Goal: Task Accomplishment & Management: Manage account settings

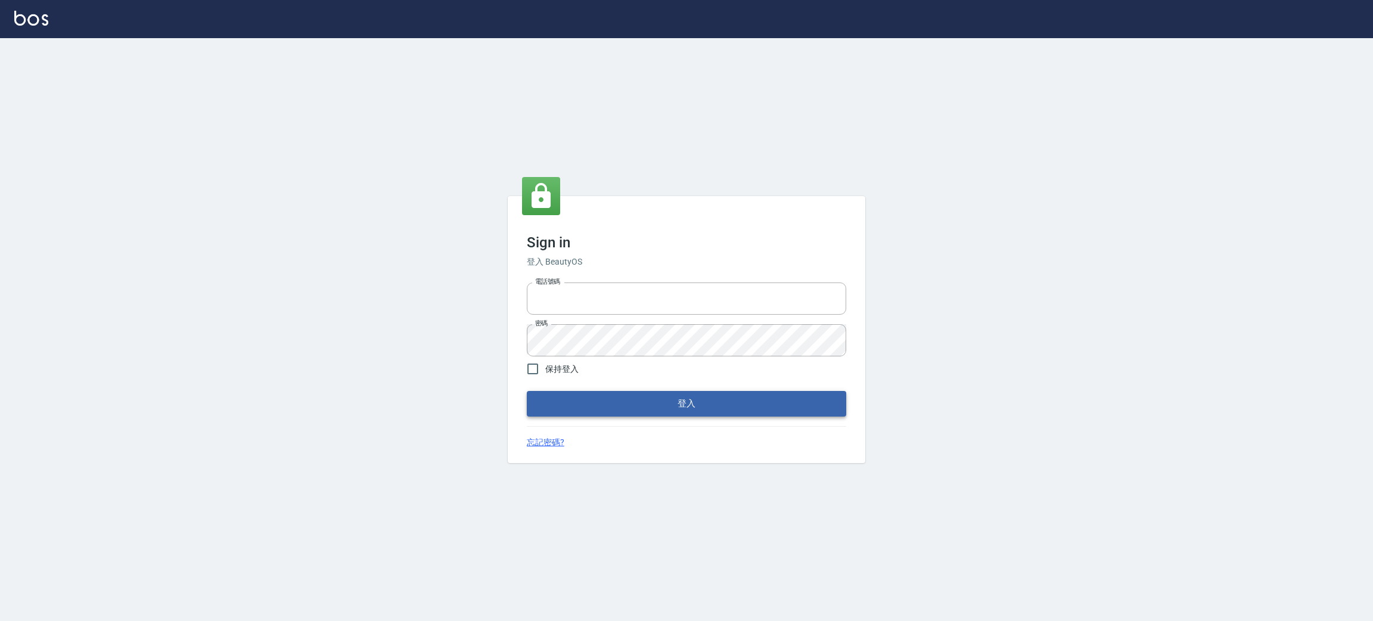
type input "0930609302"
click at [664, 408] on button "登入" at bounding box center [686, 403] width 319 height 25
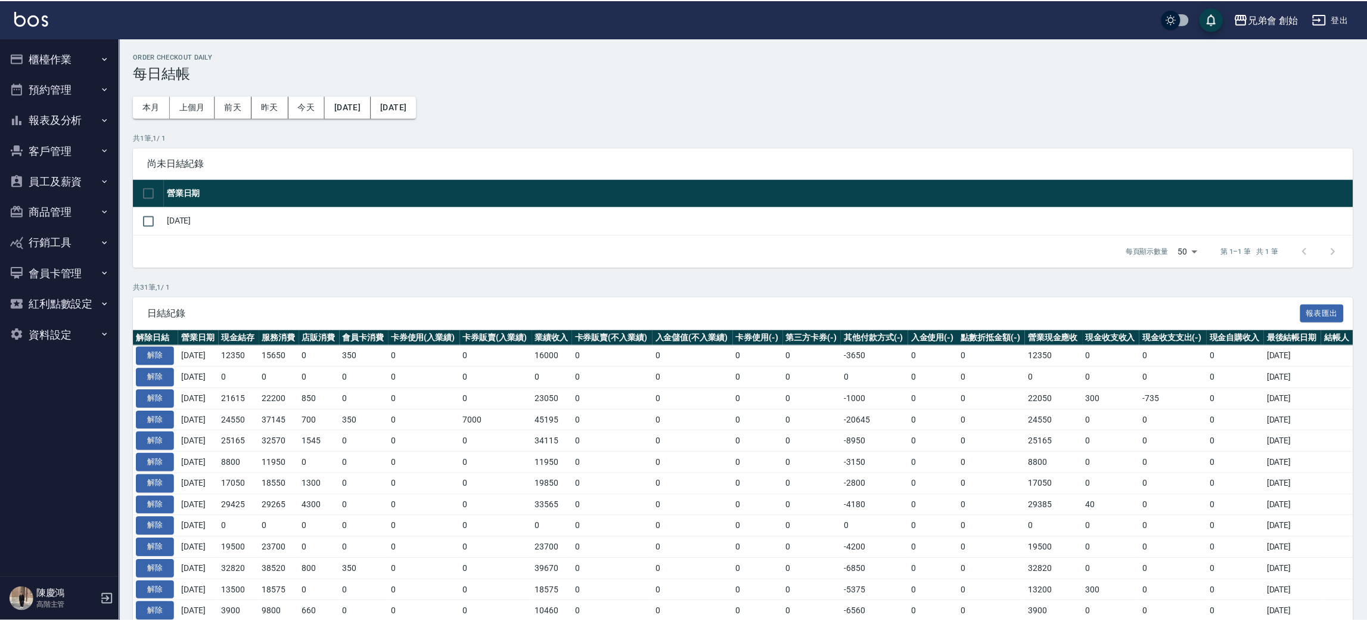
scroll to position [179, 0]
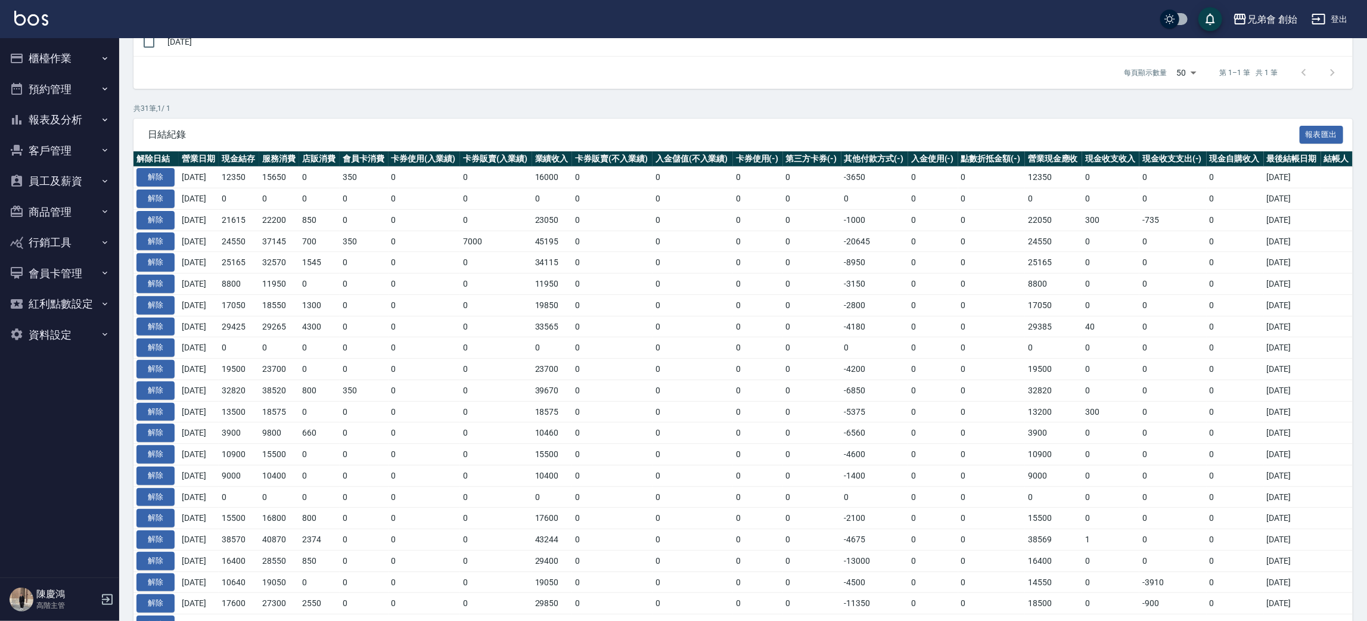
click at [83, 86] on button "預約管理" at bounding box center [60, 89] width 110 height 31
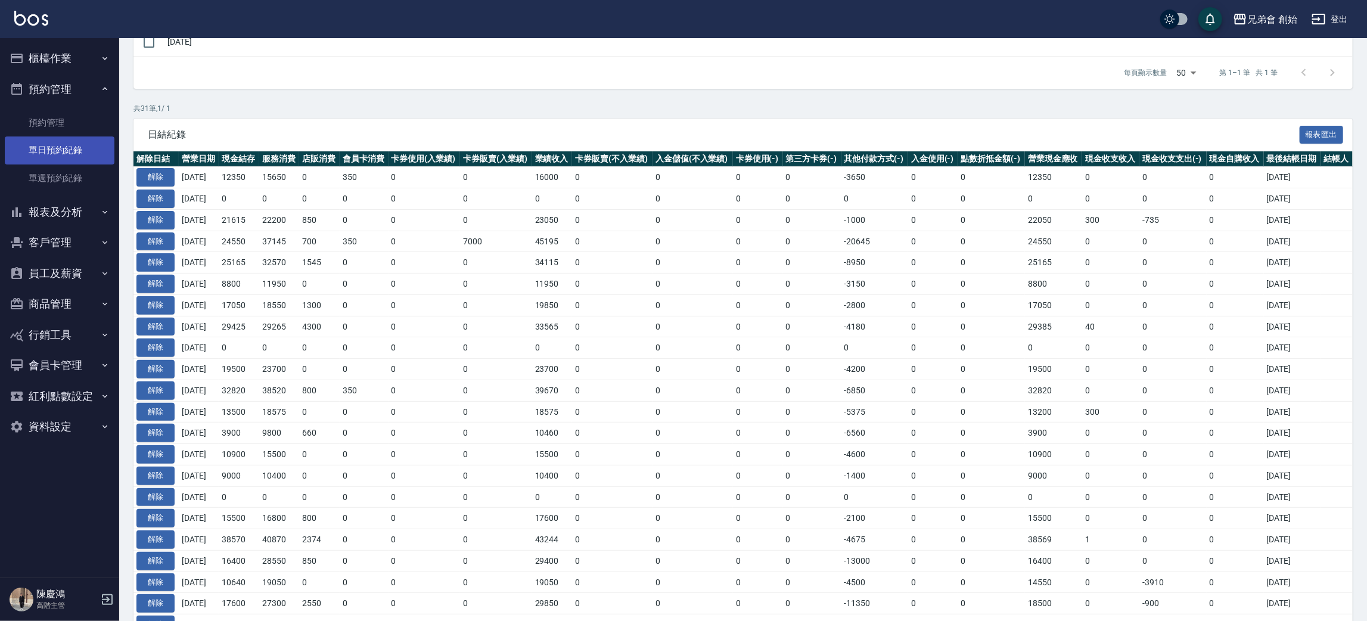
click at [92, 143] on link "單日預約紀錄" at bounding box center [60, 149] width 110 height 27
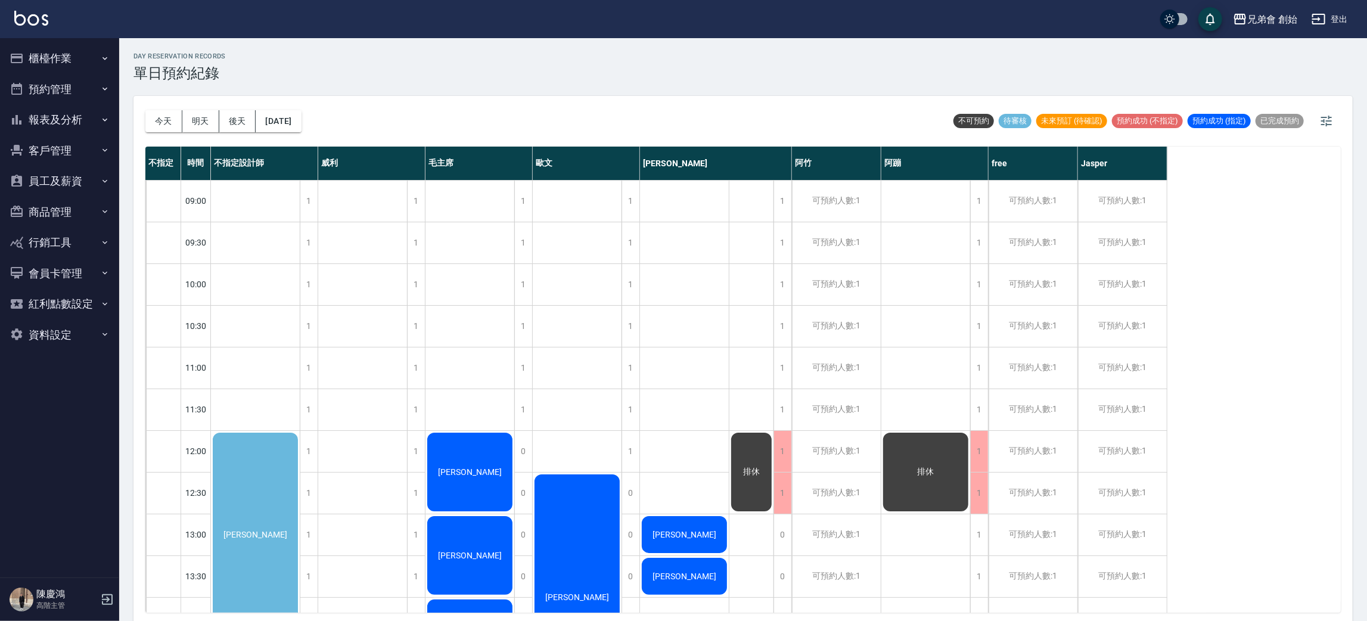
scroll to position [179, 0]
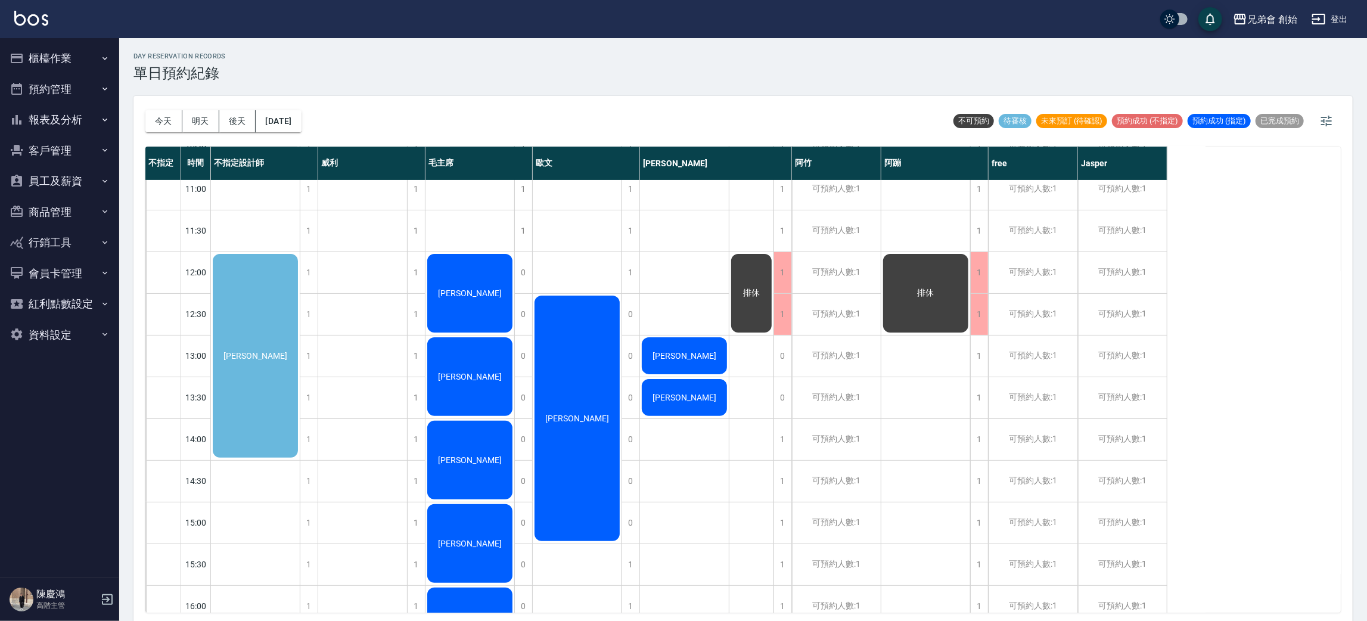
click at [260, 297] on div "鍾承翰" at bounding box center [255, 355] width 89 height 207
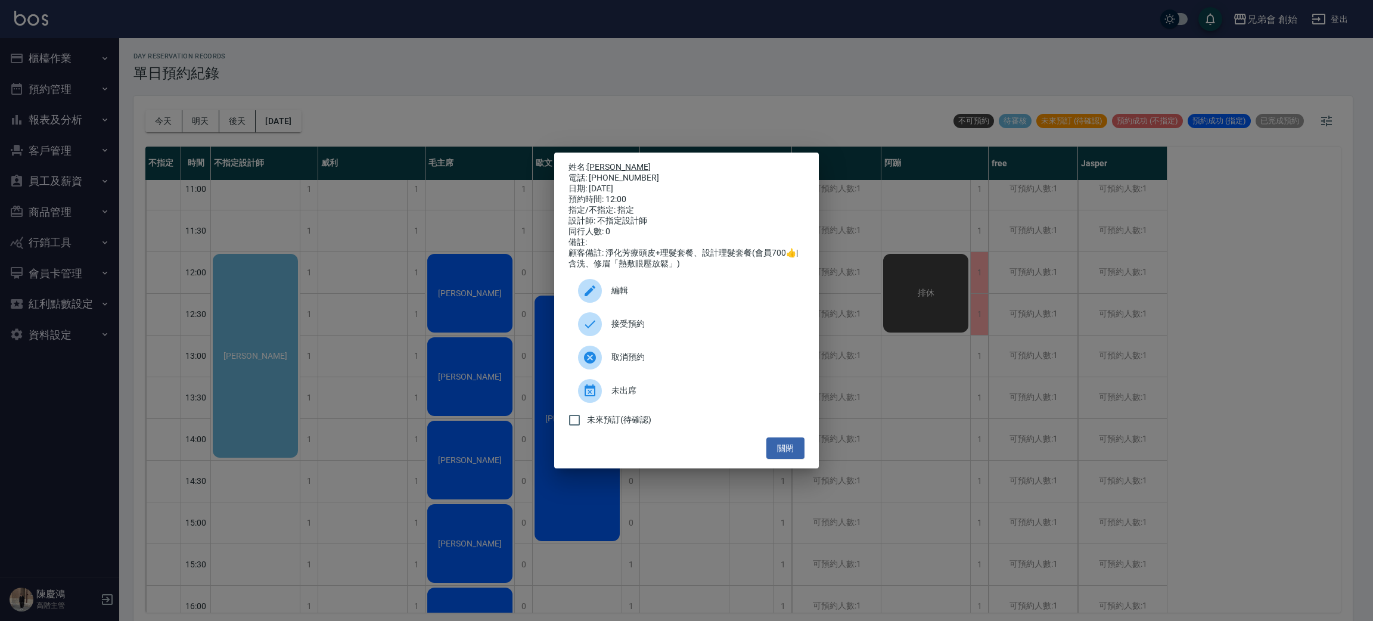
click at [609, 162] on link "鍾承翰" at bounding box center [619, 167] width 64 height 10
click at [471, 107] on div "姓名: 鍾承翰 電話: 0980095643 日期: 2025/10/08 預約時間: 12:00 指定/不指定: 指定 設計師: 不指定設計師 同行人數: …" at bounding box center [686, 310] width 1373 height 621
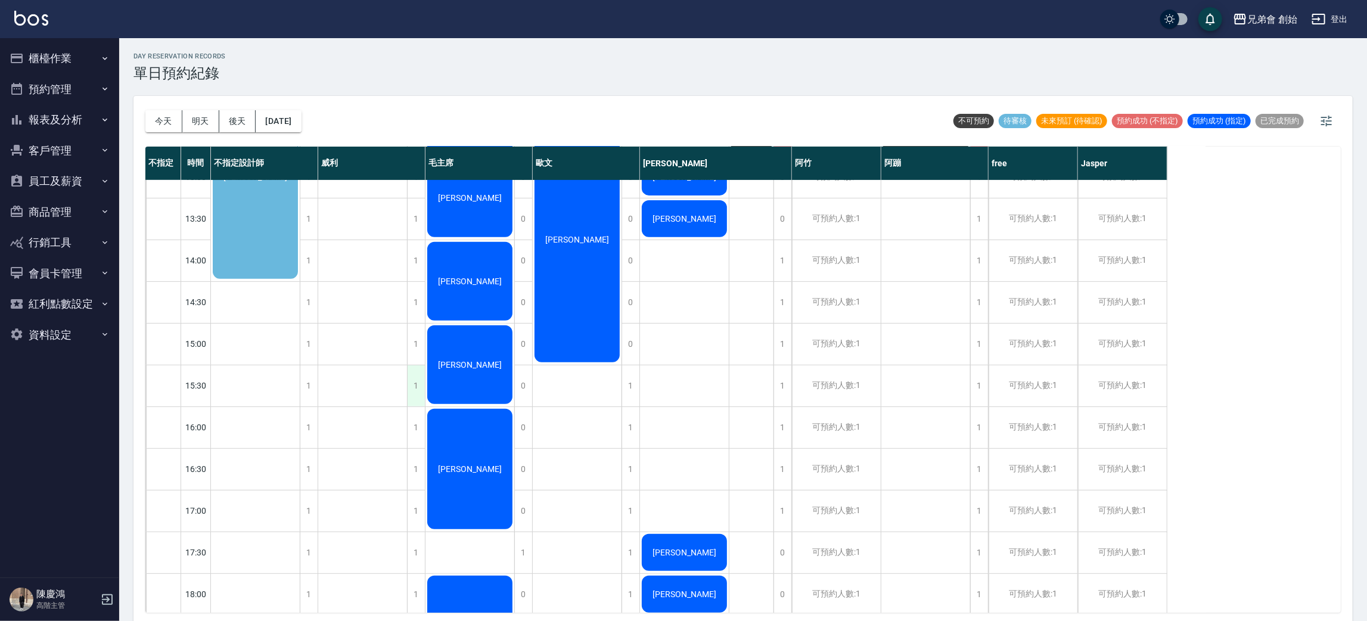
scroll to position [89, 0]
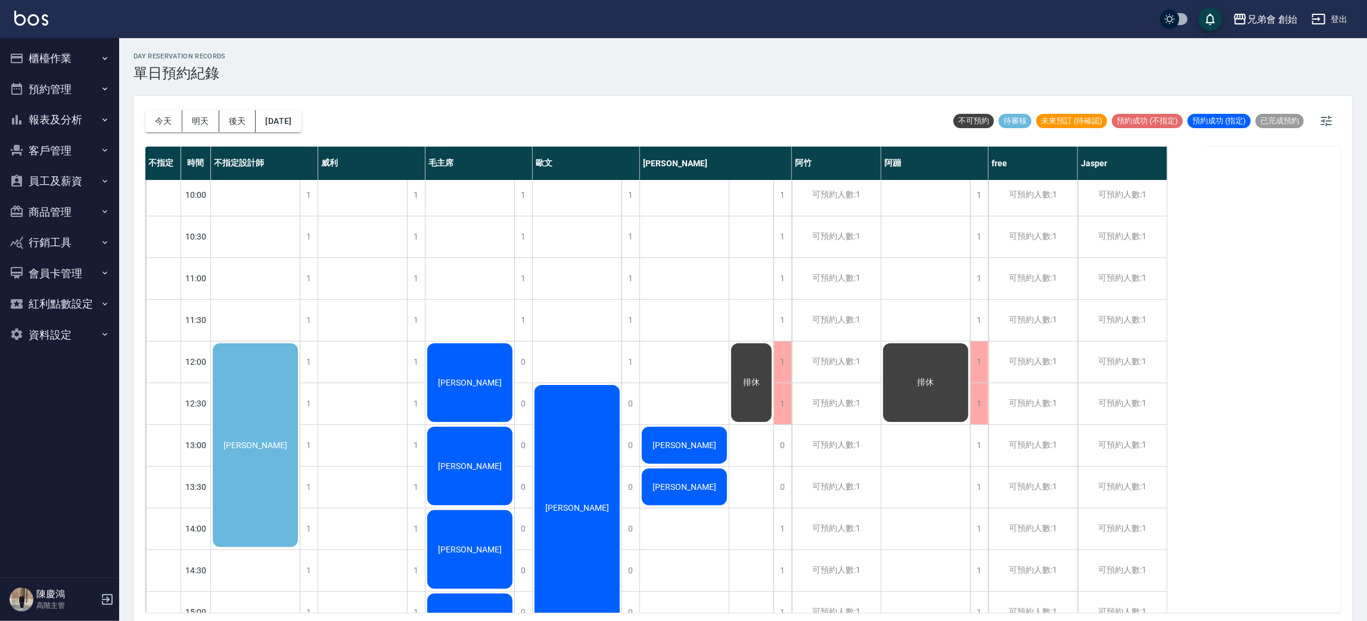
click at [201, 120] on button "明天" at bounding box center [200, 121] width 37 height 22
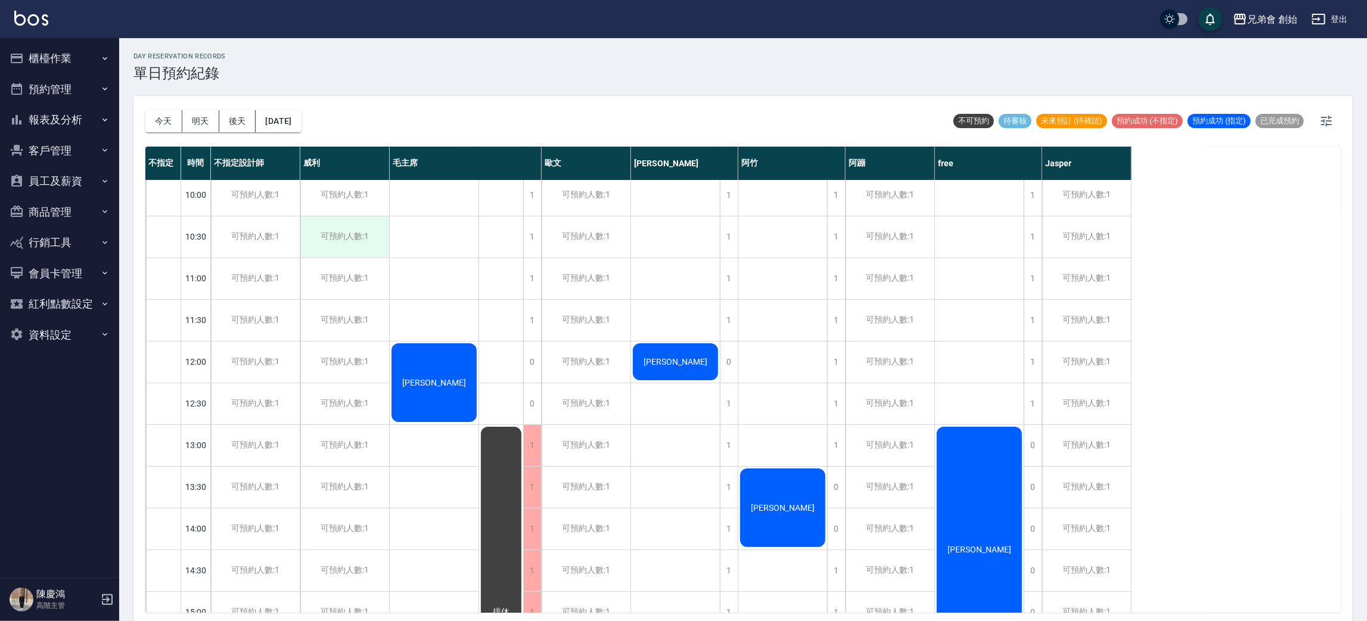
scroll to position [446, 0]
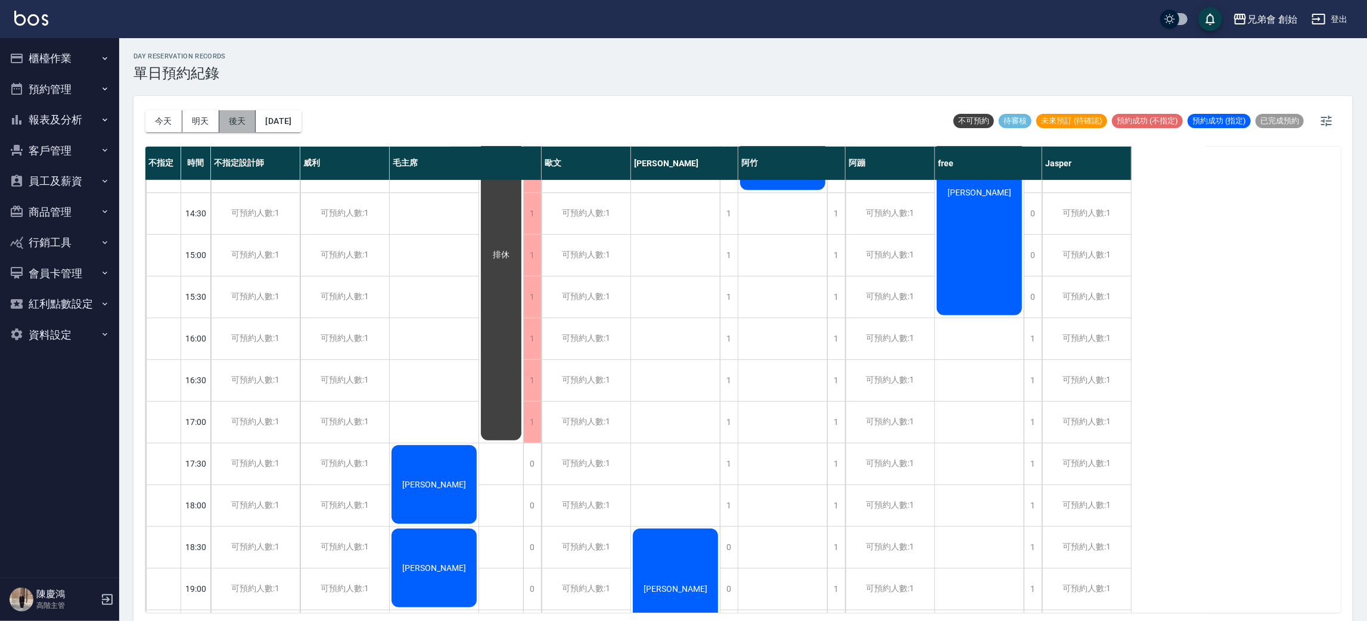
click at [251, 119] on button "後天" at bounding box center [237, 121] width 37 height 22
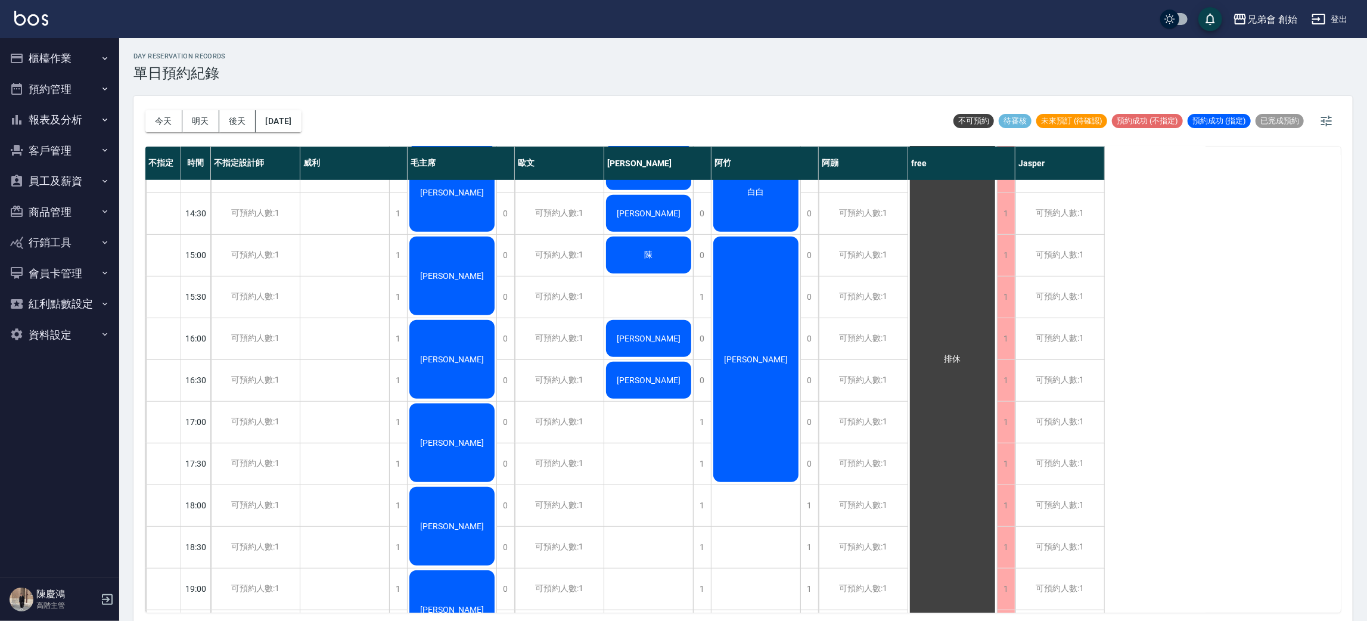
scroll to position [89, 0]
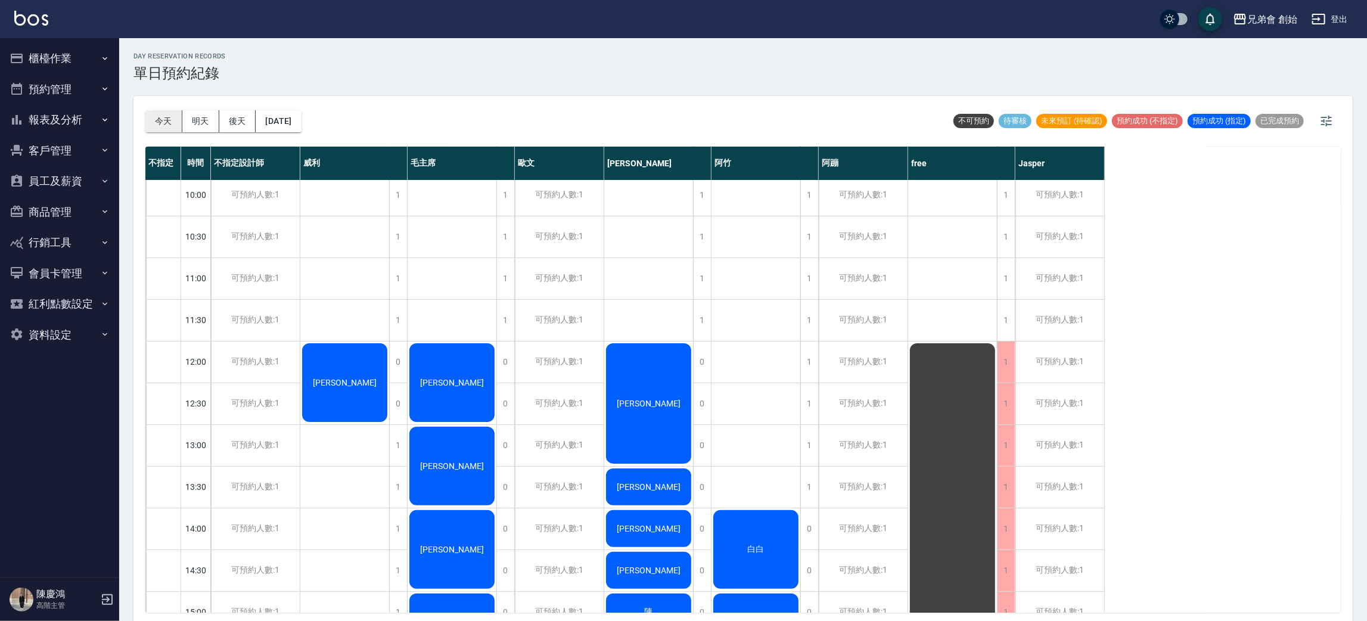
click at [148, 116] on button "今天" at bounding box center [163, 121] width 37 height 22
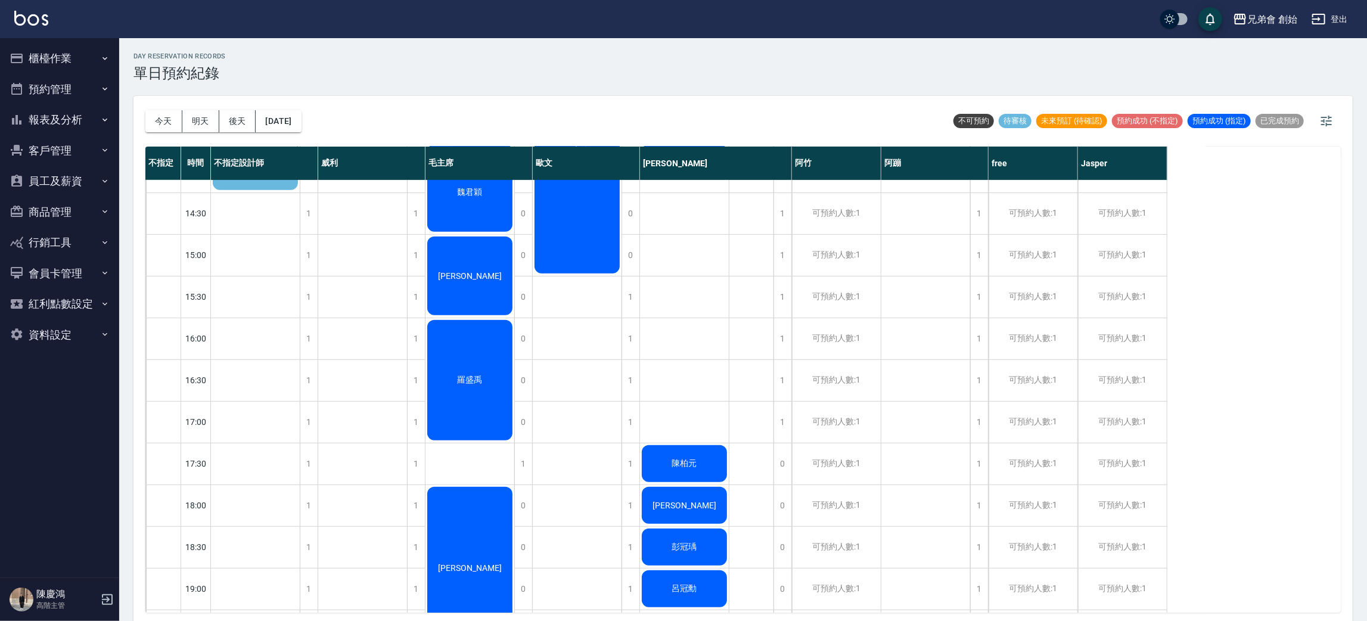
scroll to position [179, 0]
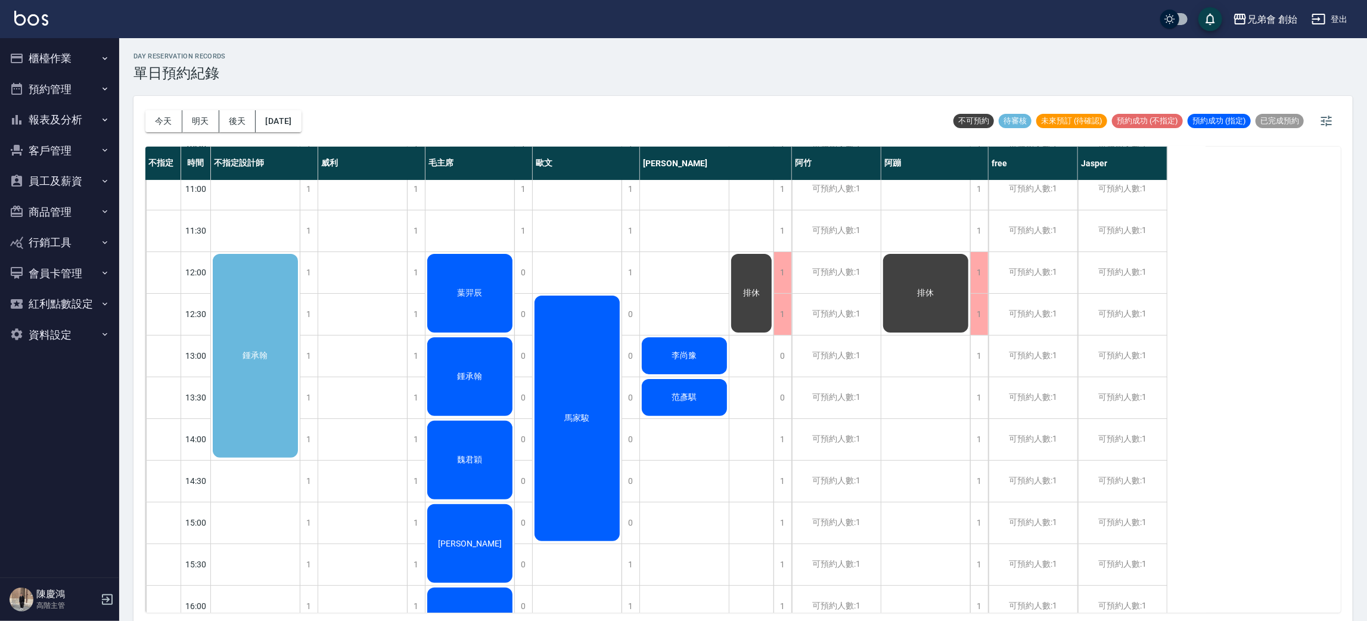
click at [584, 331] on div "馬家駿" at bounding box center [577, 418] width 89 height 249
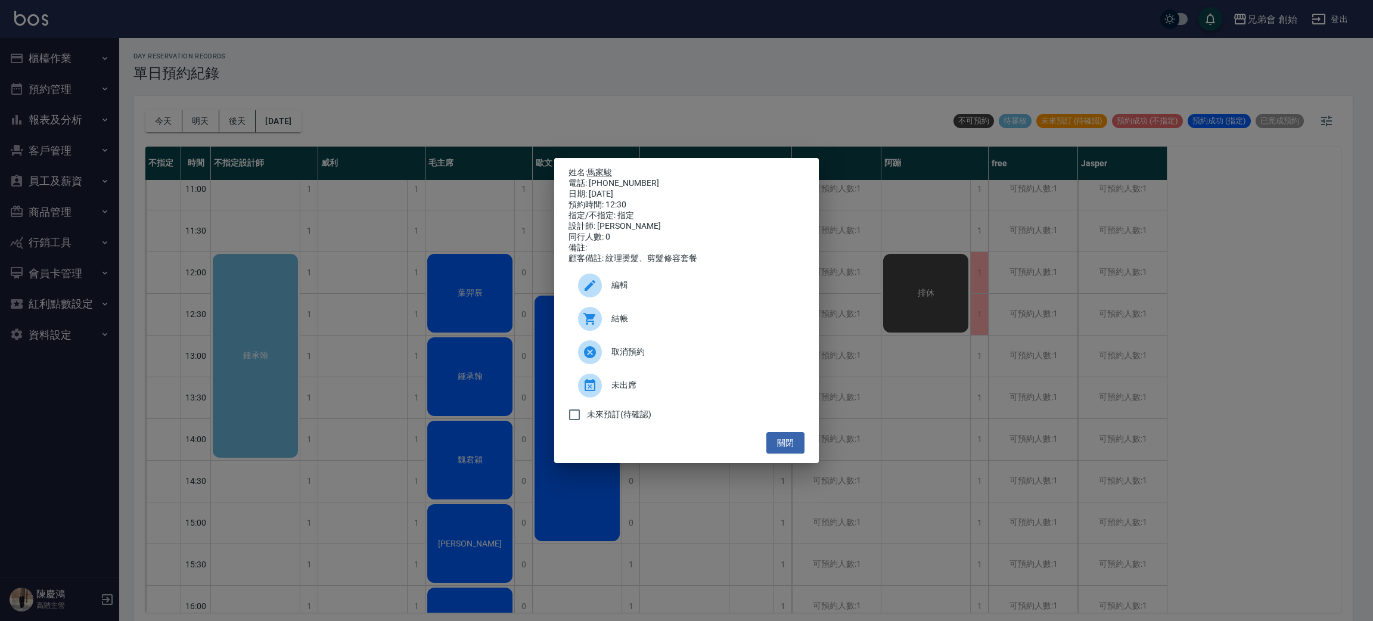
click at [605, 167] on link "馬家駿" at bounding box center [599, 172] width 25 height 10
click at [461, 64] on div "姓名: 馬家駿 電話: 0921891071 日期: 2025/10/08 預約時間: 12:30 指定/不指定: 指定 設計師: 歐文 同行人數: 0 備註…" at bounding box center [686, 310] width 1373 height 621
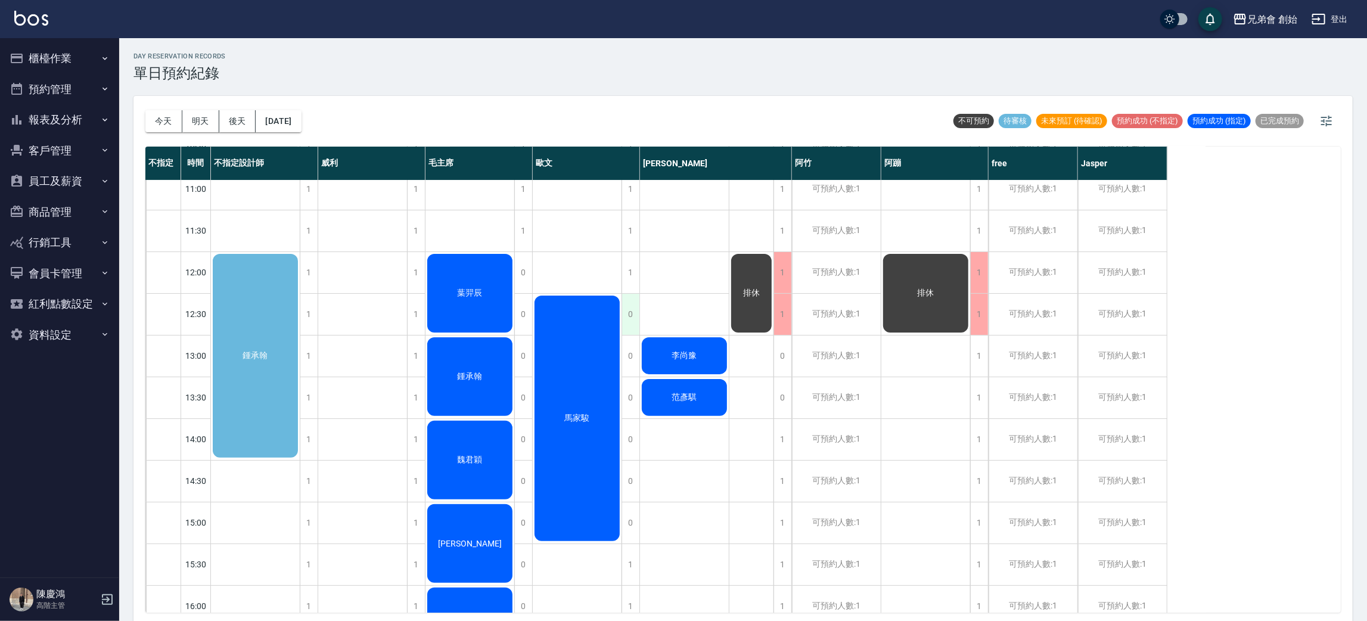
click at [632, 314] on div "0" at bounding box center [631, 314] width 18 height 41
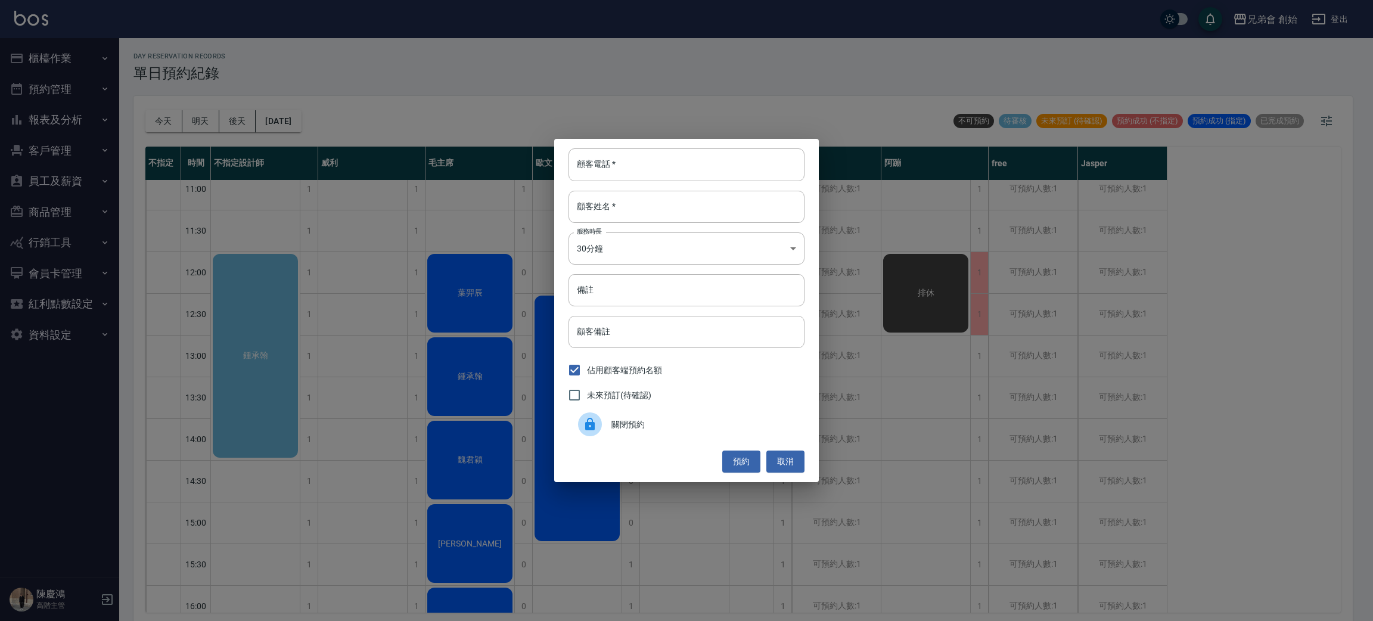
click at [623, 428] on span "關閉預約" at bounding box center [703, 424] width 184 height 13
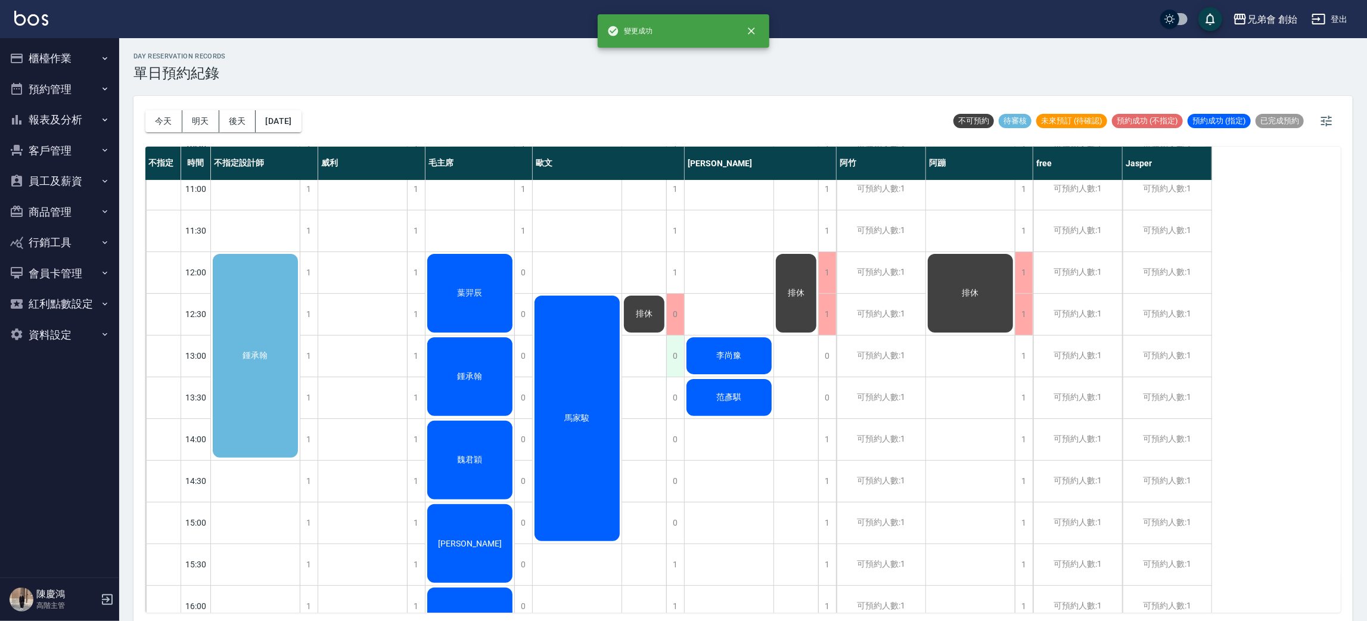
click at [670, 361] on div "0" at bounding box center [675, 356] width 18 height 41
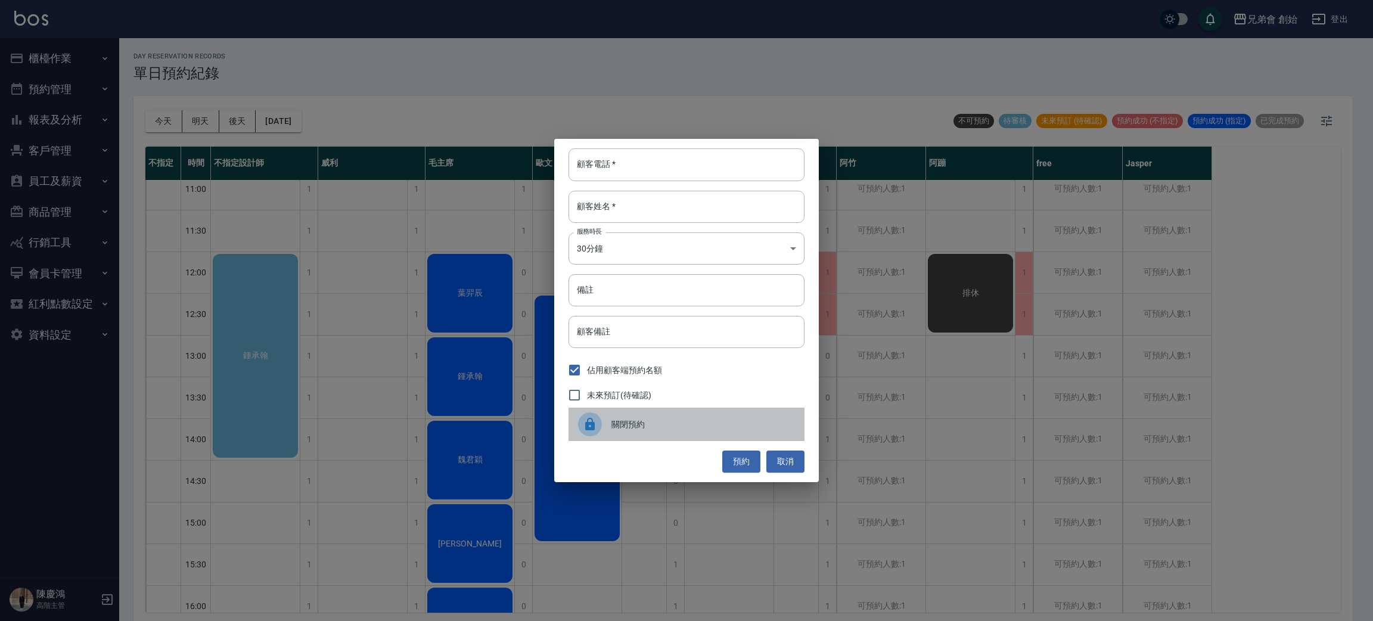
click at [636, 435] on div "關閉預約" at bounding box center [687, 424] width 236 height 33
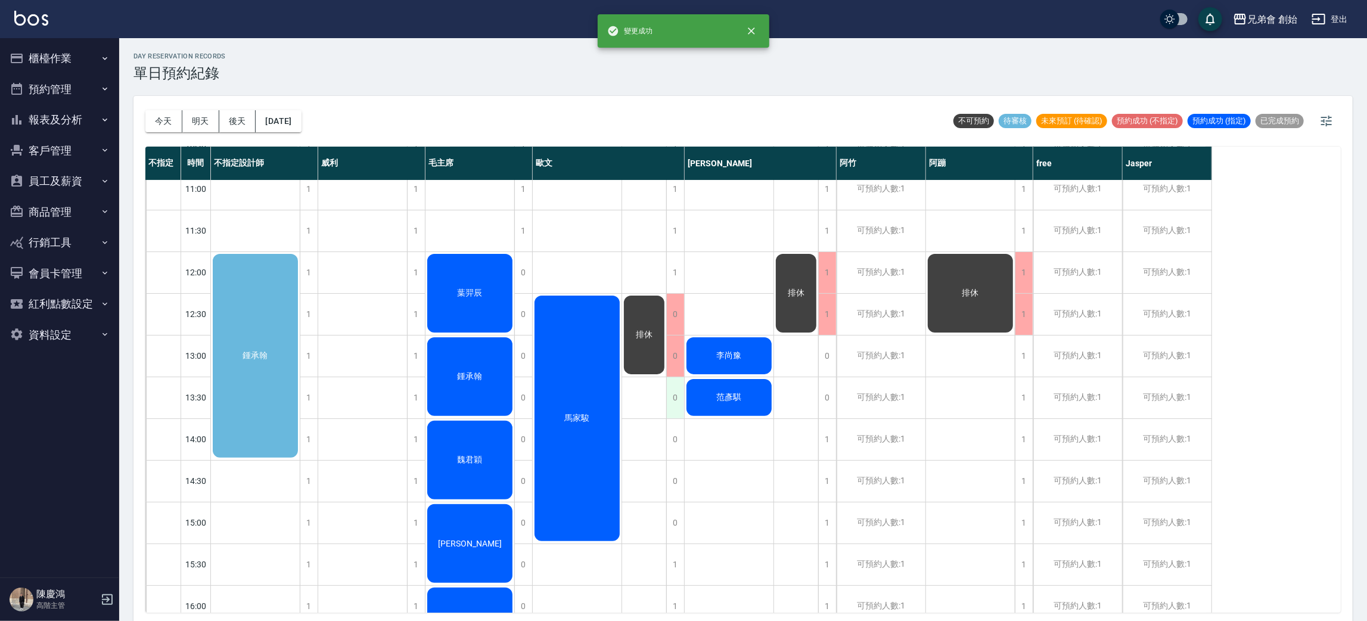
click at [678, 397] on div "0" at bounding box center [675, 397] width 18 height 41
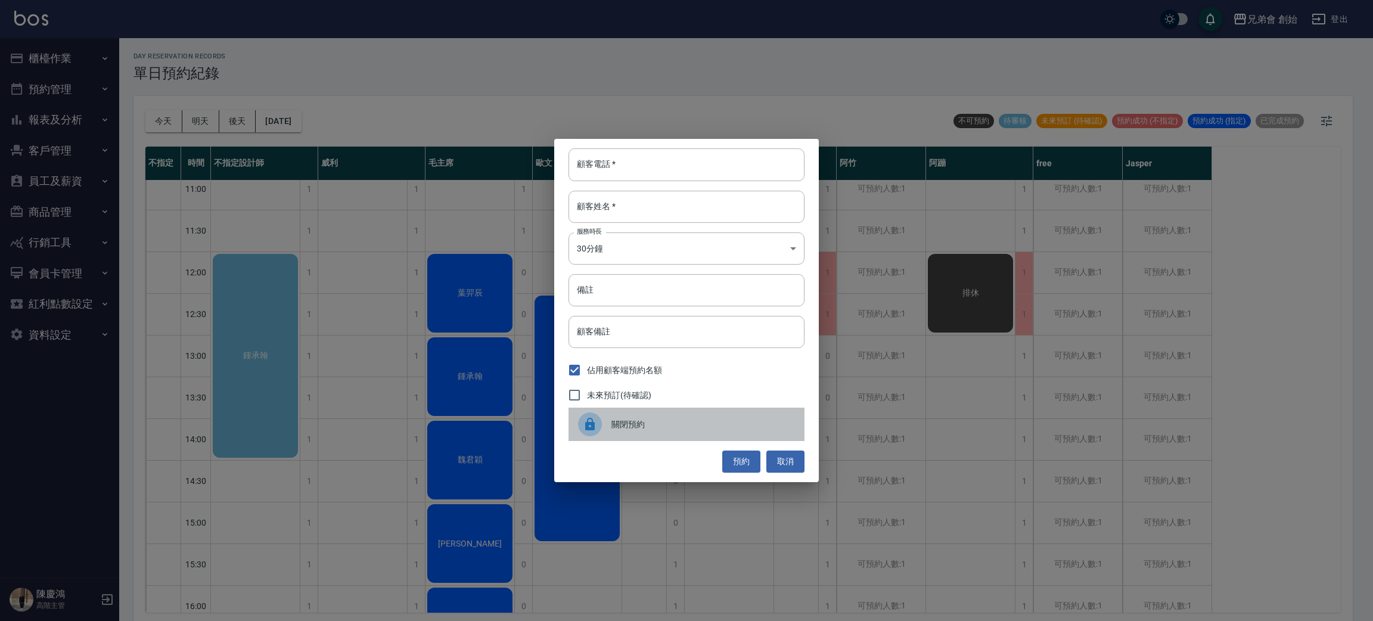
click at [642, 418] on div "關閉預約" at bounding box center [687, 424] width 236 height 33
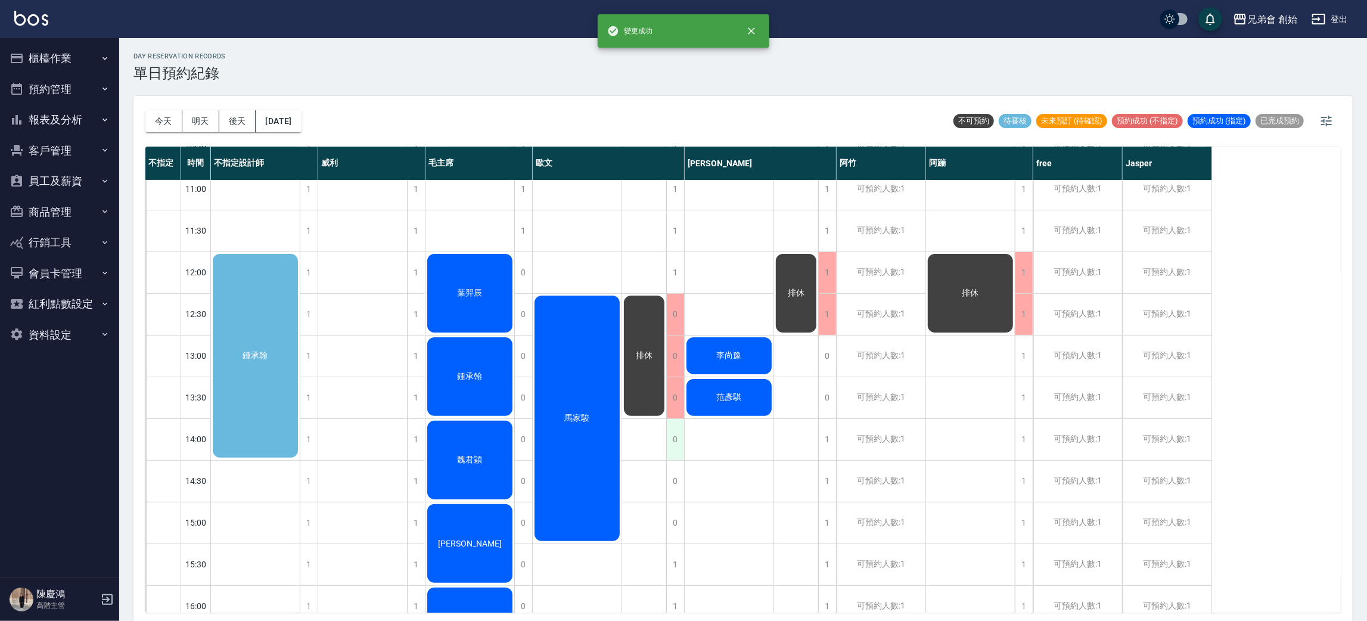
click at [676, 436] on div "0" at bounding box center [675, 439] width 18 height 41
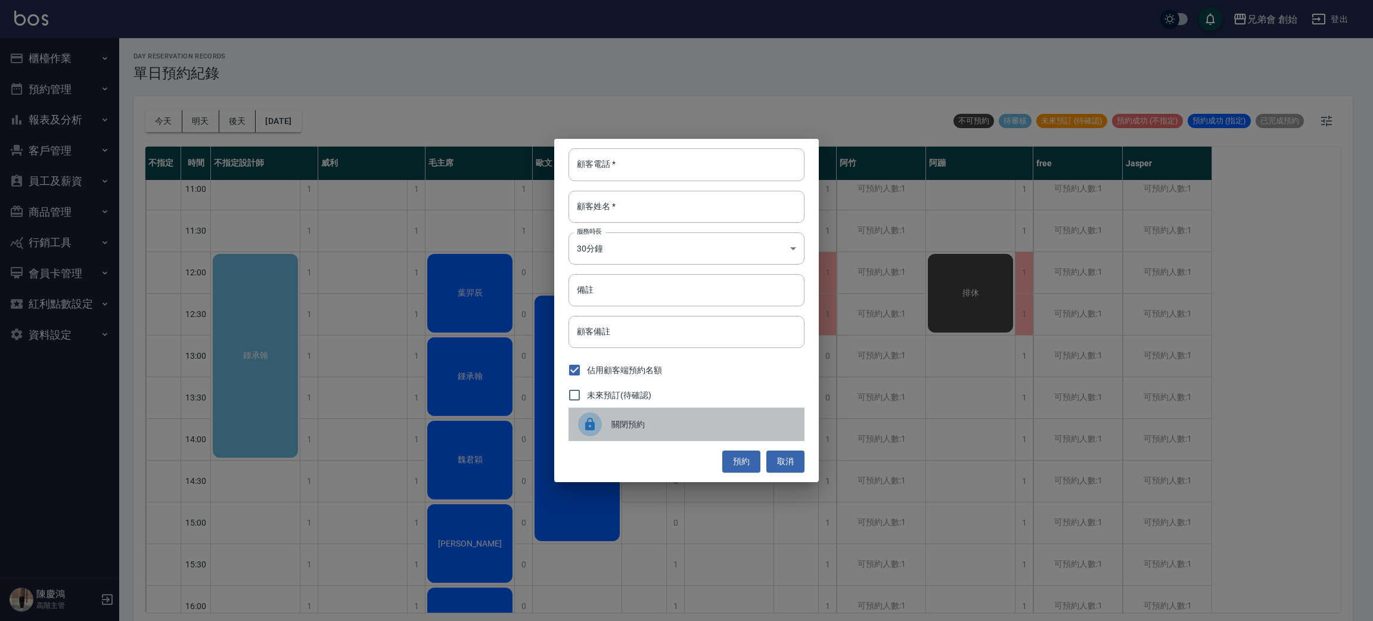
click at [670, 428] on span "關閉預約" at bounding box center [703, 424] width 184 height 13
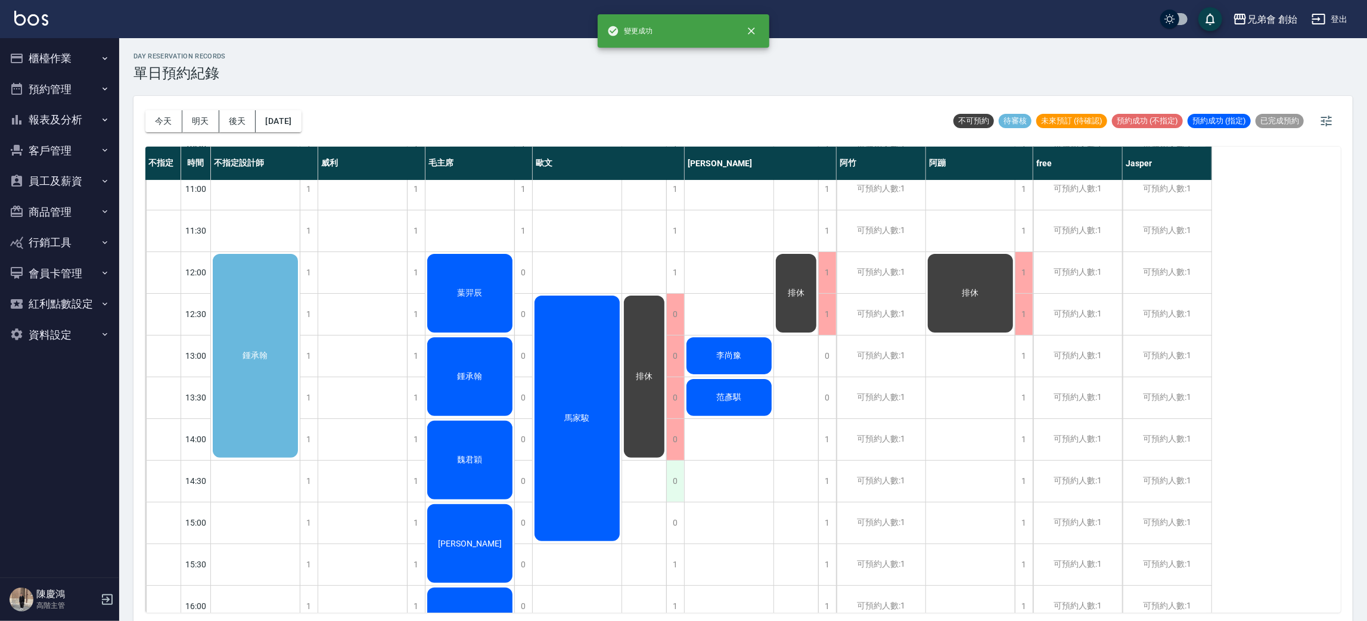
click at [676, 489] on div "0" at bounding box center [675, 481] width 18 height 41
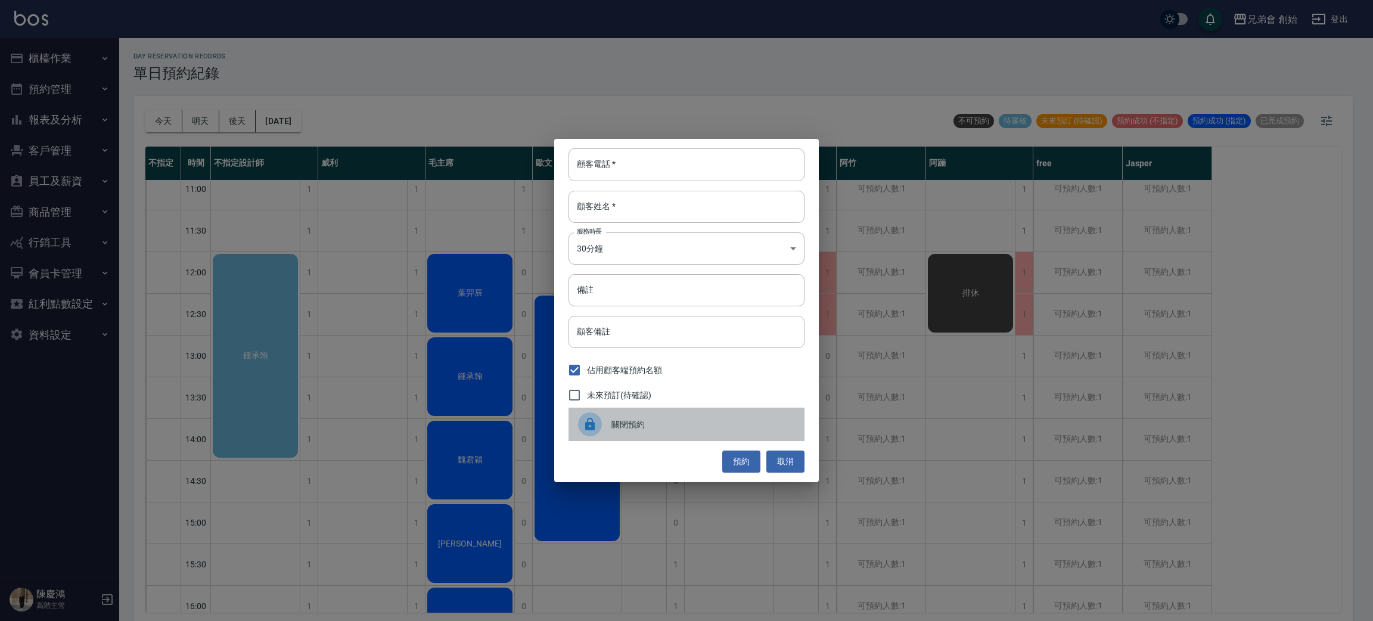
click at [653, 428] on span "關閉預約" at bounding box center [703, 424] width 184 height 13
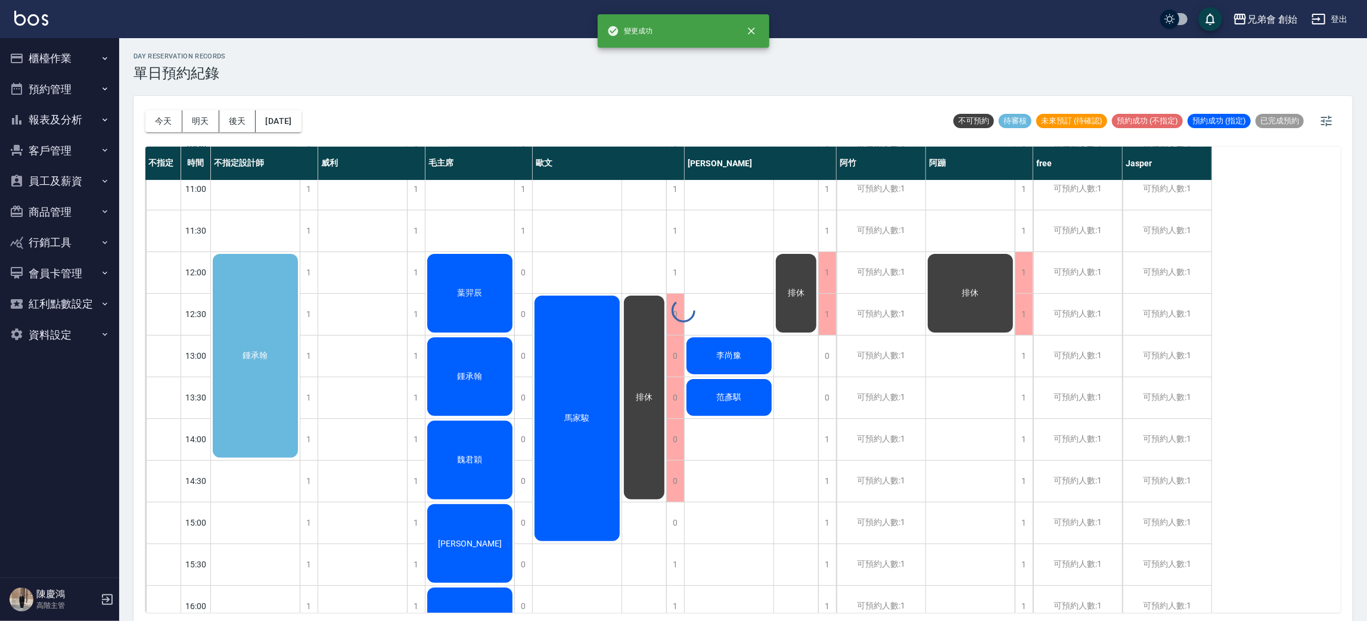
scroll to position [3, 0]
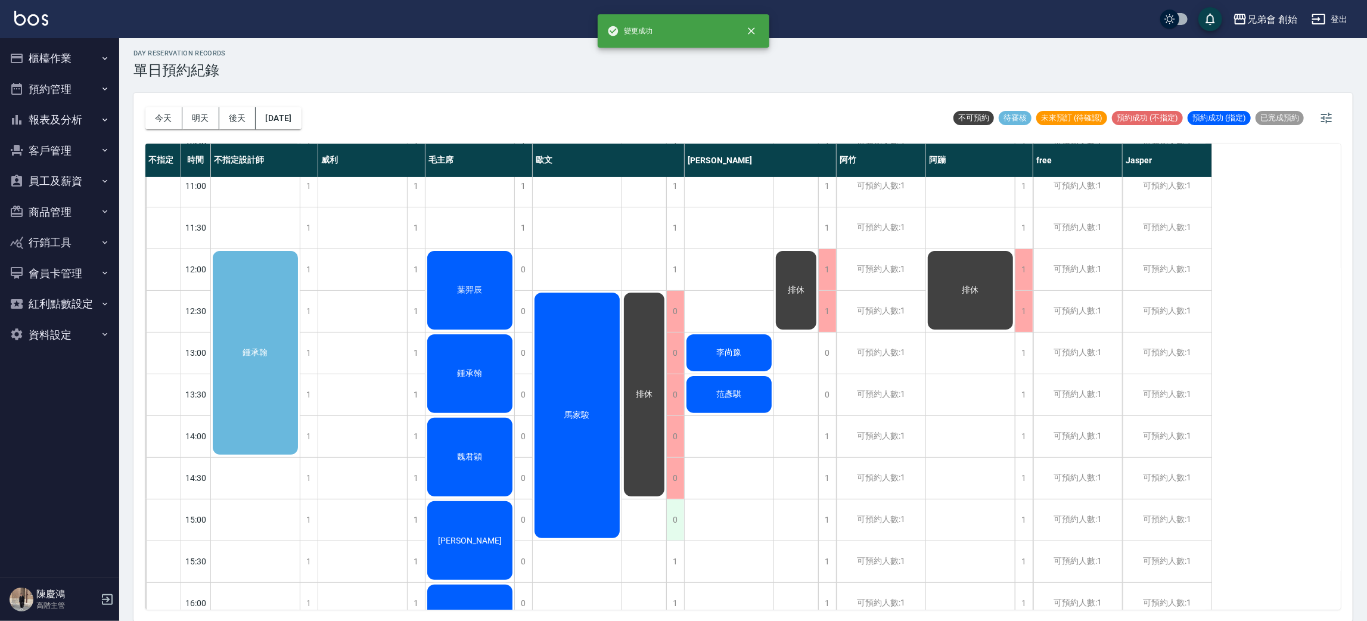
click at [673, 518] on div "0" at bounding box center [675, 519] width 18 height 41
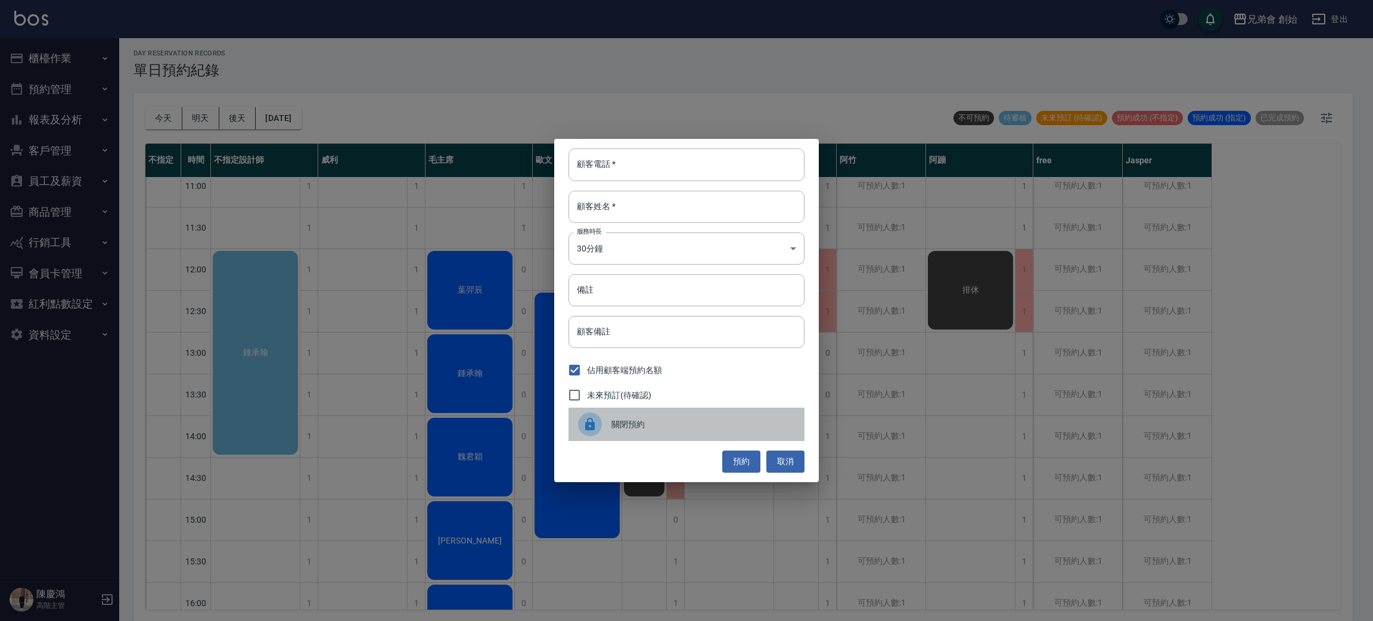
click at [629, 416] on div "關閉預約" at bounding box center [687, 424] width 236 height 33
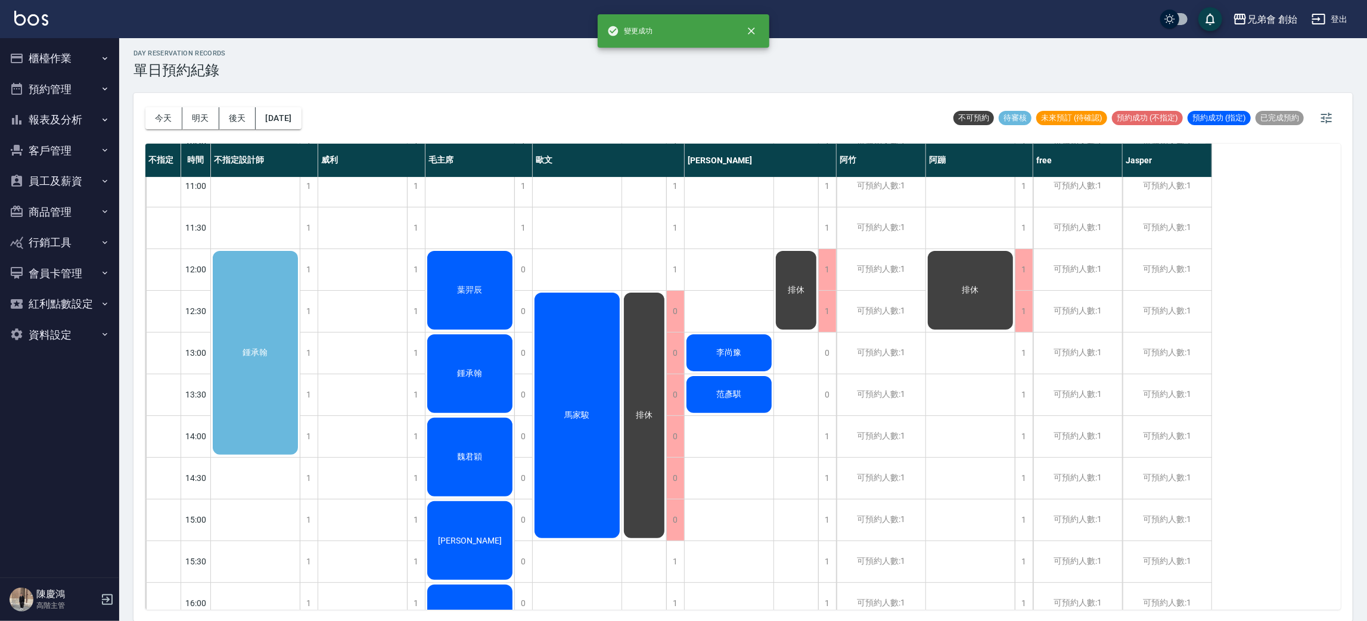
scroll to position [268, 0]
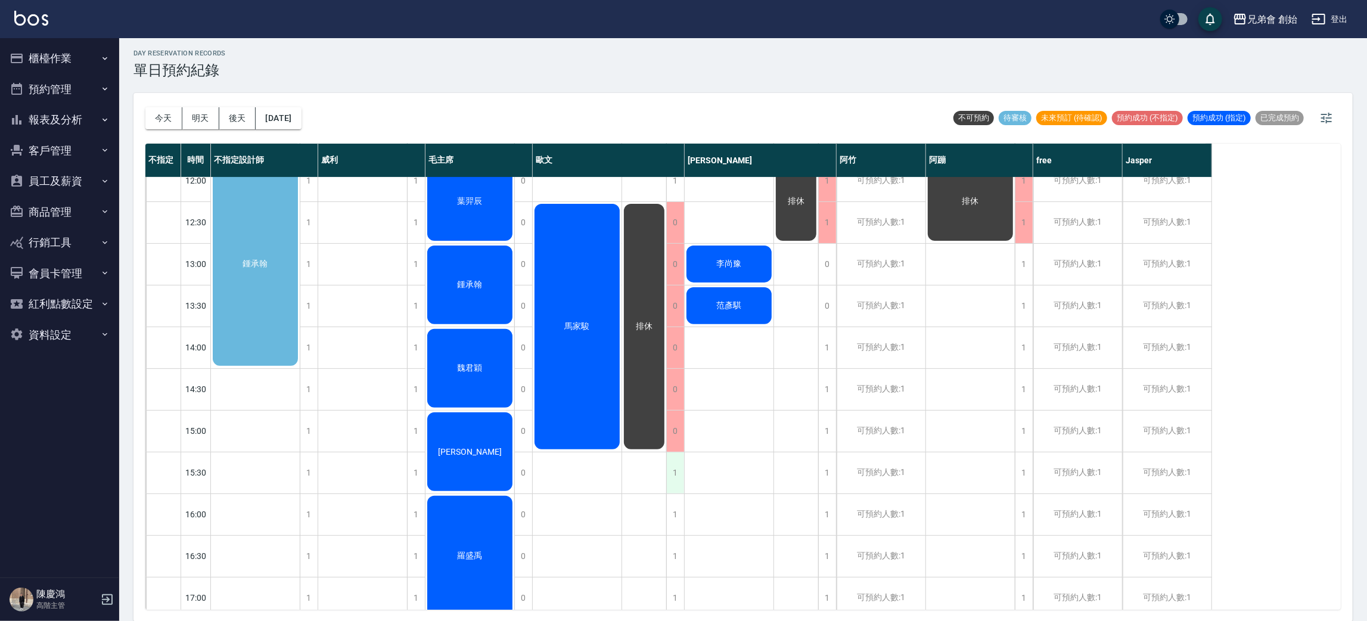
click at [679, 470] on div "1" at bounding box center [675, 472] width 18 height 41
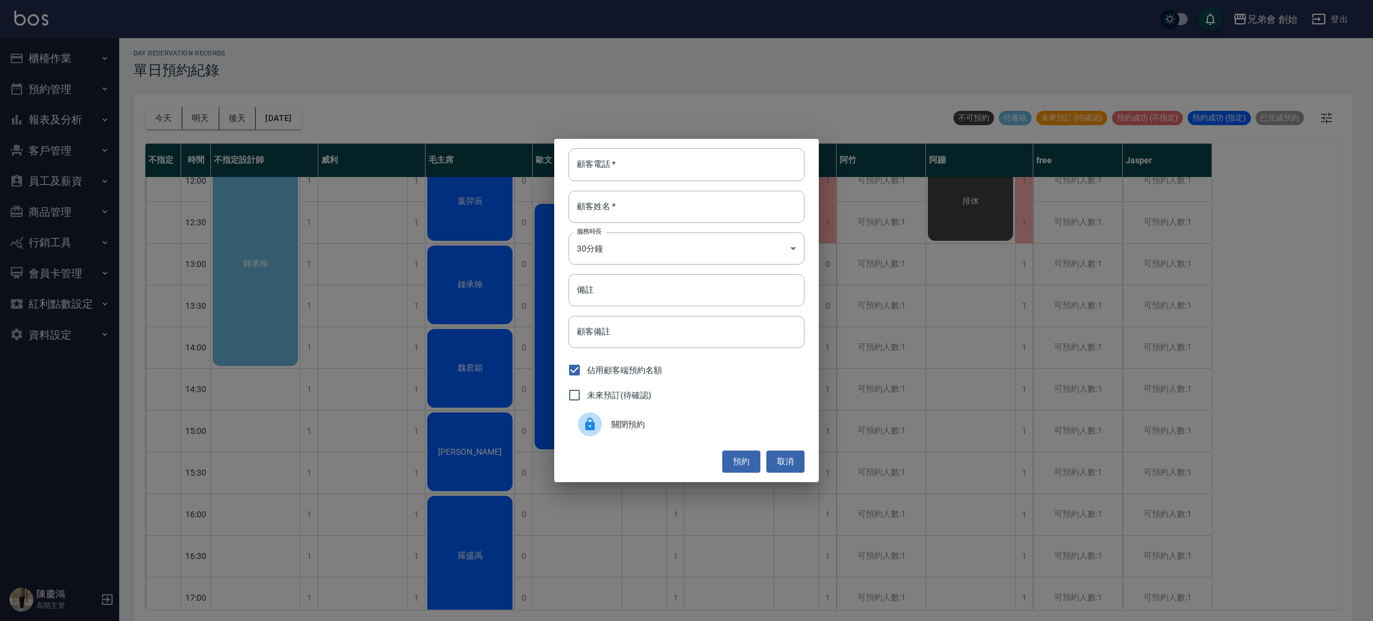
click at [664, 423] on span "關閉預約" at bounding box center [703, 424] width 184 height 13
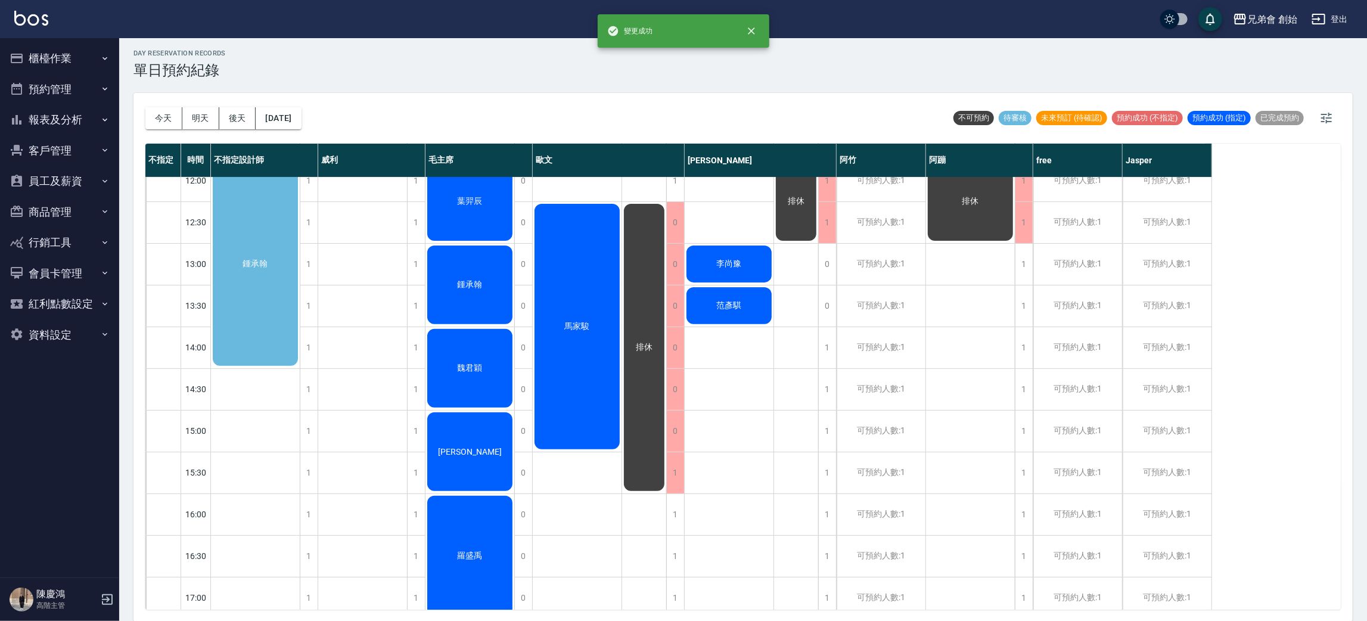
scroll to position [89, 0]
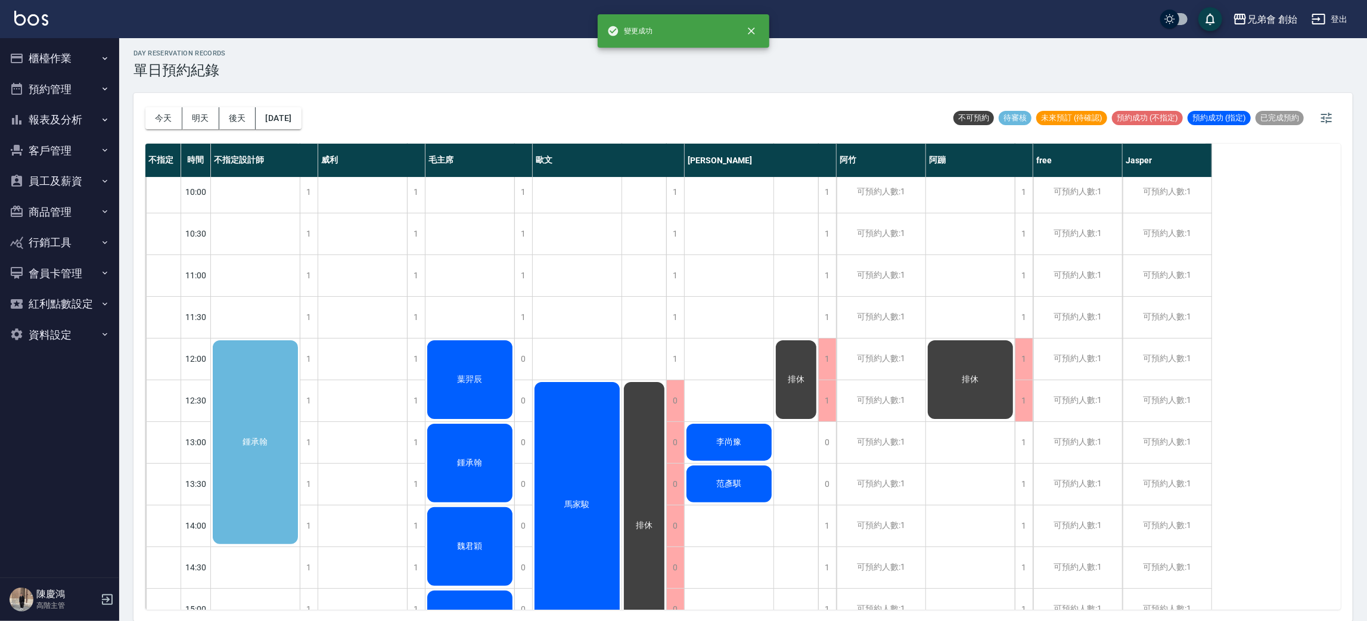
click at [234, 382] on div "鍾承翰" at bounding box center [255, 441] width 89 height 207
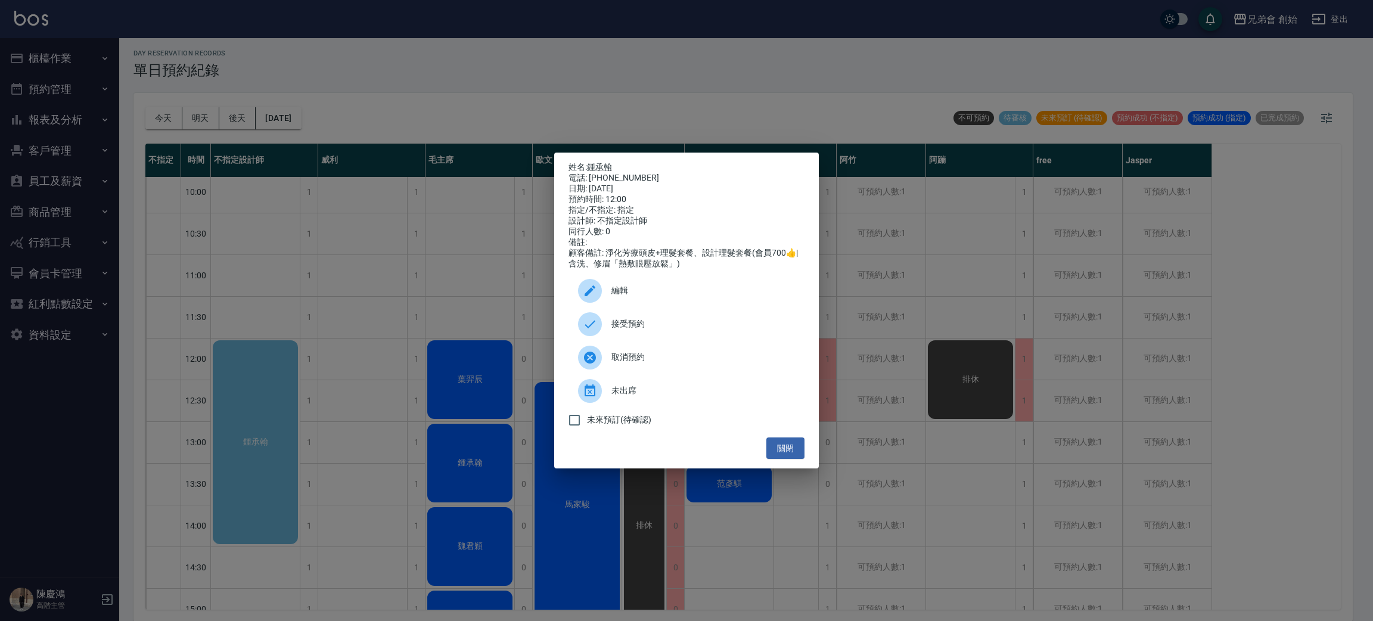
click at [589, 288] on div at bounding box center [590, 291] width 24 height 24
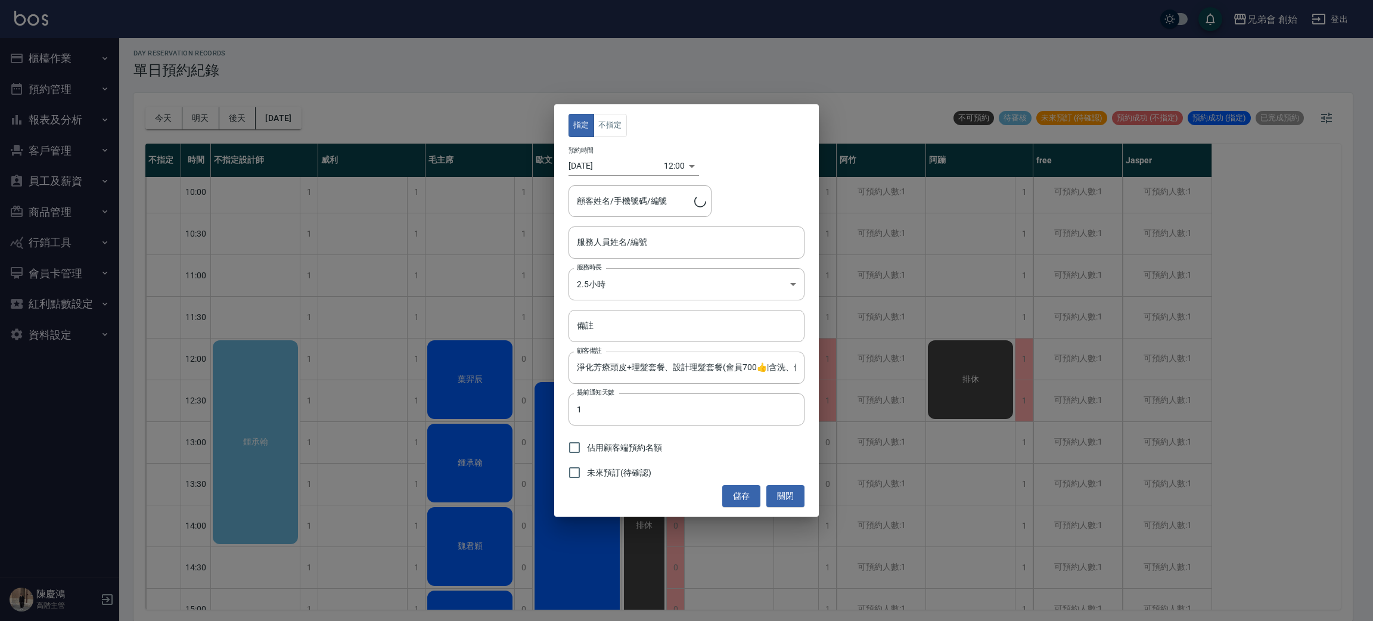
type input "不指定設計師(無代號)"
type input "鍾承翰/0980095643/"
click at [599, 124] on button "不指定" at bounding box center [610, 125] width 33 height 23
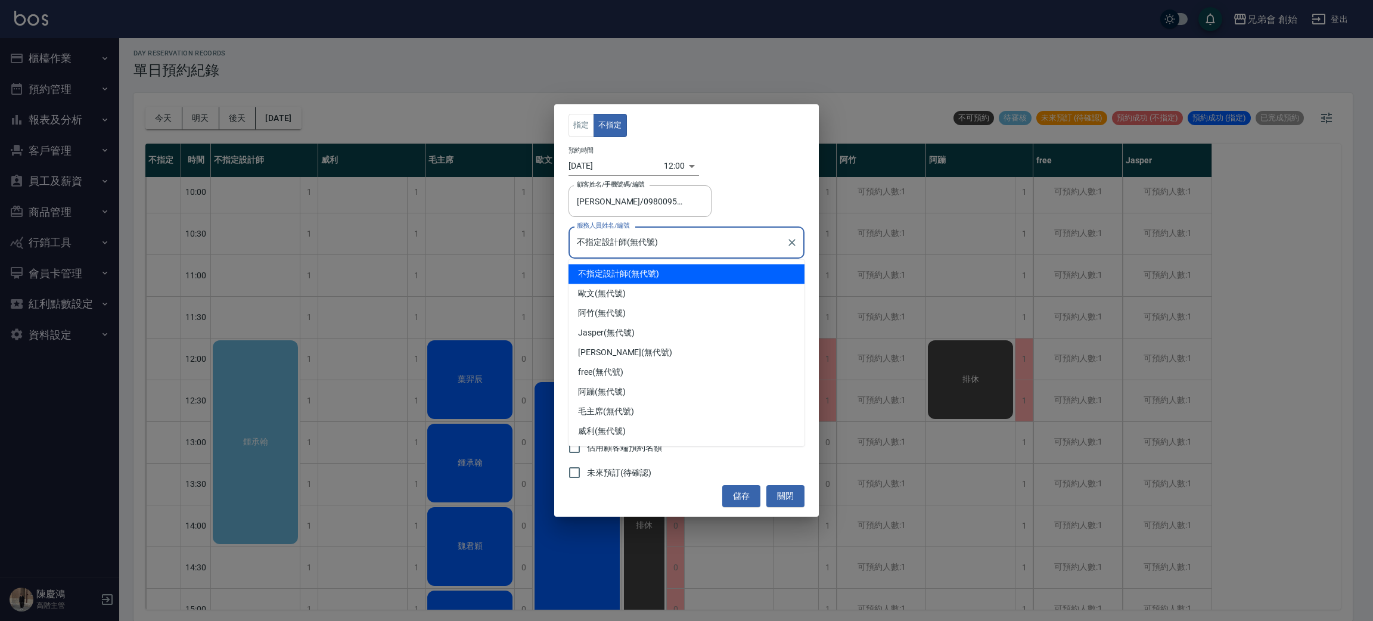
click at [635, 250] on input "不指定設計師(無代號)" at bounding box center [677, 242] width 207 height 21
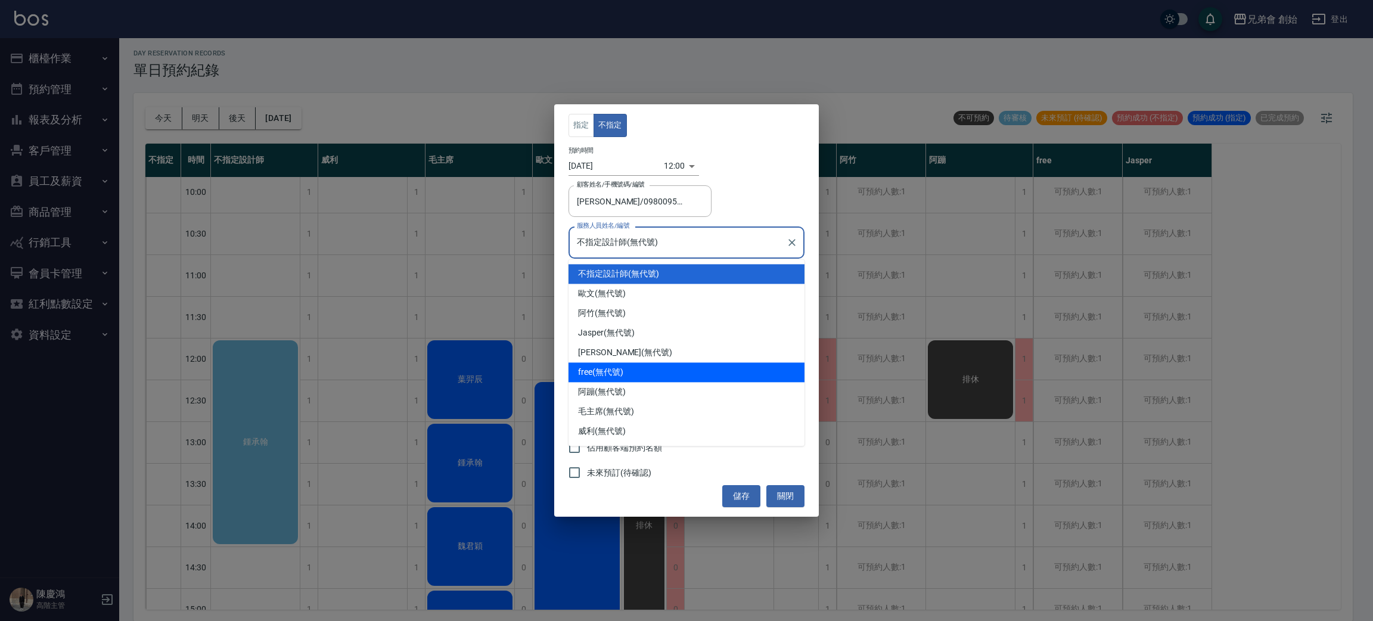
click at [639, 371] on div "free (無代號)" at bounding box center [687, 372] width 236 height 20
type input "free(無代號)"
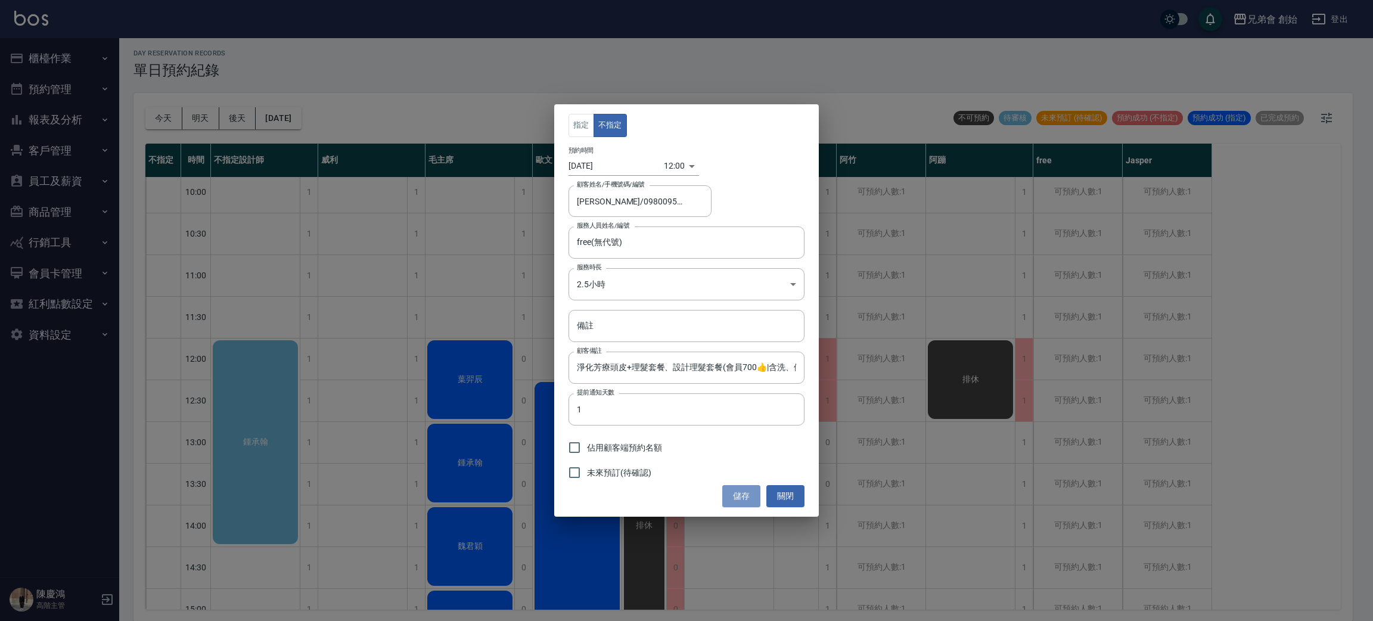
click at [735, 499] on button "儲存" at bounding box center [741, 496] width 38 height 22
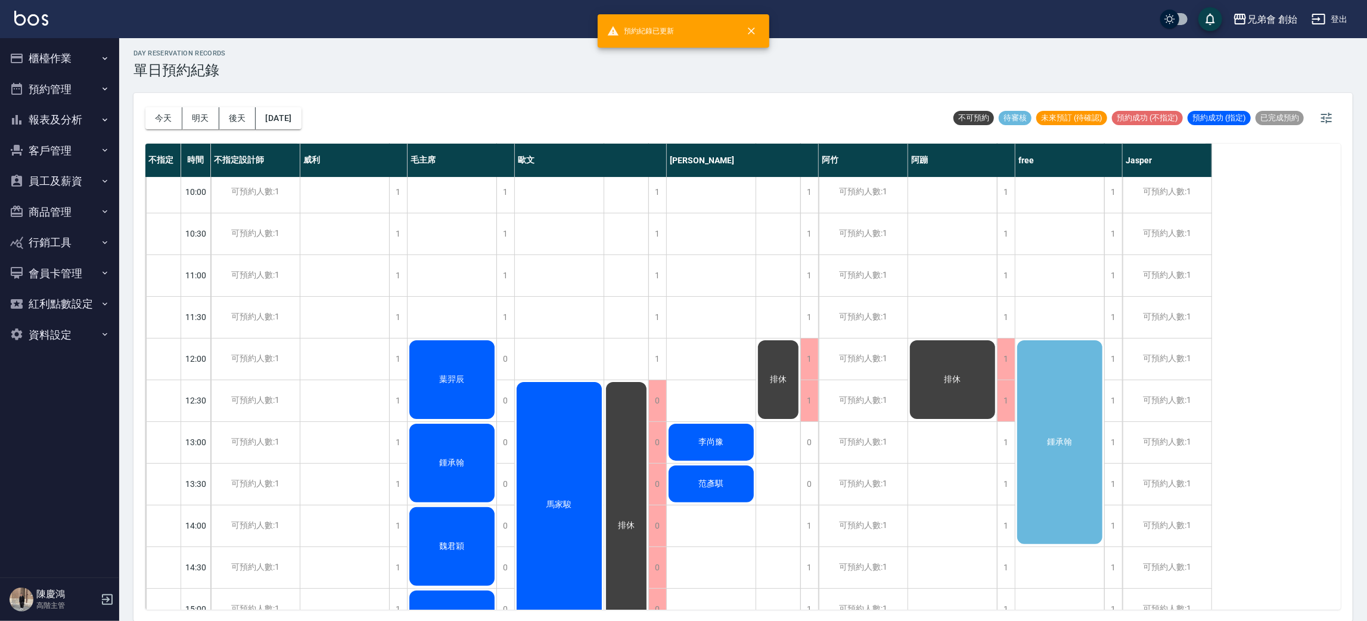
click at [1060, 415] on div "鍾承翰" at bounding box center [1059, 441] width 89 height 207
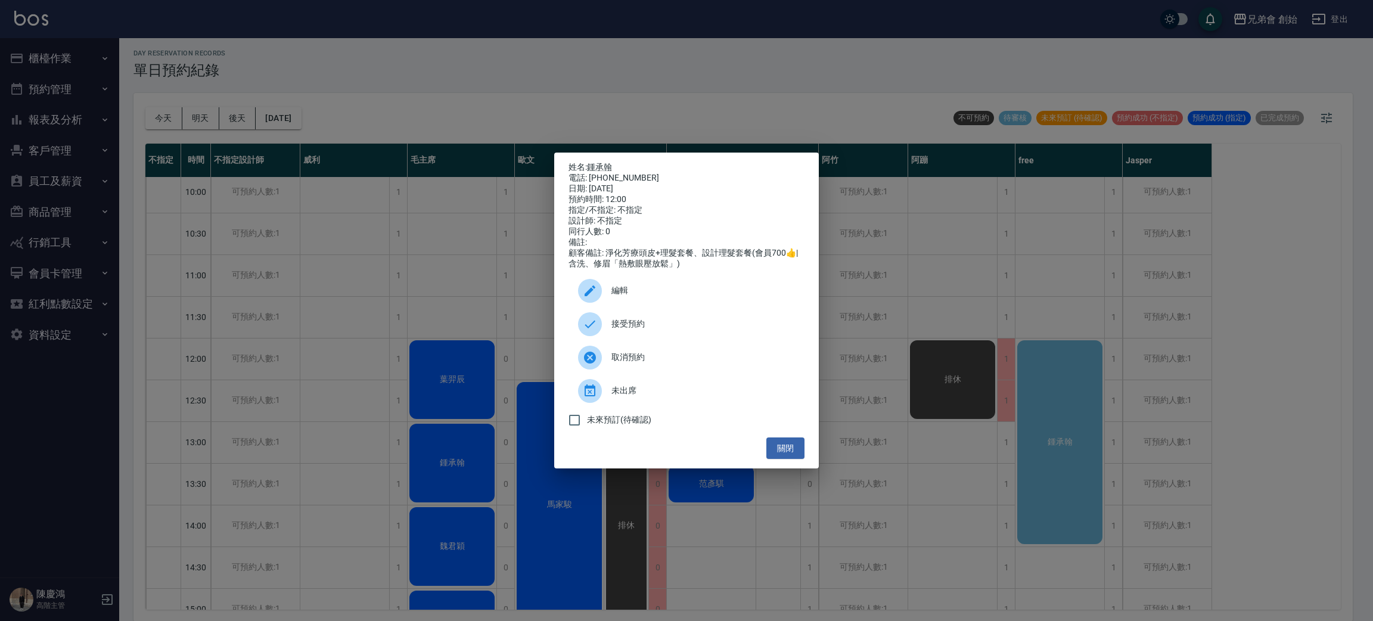
click at [707, 330] on span "接受預約" at bounding box center [703, 324] width 184 height 13
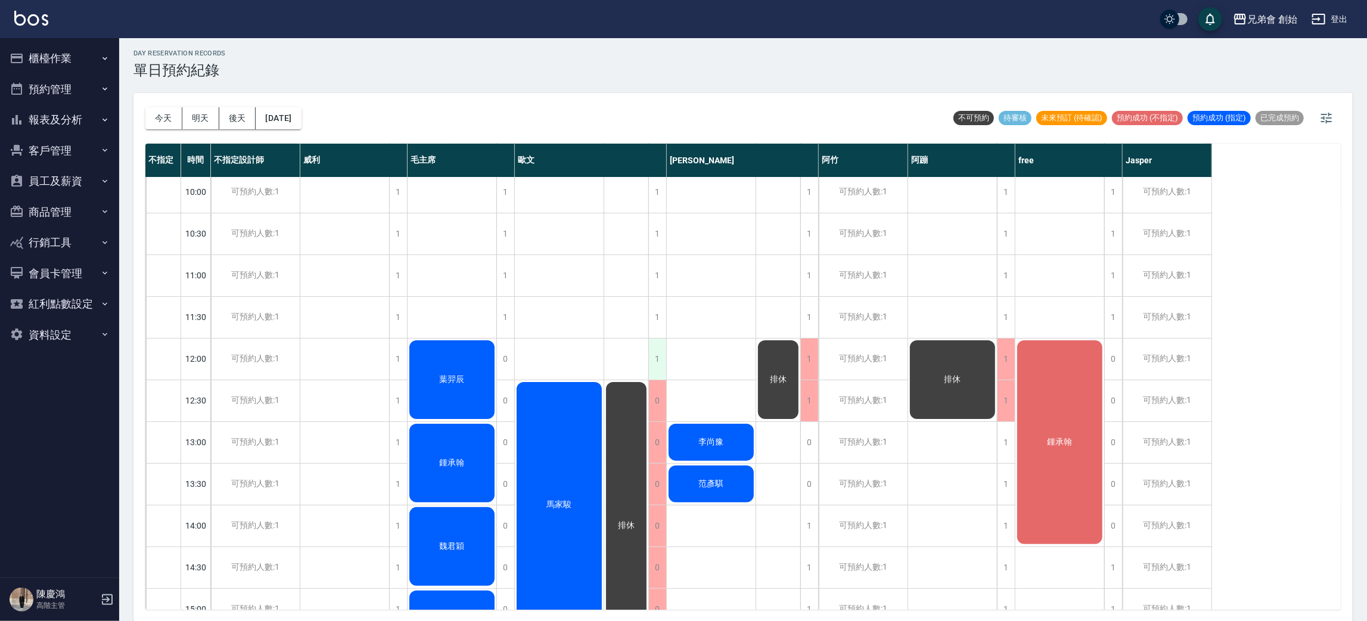
click at [658, 354] on div "1" at bounding box center [657, 358] width 18 height 41
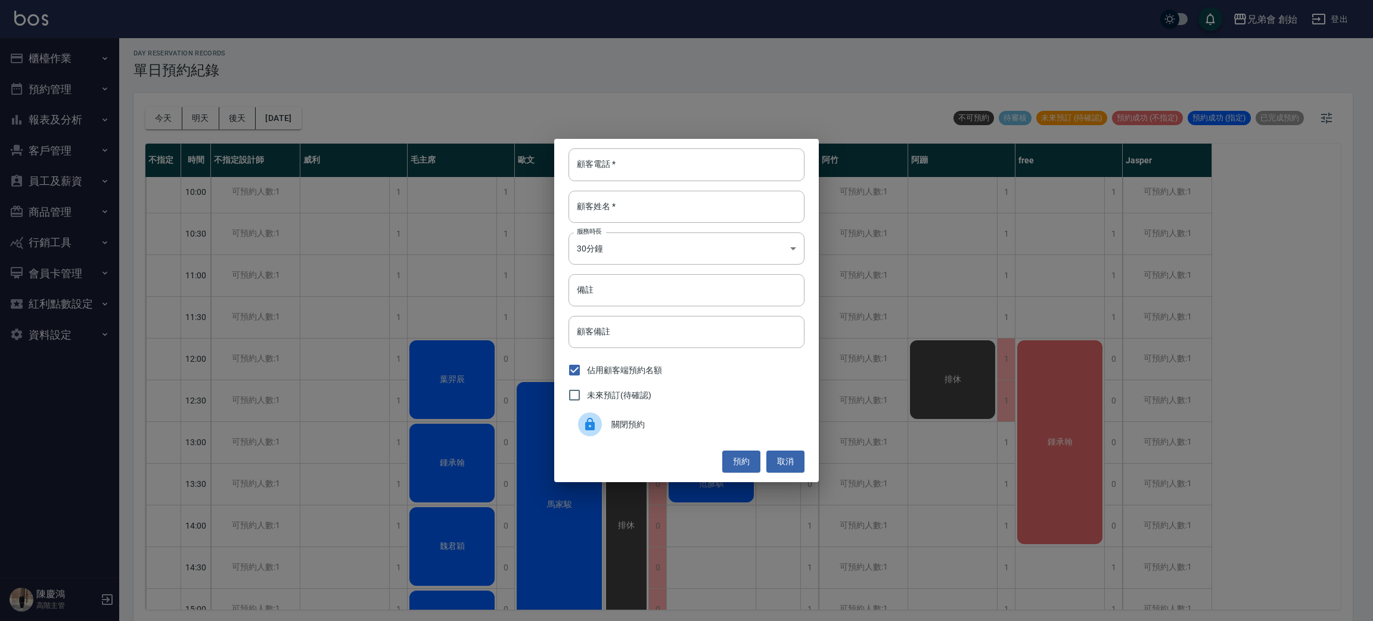
click at [624, 427] on span "關閉預約" at bounding box center [703, 424] width 184 height 13
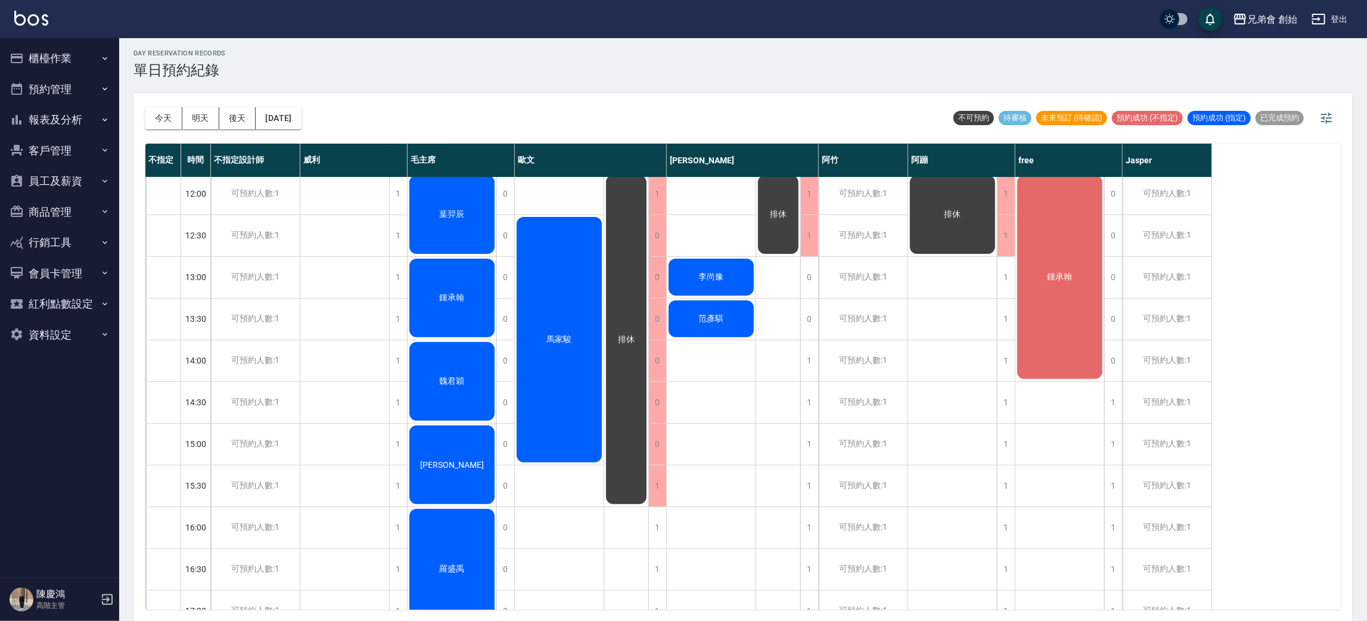
scroll to position [76, 0]
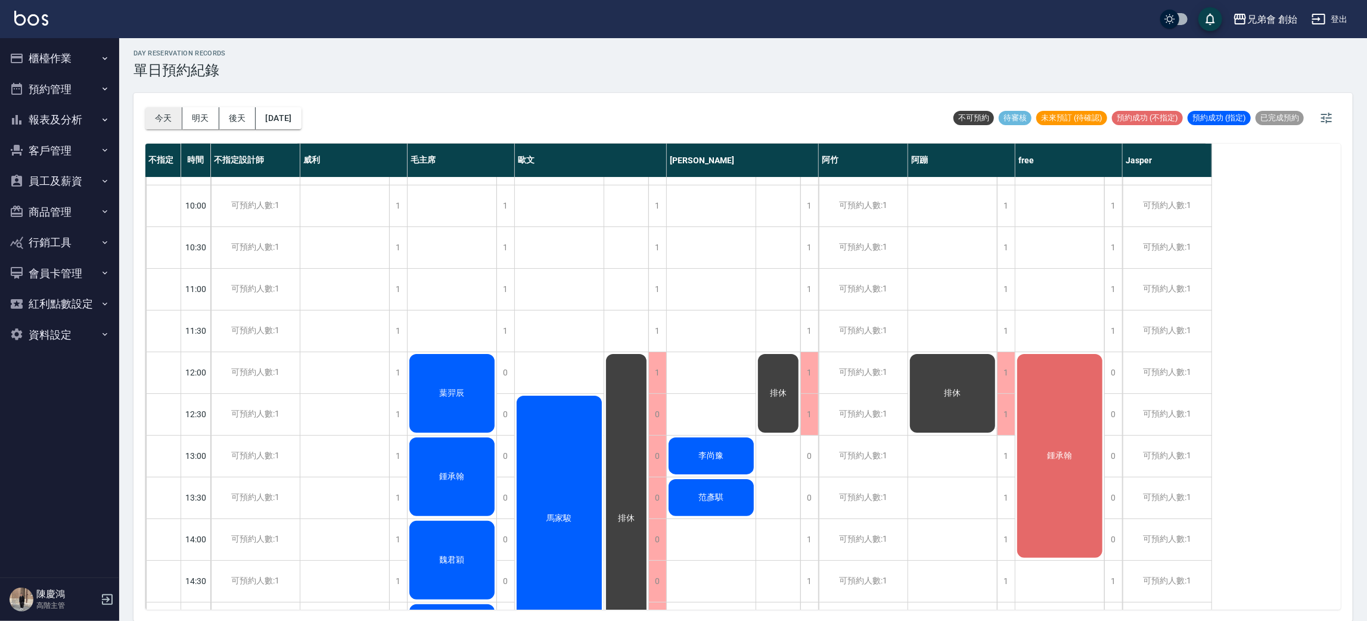
click at [174, 122] on button "今天" at bounding box center [163, 118] width 37 height 22
click at [216, 120] on button "明天" at bounding box center [200, 118] width 37 height 22
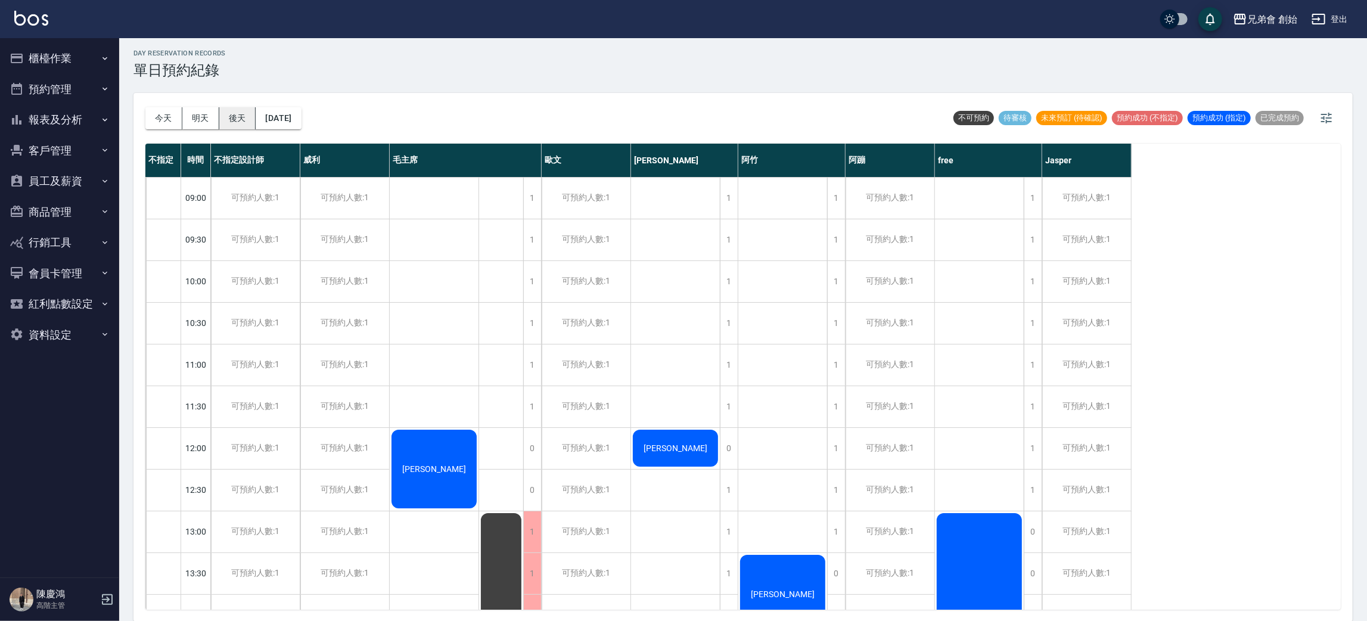
click at [234, 123] on button "後天" at bounding box center [237, 118] width 37 height 22
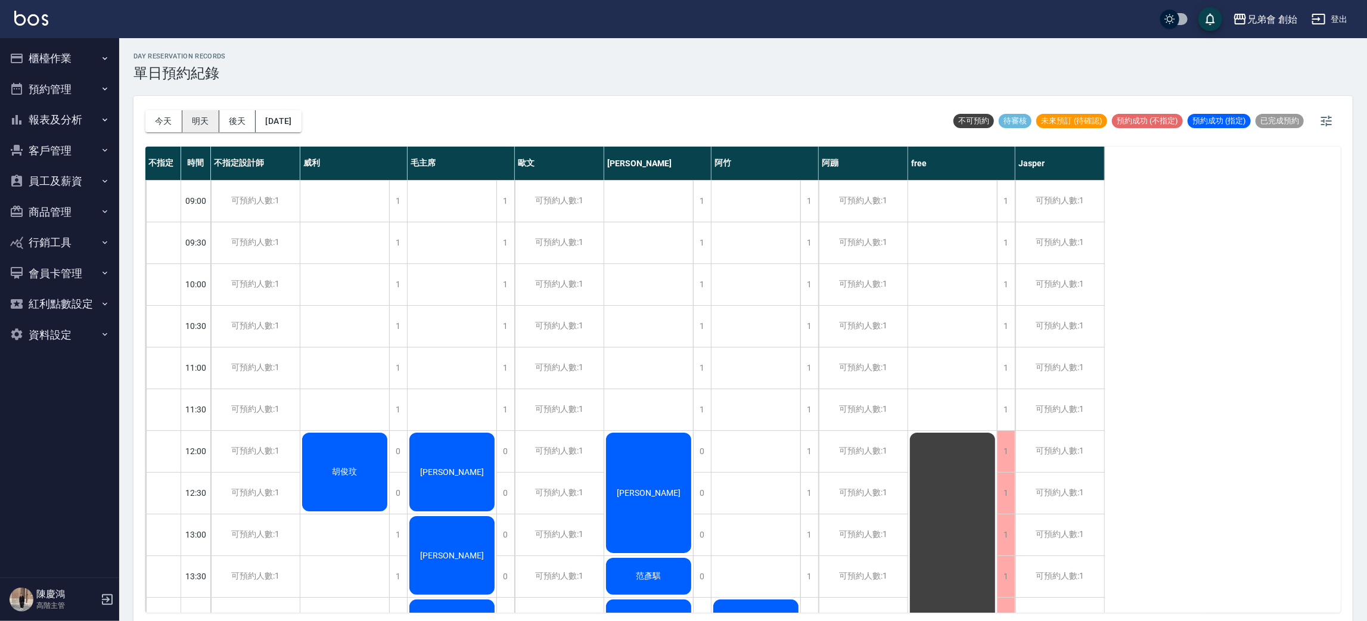
click at [190, 123] on button "明天" at bounding box center [200, 121] width 37 height 22
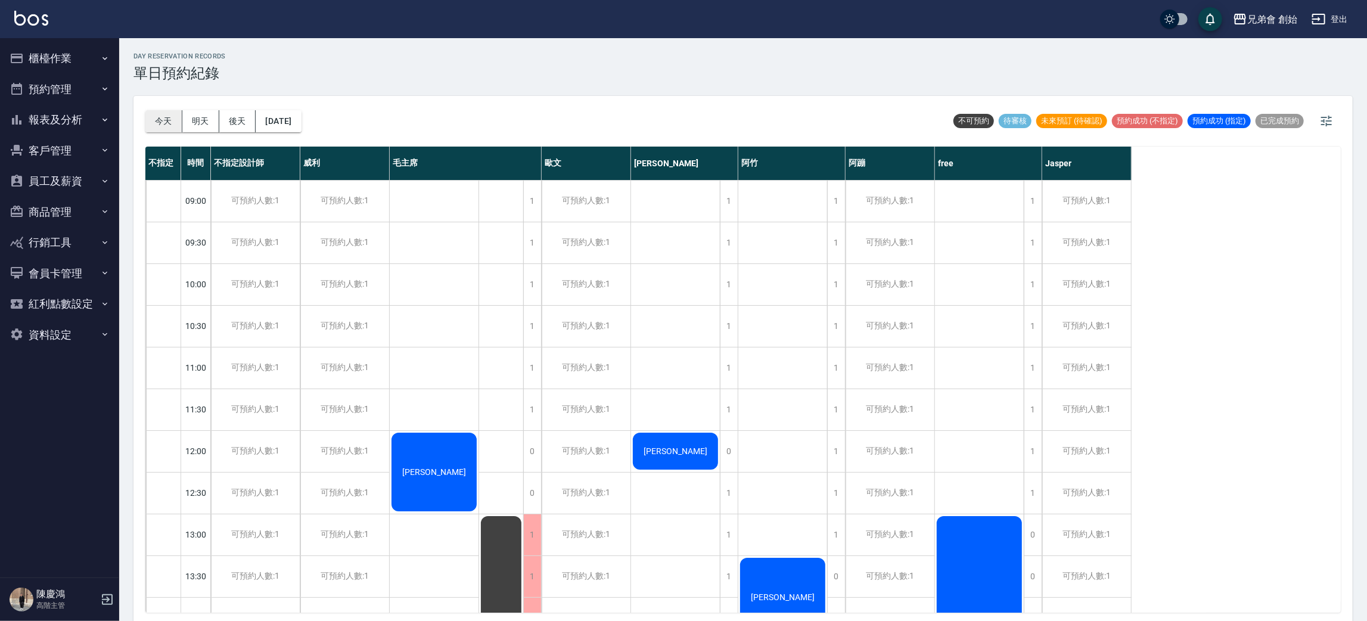
click at [176, 116] on button "今天" at bounding box center [163, 121] width 37 height 22
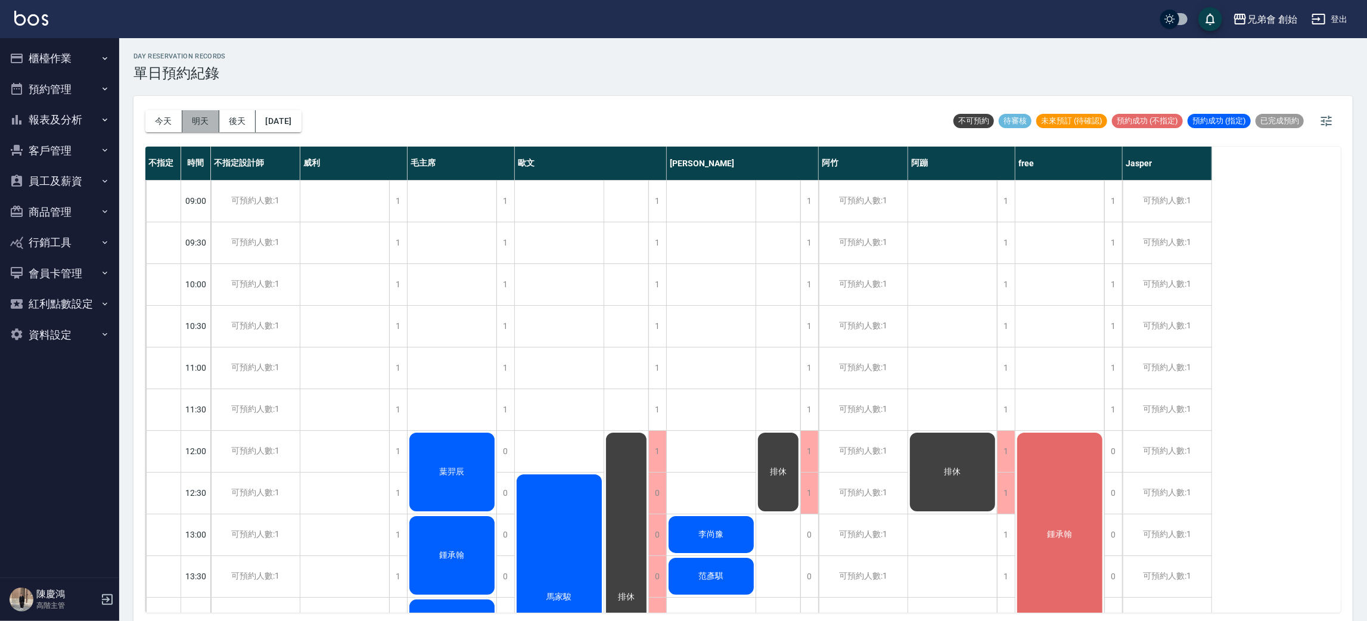
click at [203, 128] on button "明天" at bounding box center [200, 121] width 37 height 22
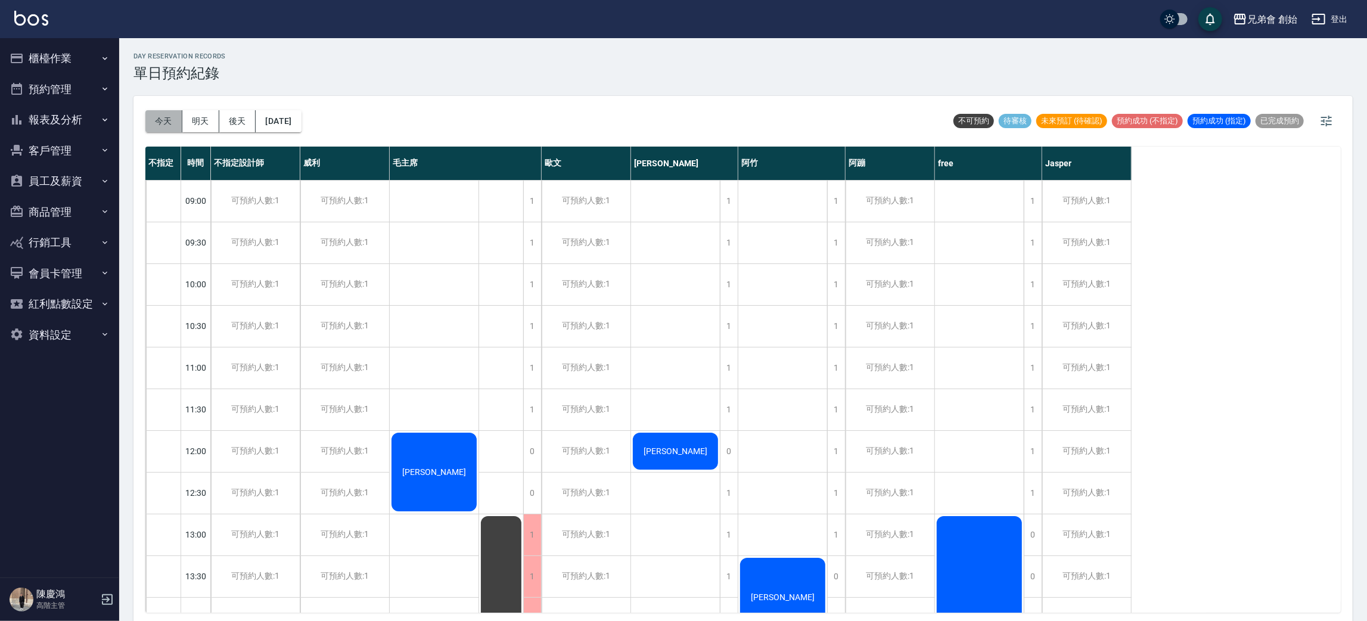
click at [171, 123] on button "今天" at bounding box center [163, 121] width 37 height 22
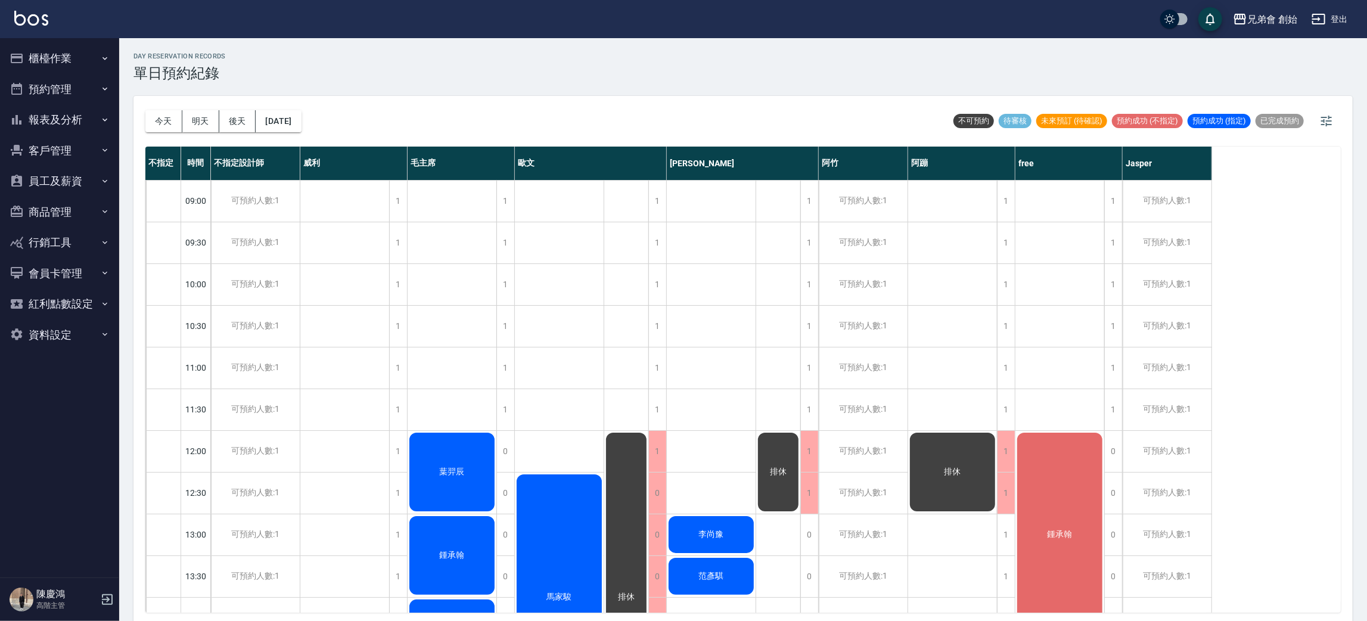
scroll to position [268, 0]
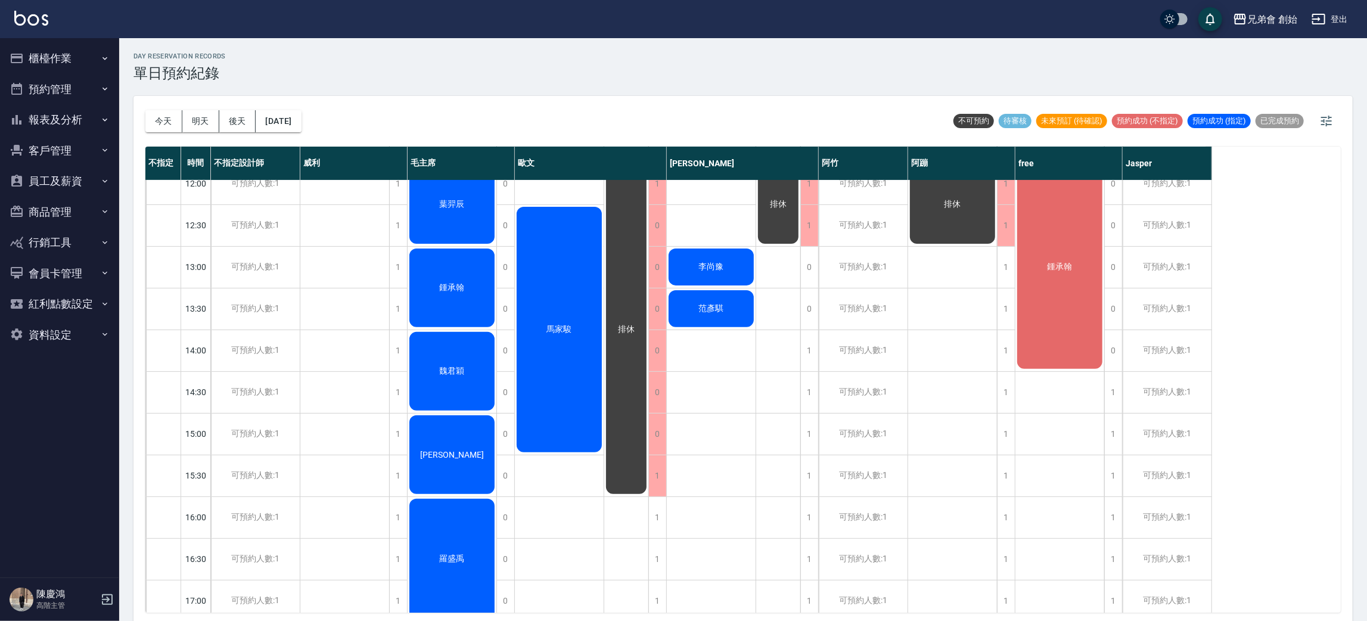
click at [1055, 271] on span "鍾承翰" at bounding box center [1060, 267] width 30 height 11
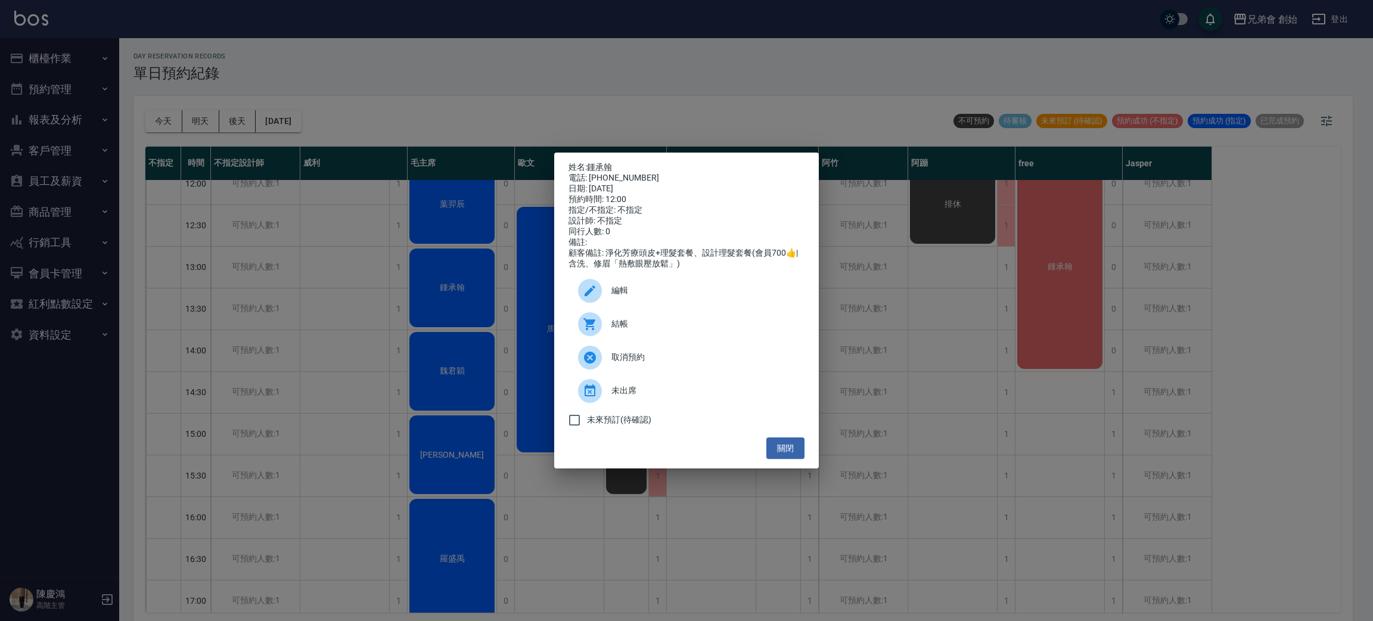
click at [651, 362] on span "取消預約" at bounding box center [703, 357] width 184 height 13
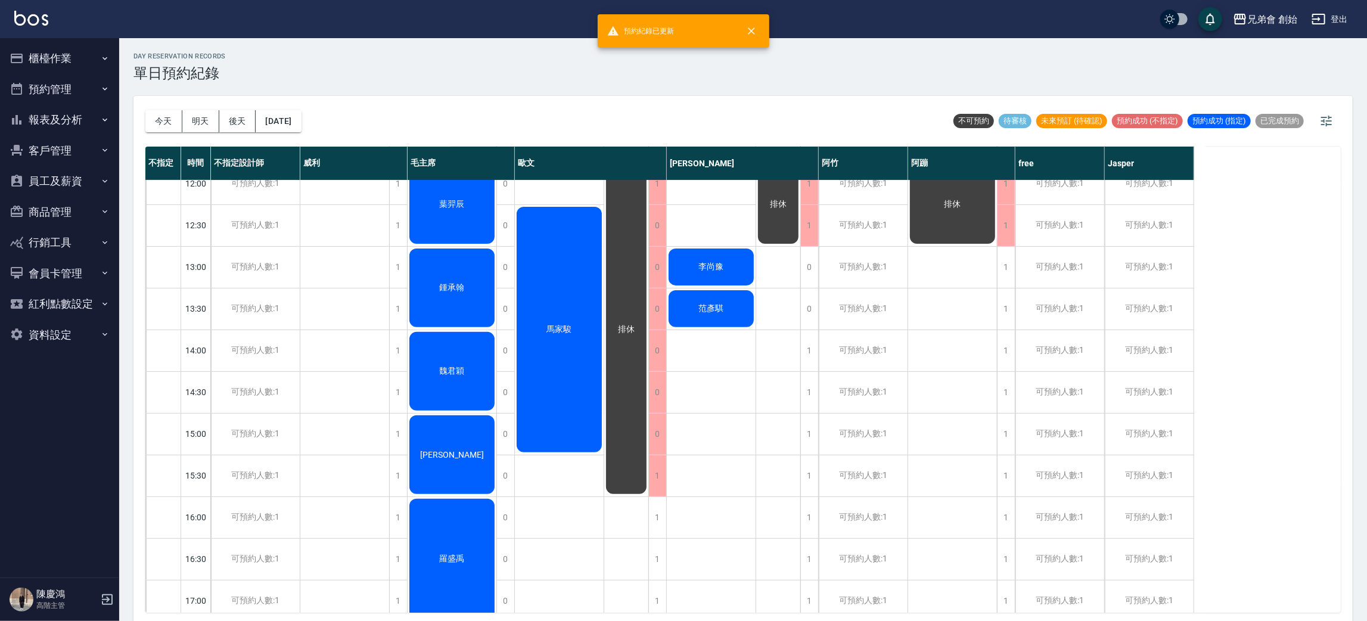
scroll to position [0, 0]
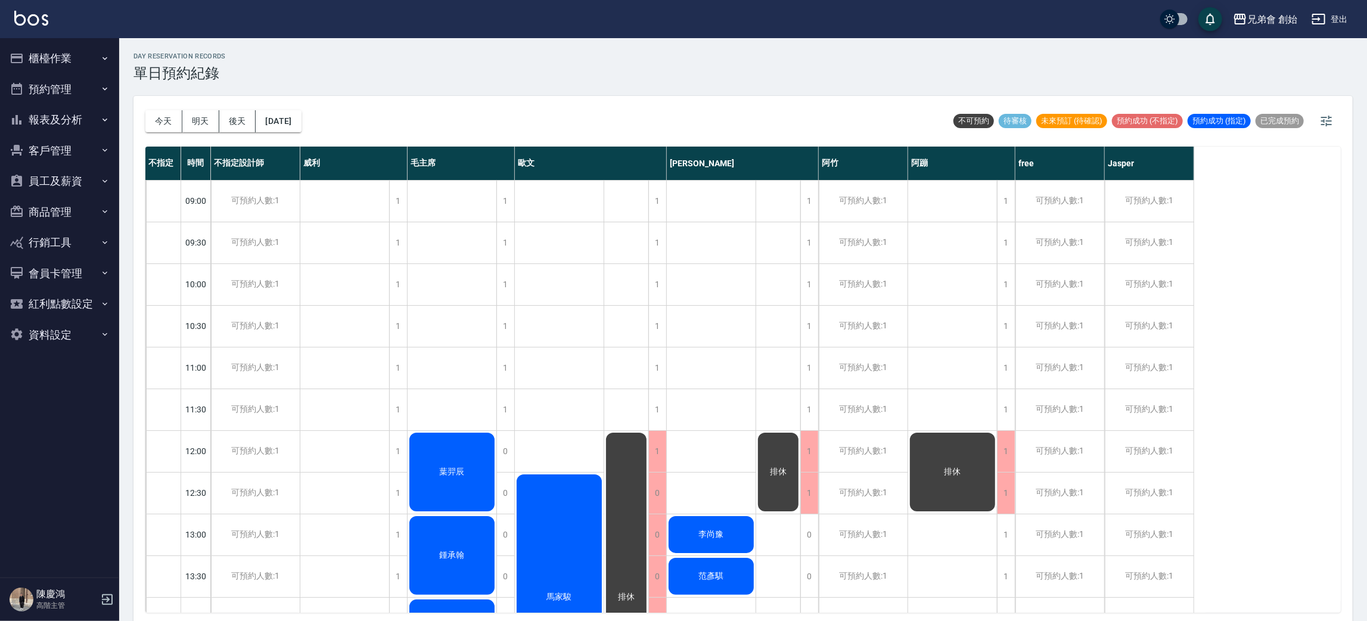
drag, startPoint x: 591, startPoint y: 307, endPoint x: 328, endPoint y: 215, distance: 278.8
click at [188, 117] on button "明天" at bounding box center [200, 121] width 37 height 22
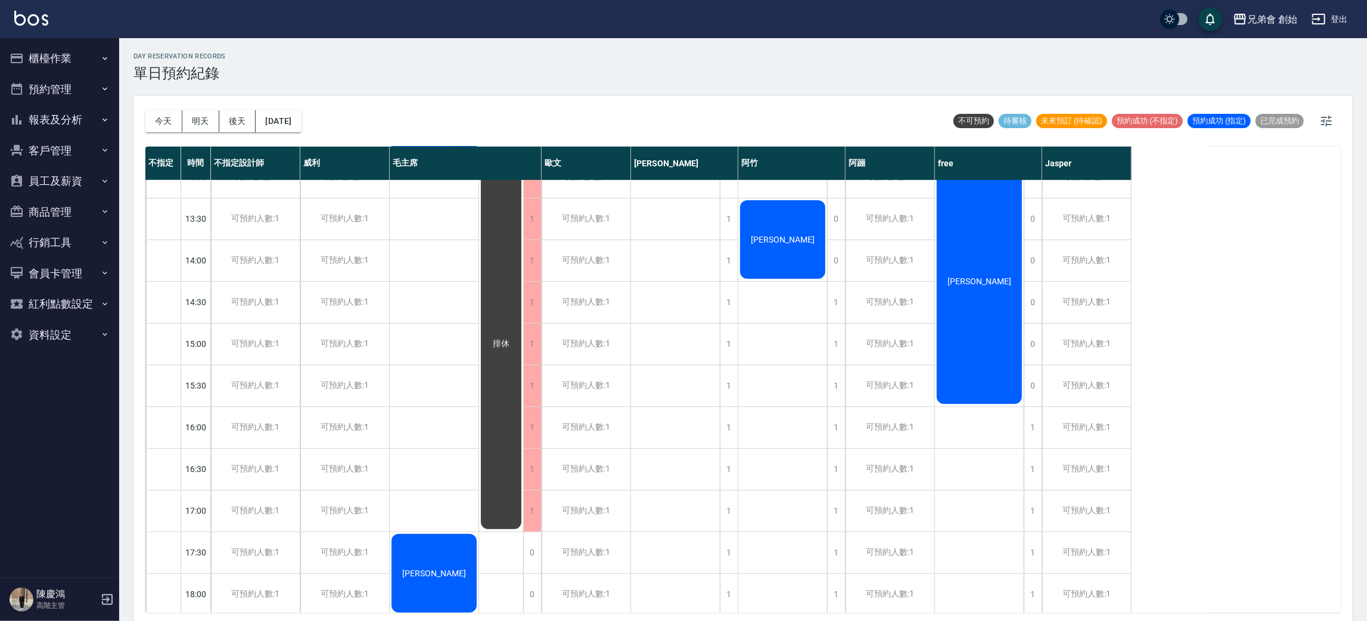
scroll to position [715, 0]
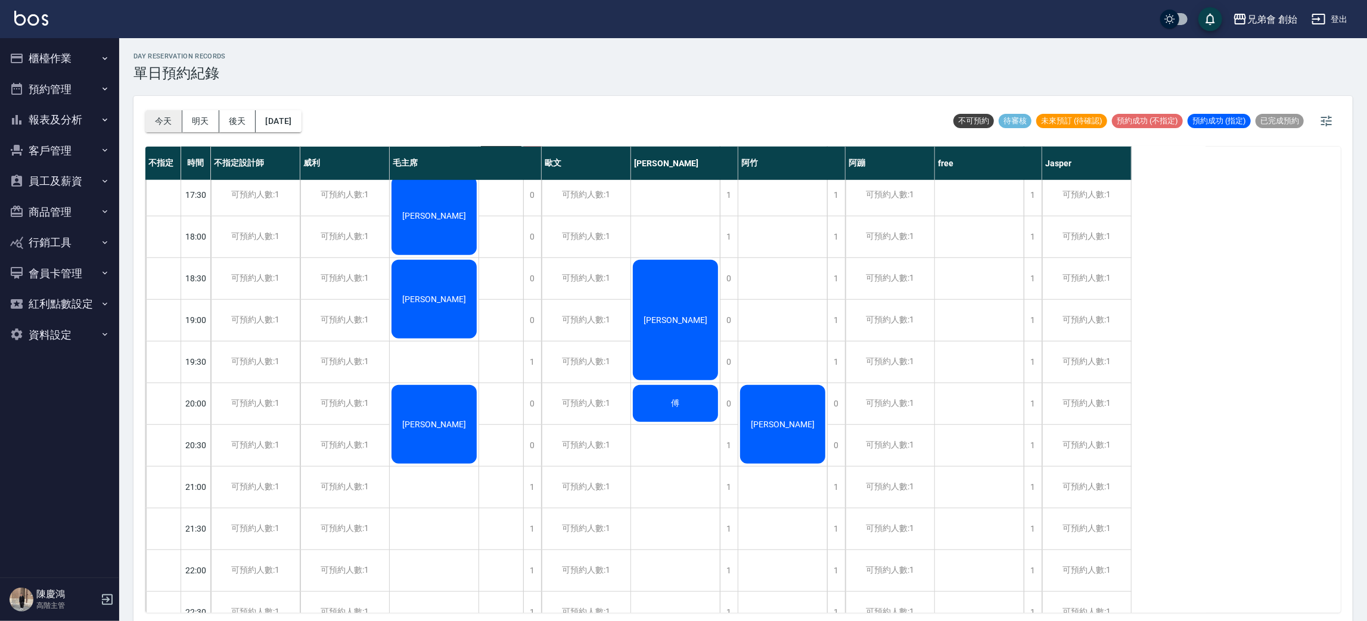
click at [167, 123] on button "今天" at bounding box center [163, 121] width 37 height 22
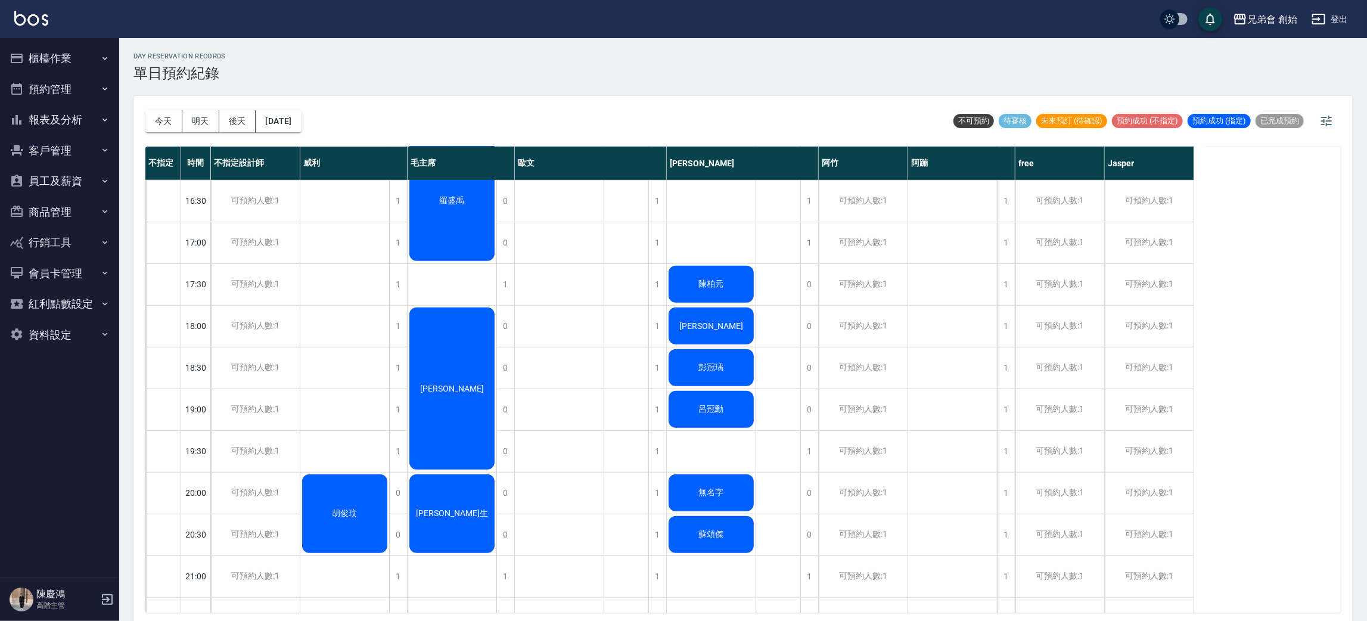
scroll to position [715, 0]
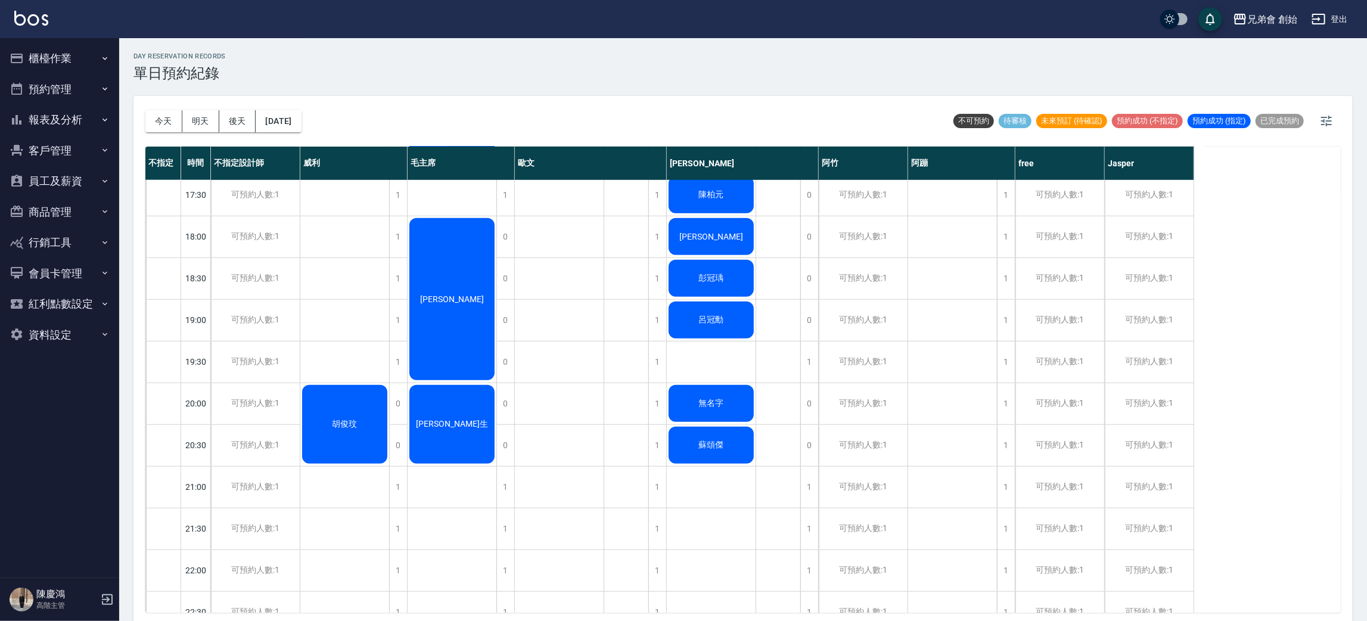
click at [342, 321] on div "胡俊玟" at bounding box center [344, 70] width 89 height 1210
click at [336, 366] on div "胡俊玟" at bounding box center [344, 70] width 89 height 1210
click at [344, 305] on div "胡俊玟" at bounding box center [344, 70] width 89 height 1210
click at [346, 359] on div "胡俊玟" at bounding box center [344, 70] width 89 height 1210
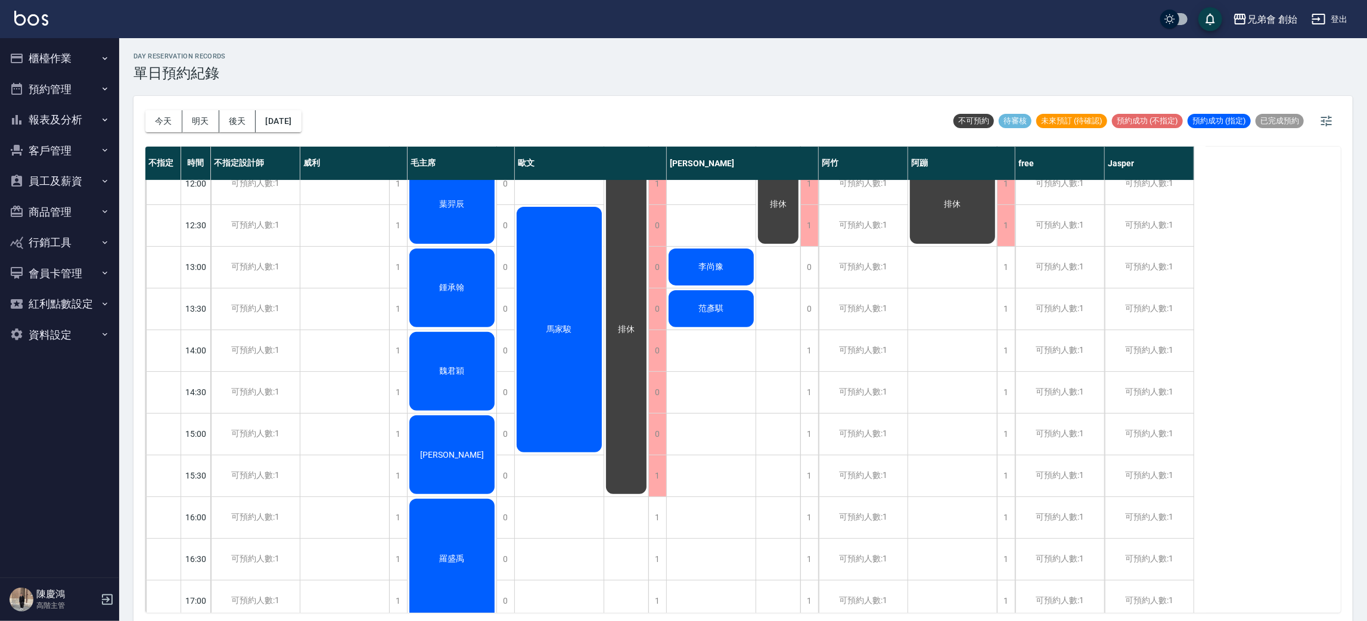
scroll to position [0, 0]
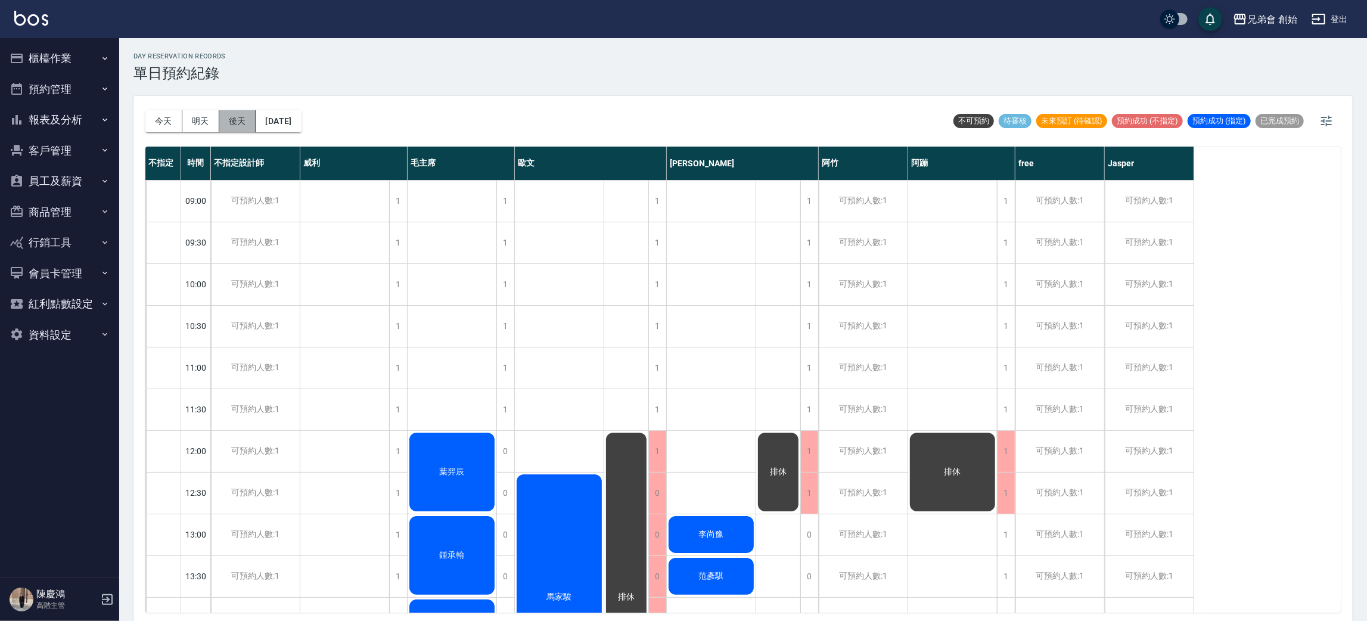
click at [231, 122] on button "後天" at bounding box center [237, 121] width 37 height 22
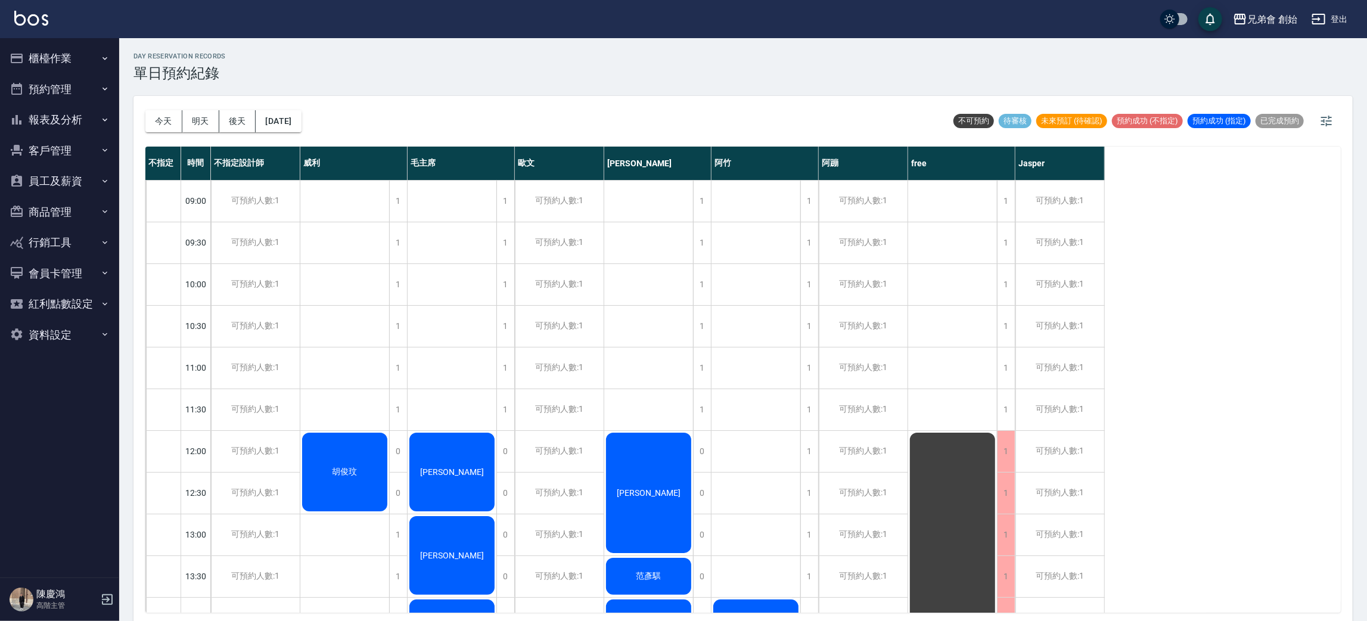
click at [337, 459] on div "胡俊玟" at bounding box center [344, 472] width 89 height 82
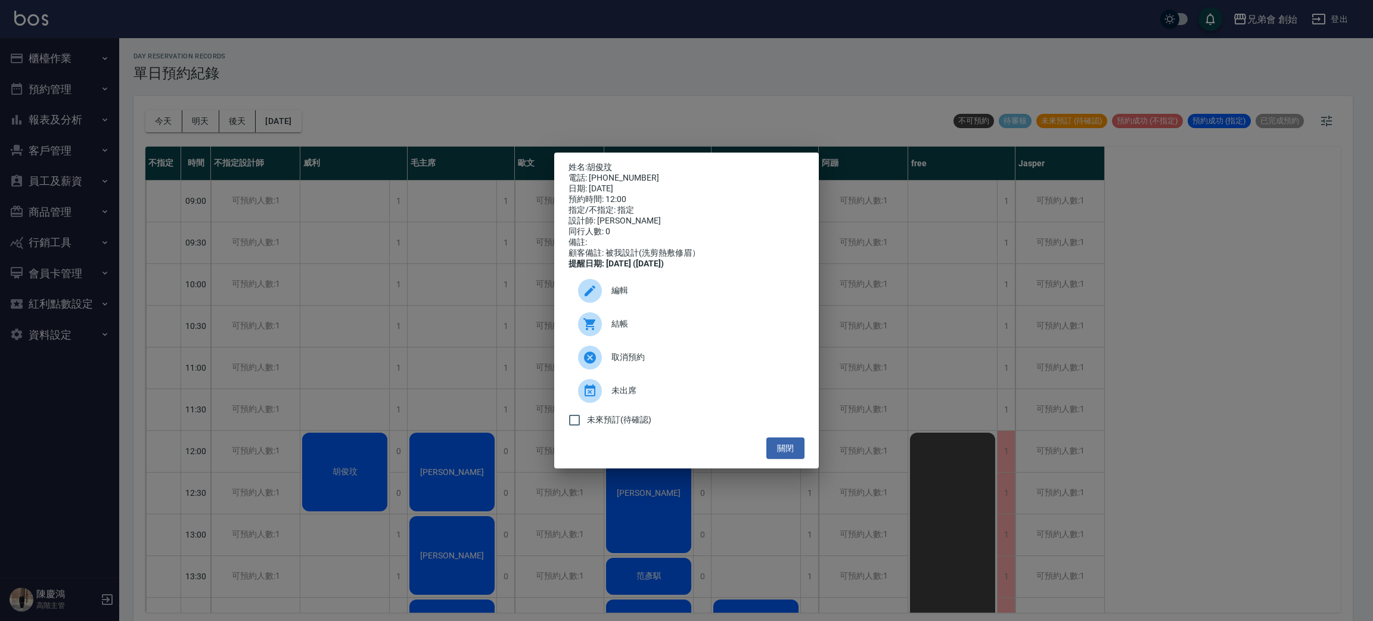
click at [643, 363] on span "取消預約" at bounding box center [703, 357] width 184 height 13
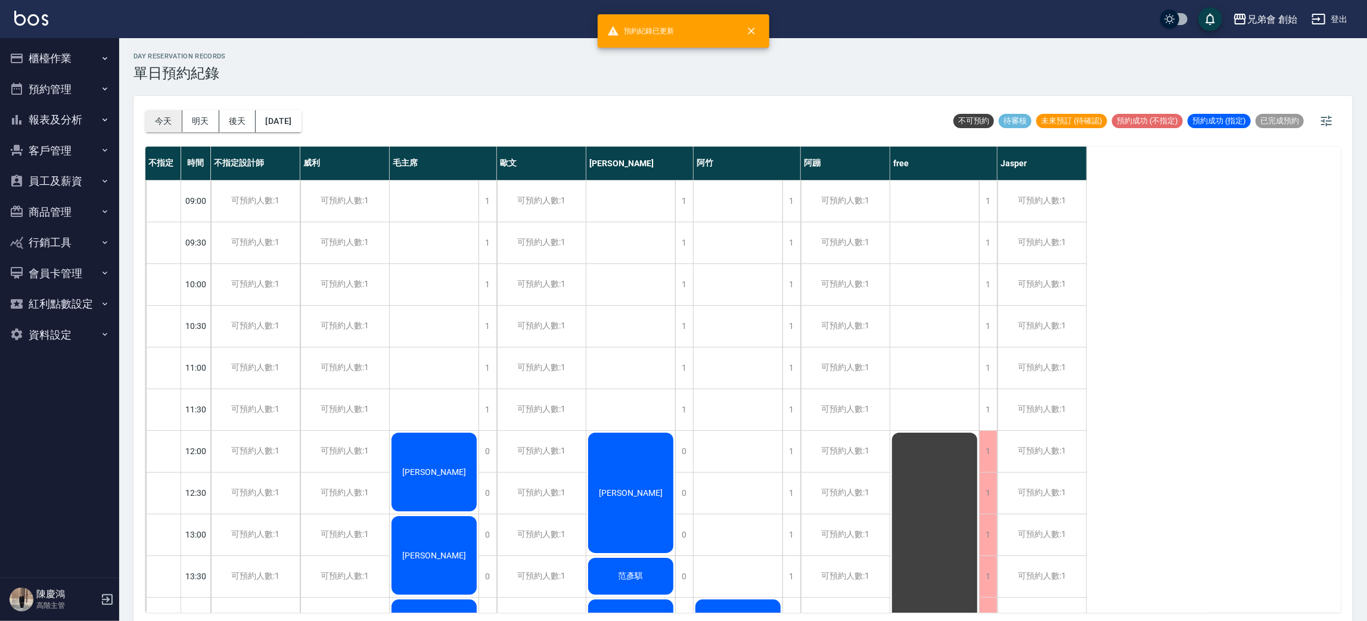
click at [159, 120] on button "今天" at bounding box center [163, 121] width 37 height 22
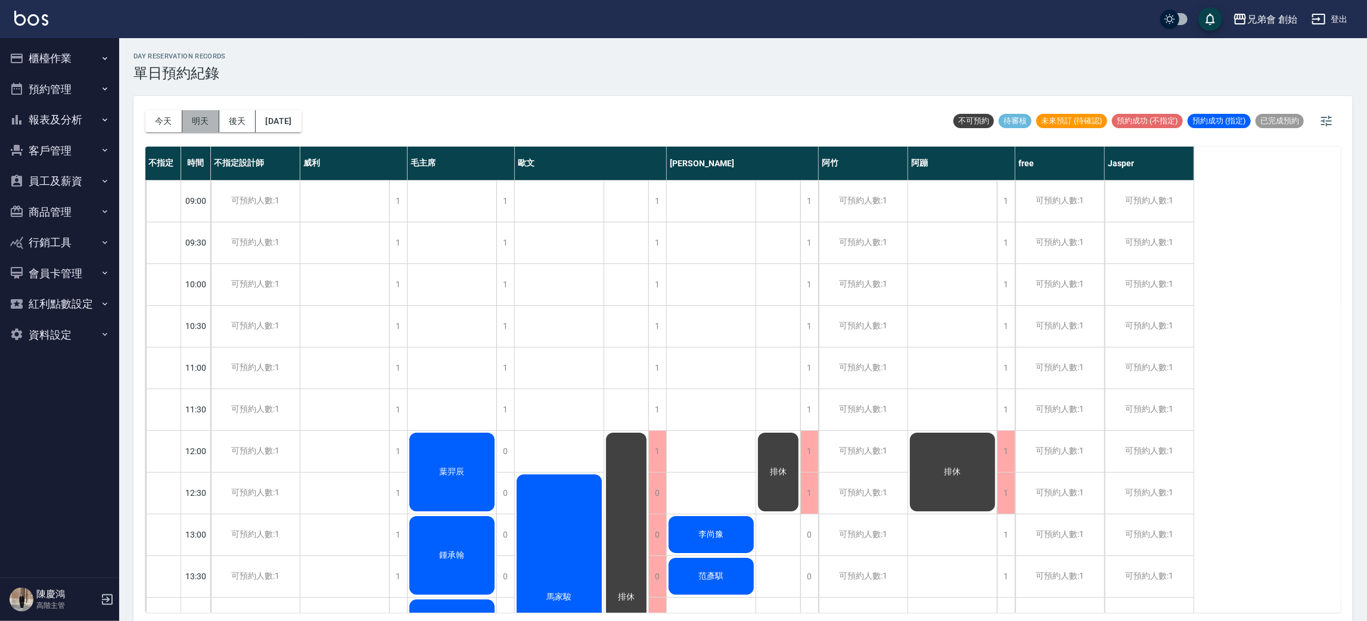
click at [207, 126] on button "明天" at bounding box center [200, 121] width 37 height 22
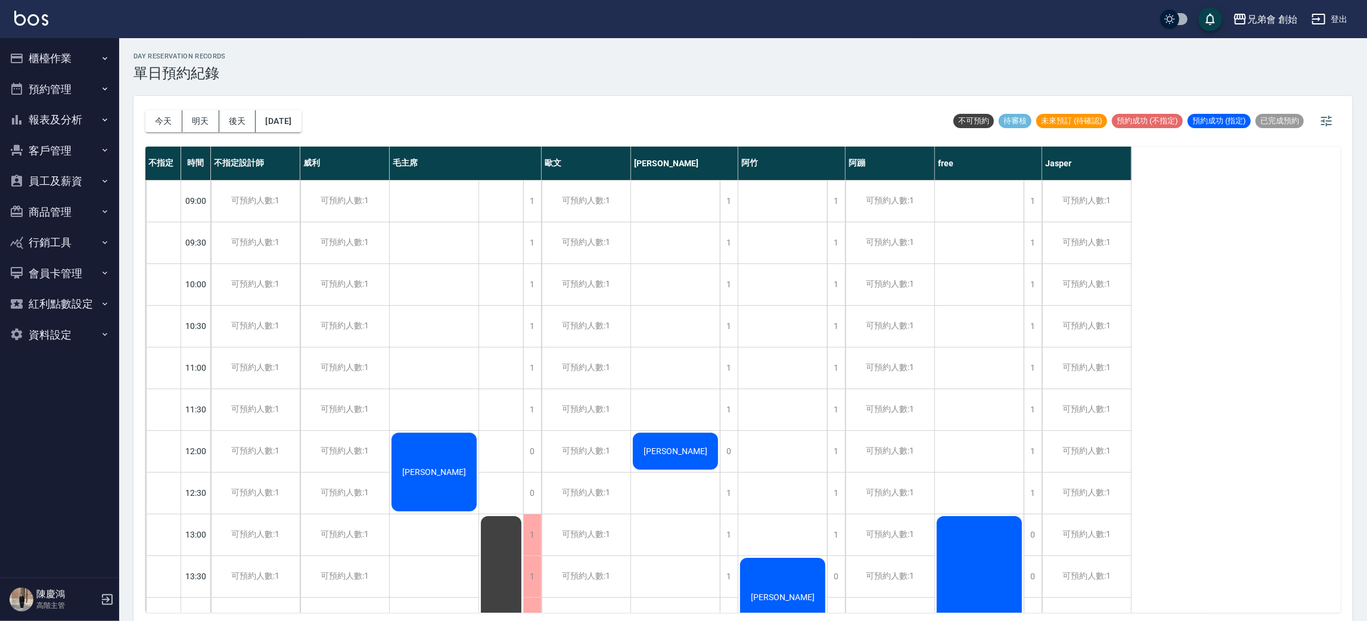
click at [171, 131] on button "今天" at bounding box center [163, 121] width 37 height 22
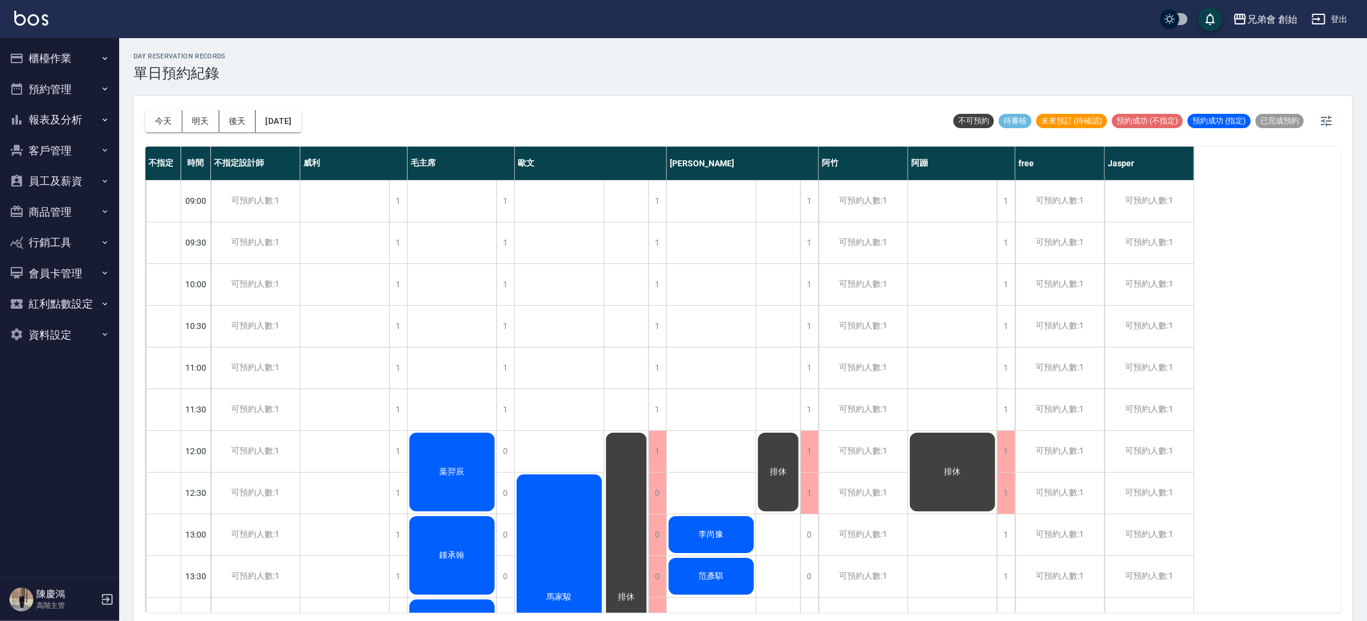
click at [420, 102] on div "今天 明天 後天 2025/10/08 不可預約 待審核 未來預訂 (待確認) 預約成功 (不指定) 預約成功 (指定) 已完成預約" at bounding box center [742, 121] width 1195 height 51
click at [580, 121] on div "今天 明天 後天 2025/10/08 不可預約 待審核 未來預訂 (待確認) 預約成功 (不指定) 預約成功 (指定) 已完成預約" at bounding box center [742, 121] width 1195 height 51
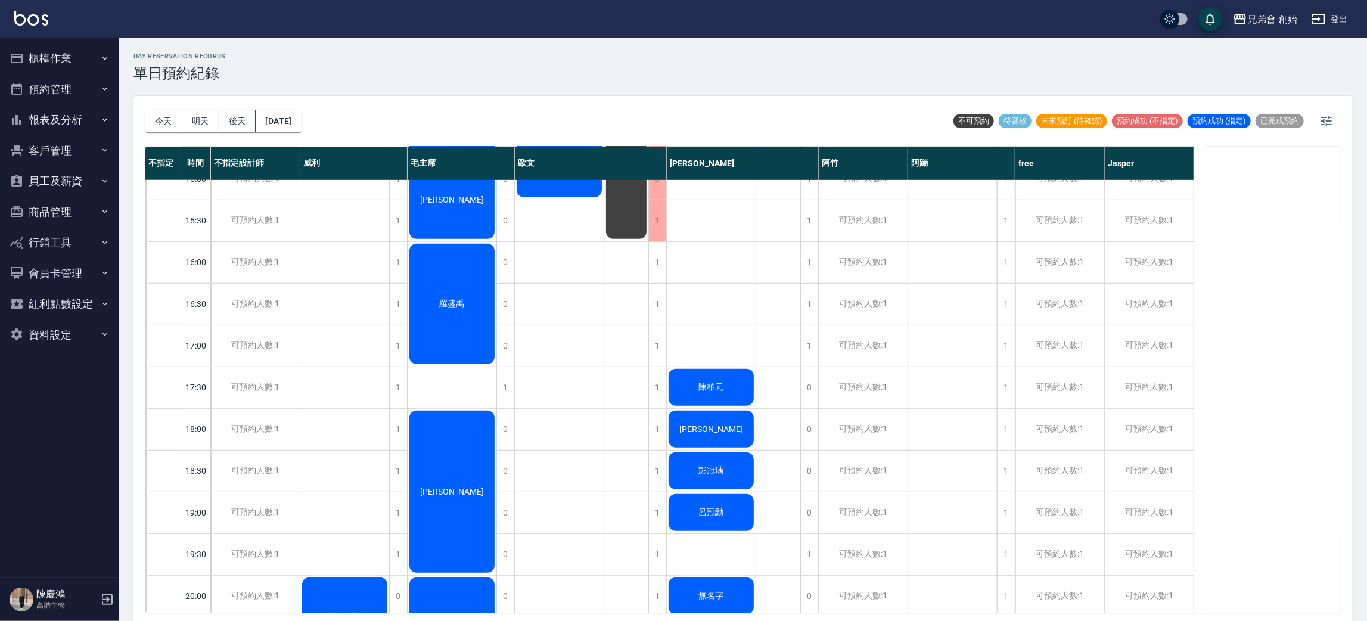
scroll to position [254, 0]
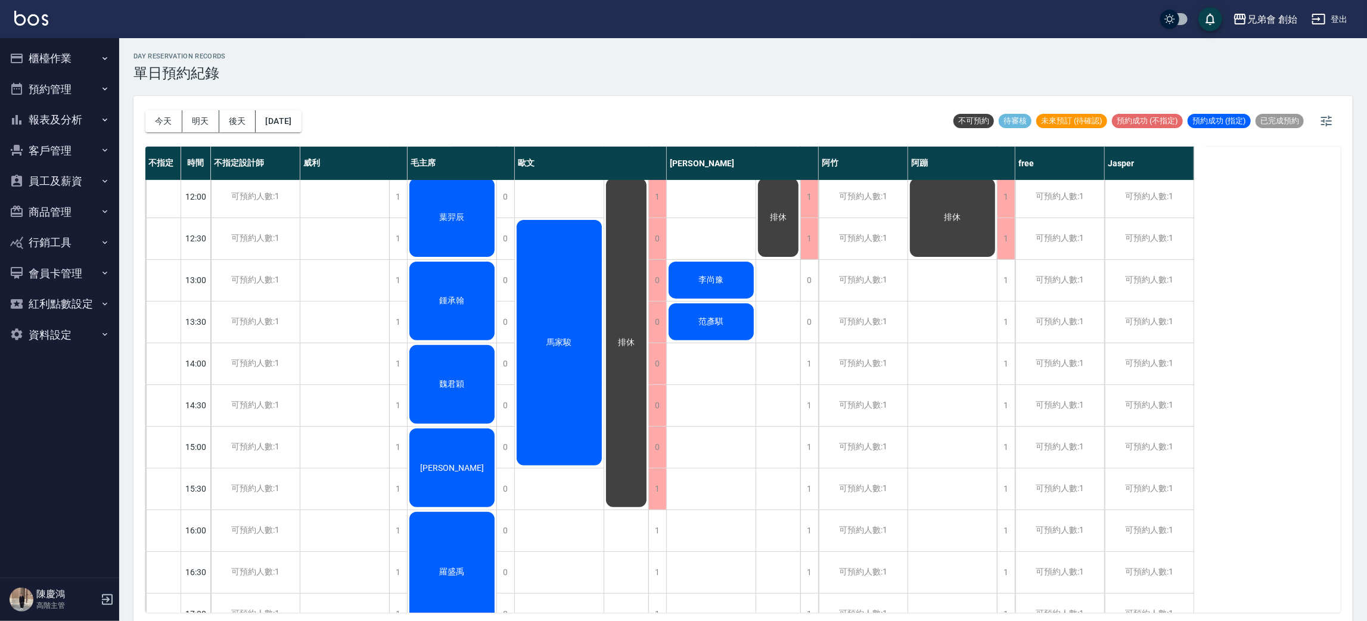
click at [334, 315] on div "胡俊玟" at bounding box center [344, 531] width 89 height 1210
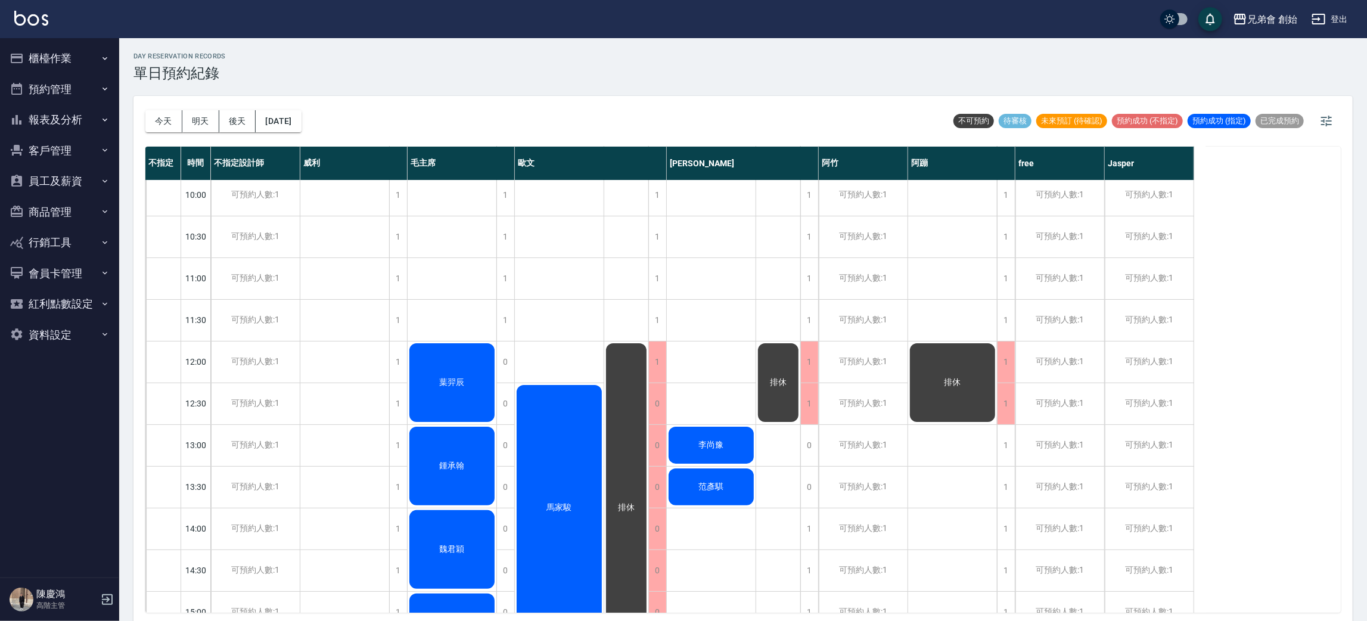
drag, startPoint x: 350, startPoint y: 314, endPoint x: 343, endPoint y: 363, distance: 49.4
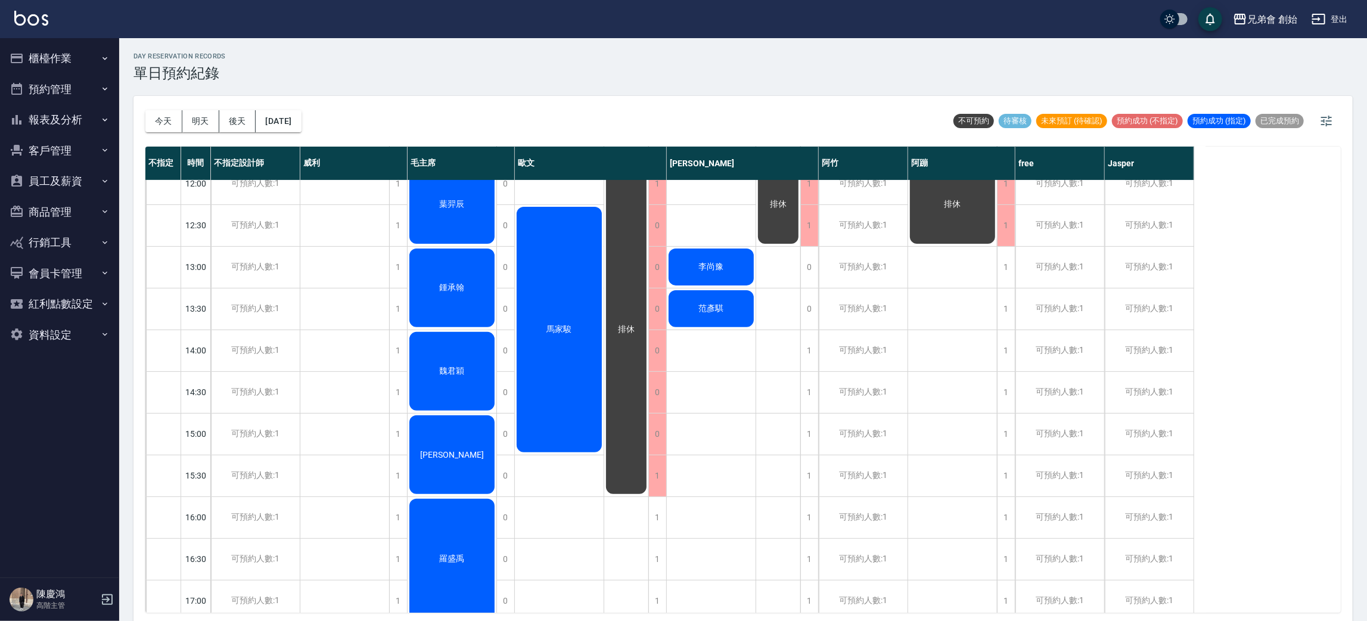
click at [344, 357] on div "胡俊玟" at bounding box center [344, 517] width 89 height 1210
click at [344, 359] on div "胡俊玟" at bounding box center [344, 517] width 89 height 1210
click at [346, 421] on div "胡俊玟" at bounding box center [344, 517] width 89 height 1210
click at [332, 375] on div "胡俊玟" at bounding box center [344, 517] width 89 height 1210
click at [334, 432] on div "胡俊玟" at bounding box center [344, 517] width 89 height 1210
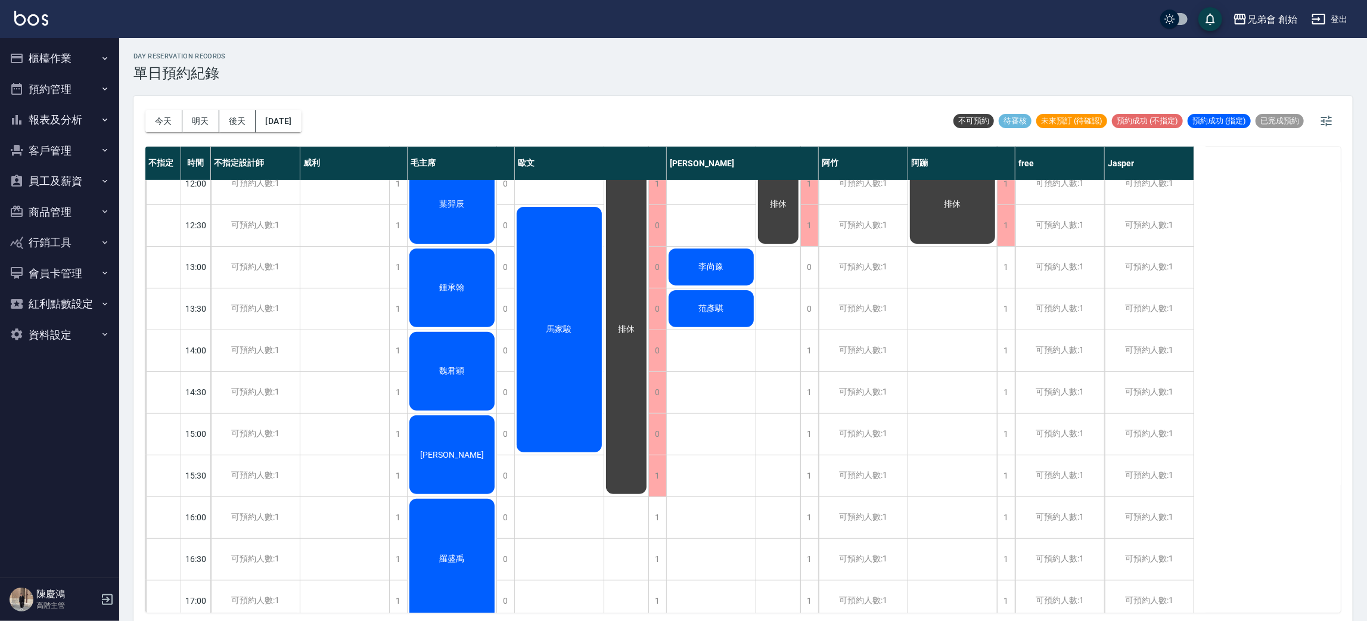
drag, startPoint x: 337, startPoint y: 397, endPoint x: 339, endPoint y: 445, distance: 48.3
click at [337, 431] on div "胡俊玟" at bounding box center [344, 517] width 89 height 1210
drag, startPoint x: 339, startPoint y: 445, endPoint x: 338, endPoint y: 391, distance: 54.2
click at [339, 445] on div "胡俊玟" at bounding box center [344, 517] width 89 height 1210
drag, startPoint x: 338, startPoint y: 391, endPoint x: 344, endPoint y: 453, distance: 62.3
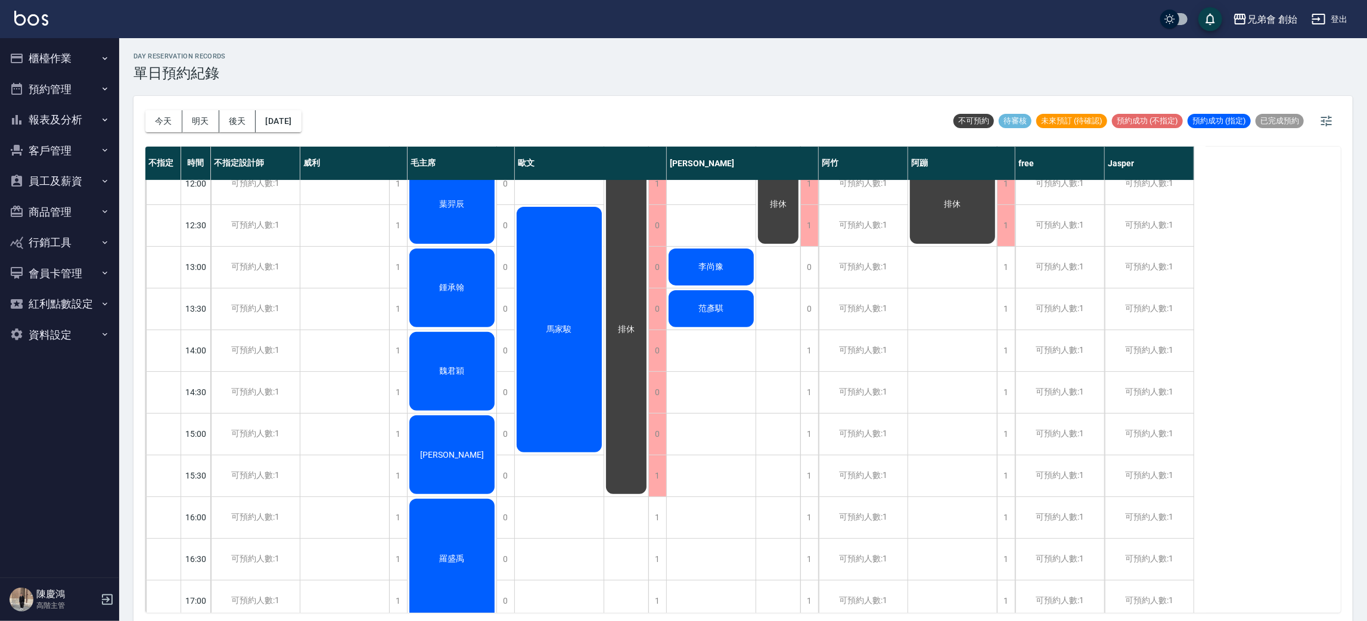
click at [341, 421] on div "胡俊玟" at bounding box center [344, 517] width 89 height 1210
click at [345, 455] on div "胡俊玟" at bounding box center [344, 517] width 89 height 1210
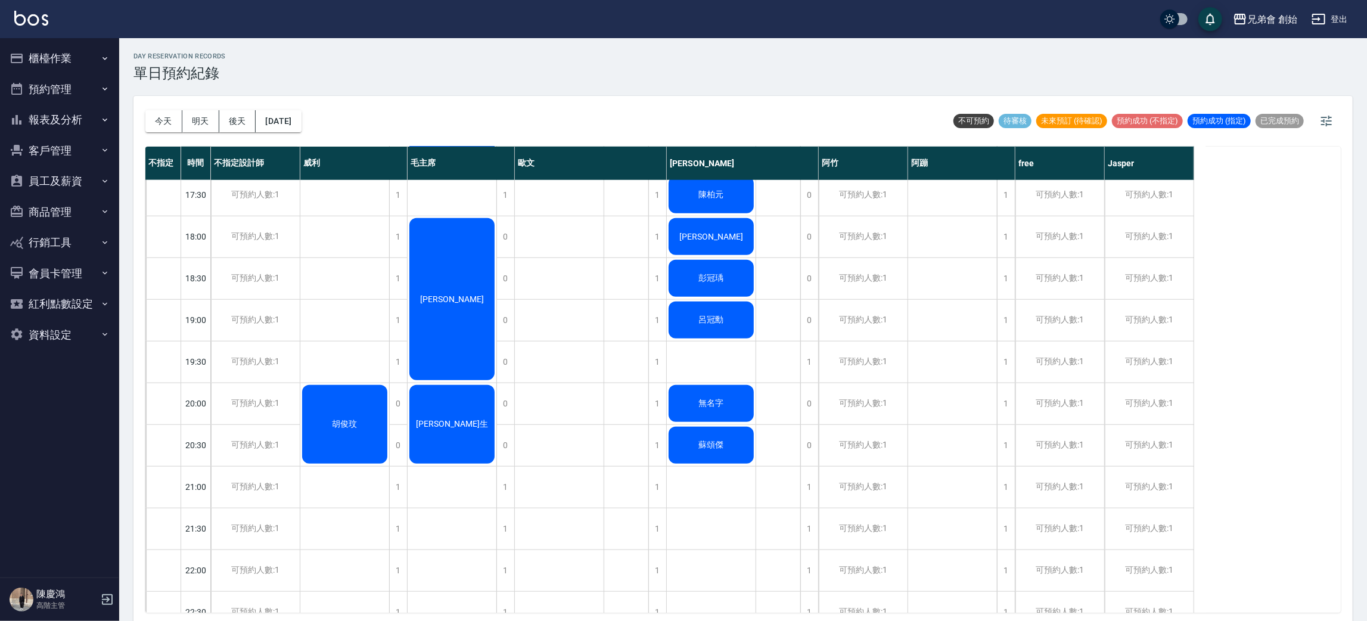
click at [341, 350] on div "胡俊玟" at bounding box center [344, 70] width 89 height 1210
click at [345, 216] on div "胡俊玟" at bounding box center [344, 70] width 89 height 1210
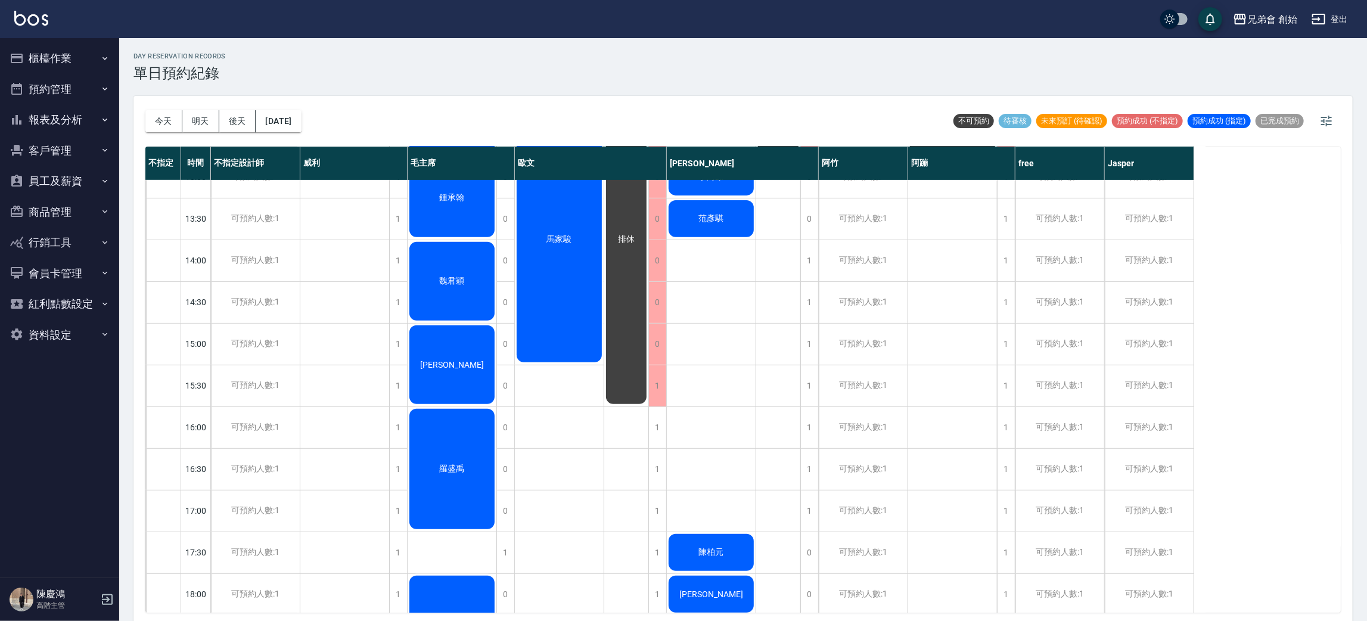
scroll to position [0, 0]
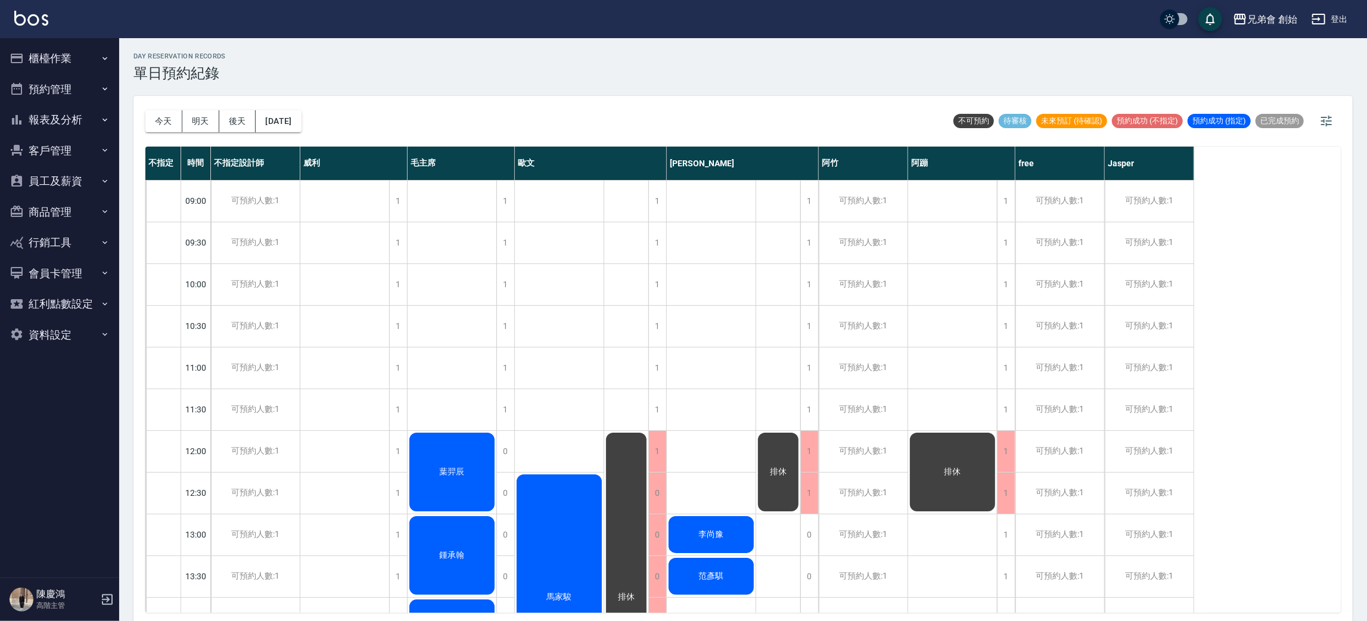
click at [212, 120] on button "明天" at bounding box center [200, 121] width 37 height 22
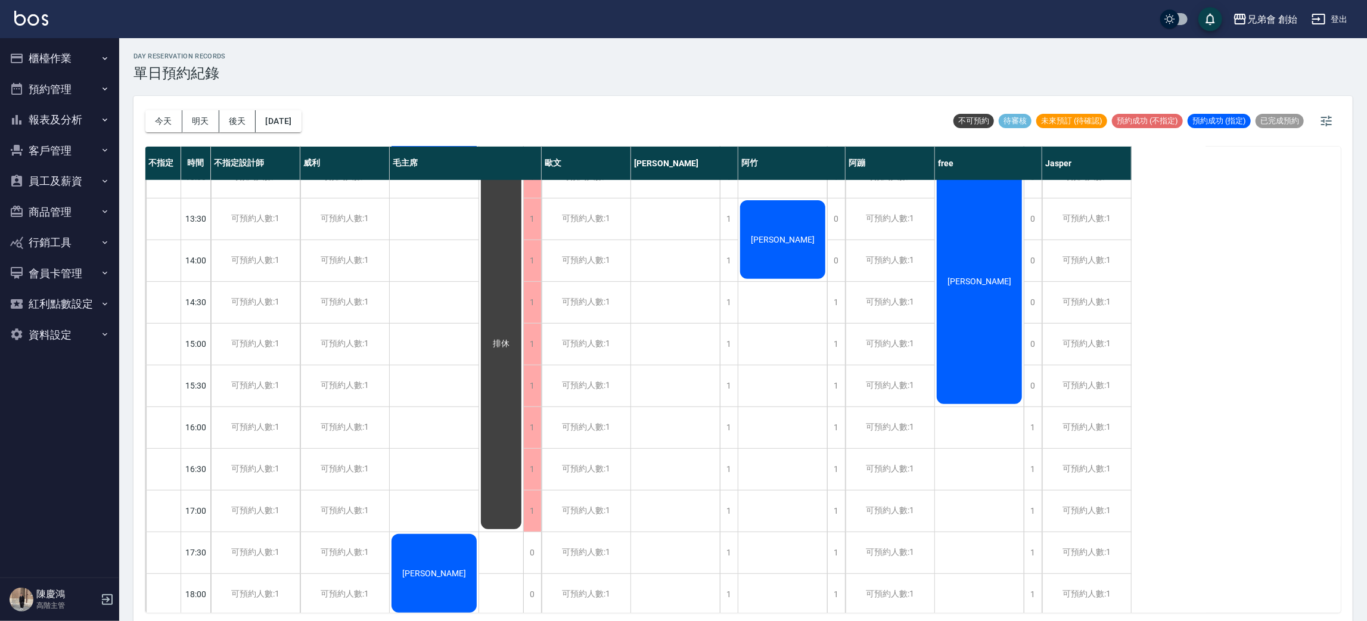
scroll to position [179, 0]
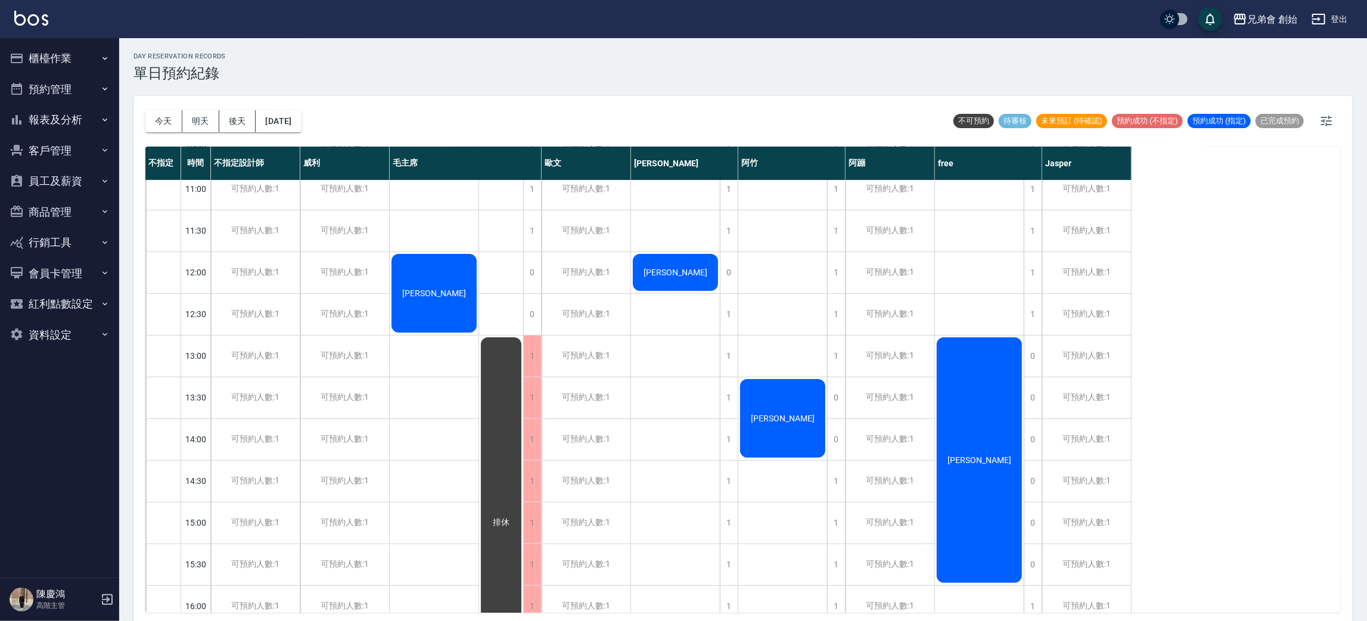
click at [970, 374] on div "[PERSON_NAME]" at bounding box center [979, 460] width 89 height 249
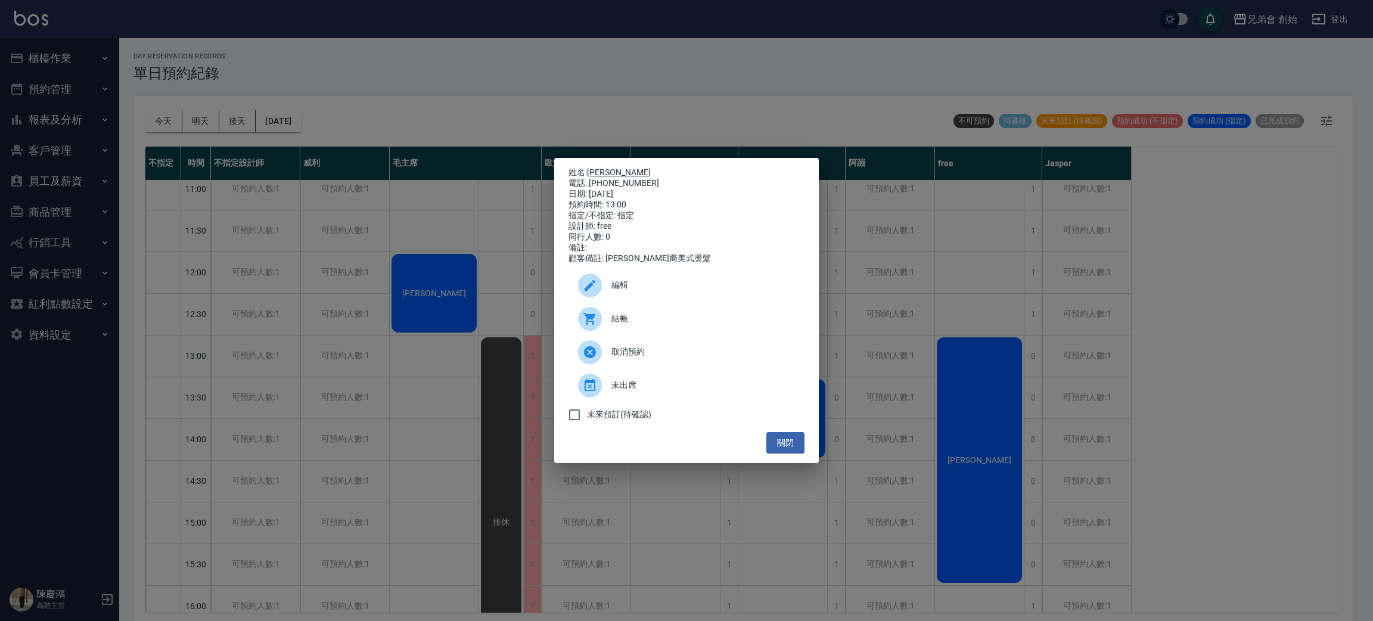
click at [610, 167] on link "[PERSON_NAME]" at bounding box center [619, 172] width 64 height 10
click at [376, 91] on div "姓名: 陳其廣 電話: 0955711512 日期: 2025/10/09 預約時間: 13:00 指定/不指定: 指定 設計師: free 同行人數: 0 …" at bounding box center [686, 310] width 1373 height 621
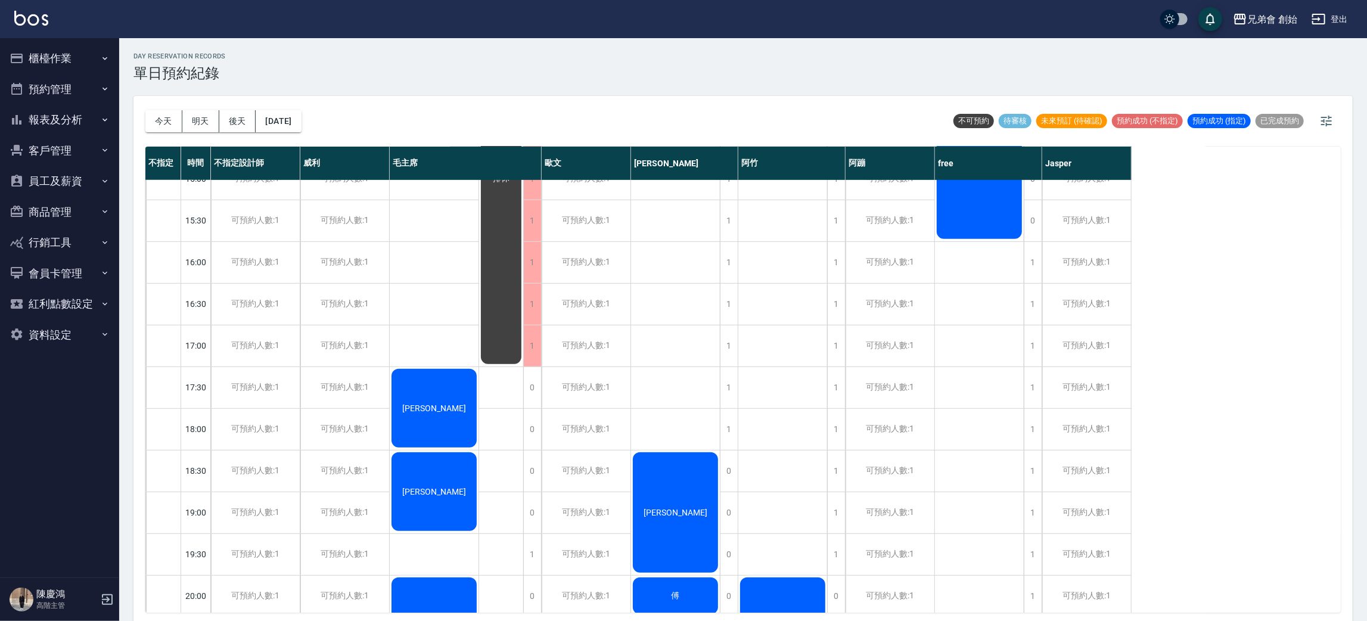
scroll to position [254, 0]
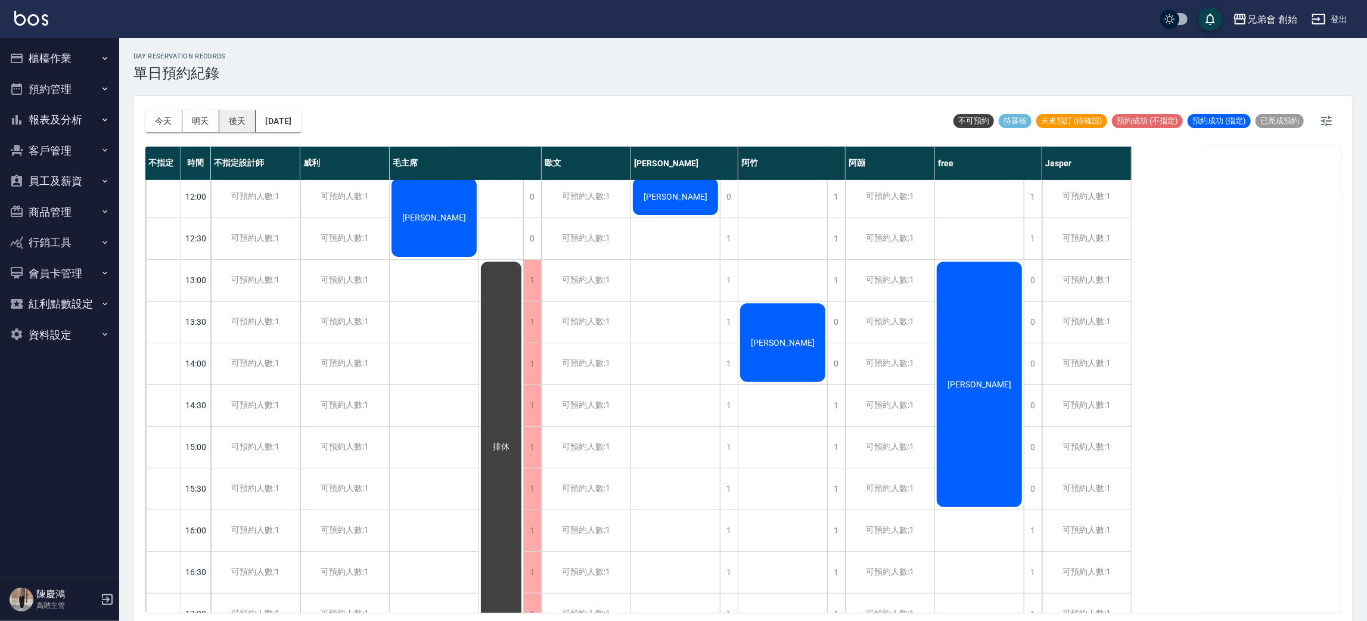
click at [228, 122] on button "後天" at bounding box center [237, 121] width 37 height 22
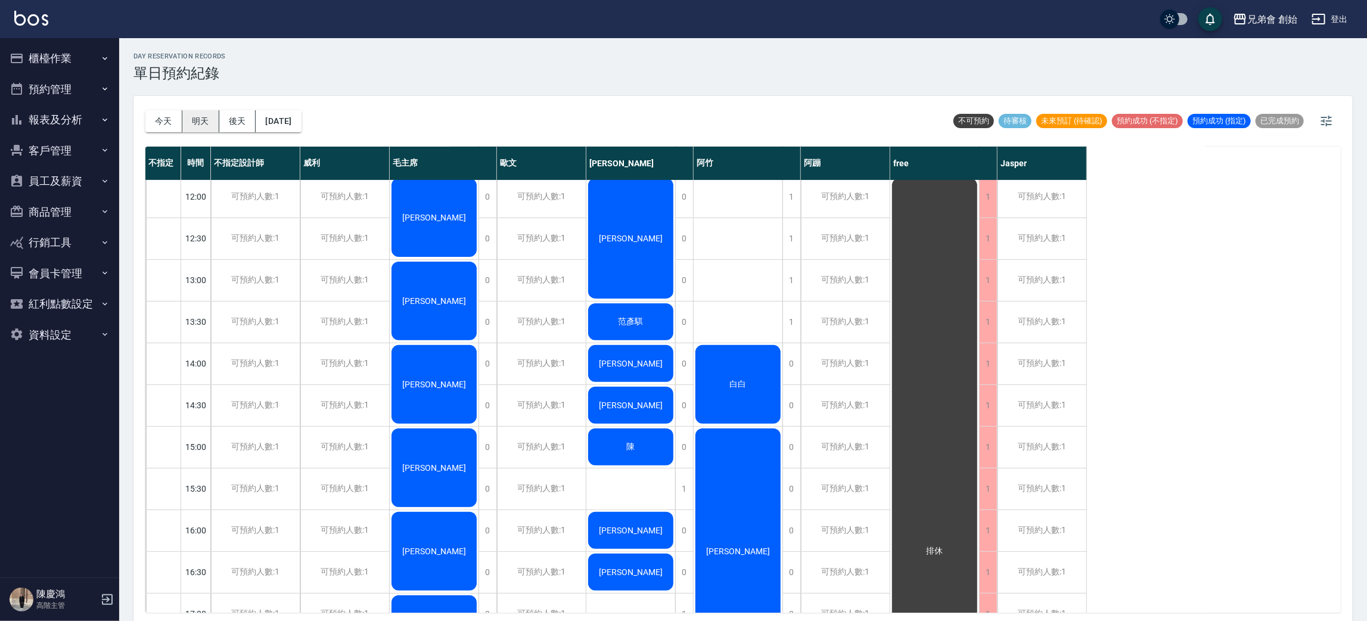
click at [212, 112] on button "明天" at bounding box center [200, 121] width 37 height 22
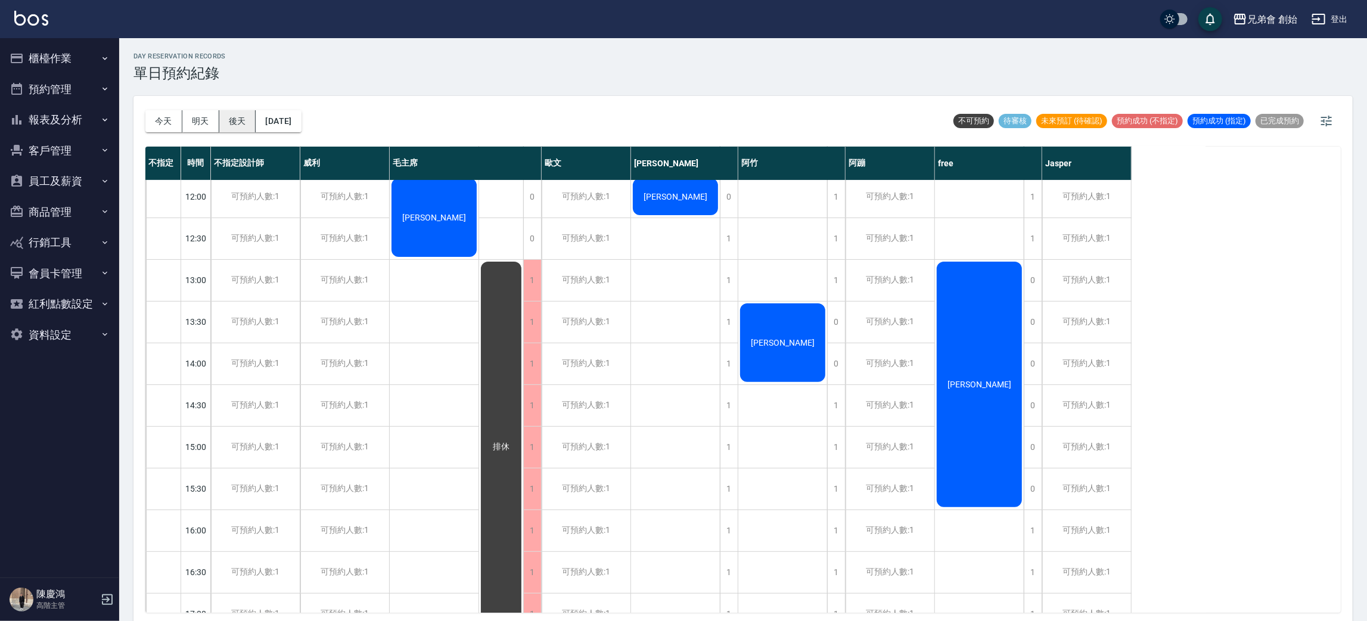
click at [244, 121] on button "後天" at bounding box center [237, 121] width 37 height 22
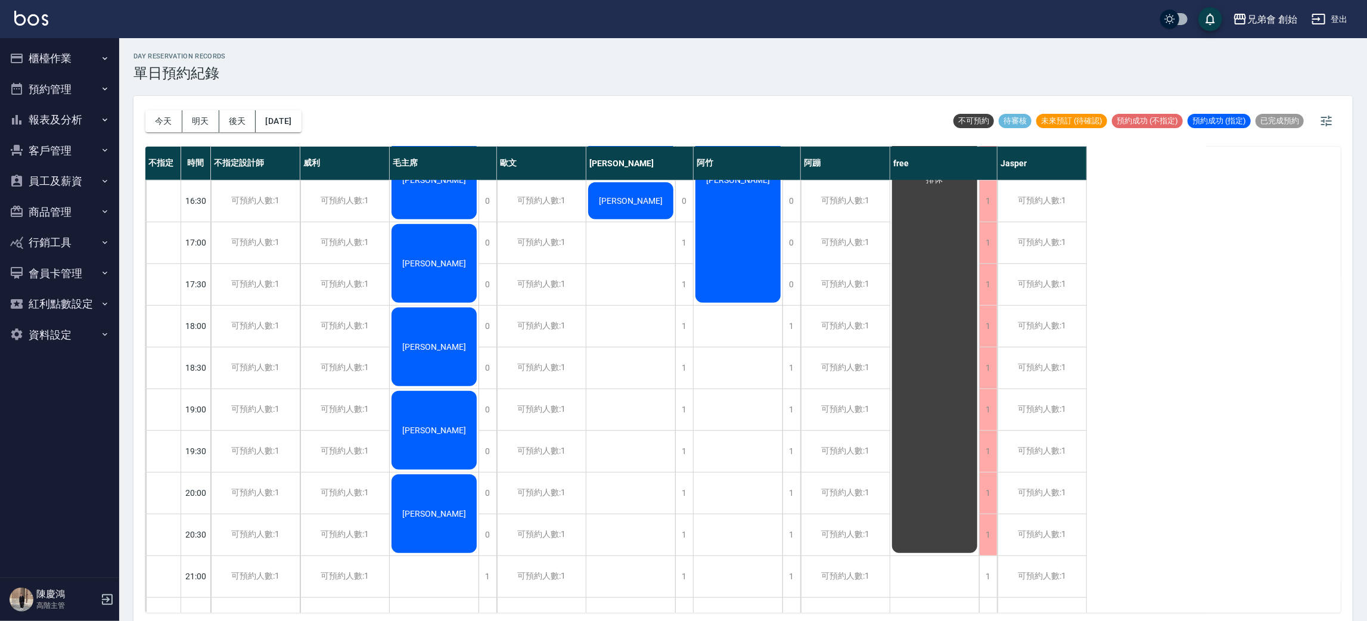
scroll to position [791, 0]
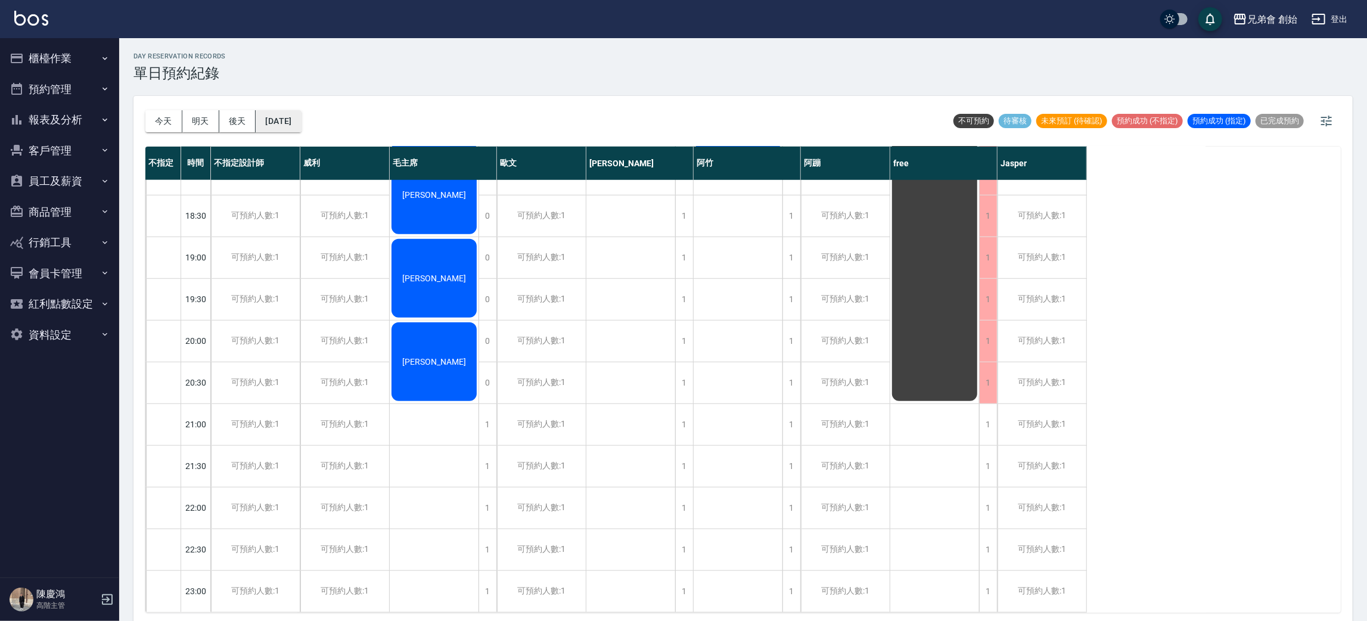
click at [301, 116] on button "[DATE]" at bounding box center [278, 121] width 45 height 22
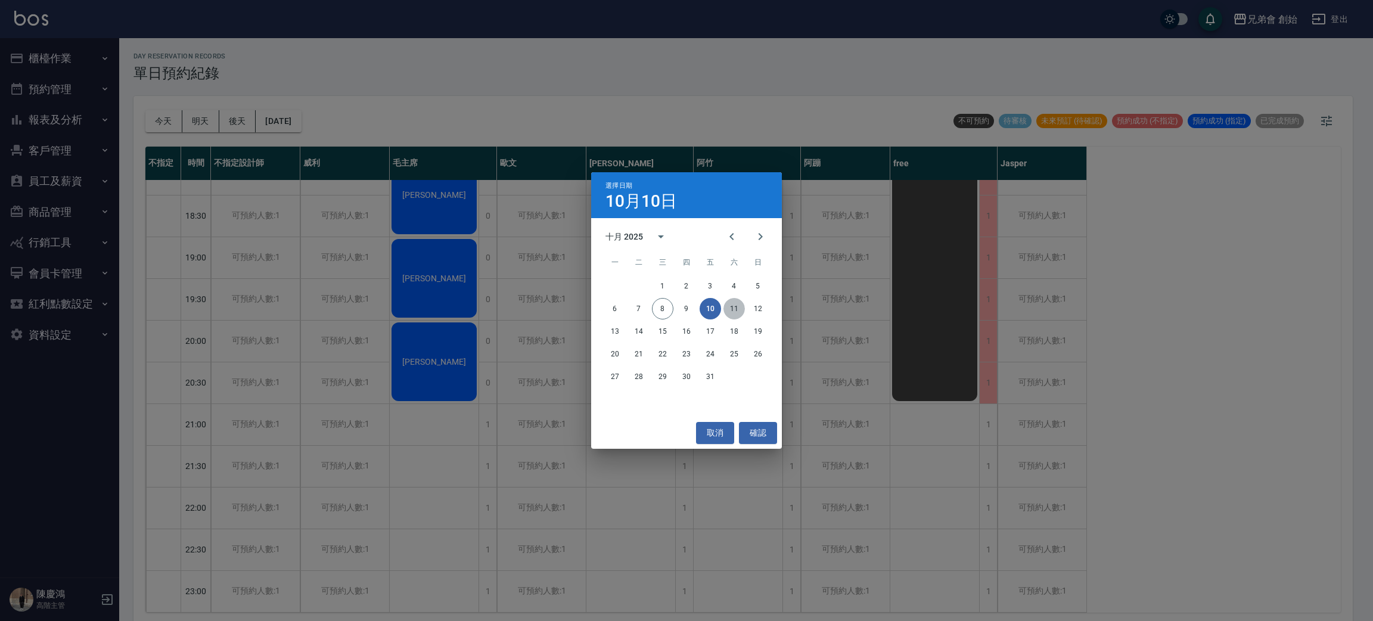
click at [738, 307] on button "11" at bounding box center [733, 308] width 21 height 21
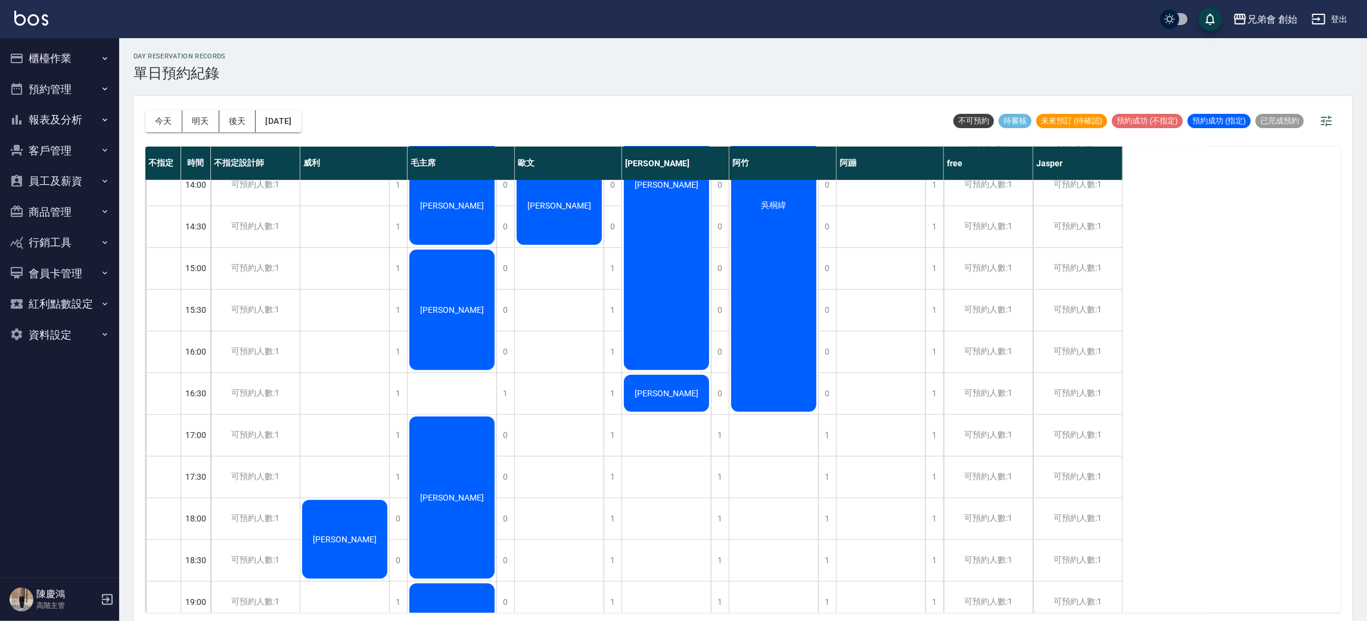
scroll to position [165, 0]
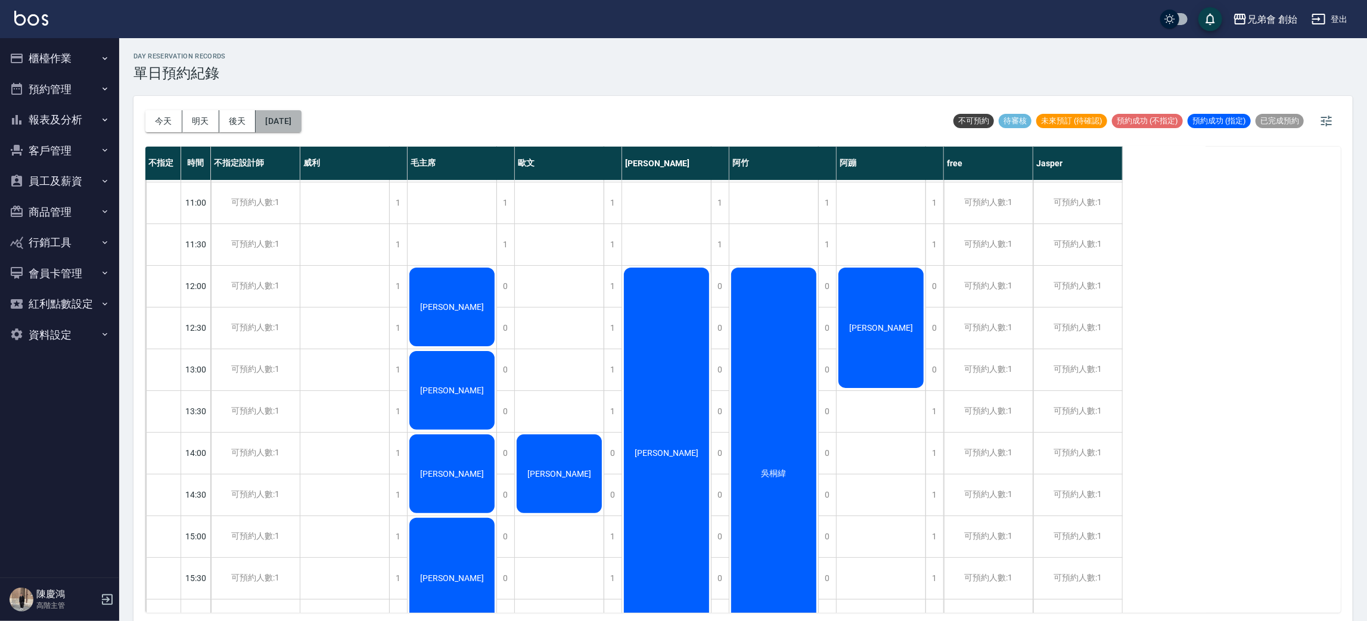
click at [288, 119] on button "[DATE]" at bounding box center [278, 121] width 45 height 22
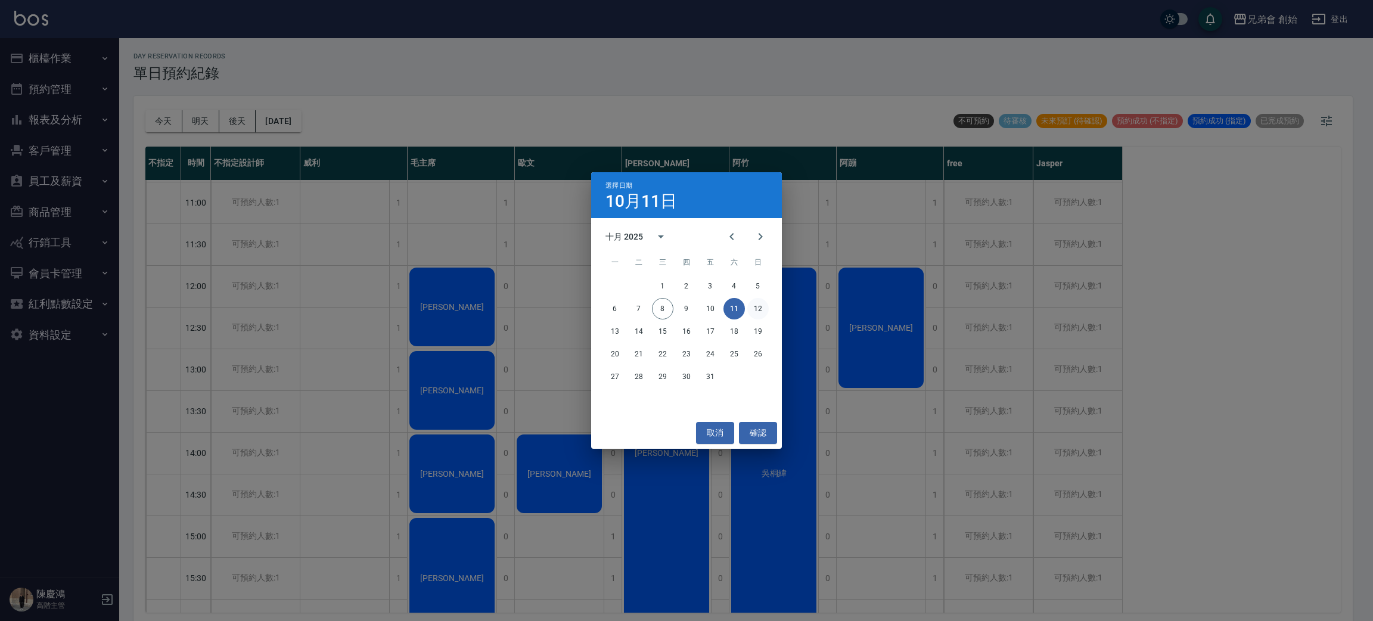
click at [754, 306] on button "12" at bounding box center [757, 308] width 21 height 21
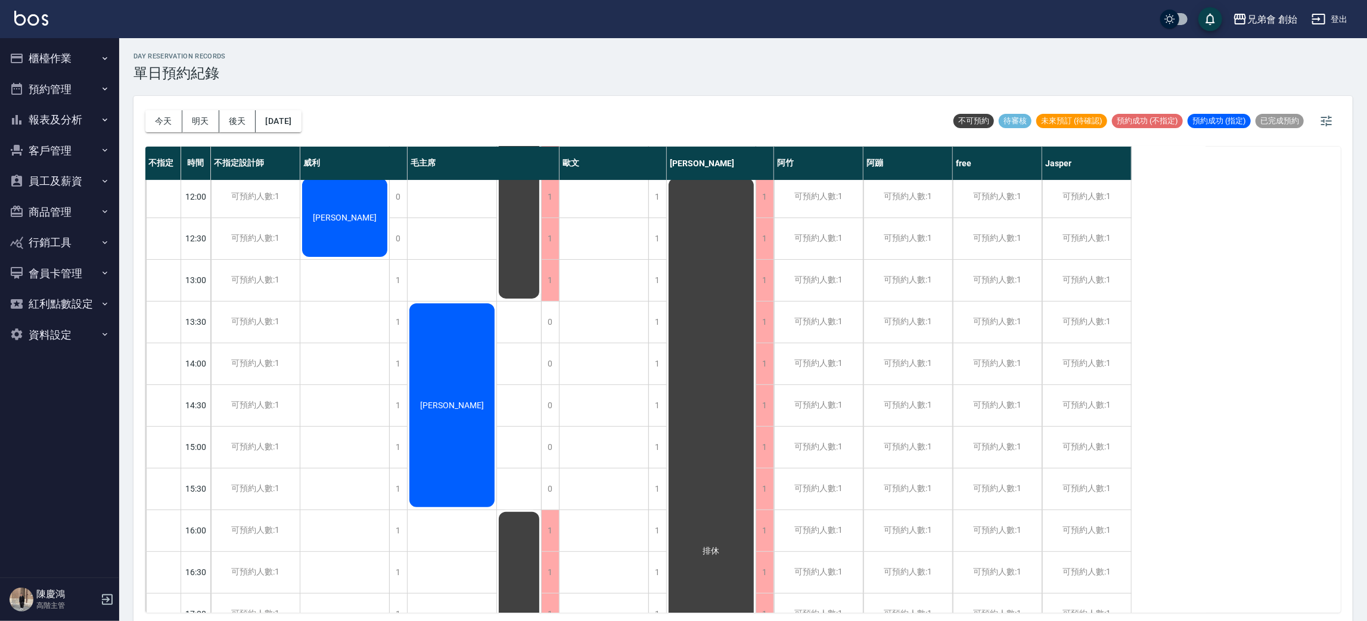
scroll to position [76, 0]
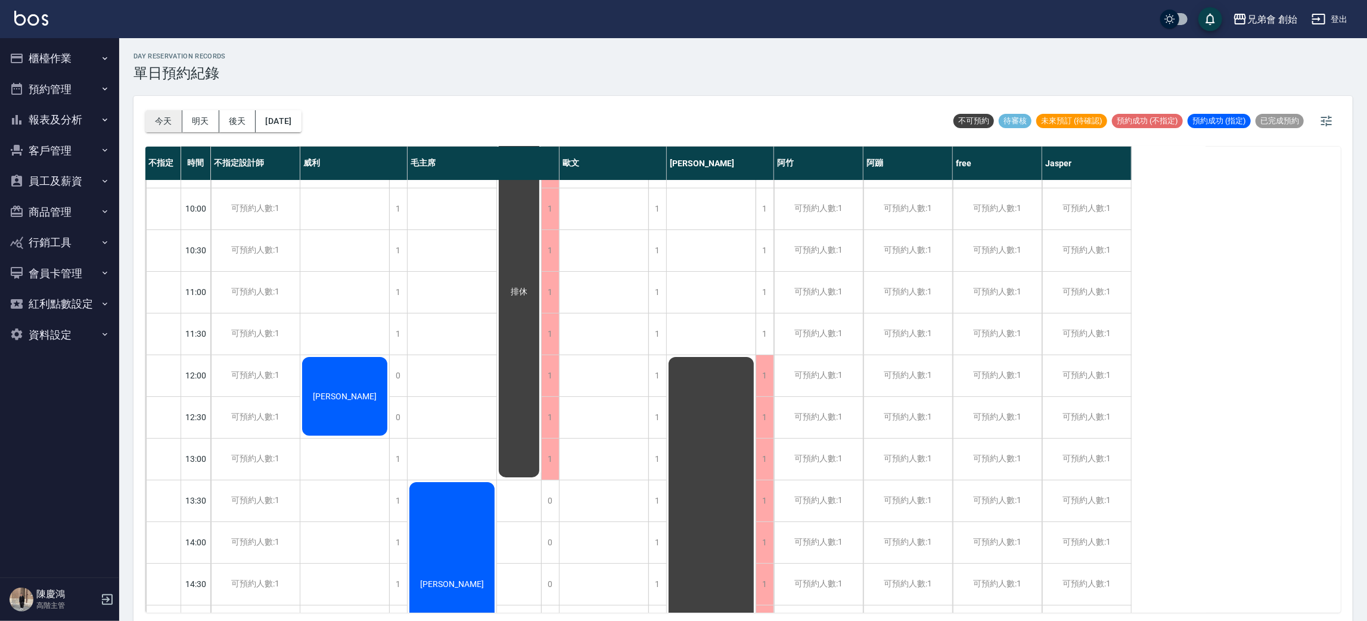
click at [164, 128] on button "今天" at bounding box center [163, 121] width 37 height 22
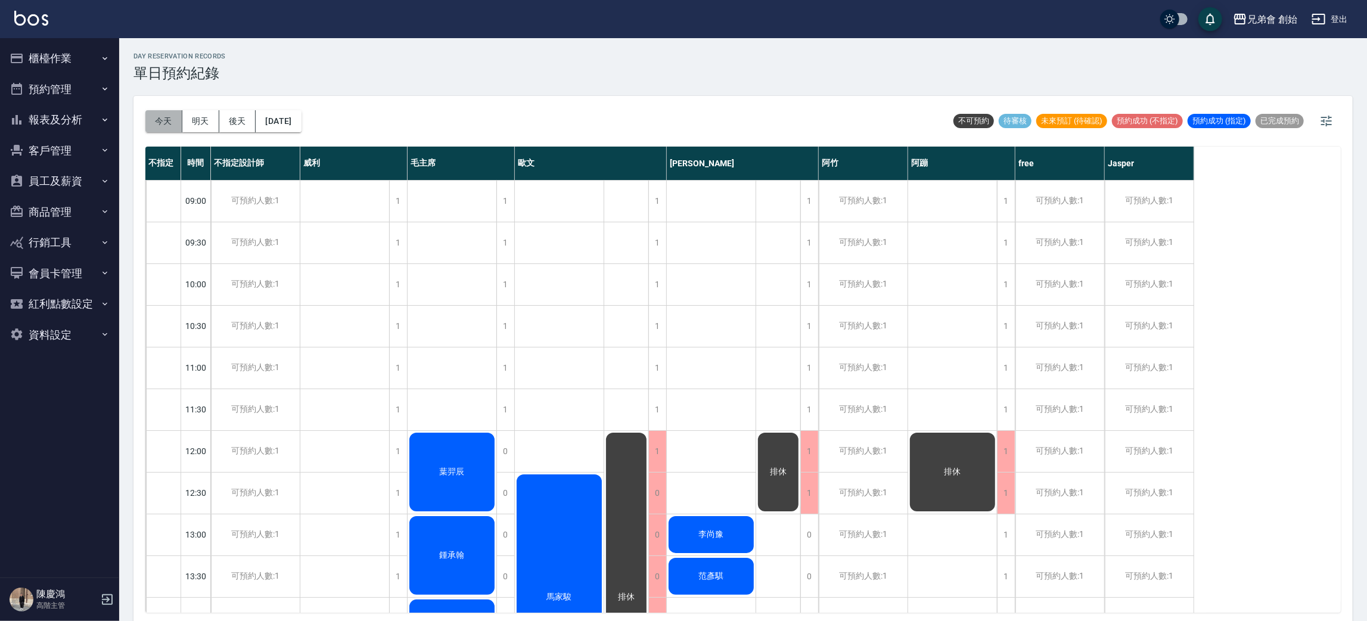
click at [178, 114] on button "今天" at bounding box center [163, 121] width 37 height 22
click at [190, 123] on button "明天" at bounding box center [200, 121] width 37 height 22
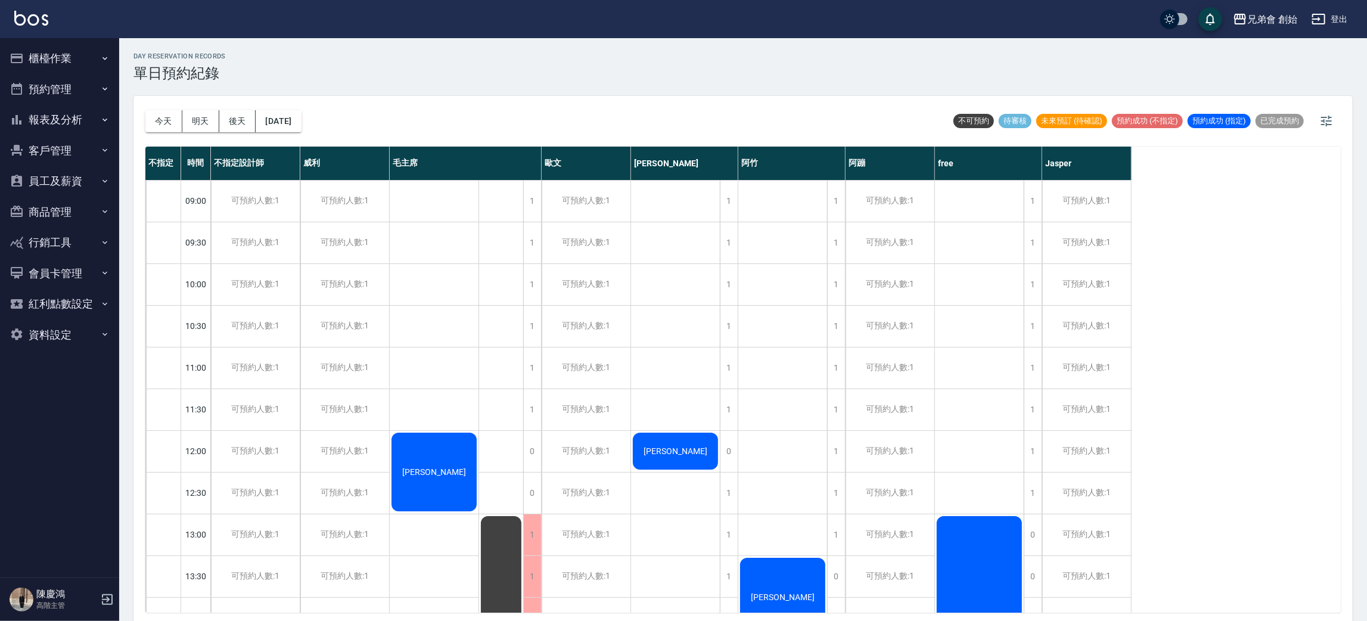
click at [228, 120] on button "後天" at bounding box center [237, 121] width 37 height 22
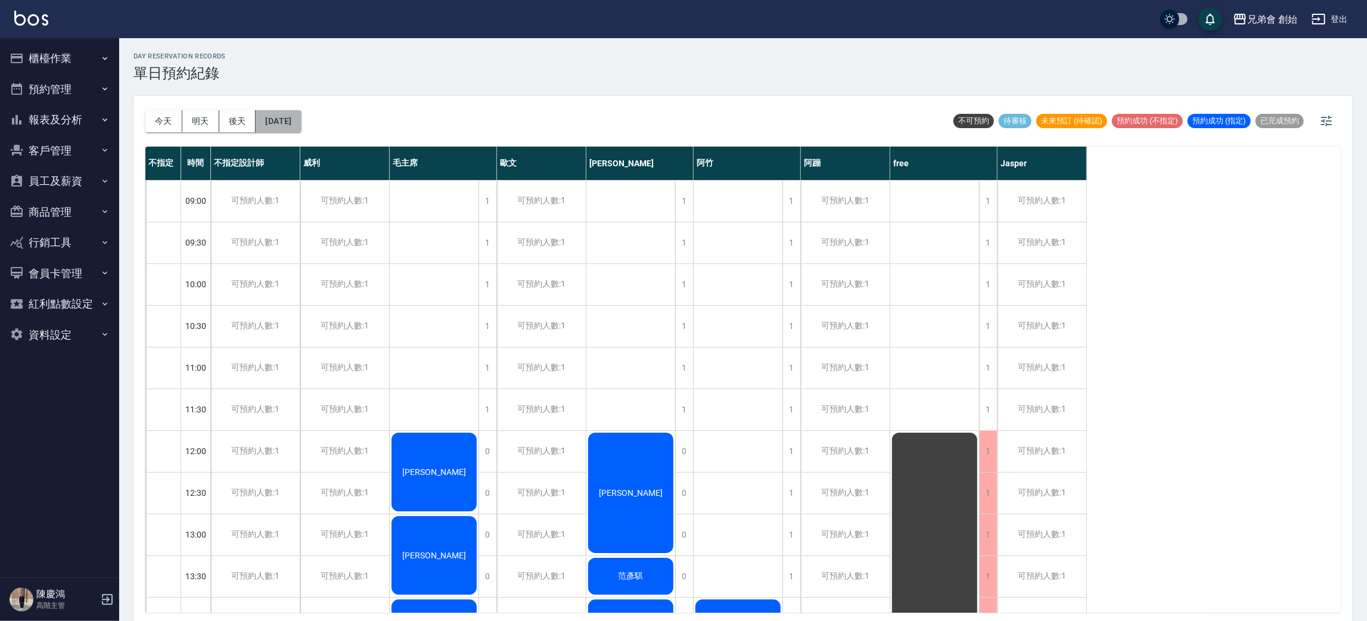
click at [284, 121] on button "[DATE]" at bounding box center [278, 121] width 45 height 22
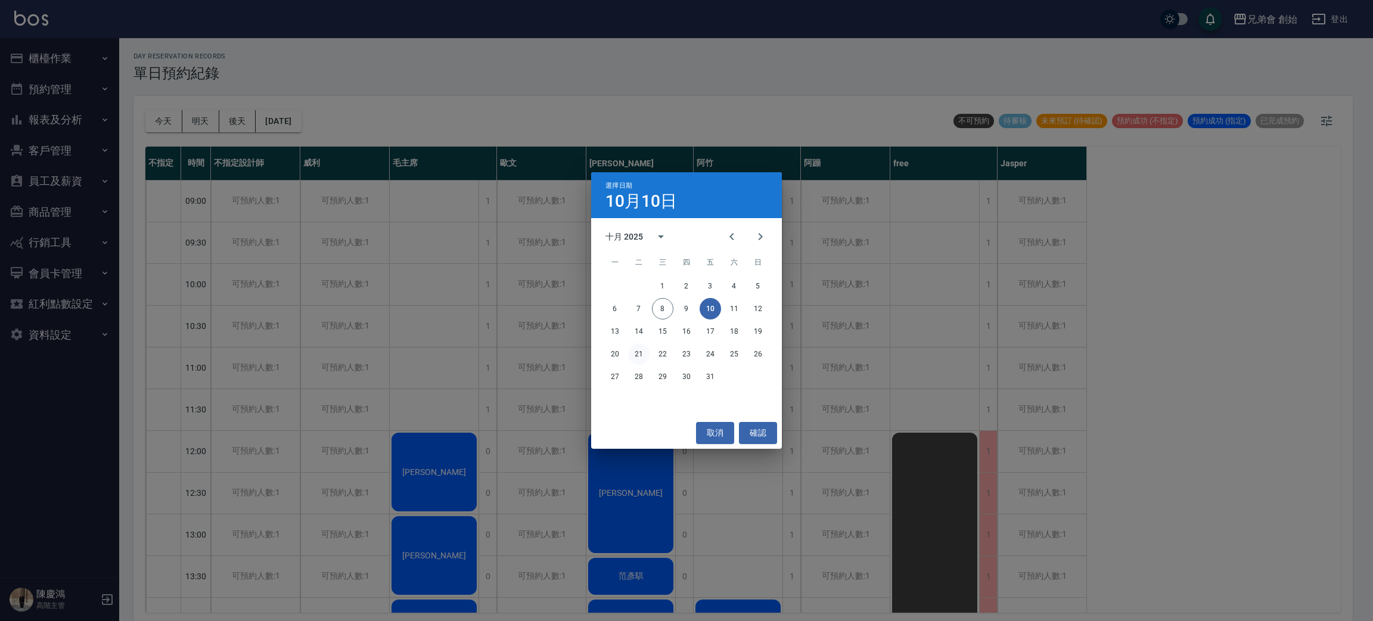
click at [643, 352] on button "21" at bounding box center [638, 353] width 21 height 21
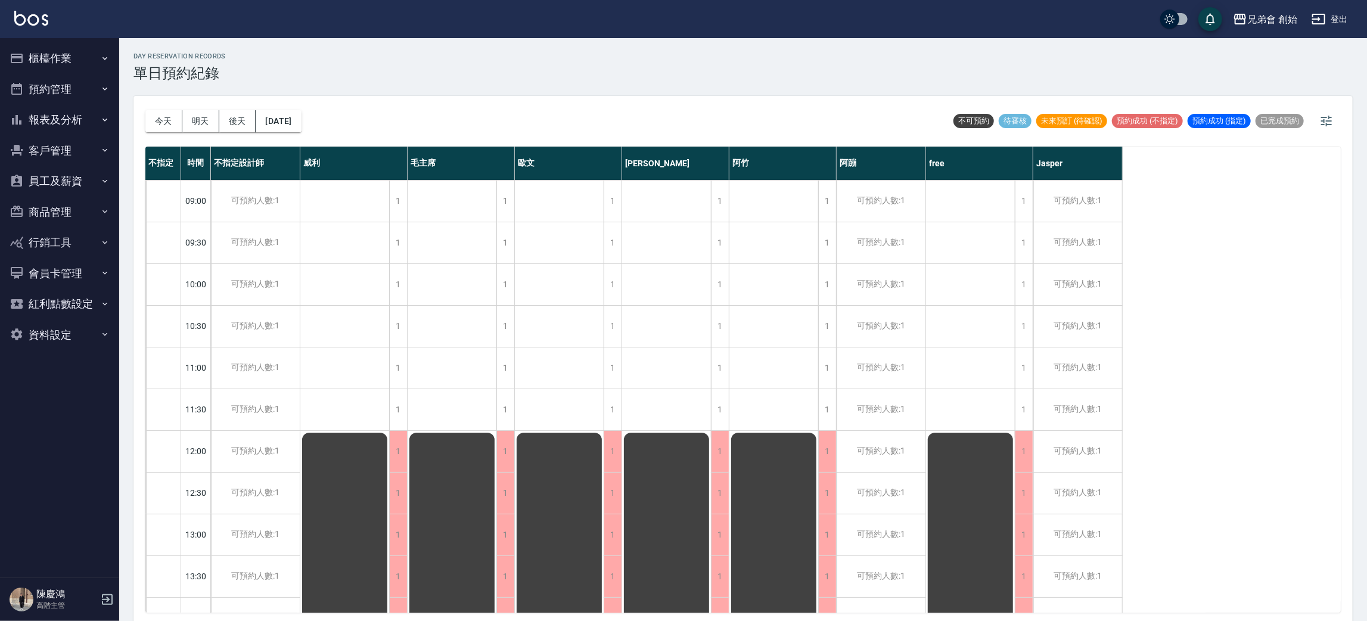
scroll to position [268, 0]
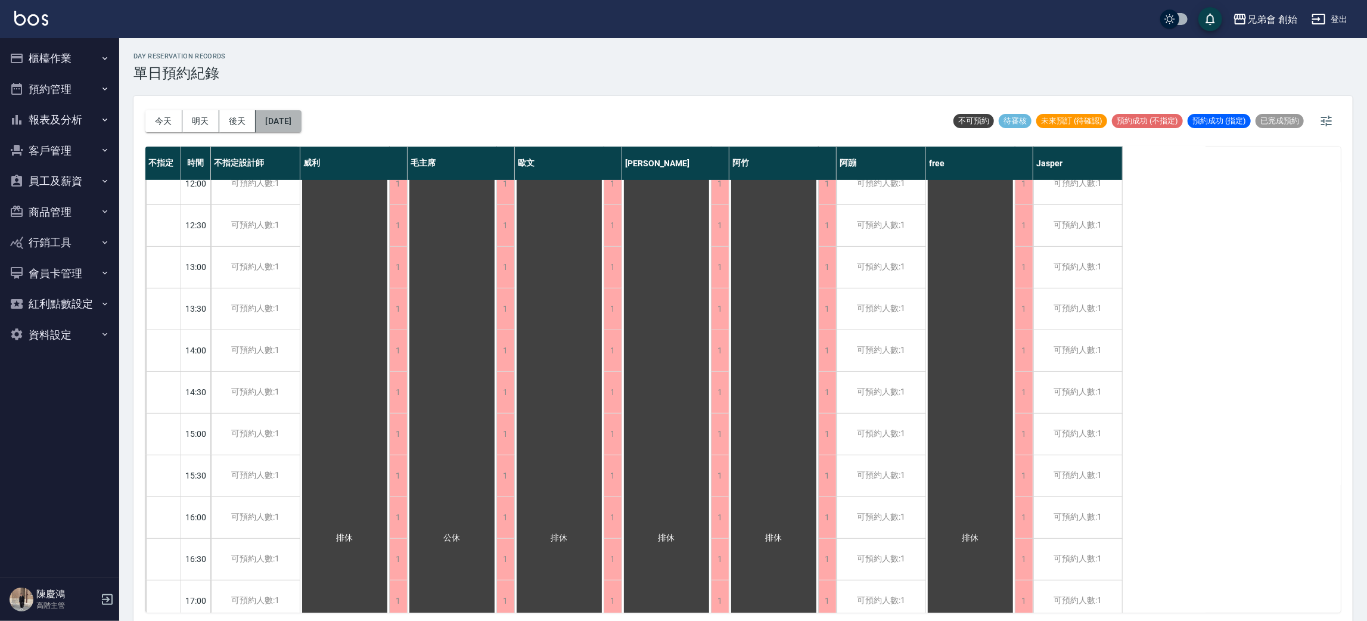
click at [284, 129] on button "2025/10/21" at bounding box center [278, 121] width 45 height 22
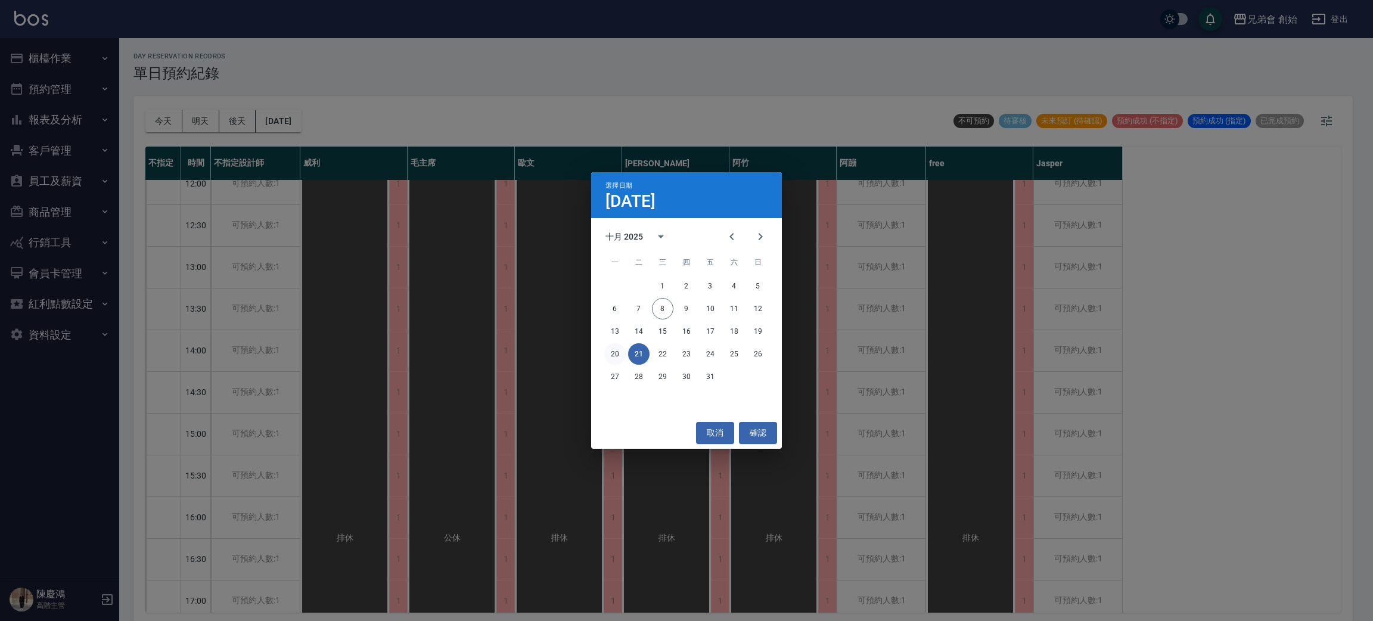
click at [617, 353] on button "20" at bounding box center [614, 353] width 21 height 21
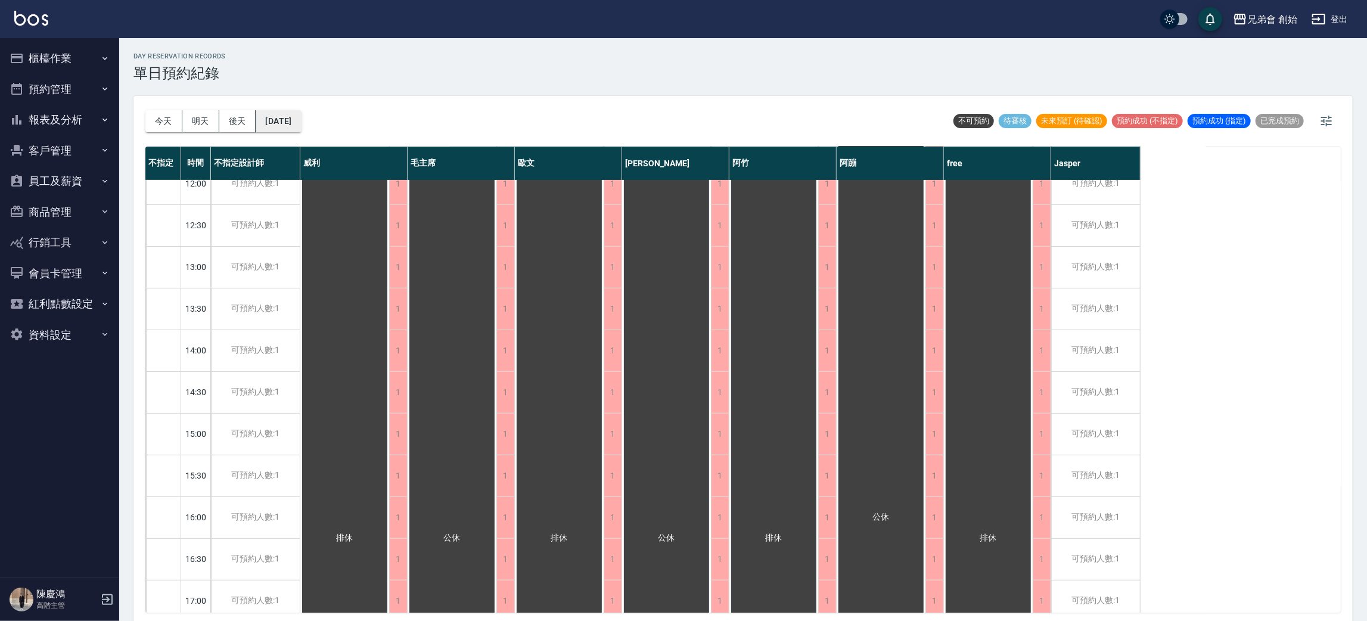
click at [282, 122] on button "2025/10/20" at bounding box center [278, 121] width 45 height 22
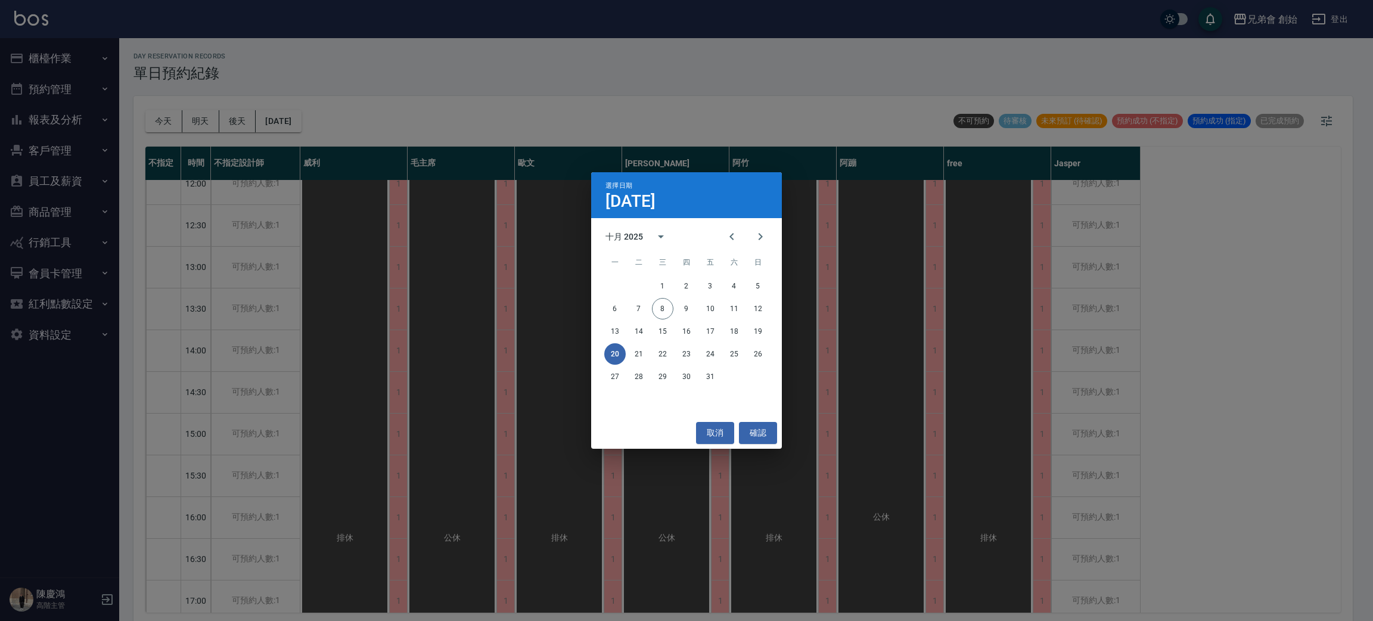
click at [427, 266] on div "選擇日期 10月20日 十月 2025 一 二 三 四 五 六 日 1 2 3 4 5 6 7 8 9 10 11 12 13 14 15 16 17 18 …" at bounding box center [686, 310] width 1373 height 621
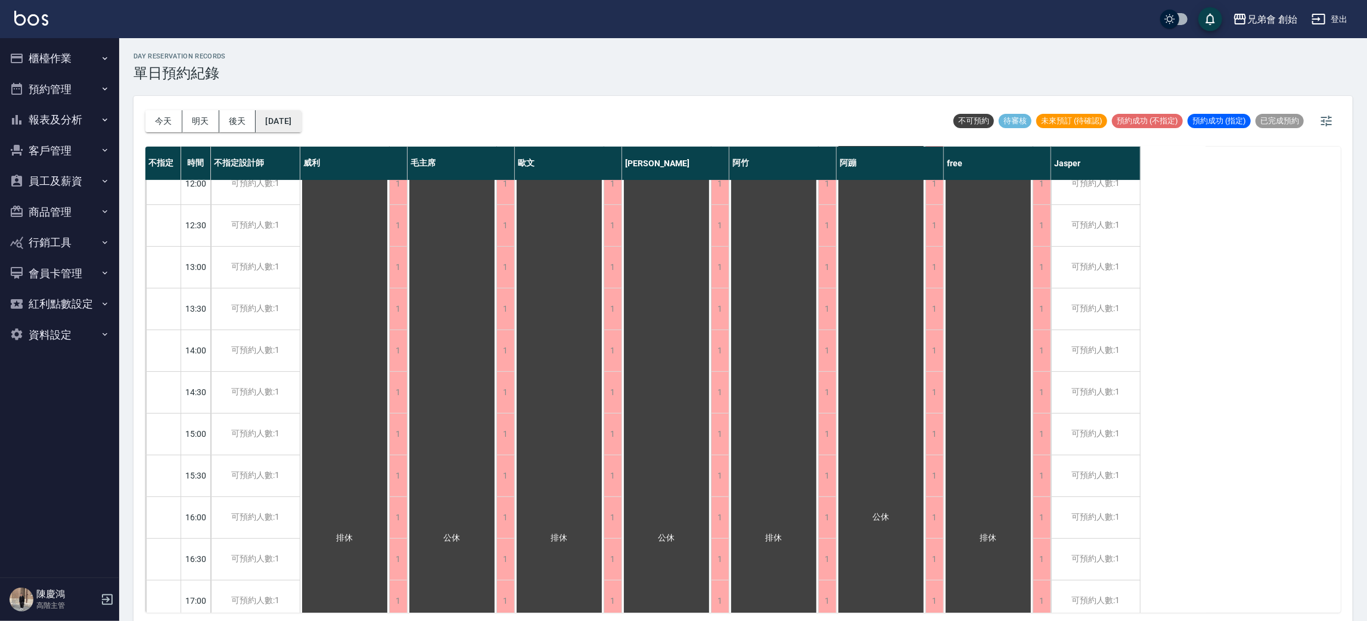
click at [291, 119] on button "2025/10/20" at bounding box center [278, 121] width 45 height 22
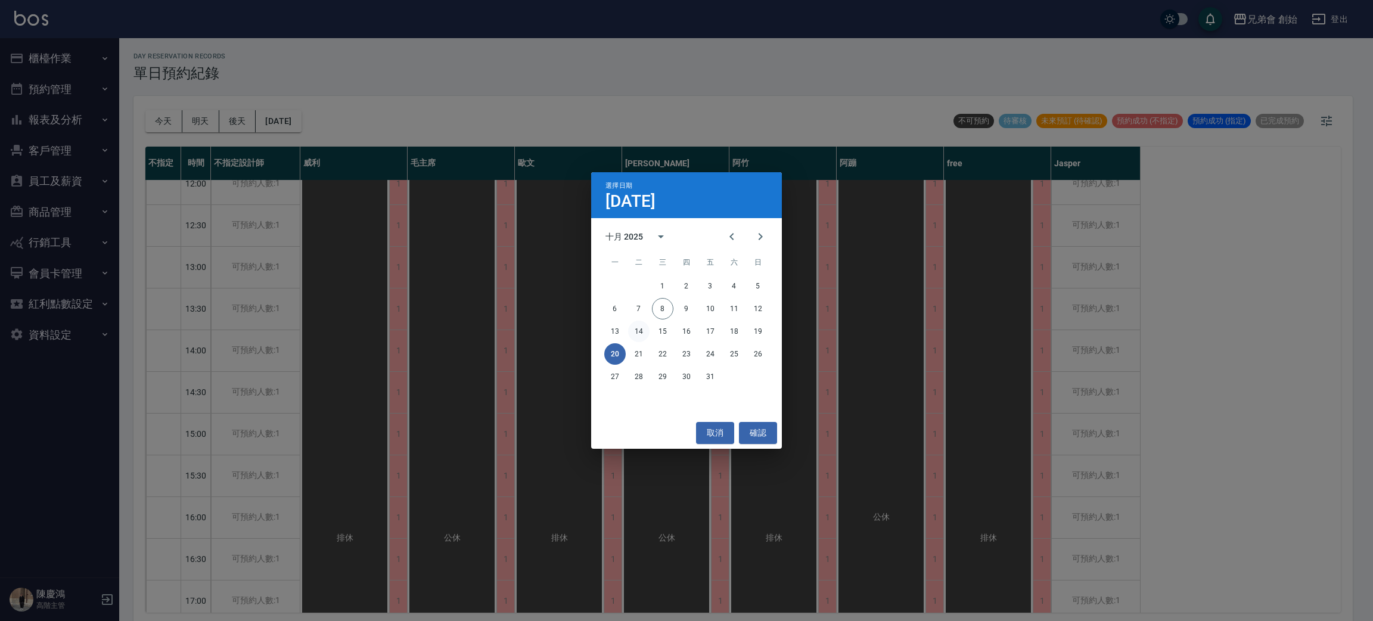
click at [642, 332] on button "14" at bounding box center [638, 331] width 21 height 21
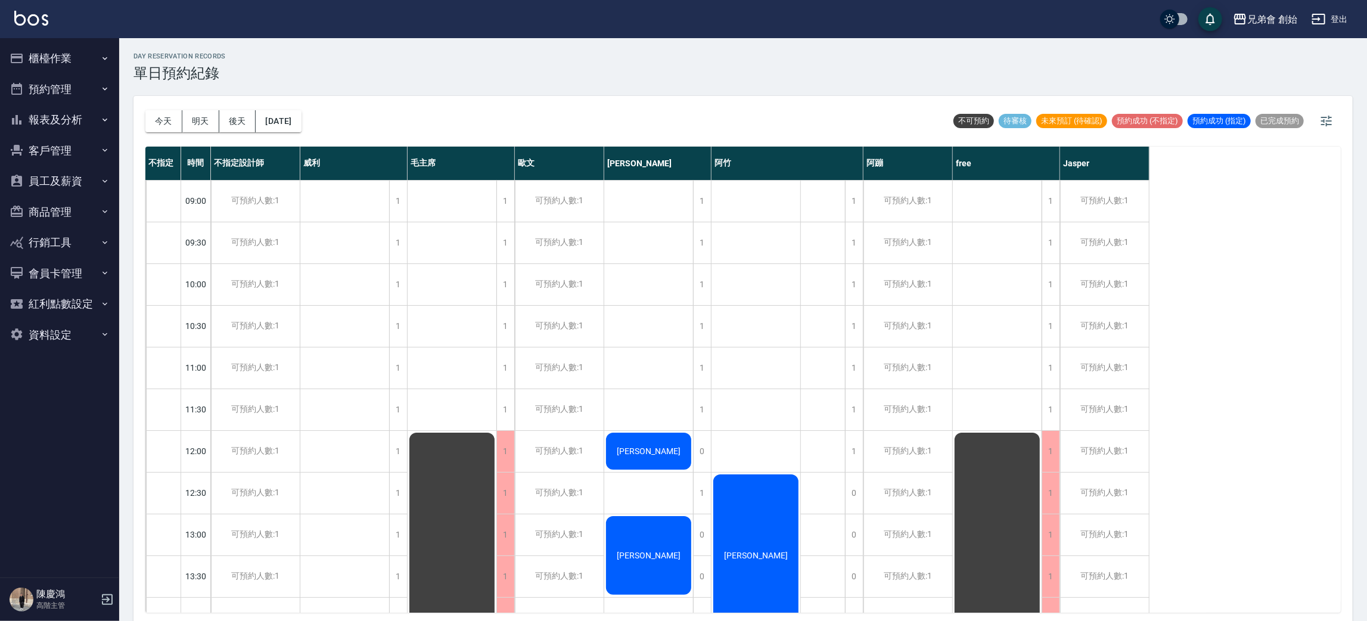
scroll to position [268, 0]
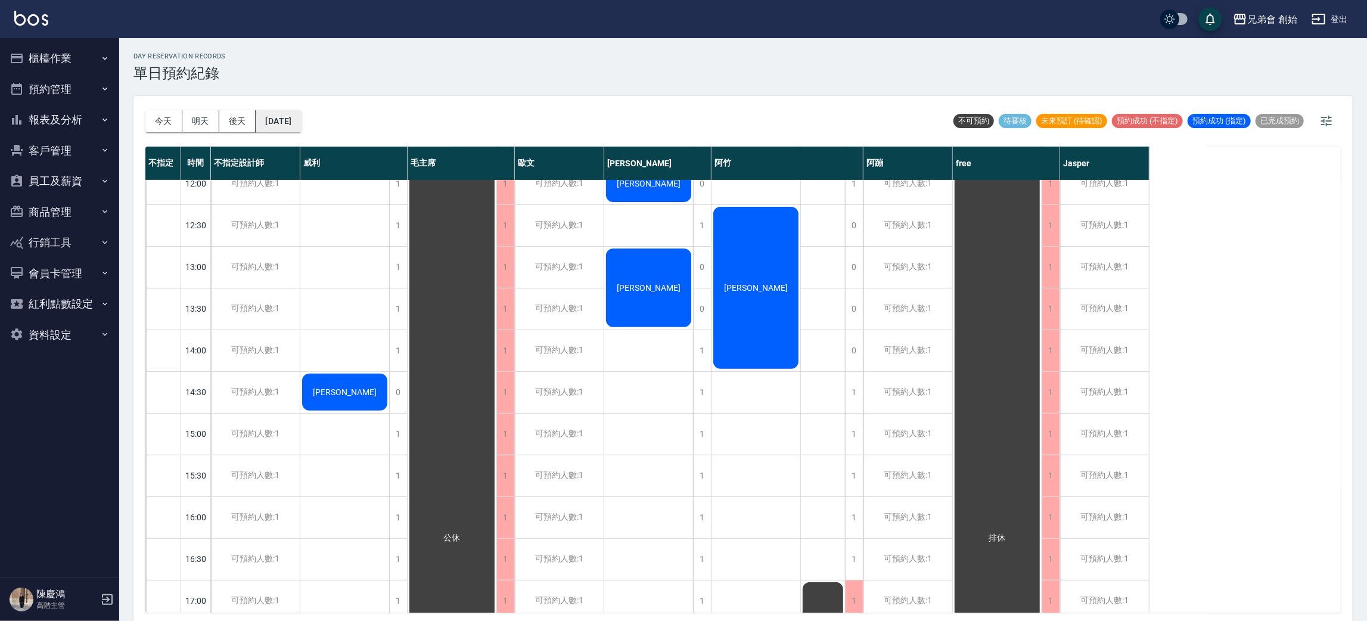
click at [296, 129] on button "2025/10/14" at bounding box center [278, 121] width 45 height 22
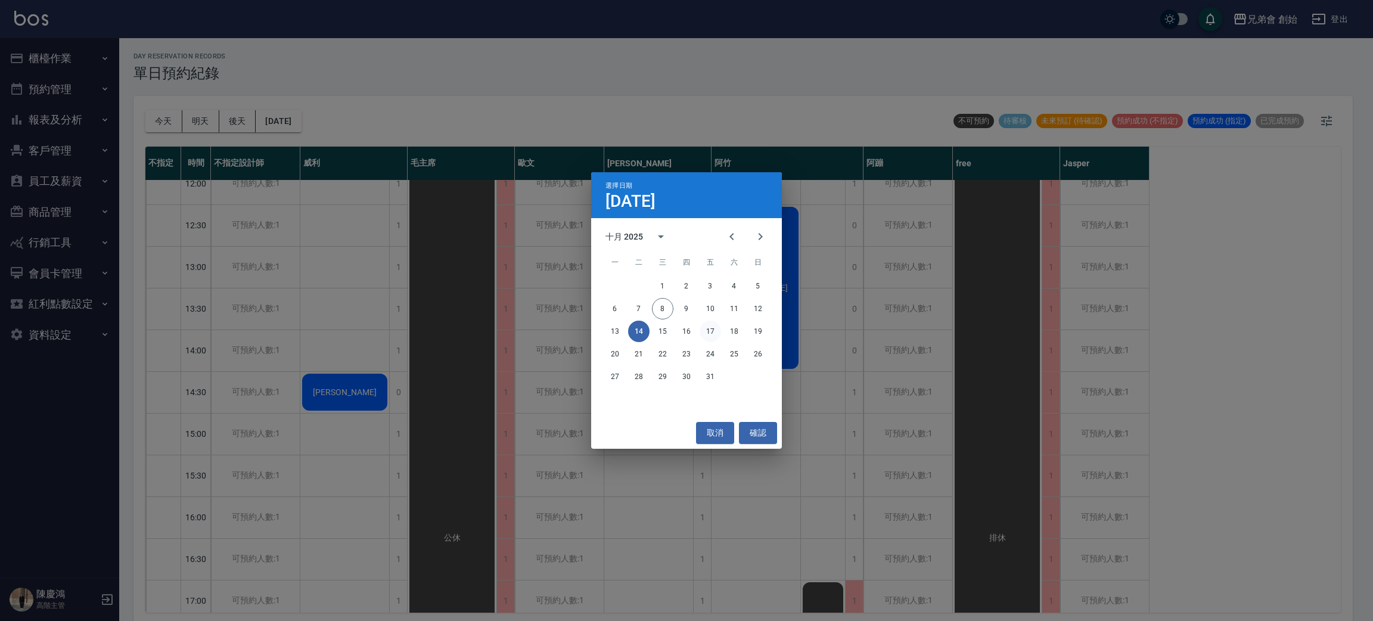
click at [714, 335] on button "17" at bounding box center [710, 331] width 21 height 21
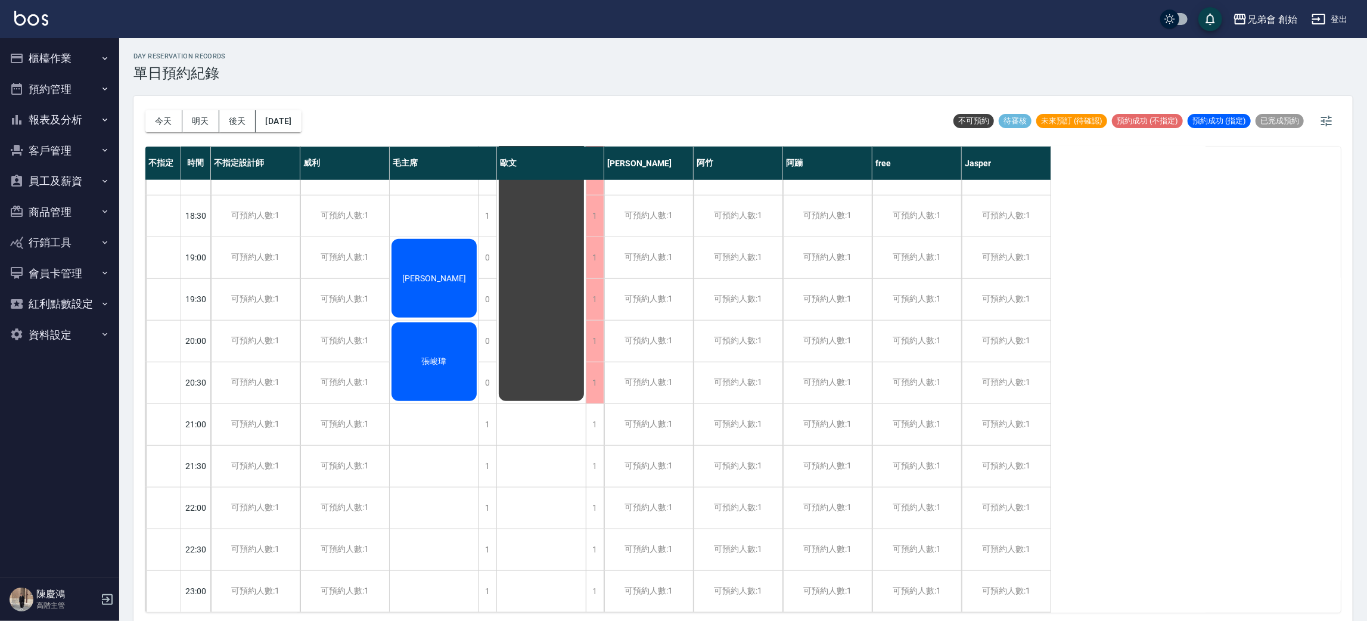
scroll to position [433, 0]
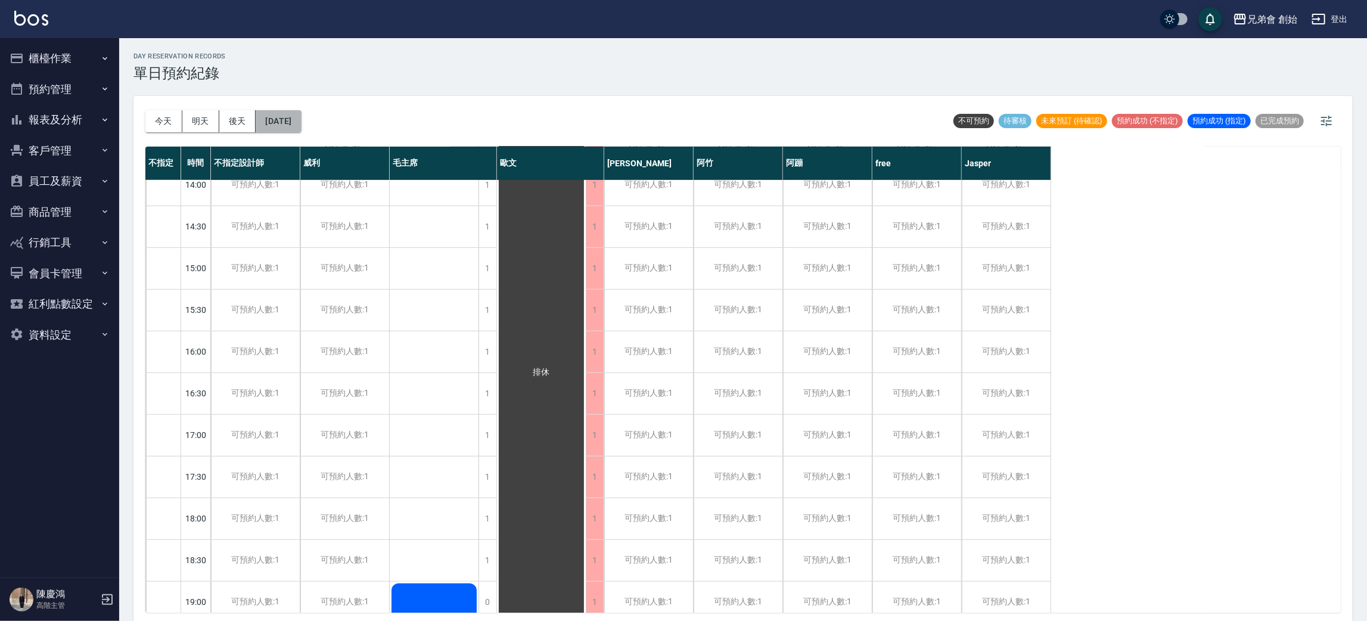
click at [282, 119] on button "2025/10/17" at bounding box center [278, 121] width 45 height 22
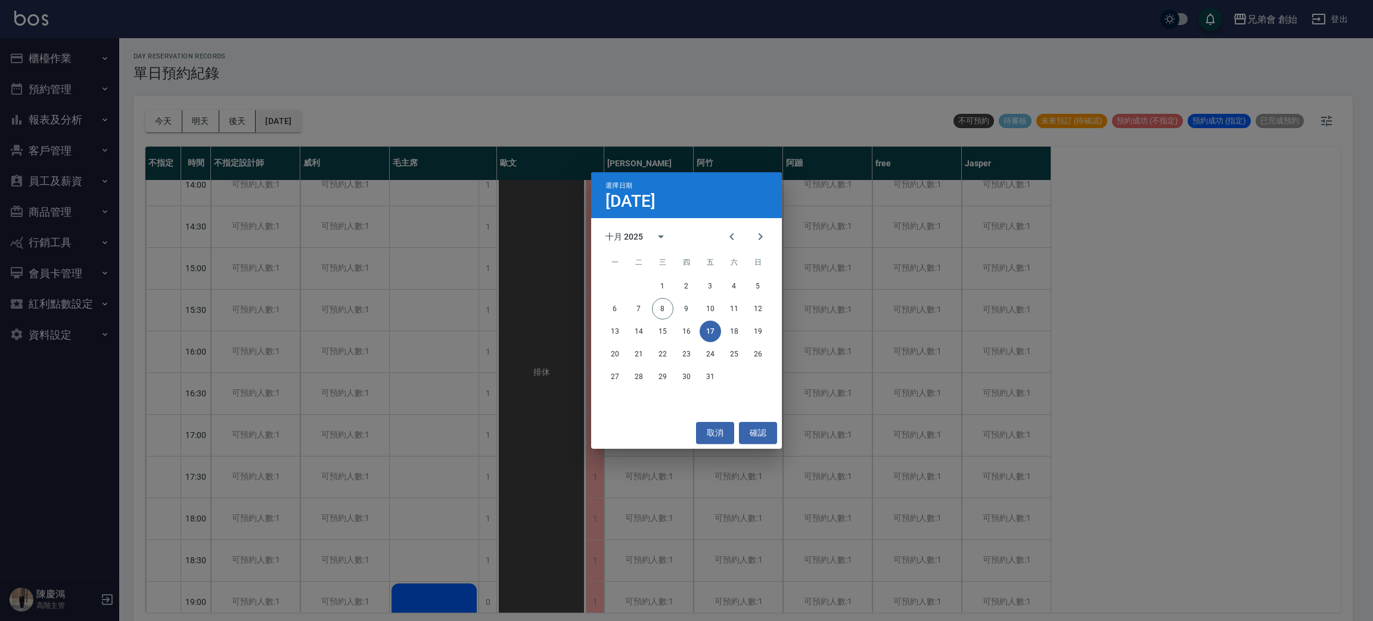
click at [282, 119] on div "選擇日期 10月17日 十月 2025 一 二 三 四 五 六 日 1 2 3 4 5 6 7 8 9 10 11 12 13 14 15 16 17 18 …" at bounding box center [686, 310] width 1373 height 621
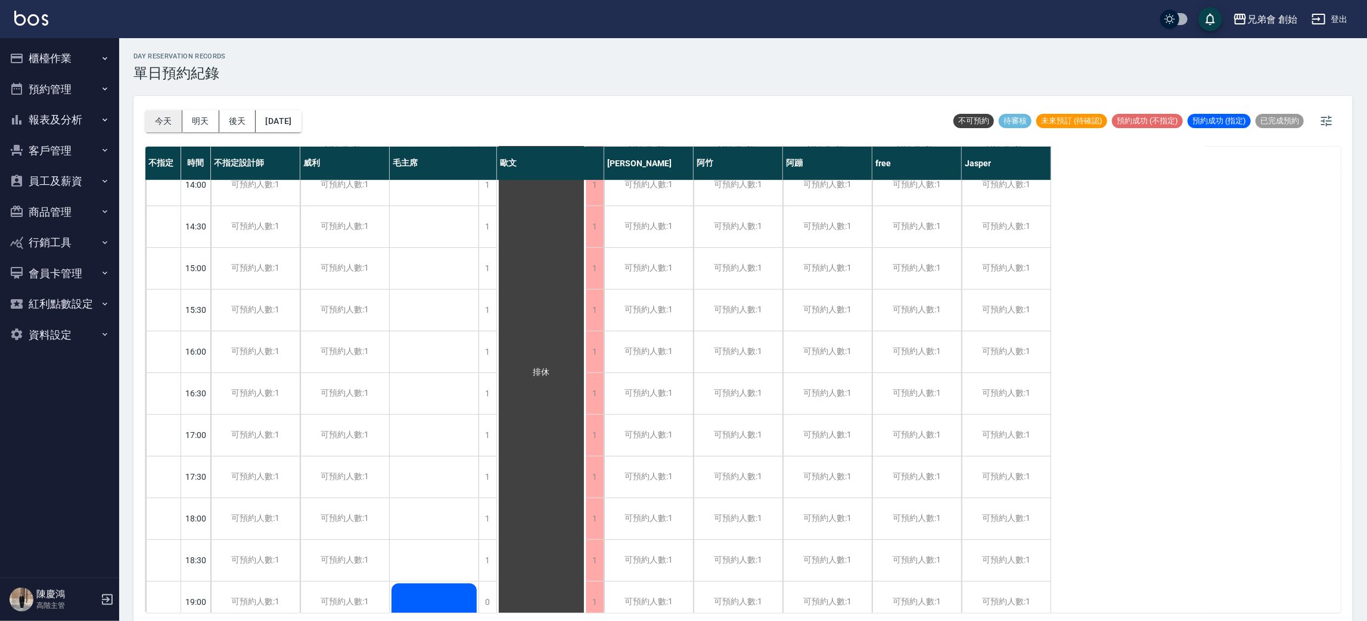
click at [169, 123] on button "今天" at bounding box center [163, 121] width 37 height 22
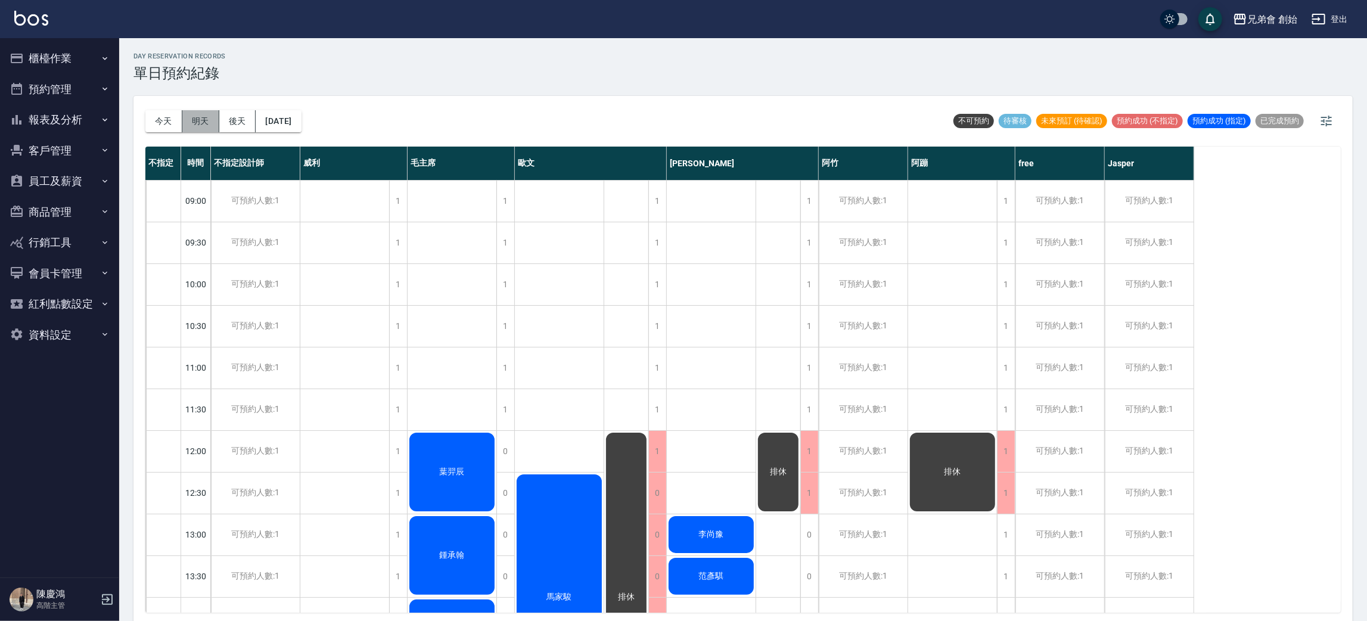
click at [203, 122] on button "明天" at bounding box center [200, 121] width 37 height 22
click at [191, 116] on div at bounding box center [683, 310] width 1367 height 621
click at [233, 126] on div at bounding box center [683, 310] width 1367 height 621
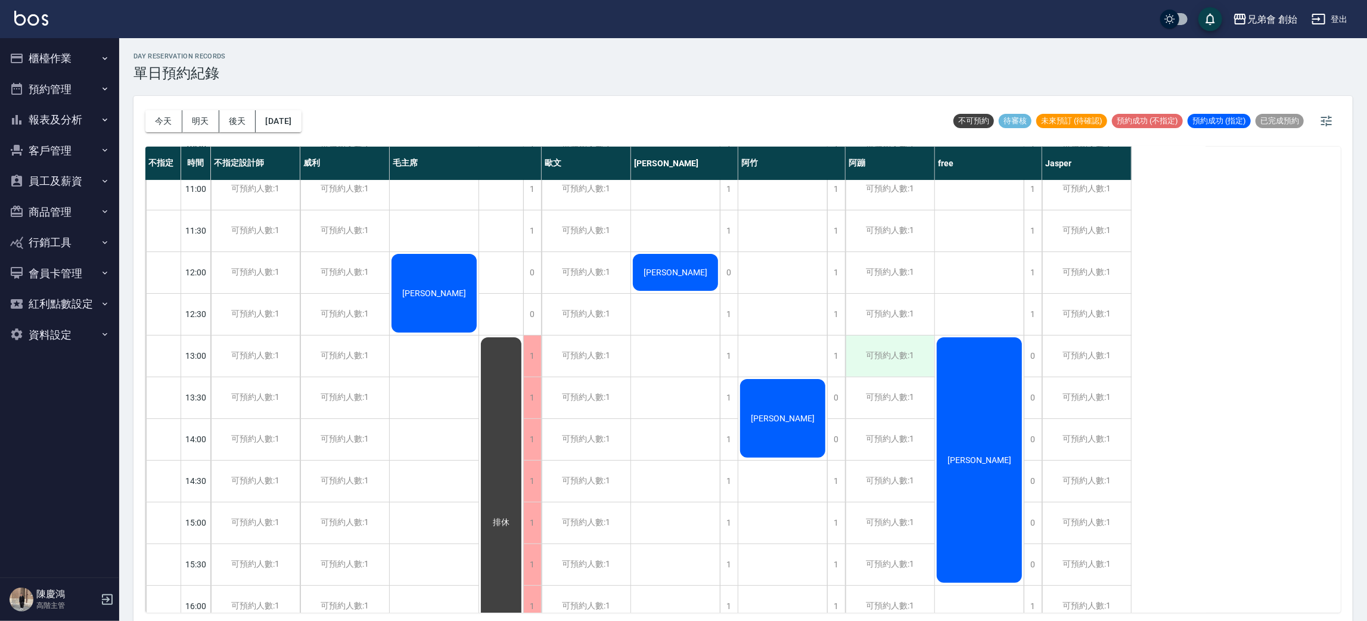
scroll to position [89, 0]
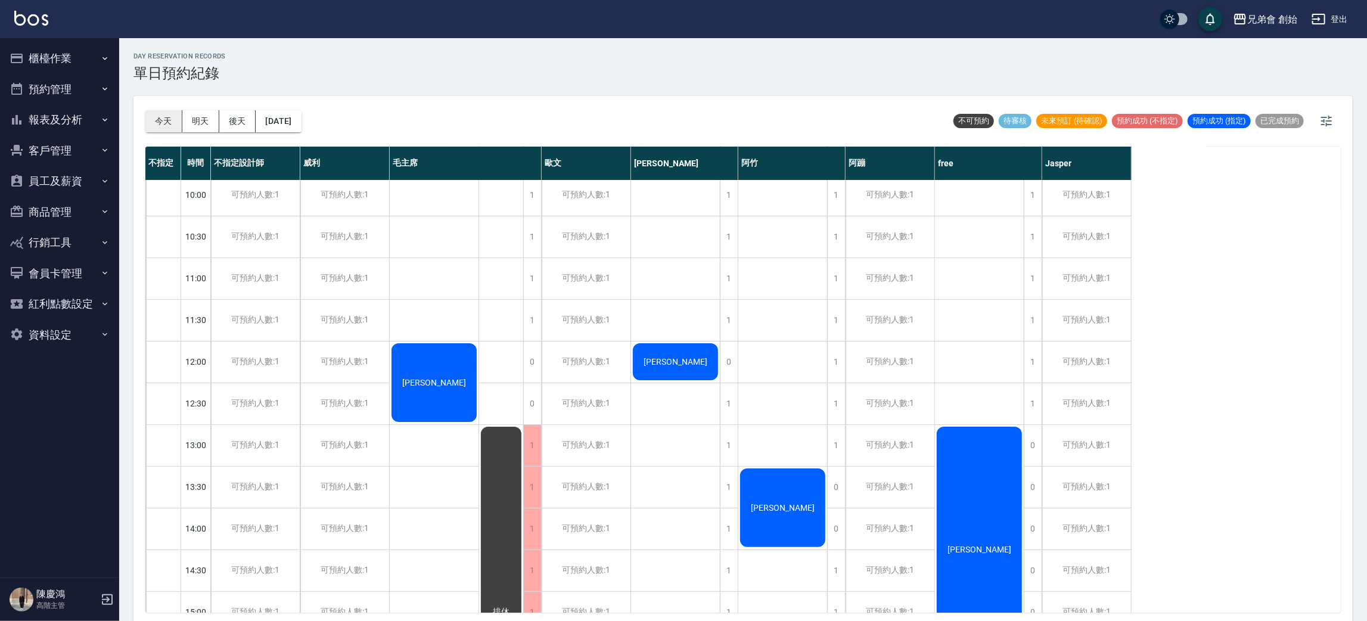
click at [156, 120] on button "今天" at bounding box center [163, 121] width 37 height 22
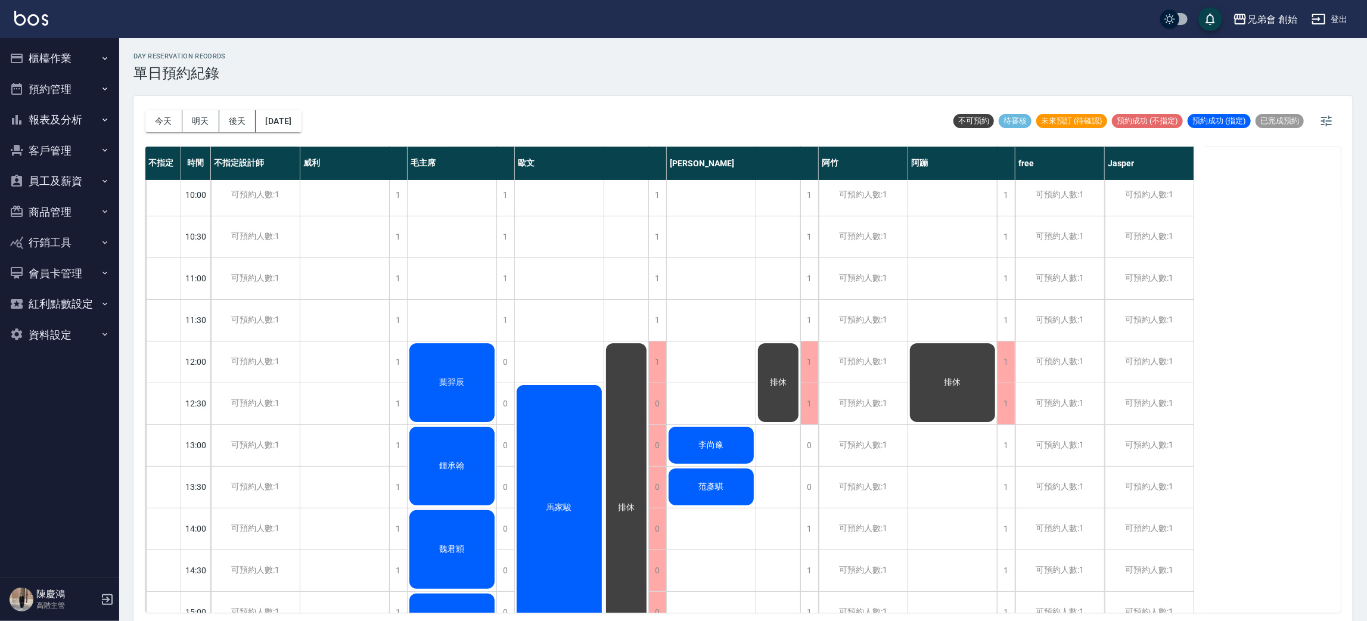
scroll to position [268, 0]
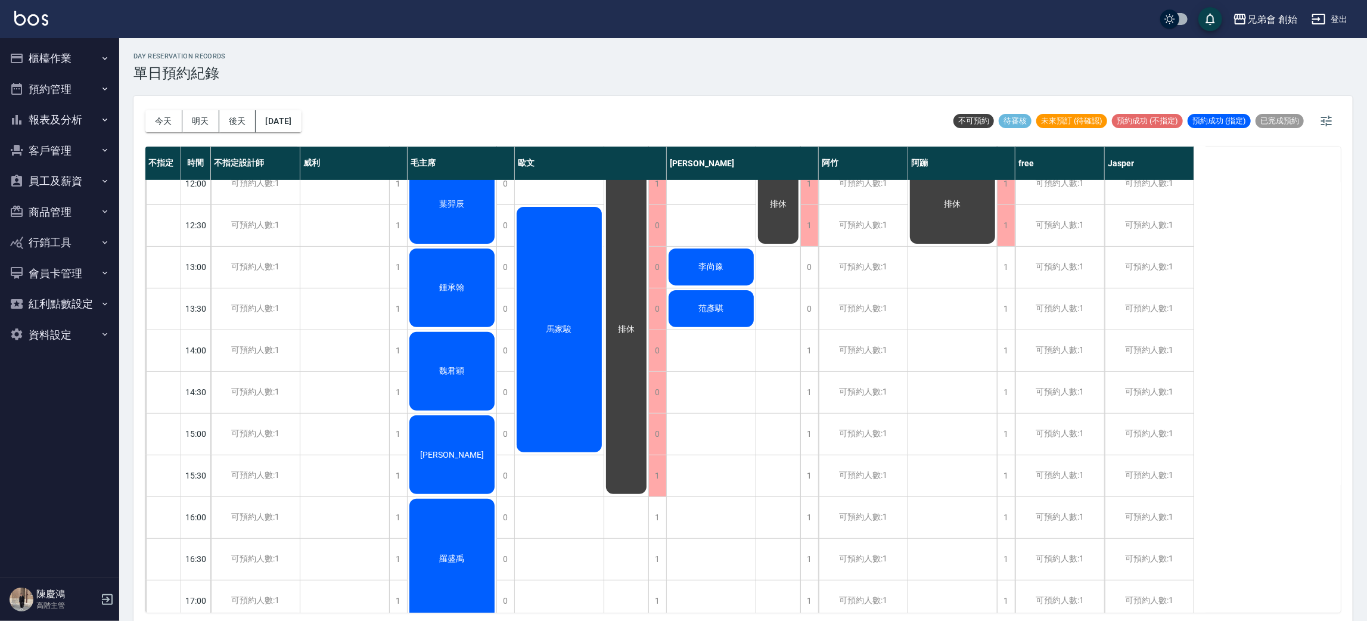
click at [620, 328] on span "排休" at bounding box center [626, 329] width 21 height 11
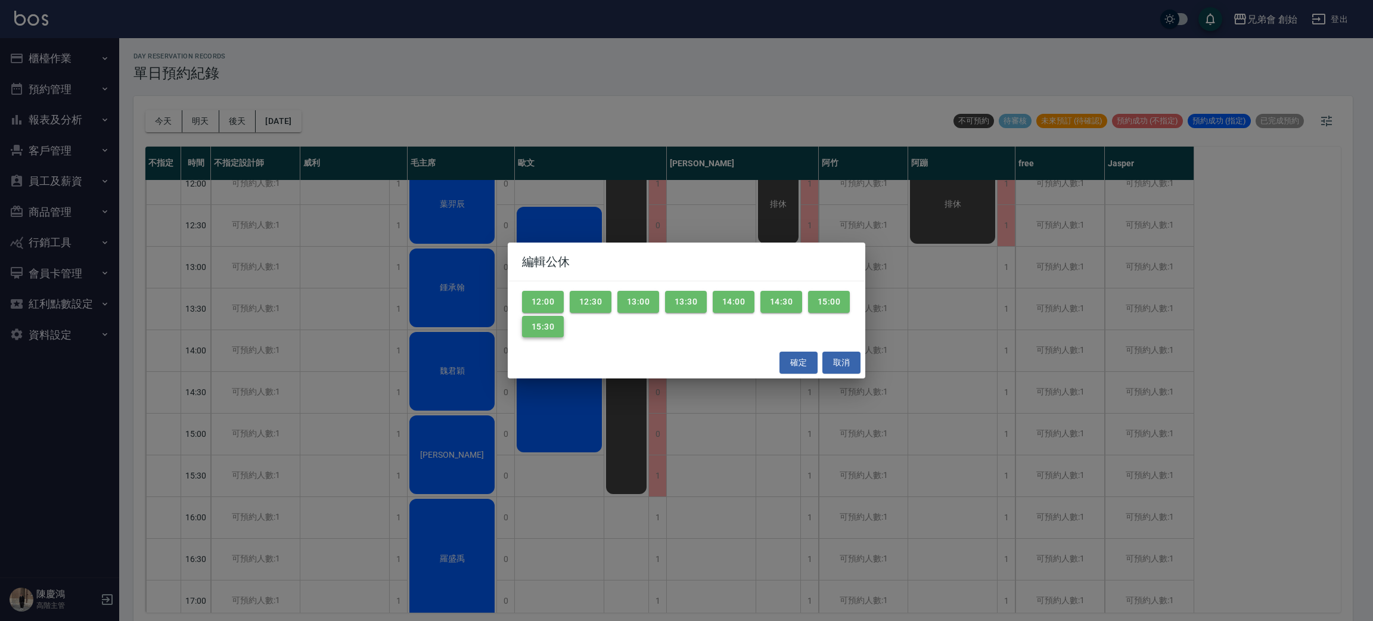
click at [564, 332] on button "15:30" at bounding box center [543, 327] width 42 height 22
click at [808, 313] on button "15:00" at bounding box center [829, 302] width 42 height 22
drag, startPoint x: 545, startPoint y: 300, endPoint x: 589, endPoint y: 305, distance: 45.0
click at [545, 300] on button "12:00" at bounding box center [543, 302] width 42 height 22
click at [598, 303] on button "12:30" at bounding box center [591, 302] width 42 height 22
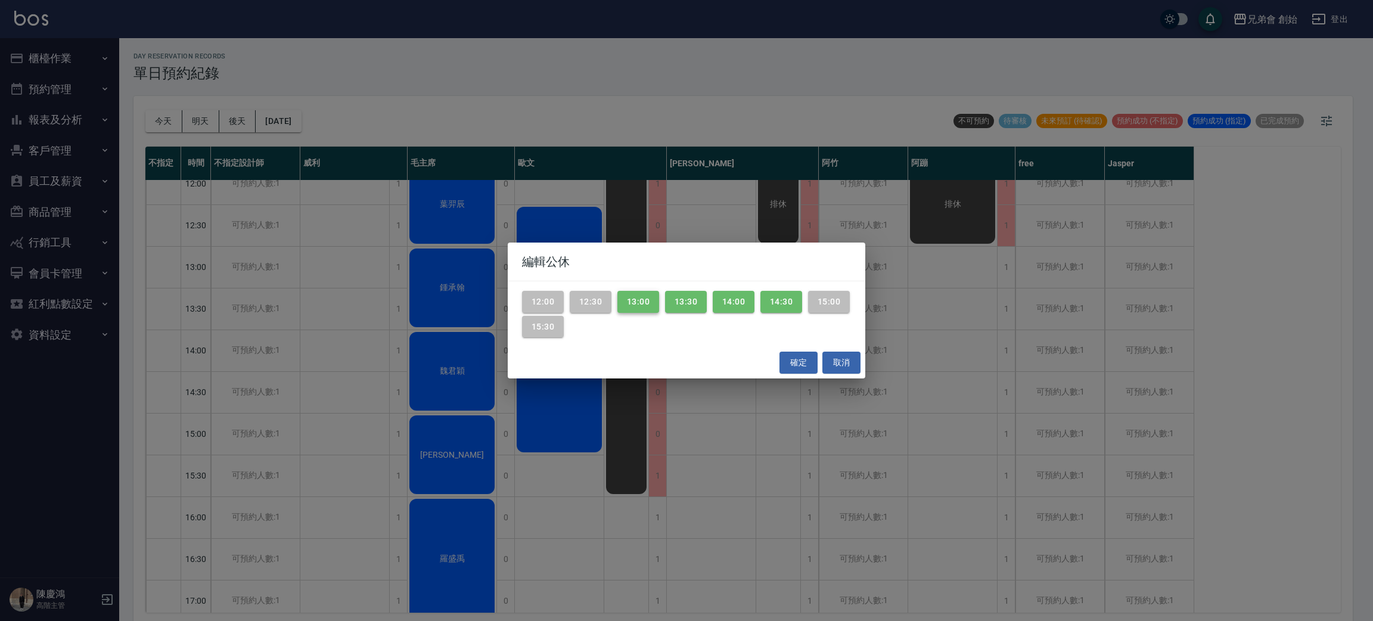
click at [629, 298] on button "13:00" at bounding box center [638, 302] width 42 height 22
click at [677, 296] on button "13:30" at bounding box center [686, 302] width 42 height 22
click at [722, 300] on button "14:00" at bounding box center [734, 302] width 42 height 22
click at [786, 300] on button "14:30" at bounding box center [781, 302] width 42 height 22
click at [797, 364] on button "確定" at bounding box center [798, 363] width 38 height 22
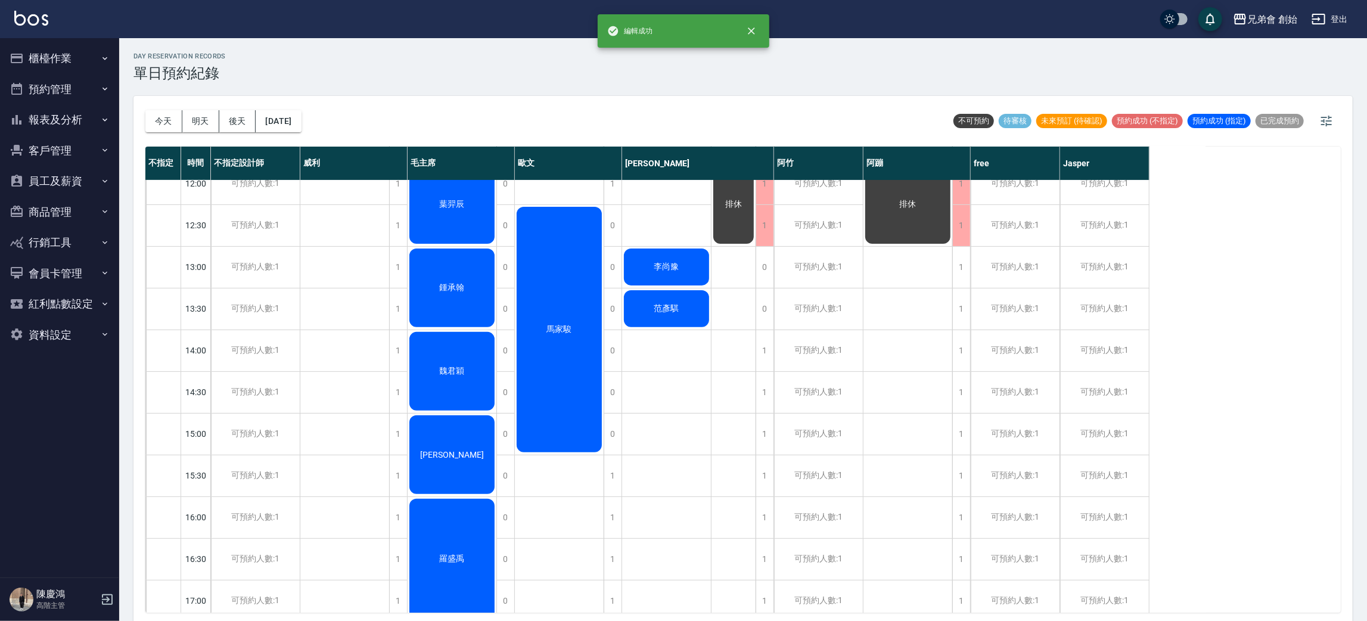
click at [562, 277] on div "馬家駿" at bounding box center [559, 329] width 89 height 249
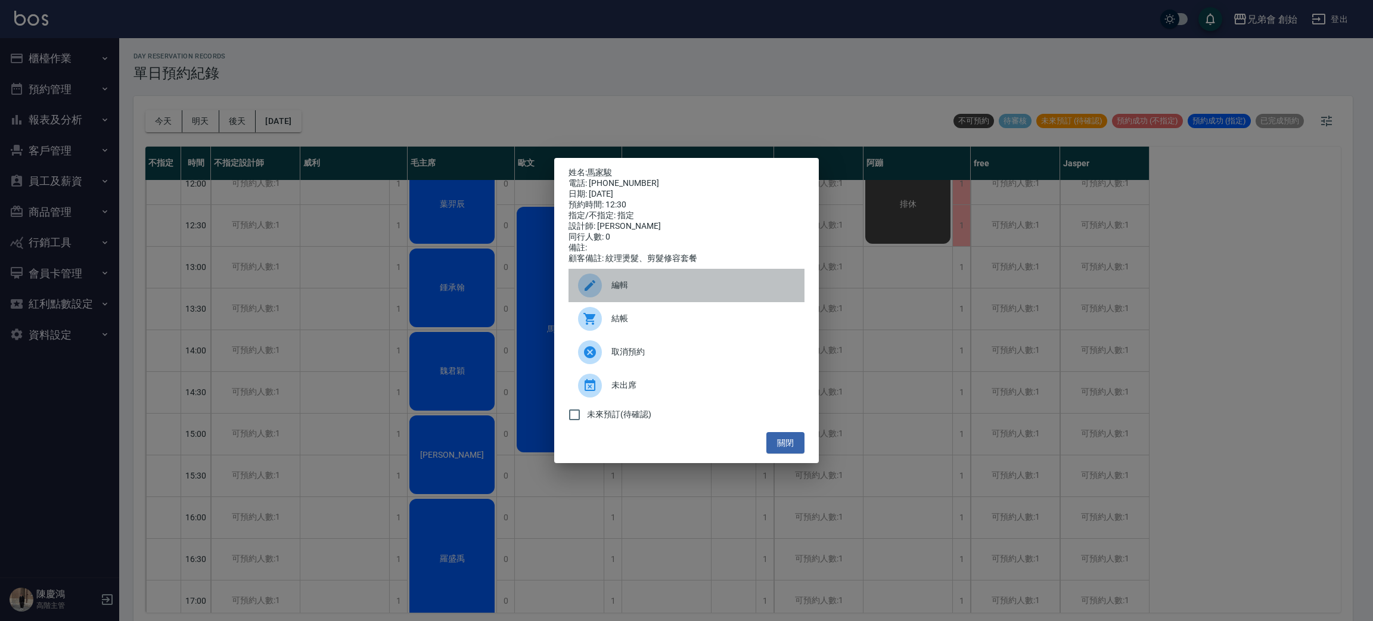
click at [611, 284] on div "編輯" at bounding box center [687, 285] width 236 height 33
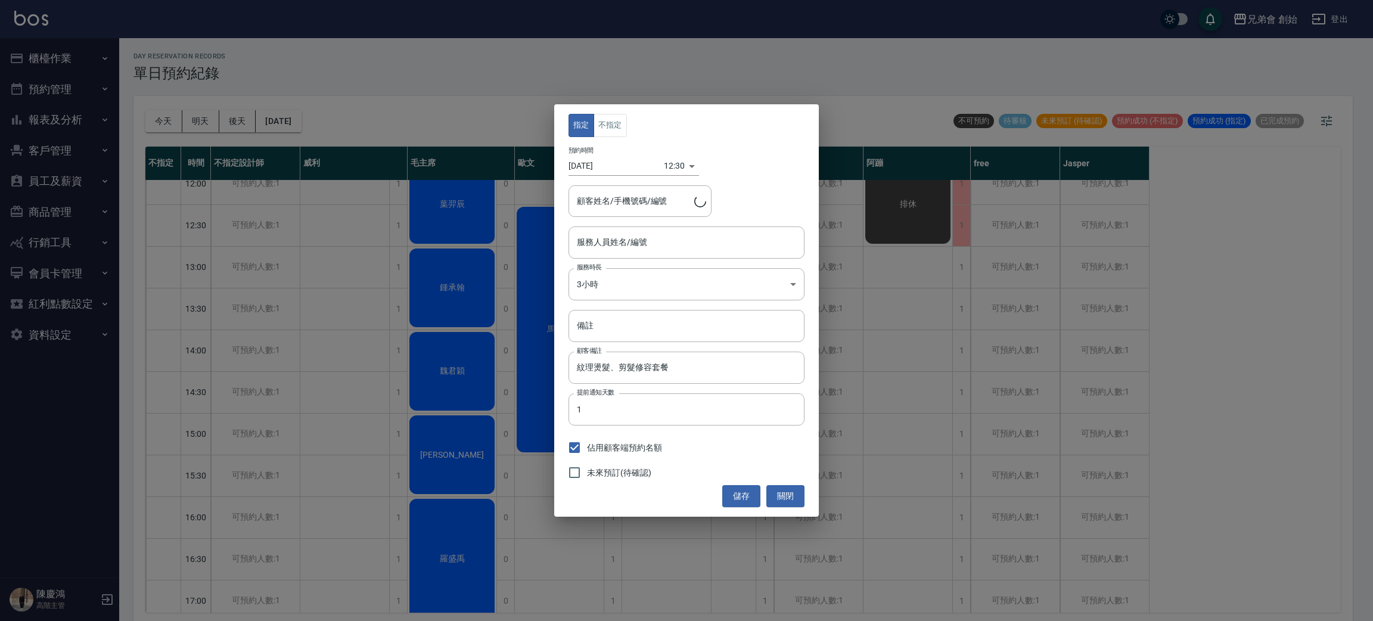
type input "[PERSON_NAME]/0921891071/"
type input "[PERSON_NAME](無代號)"
click at [597, 163] on input "[DATE]" at bounding box center [616, 166] width 95 height 20
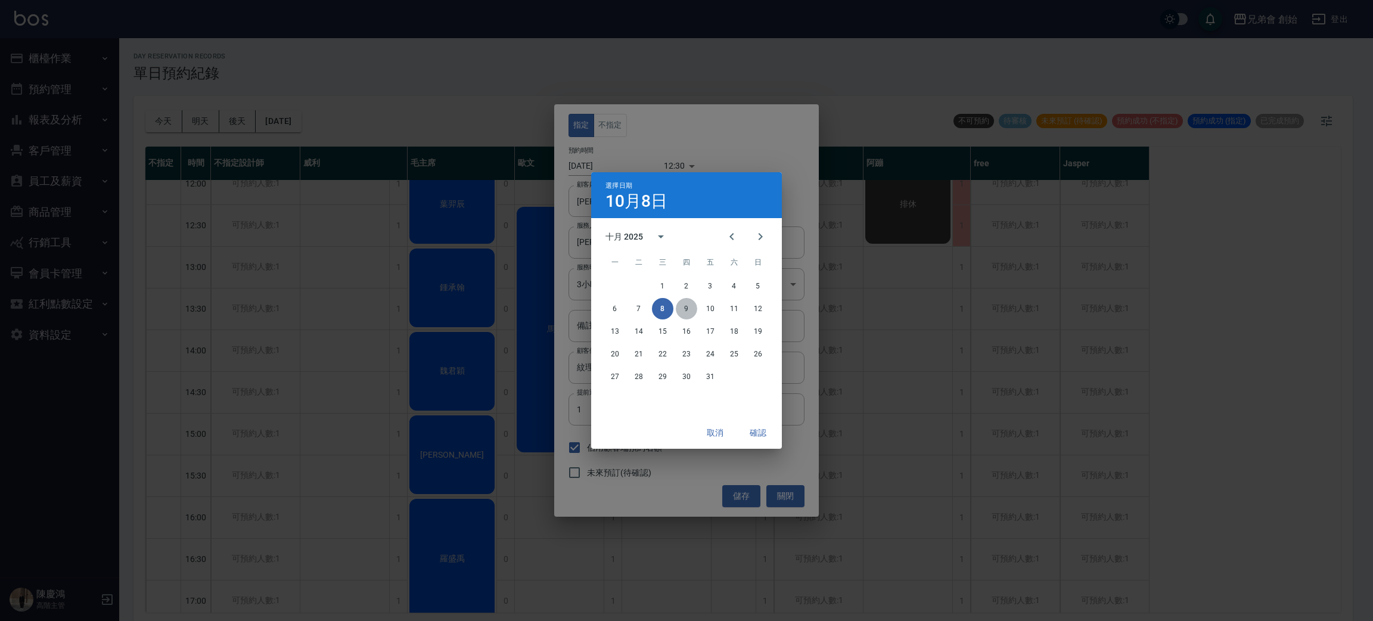
click at [692, 312] on button "9" at bounding box center [686, 308] width 21 height 21
type input "[DATE]"
type input "1759984200000"
click at [754, 434] on button "確認" at bounding box center [758, 433] width 38 height 22
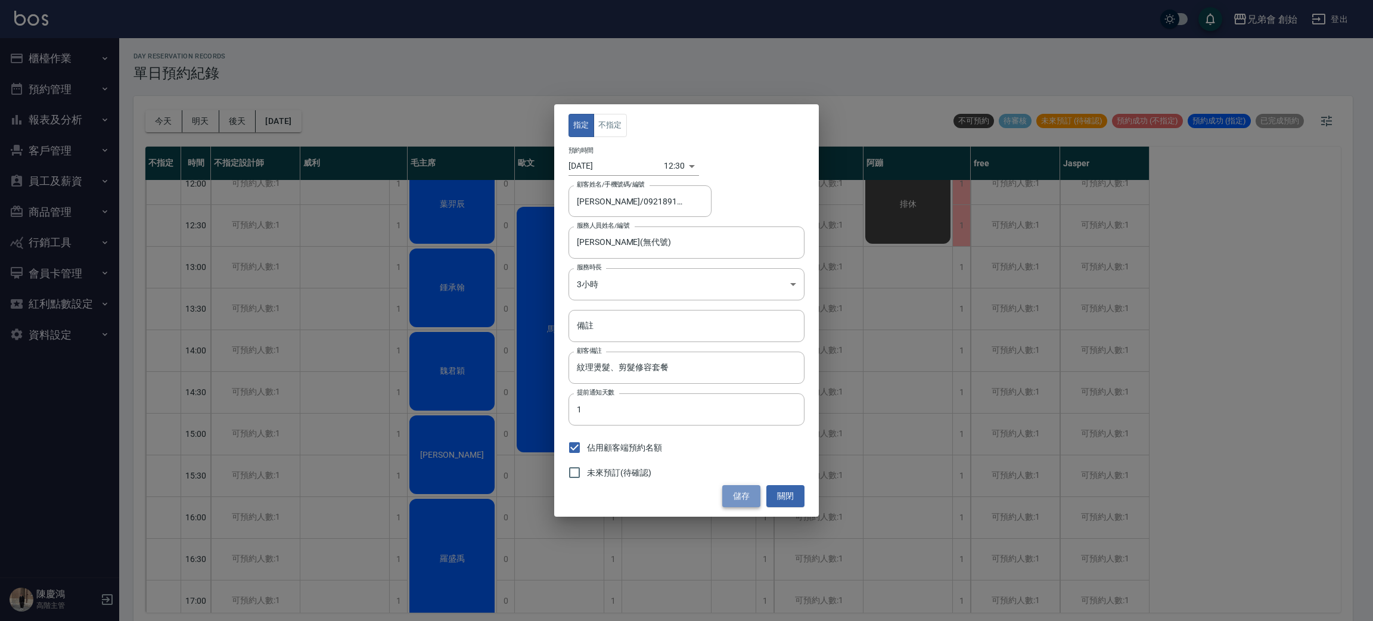
click at [749, 489] on button "儲存" at bounding box center [741, 496] width 38 height 22
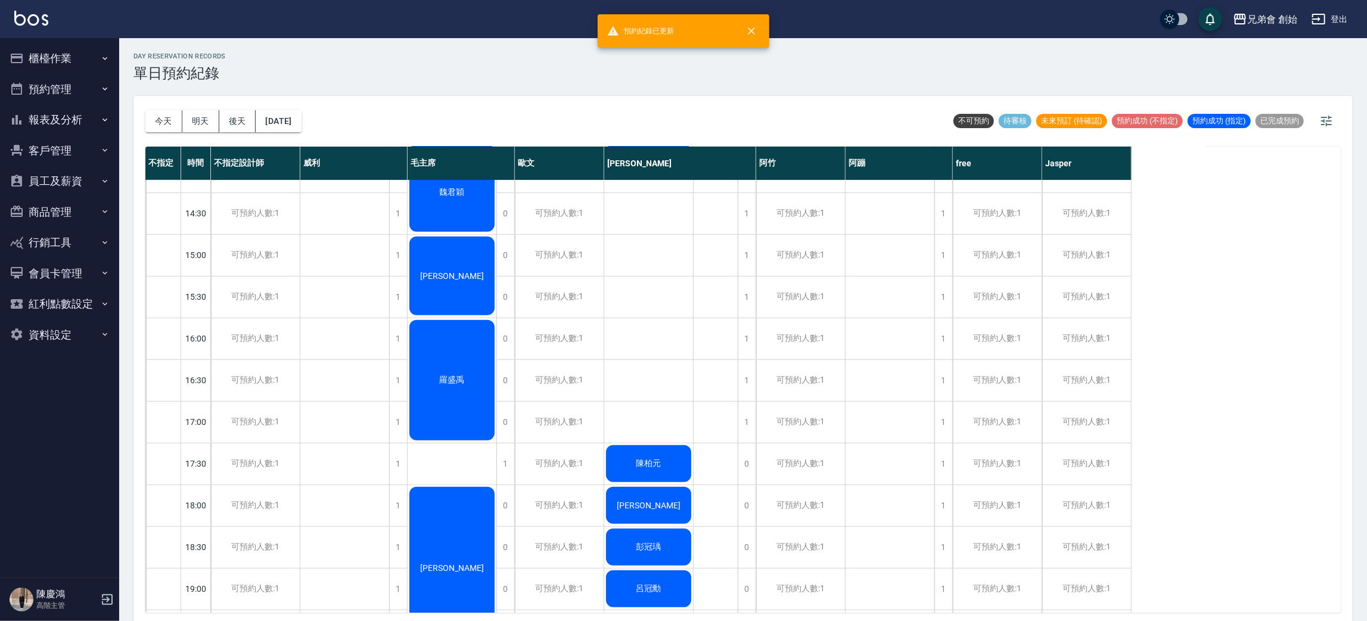
scroll to position [626, 0]
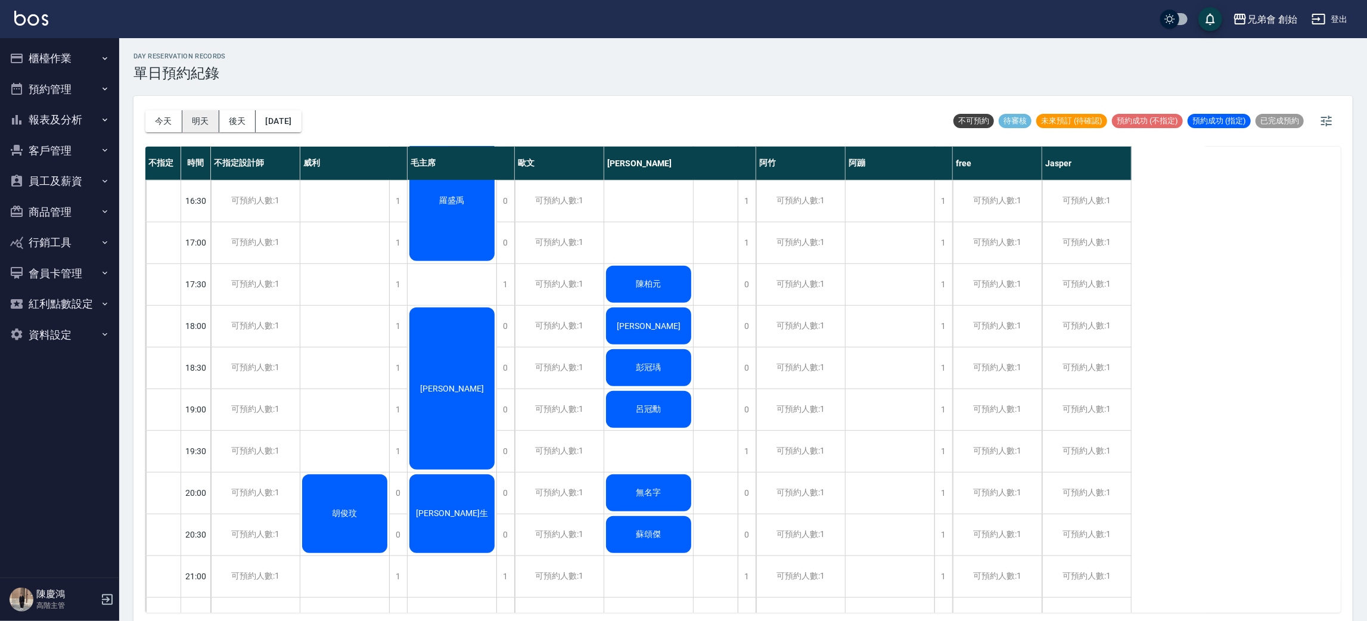
click at [209, 121] on button "明天" at bounding box center [200, 121] width 37 height 22
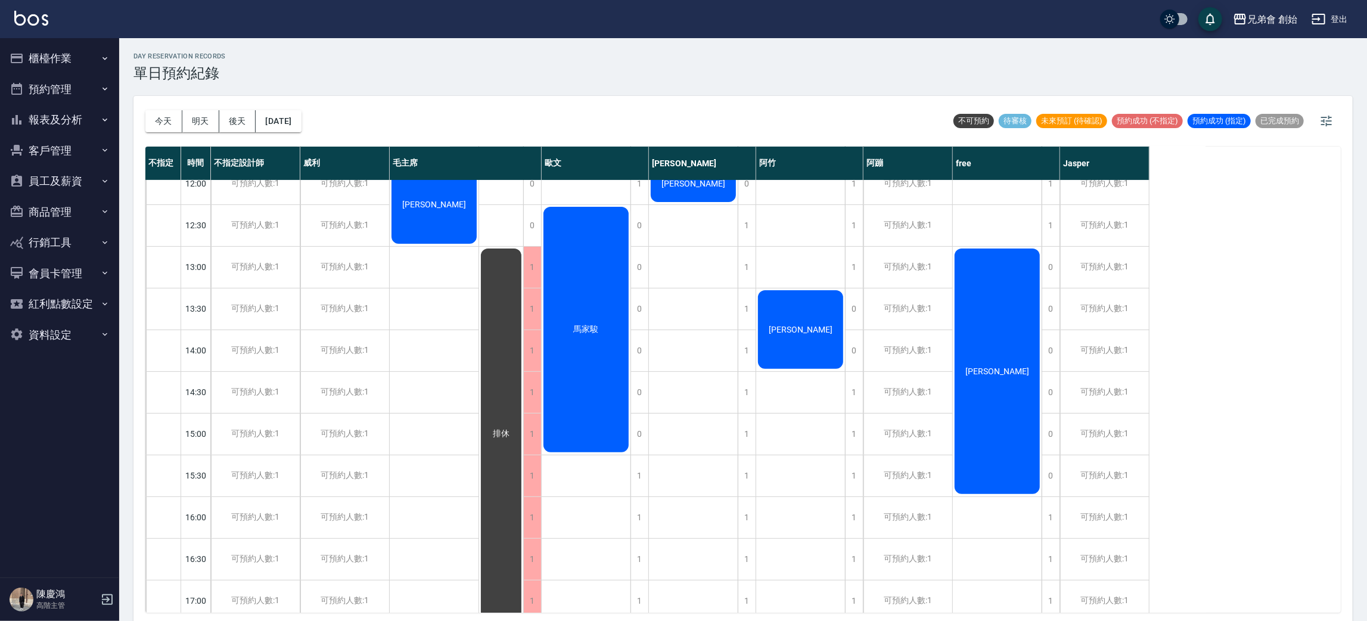
scroll to position [89, 0]
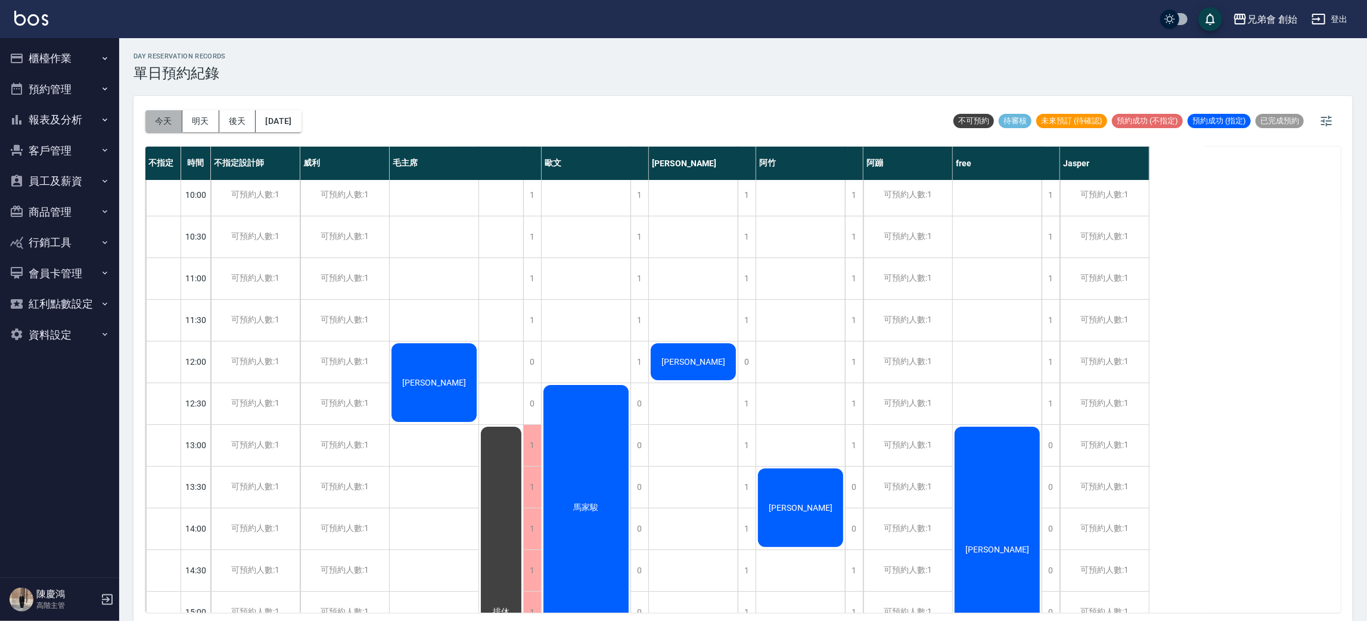
click at [155, 123] on button "今天" at bounding box center [163, 121] width 37 height 22
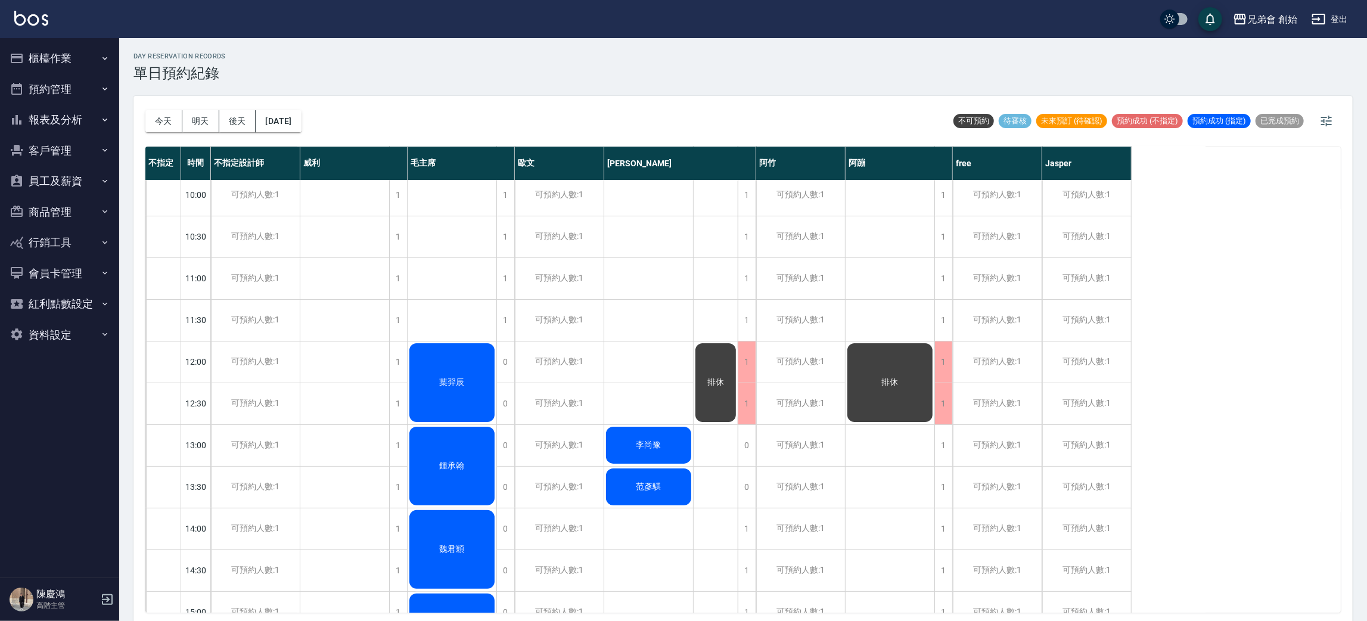
scroll to position [358, 0]
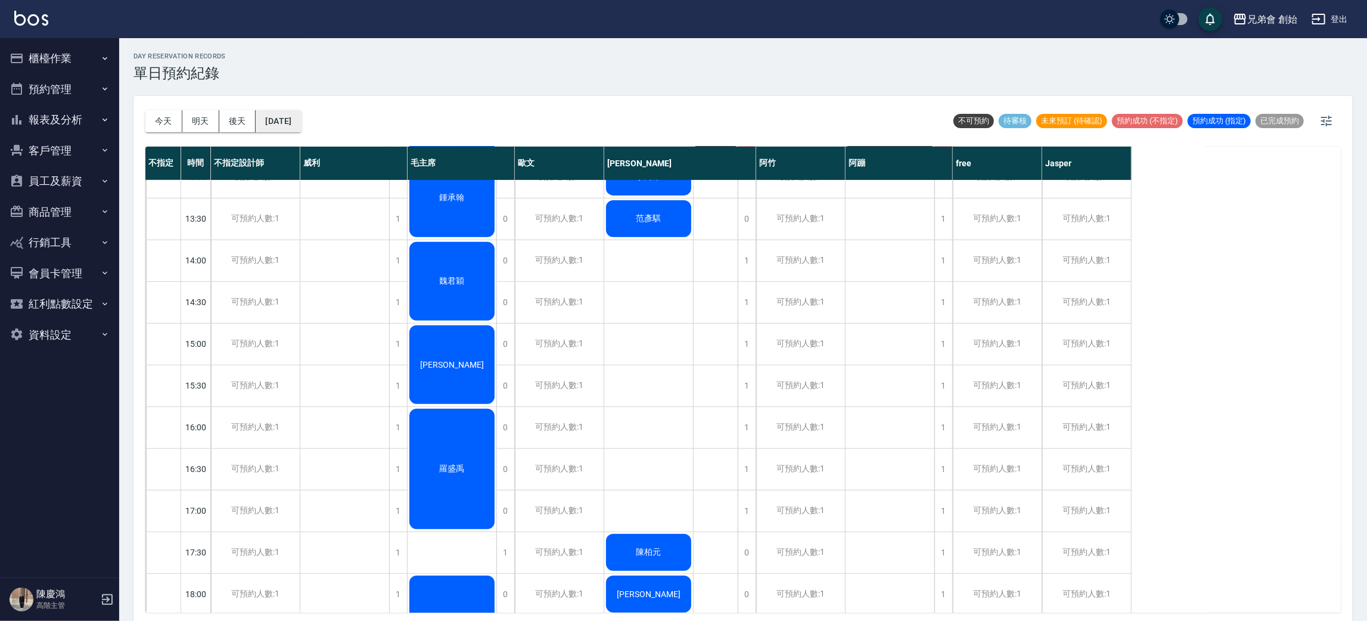
click at [301, 116] on button "[DATE]" at bounding box center [278, 121] width 45 height 22
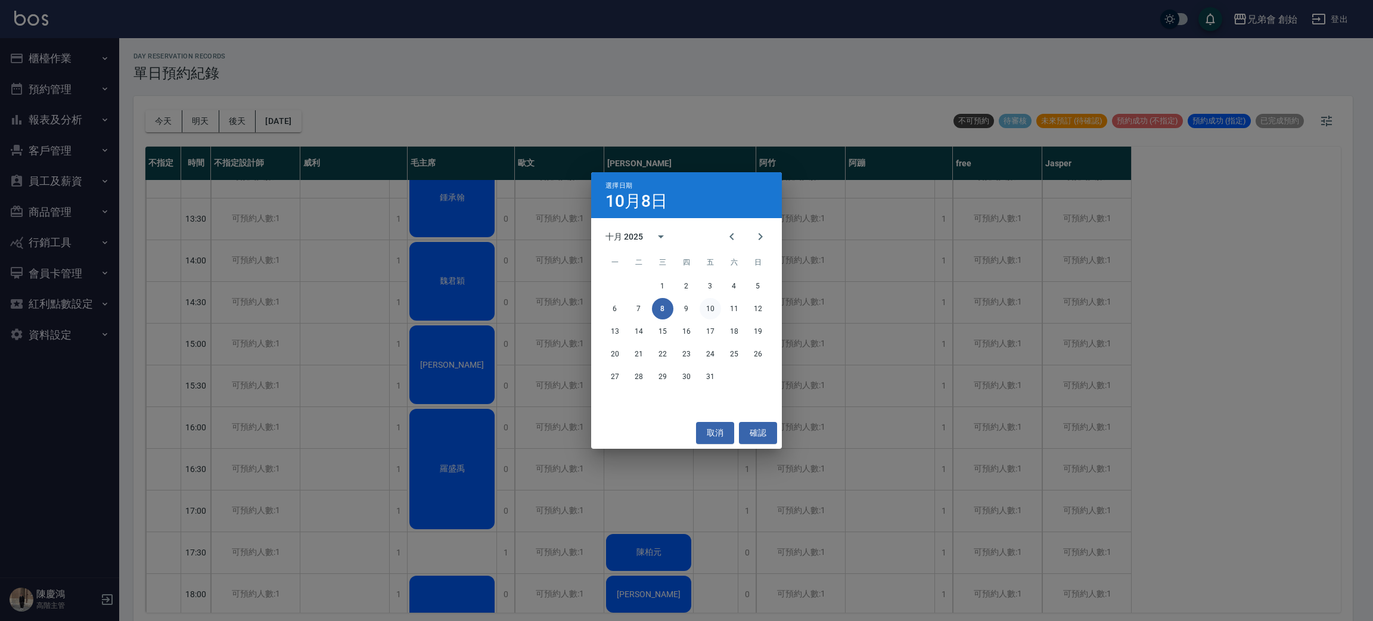
click at [714, 307] on button "10" at bounding box center [710, 308] width 21 height 21
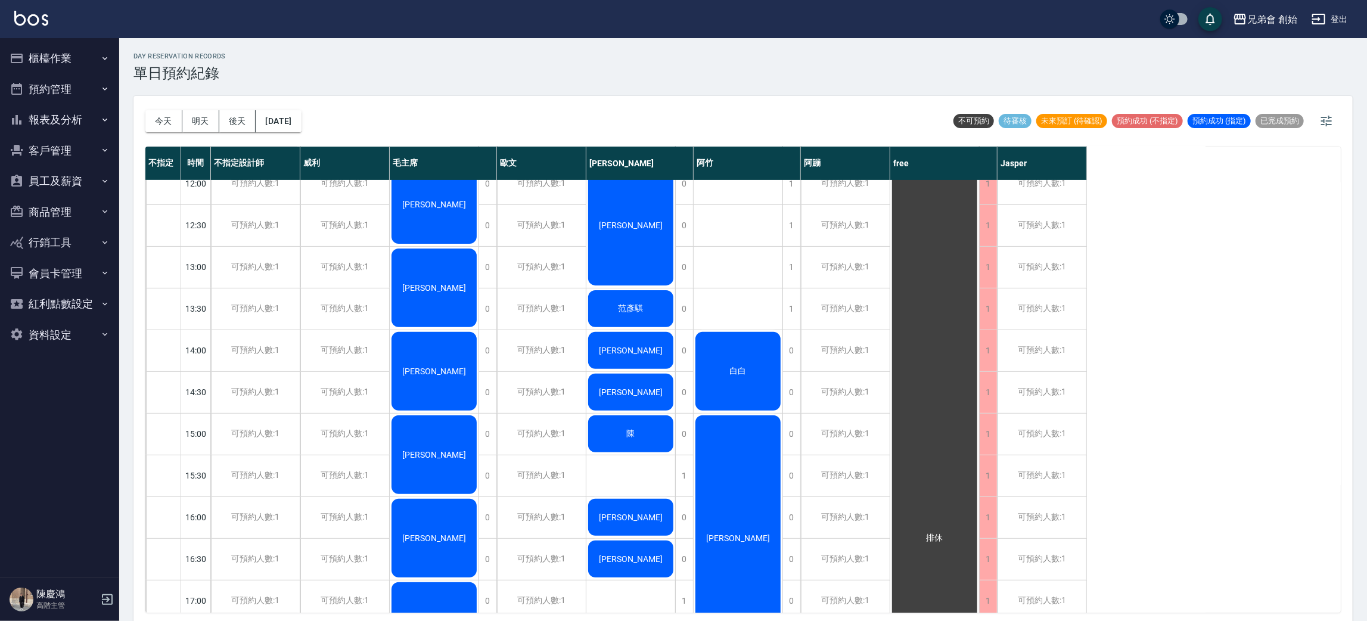
scroll to position [179, 0]
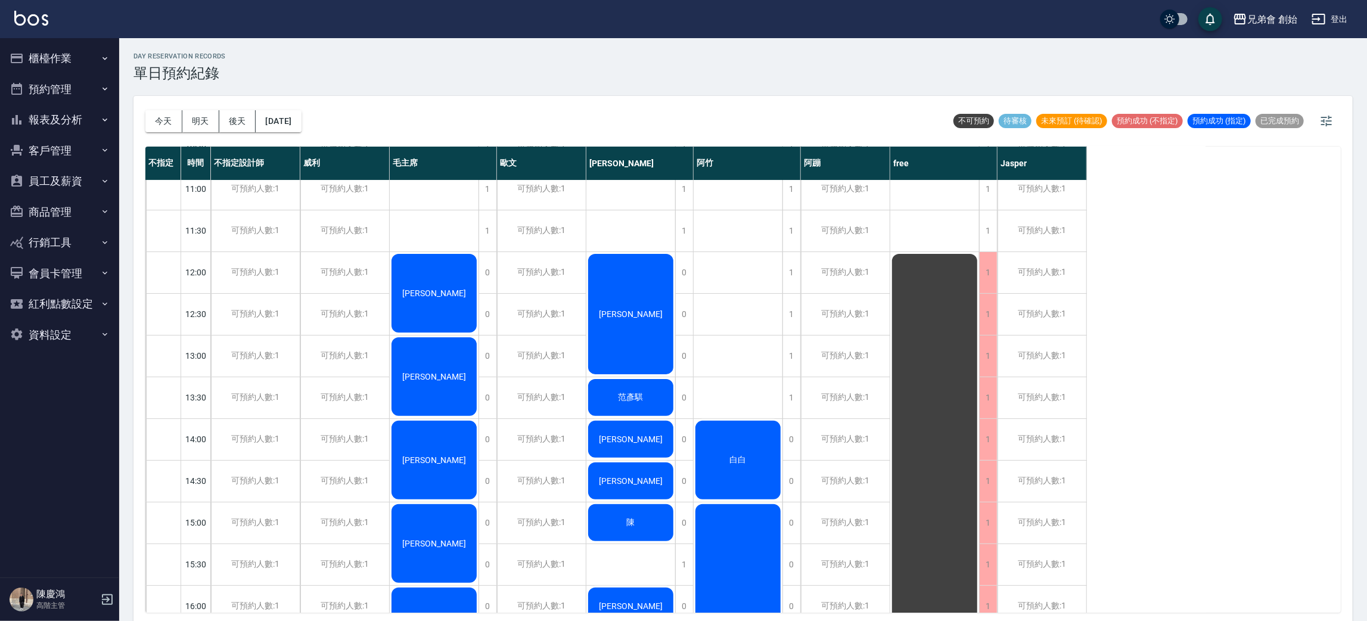
click at [418, 378] on span "紀泓仁" at bounding box center [434, 377] width 69 height 10
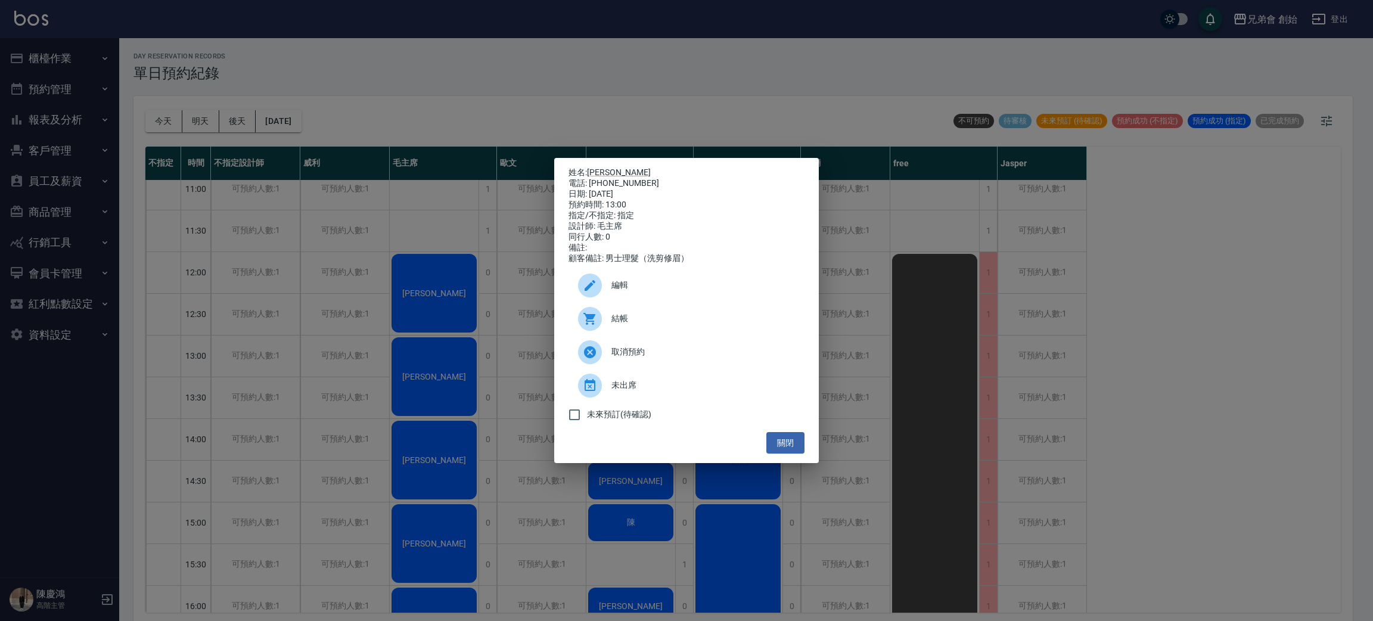
click at [643, 357] on span "取消預約" at bounding box center [703, 352] width 184 height 13
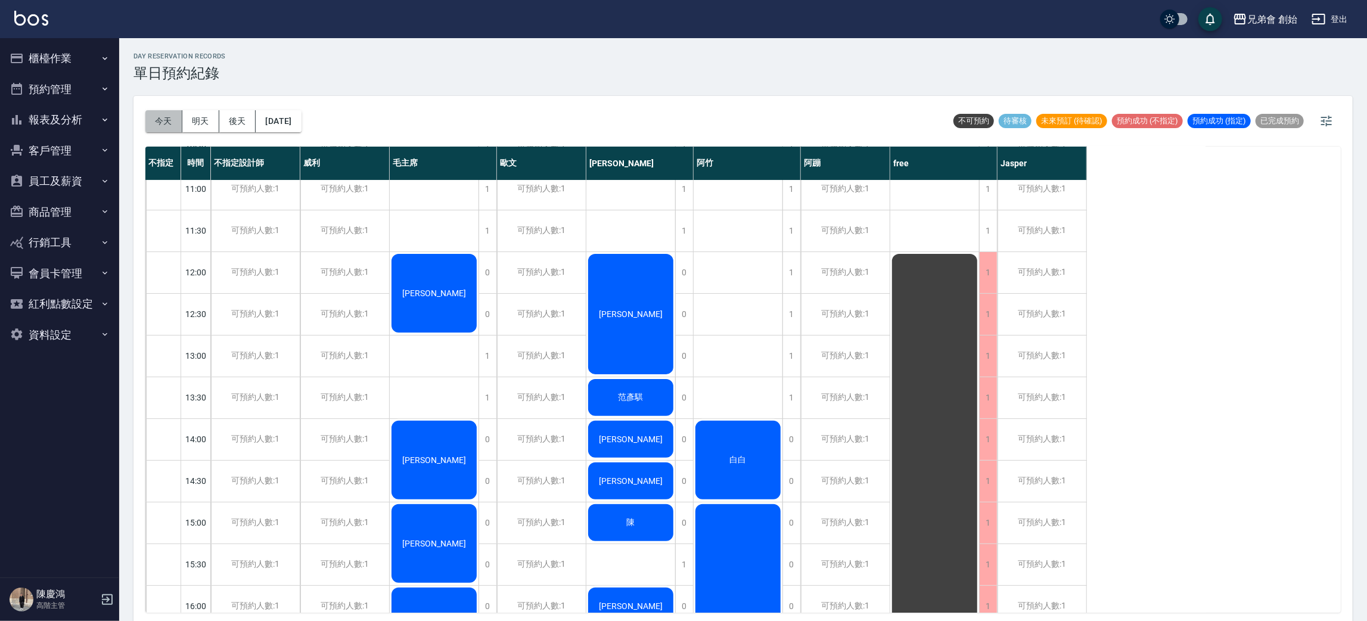
click at [159, 117] on button "今天" at bounding box center [163, 121] width 37 height 22
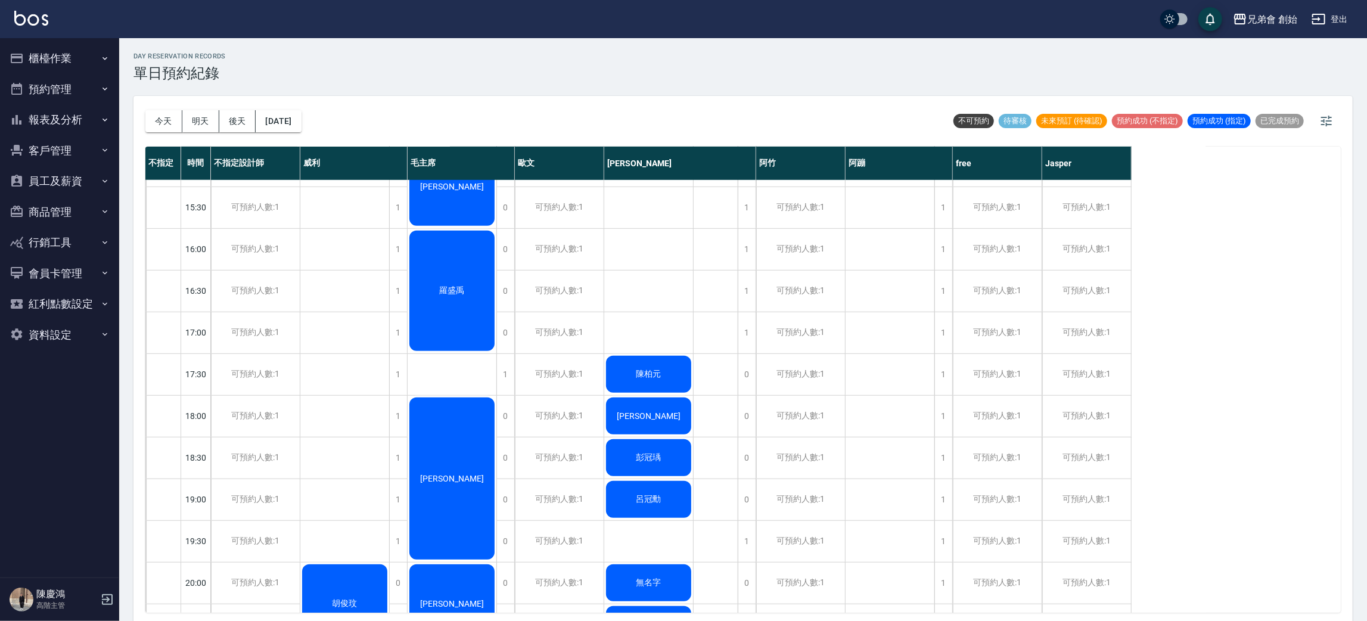
scroll to position [715, 0]
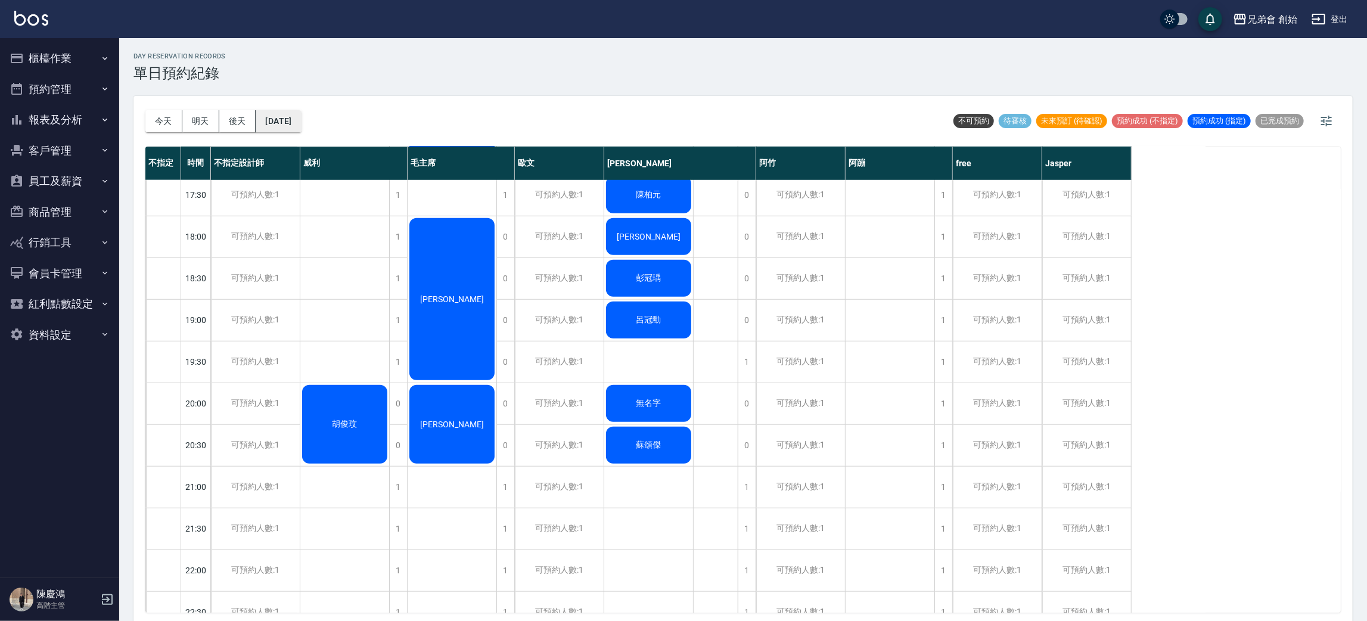
click at [299, 119] on button "[DATE]" at bounding box center [278, 121] width 45 height 22
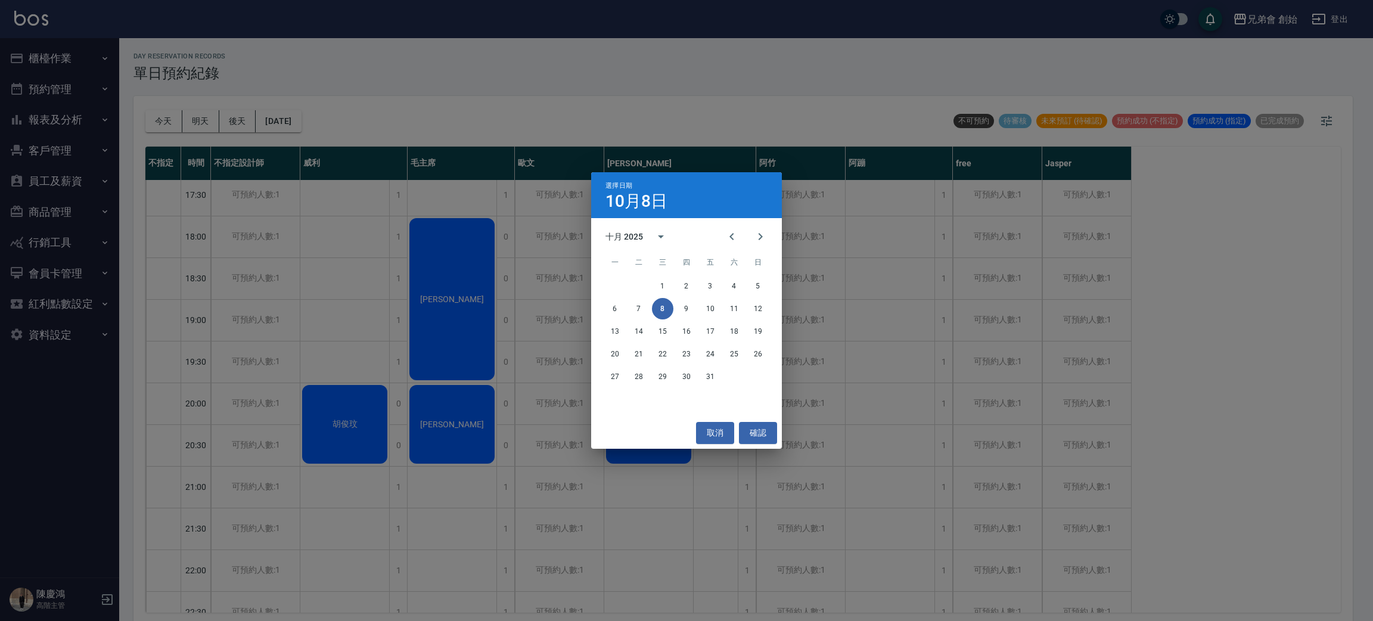
drag, startPoint x: 446, startPoint y: 217, endPoint x: 442, endPoint y: 207, distance: 11.0
click at [448, 216] on div "選擇日期 10月8日 十月 2025 一 二 三 四 五 六 日 1 2 3 4 5 6 7 8 9 10 11 12 13 14 15 16 17 18 1…" at bounding box center [686, 310] width 1373 height 621
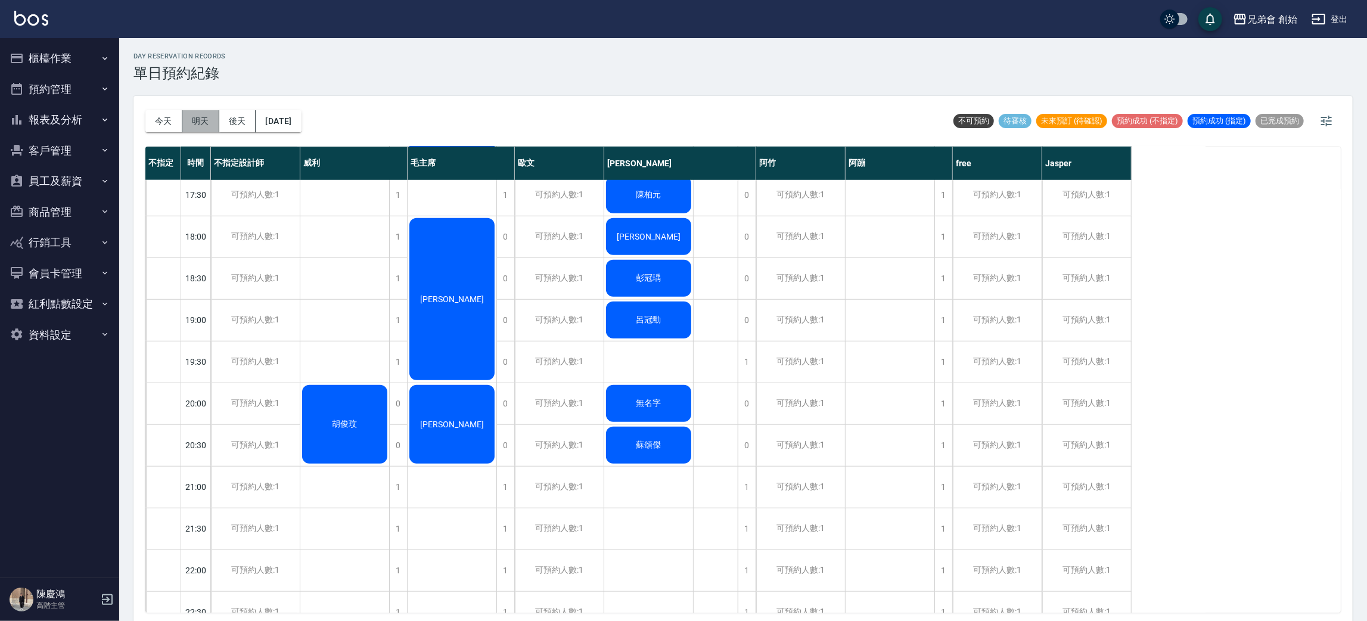
click at [206, 120] on button "明天" at bounding box center [200, 121] width 37 height 22
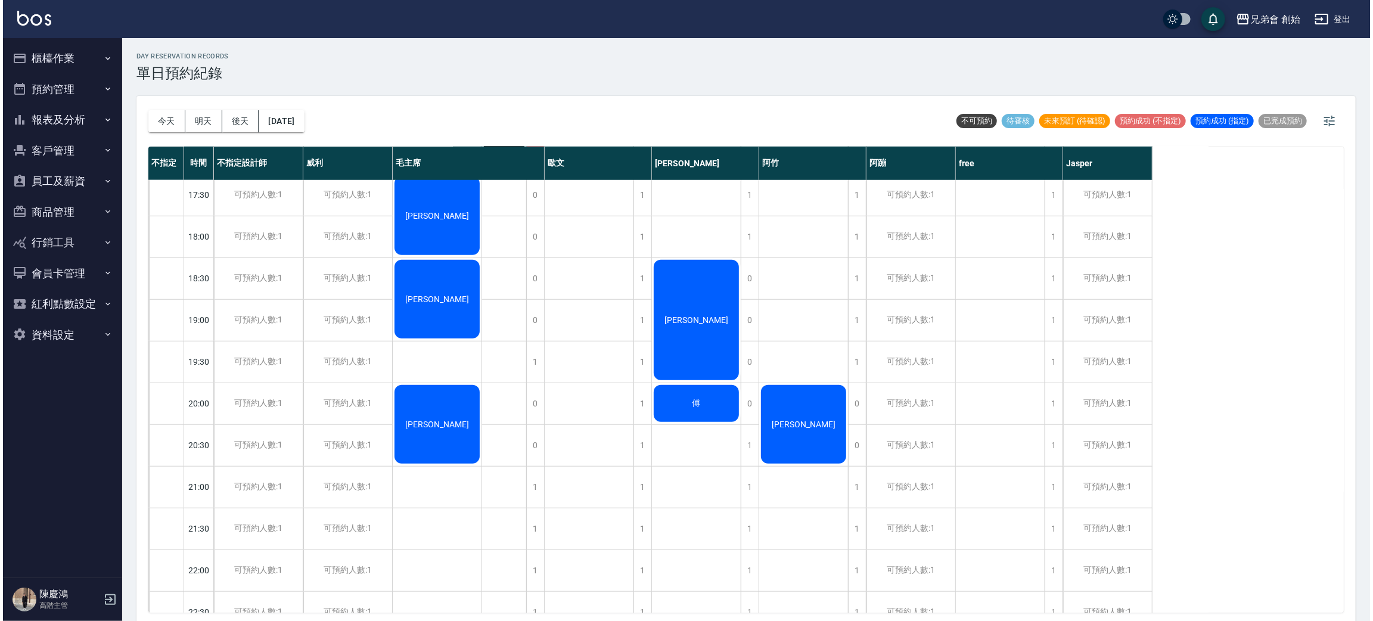
scroll to position [358, 0]
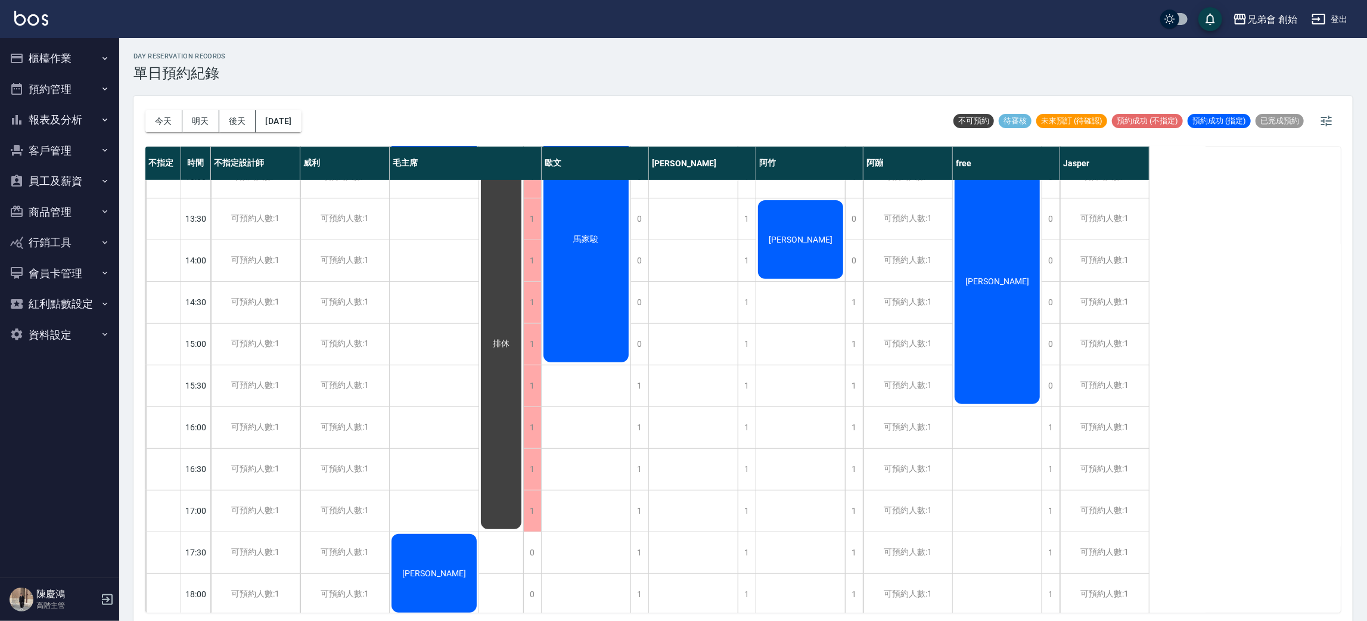
click at [585, 238] on span "馬家駿" at bounding box center [586, 239] width 30 height 11
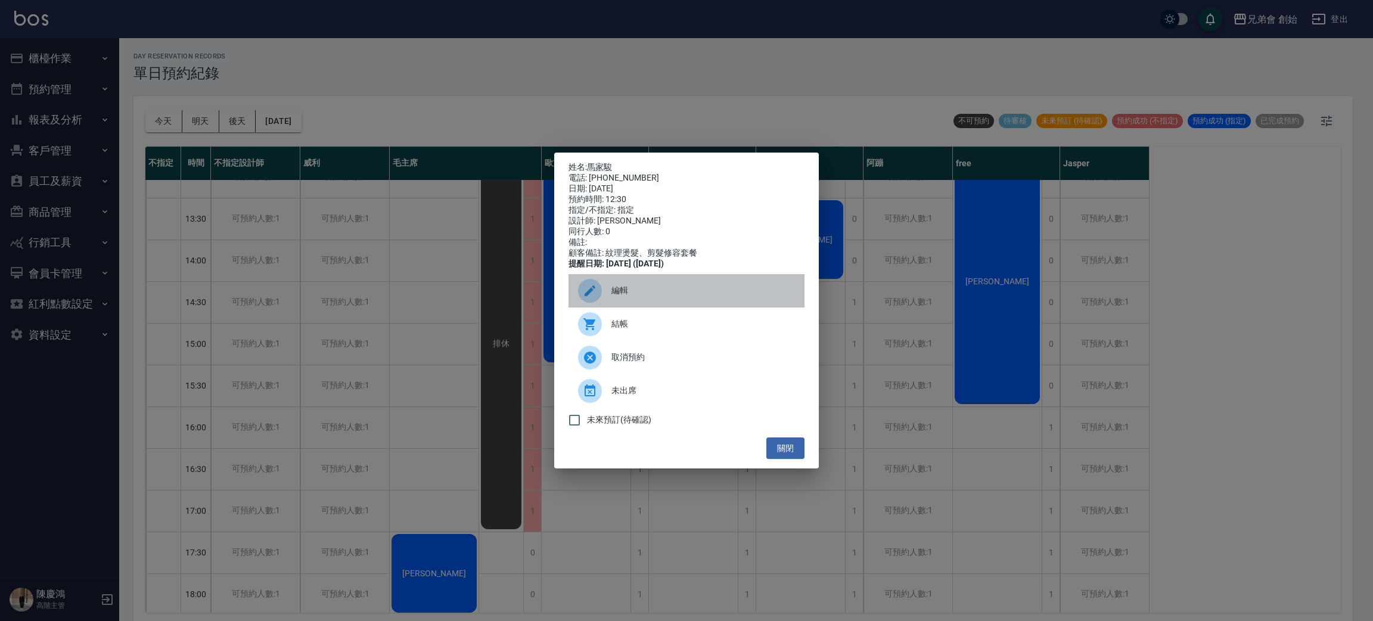
click at [635, 297] on span "編輯" at bounding box center [703, 290] width 184 height 13
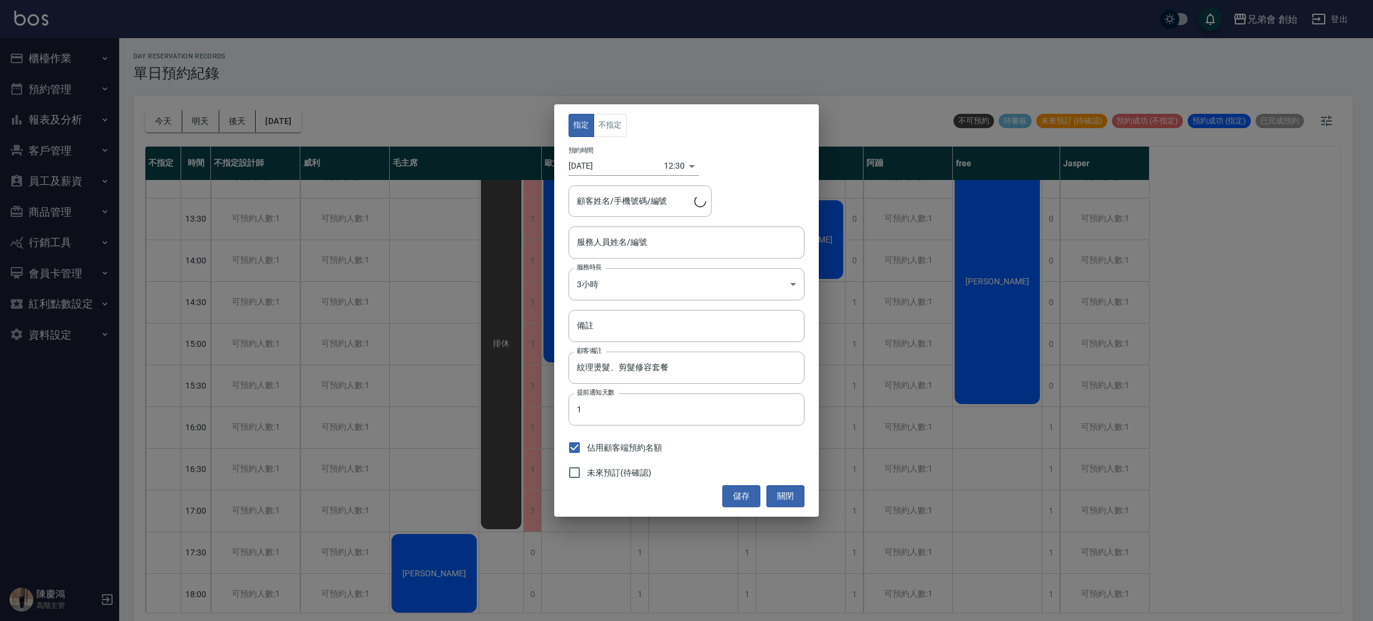
type input "[PERSON_NAME]/0921891071/"
type input "[PERSON_NAME](無代號)"
click at [666, 167] on body "兄弟會 創始 登出 櫃檯作業 打帳單 帳單列表 掛單列表 座位開單 營業儀表板 現金收支登錄 高階收支登錄 材料自購登錄 每日結帳 排班表 現場電腦打卡 掃碼…" at bounding box center [686, 312] width 1373 height 625
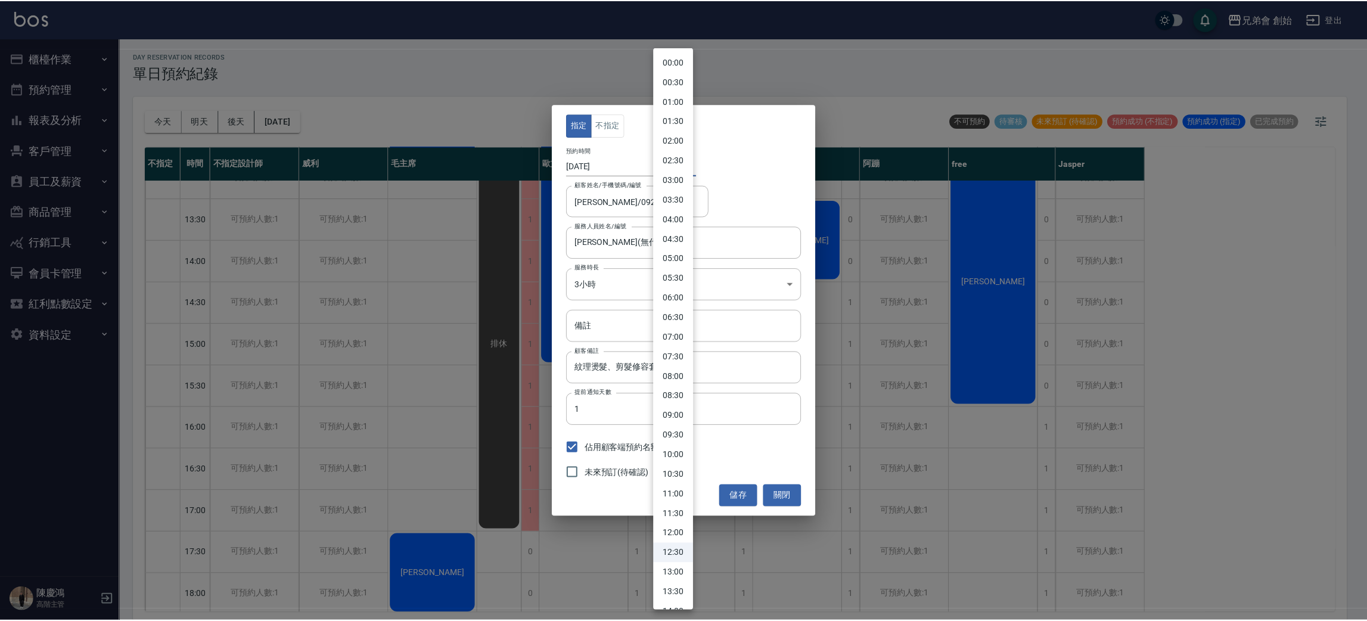
scroll to position [89, 0]
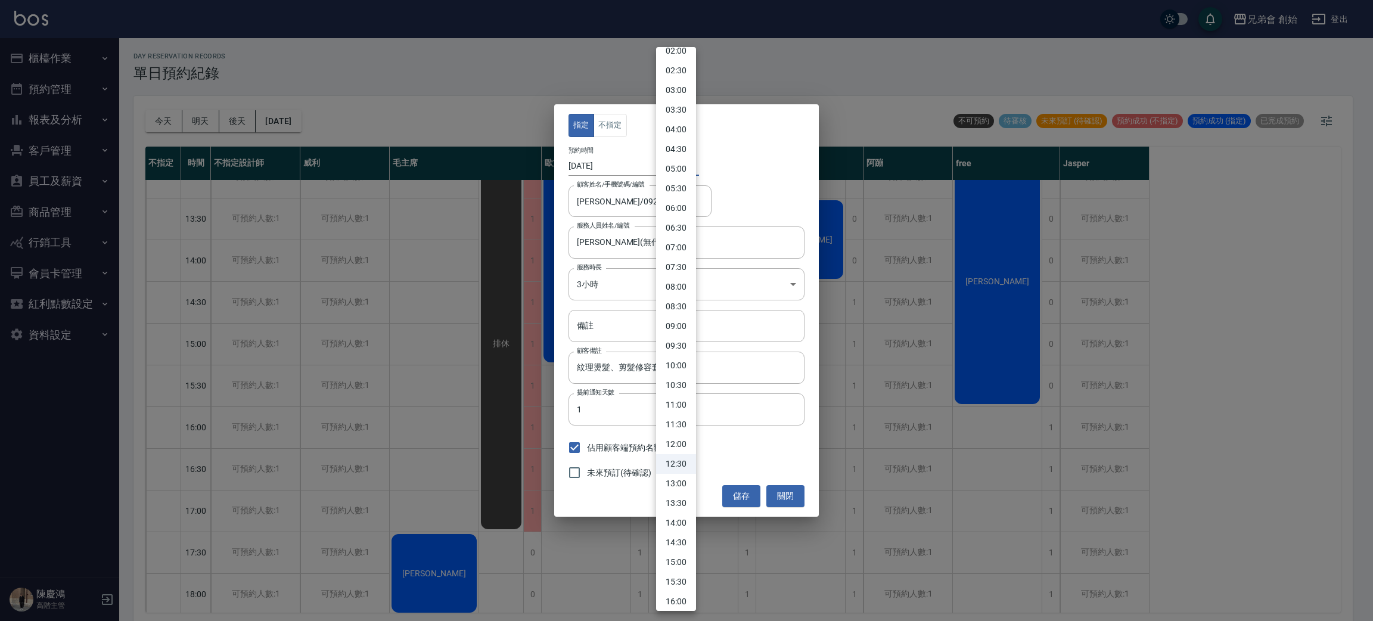
click at [686, 577] on li "15:30" at bounding box center [676, 582] width 40 height 20
type input "1759995000000"
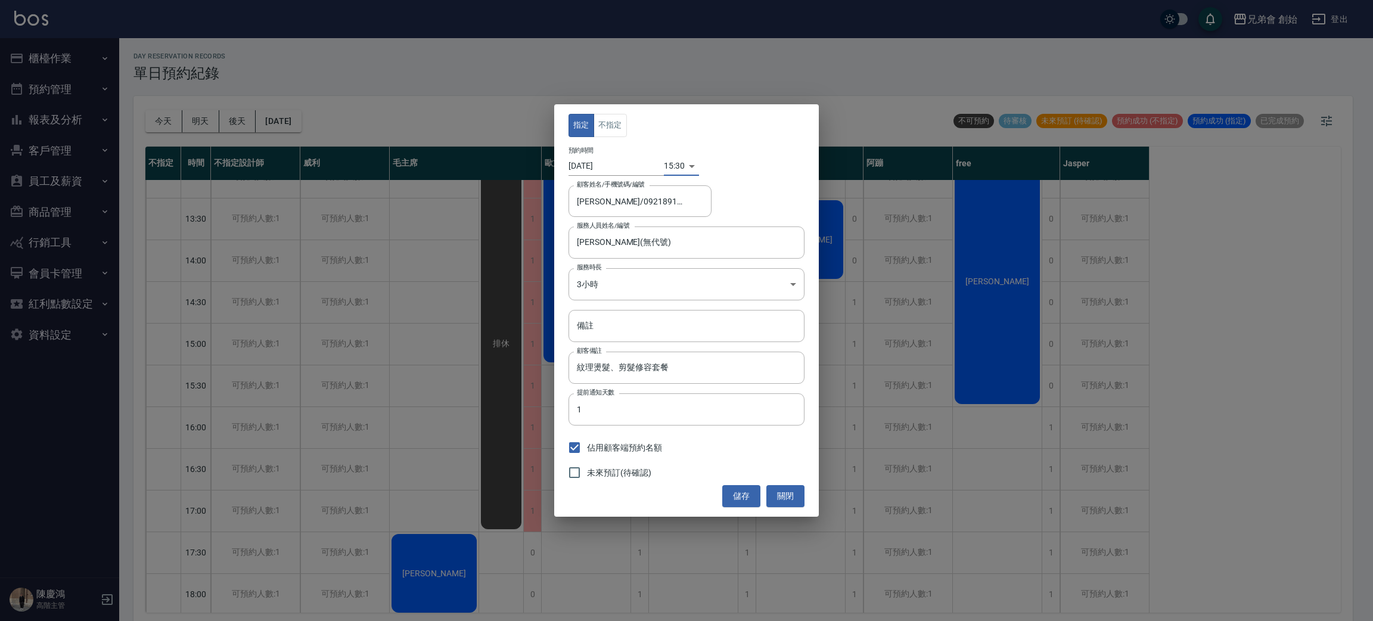
click at [744, 500] on button "儲存" at bounding box center [741, 496] width 38 height 22
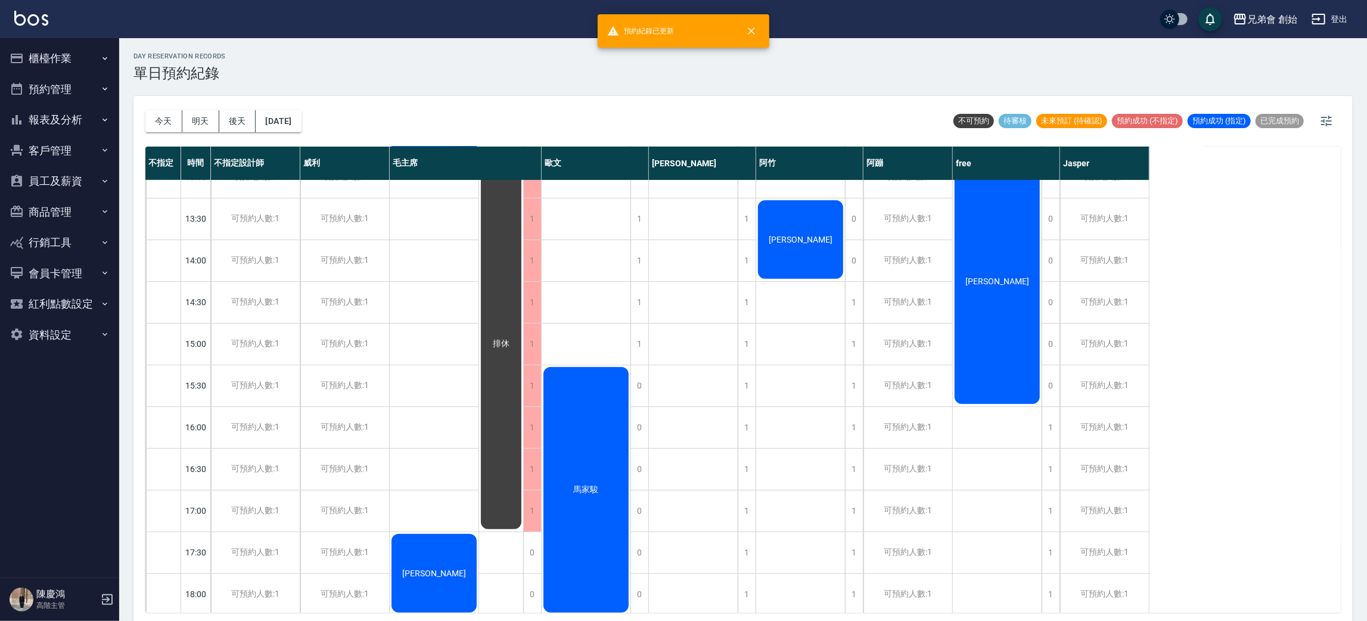
click at [598, 420] on div "馬家駿" at bounding box center [586, 489] width 89 height 249
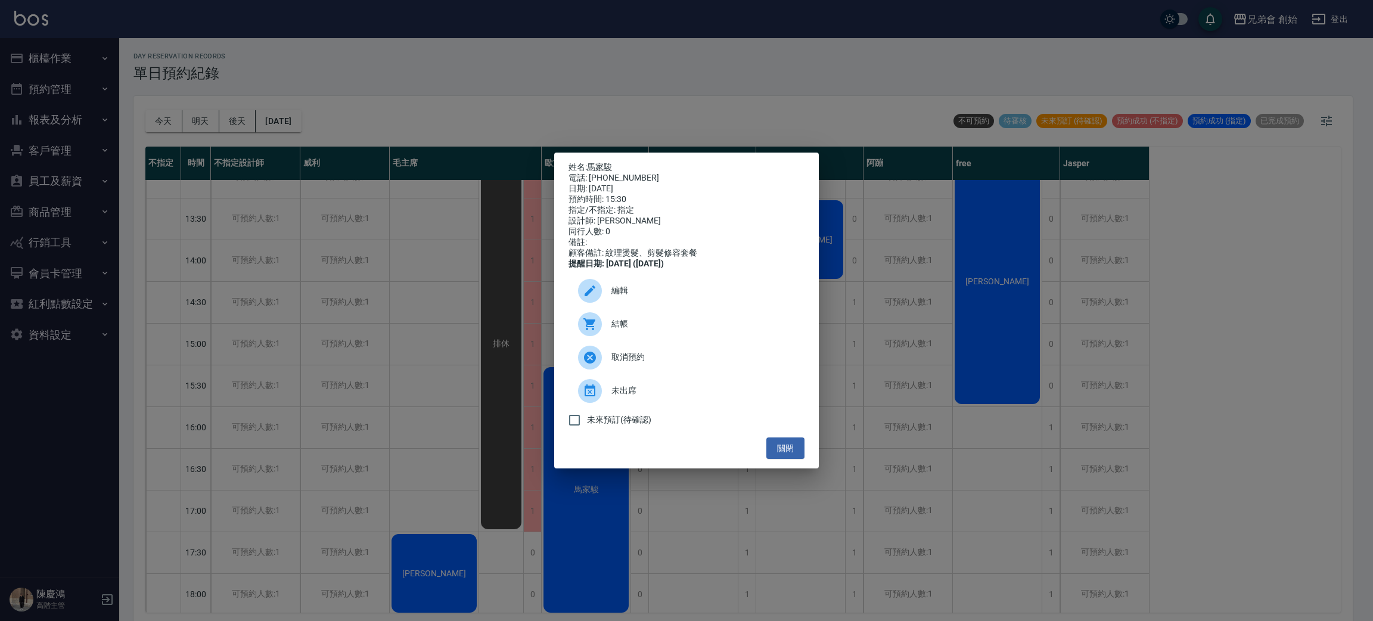
click at [303, 412] on div "姓名: 馬家駿 電話: 0921891071 日期: 2025/10/09 預約時間: 15:30 指定/不指定: 指定 設計師: 歐文 同行人數: 0 備註…" at bounding box center [686, 310] width 1373 height 621
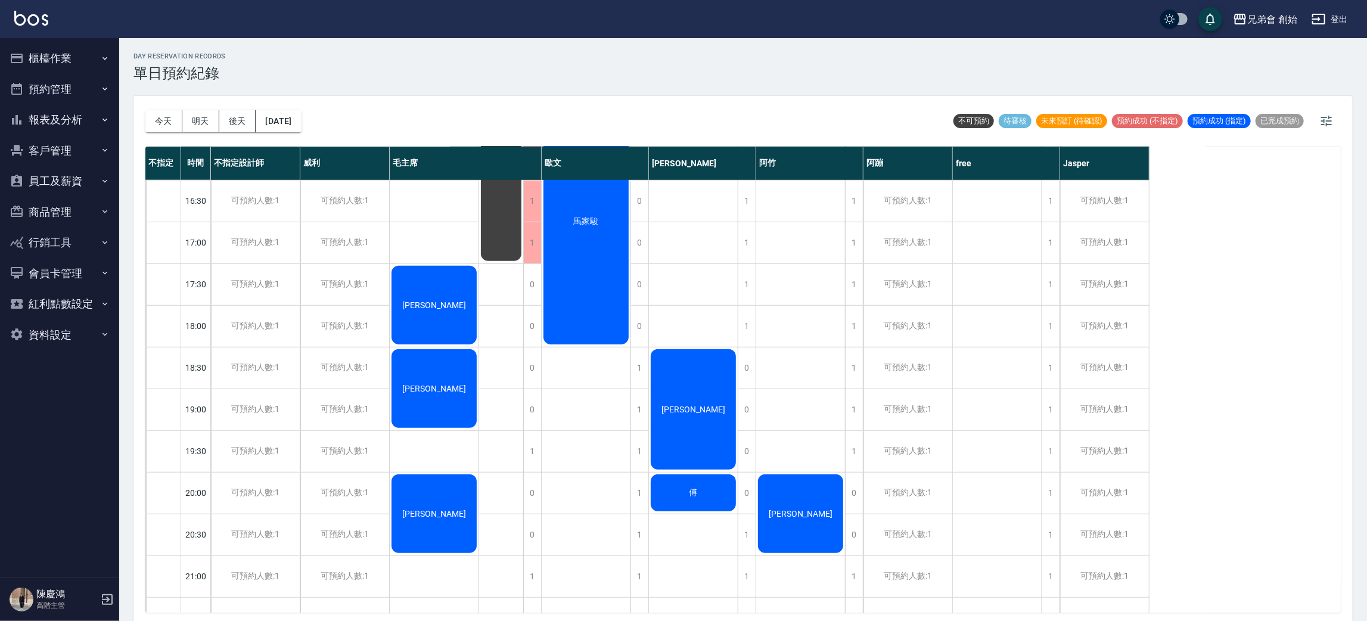
scroll to position [446, 0]
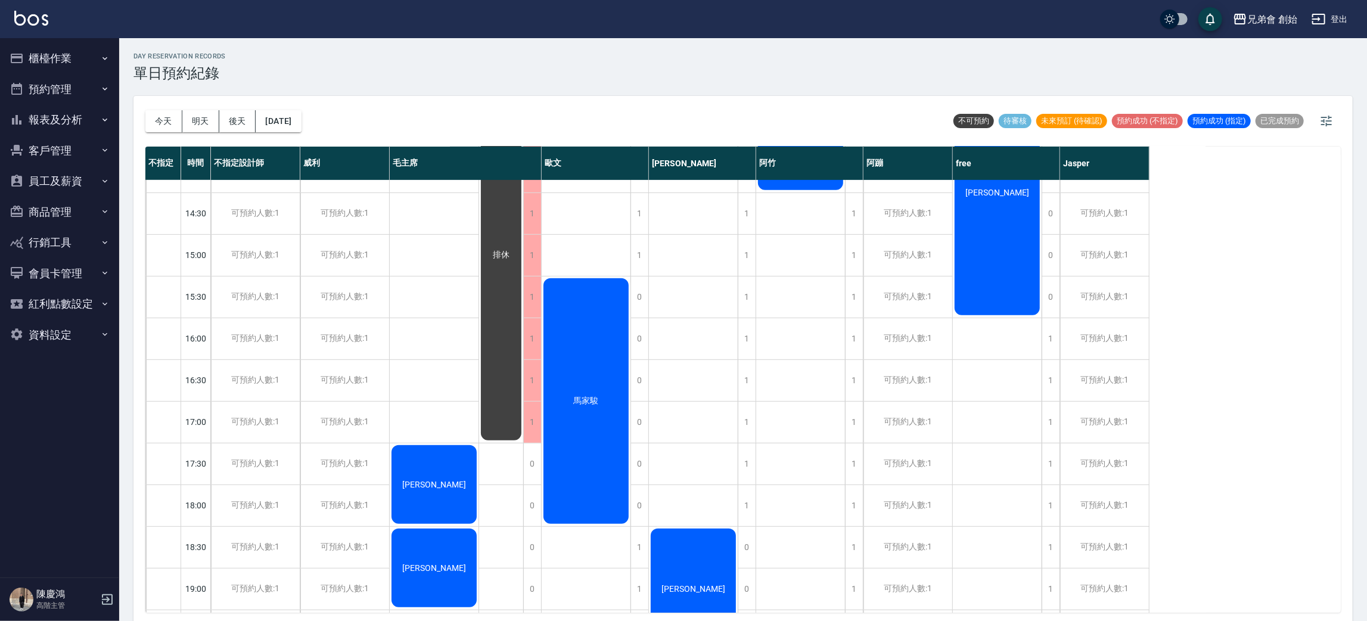
click at [620, 366] on div "馬家駿" at bounding box center [586, 401] width 89 height 249
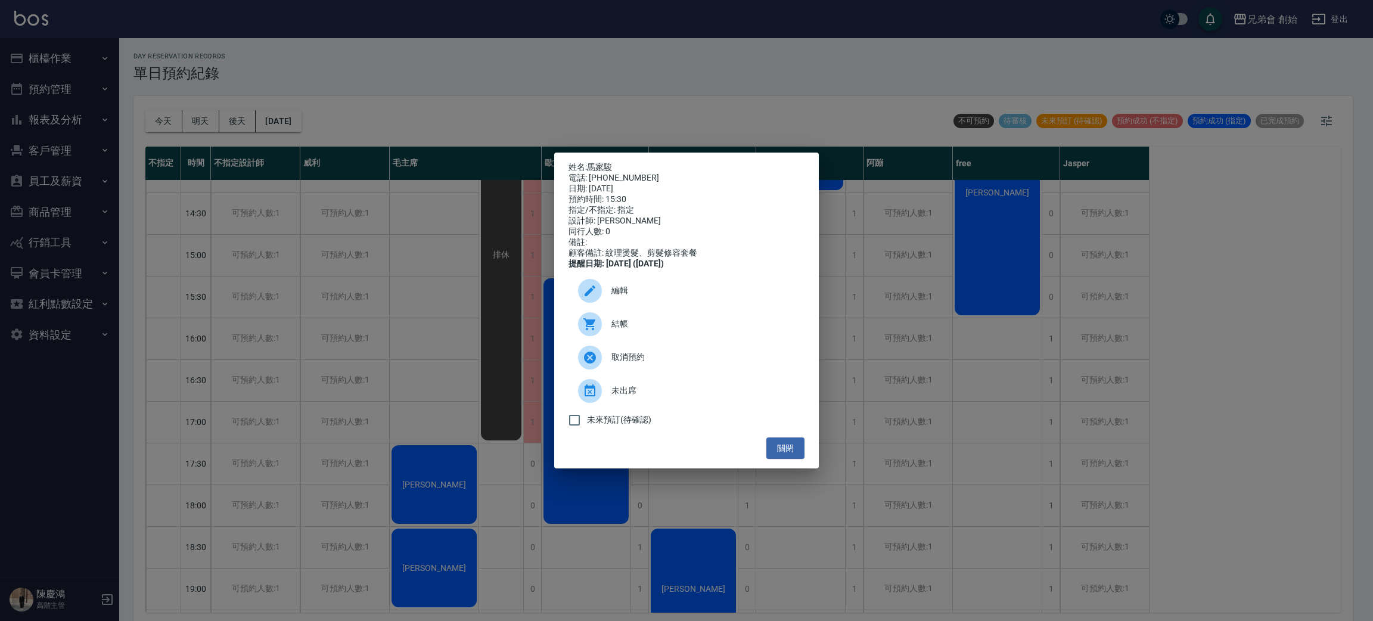
click at [312, 359] on div "姓名: 馬家駿 電話: 0921891071 日期: 2025/10/09 預約時間: 15:30 指定/不指定: 指定 設計師: 歐文 同行人數: 0 備註…" at bounding box center [686, 310] width 1373 height 621
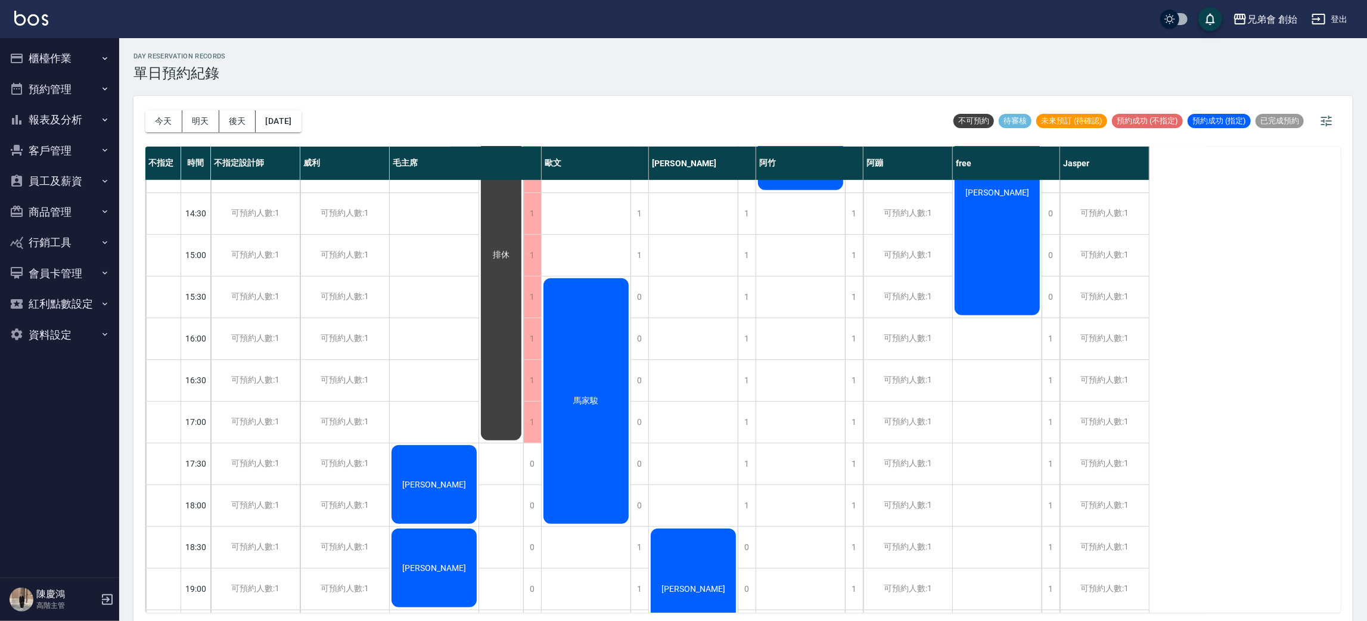
click at [630, 292] on div "馬家駿" at bounding box center [586, 339] width 89 height 1210
click at [641, 303] on div "0" at bounding box center [639, 297] width 18 height 41
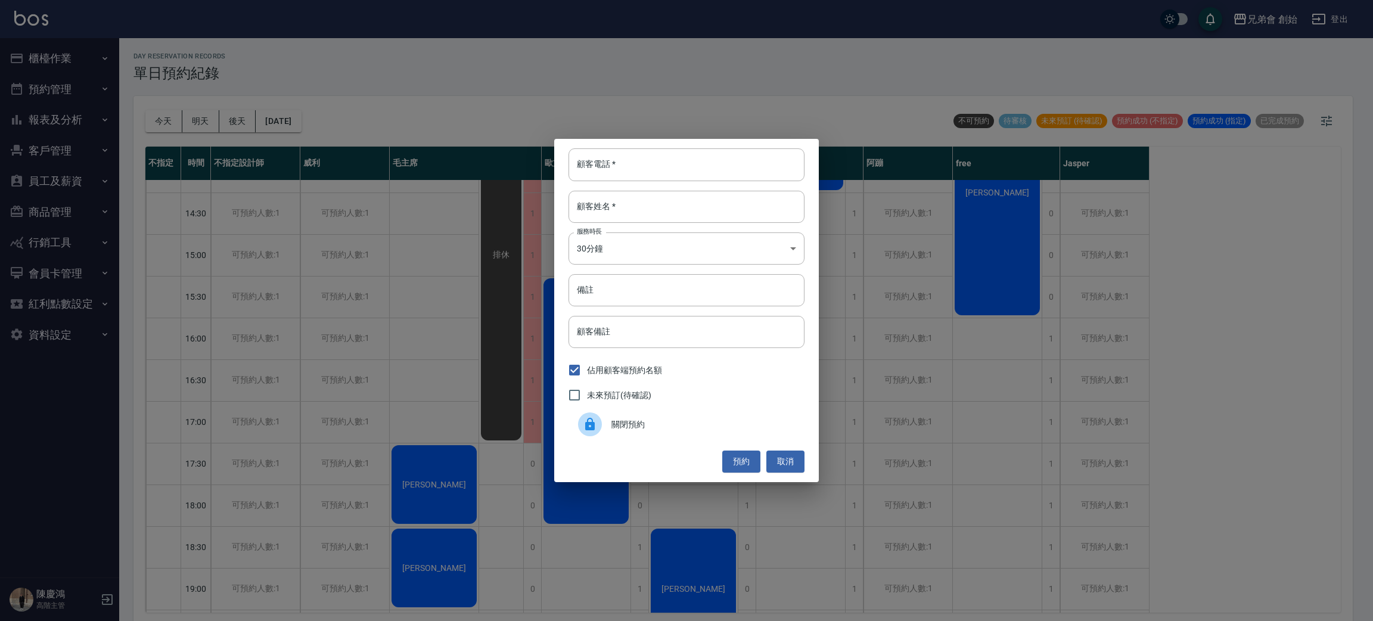
click at [663, 417] on div "關閉預約" at bounding box center [687, 424] width 236 height 33
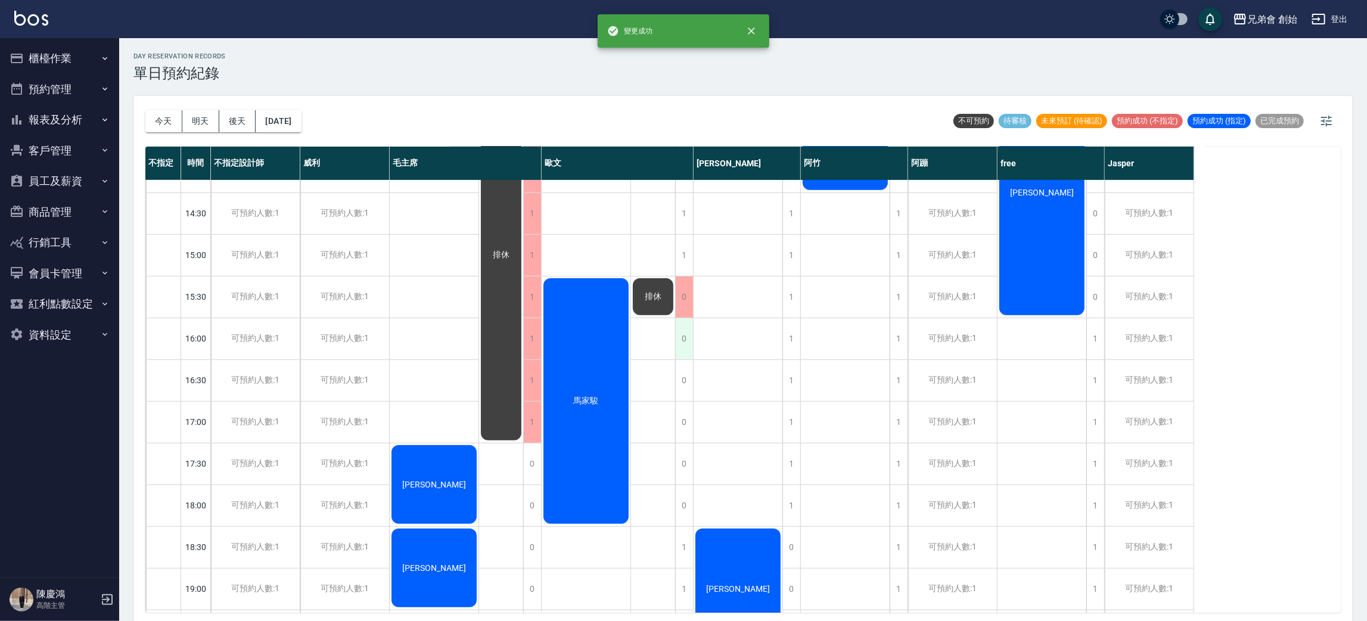
click at [677, 344] on div "0" at bounding box center [684, 338] width 18 height 41
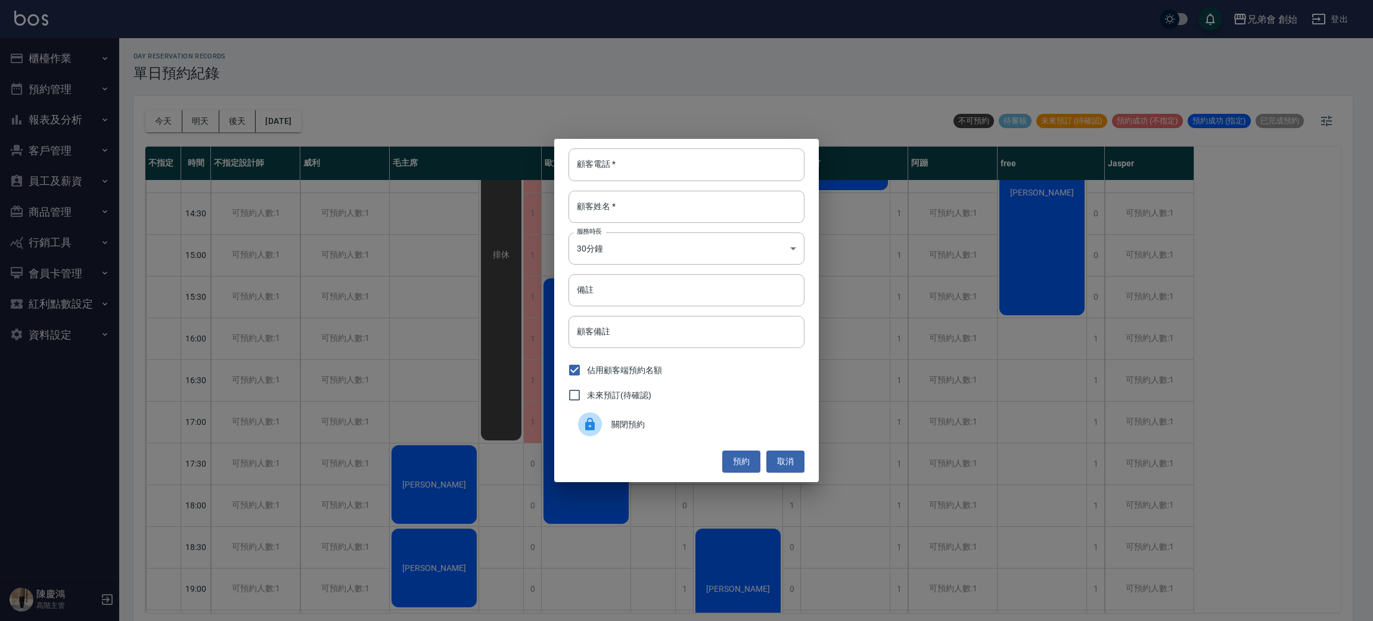
click at [653, 420] on span "關閉預約" at bounding box center [703, 424] width 184 height 13
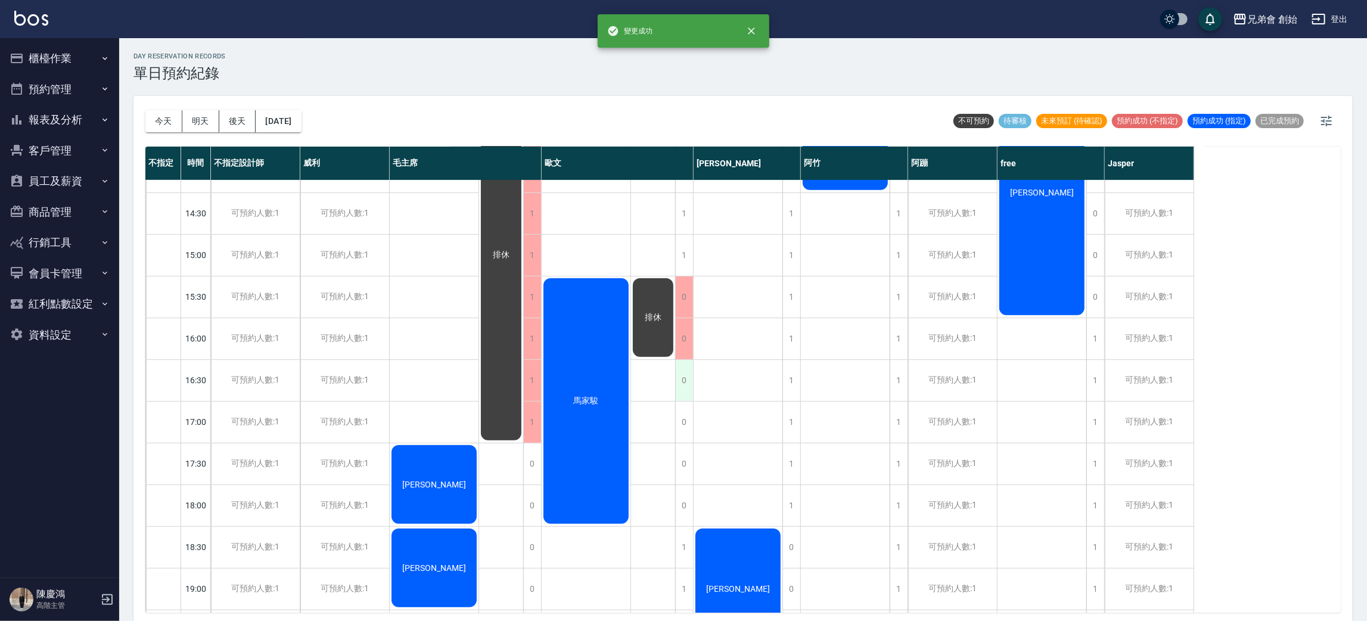
click at [685, 381] on div "0" at bounding box center [684, 380] width 18 height 41
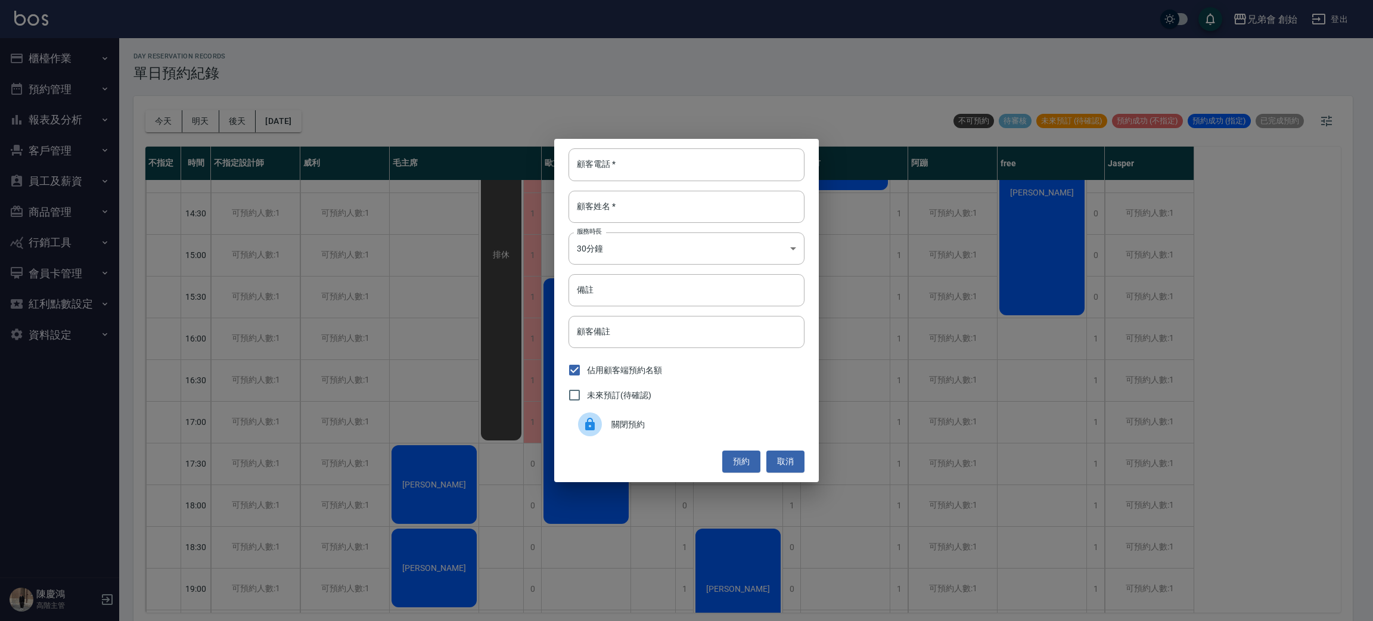
click at [653, 425] on span "關閉預約" at bounding box center [703, 424] width 184 height 13
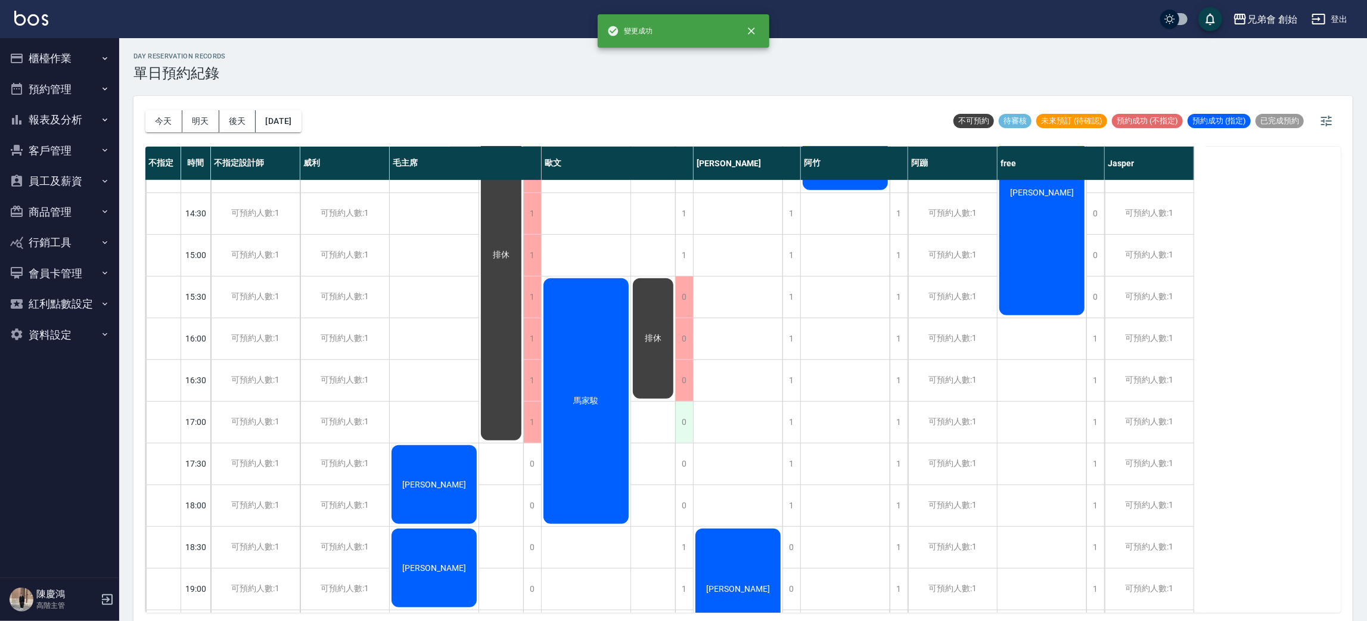
click at [681, 427] on div "0" at bounding box center [684, 422] width 18 height 41
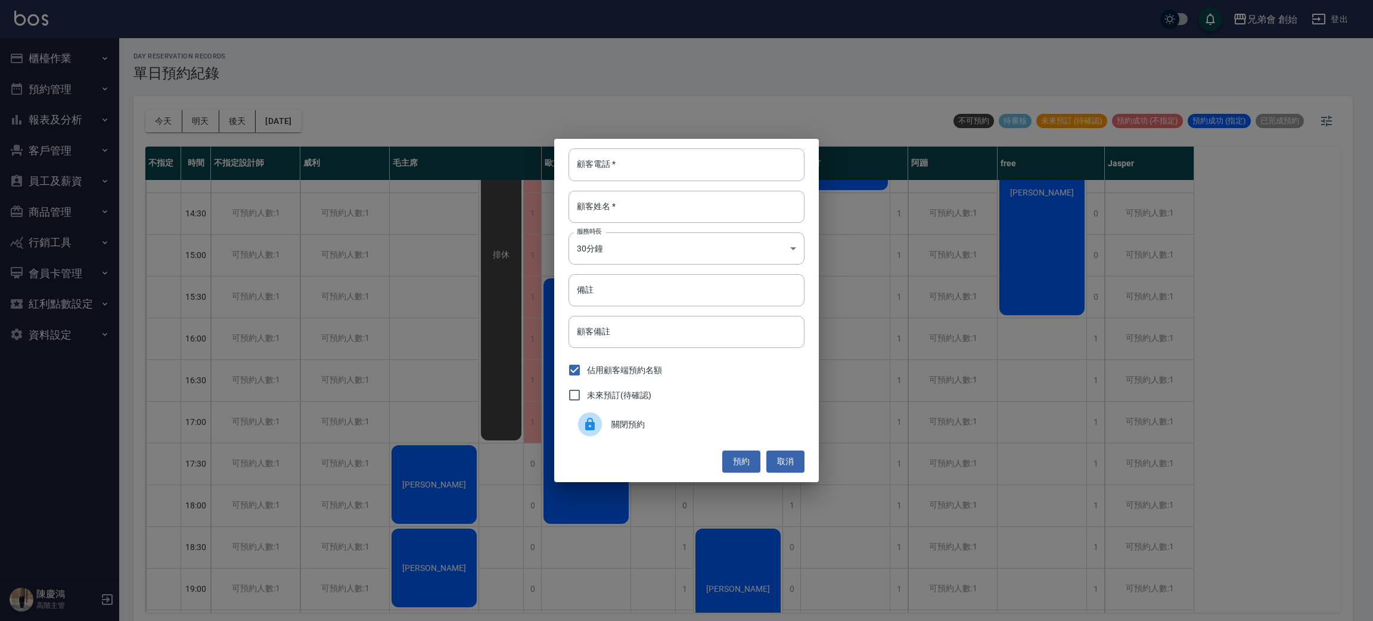
click at [657, 439] on div "關閉預約" at bounding box center [687, 424] width 236 height 33
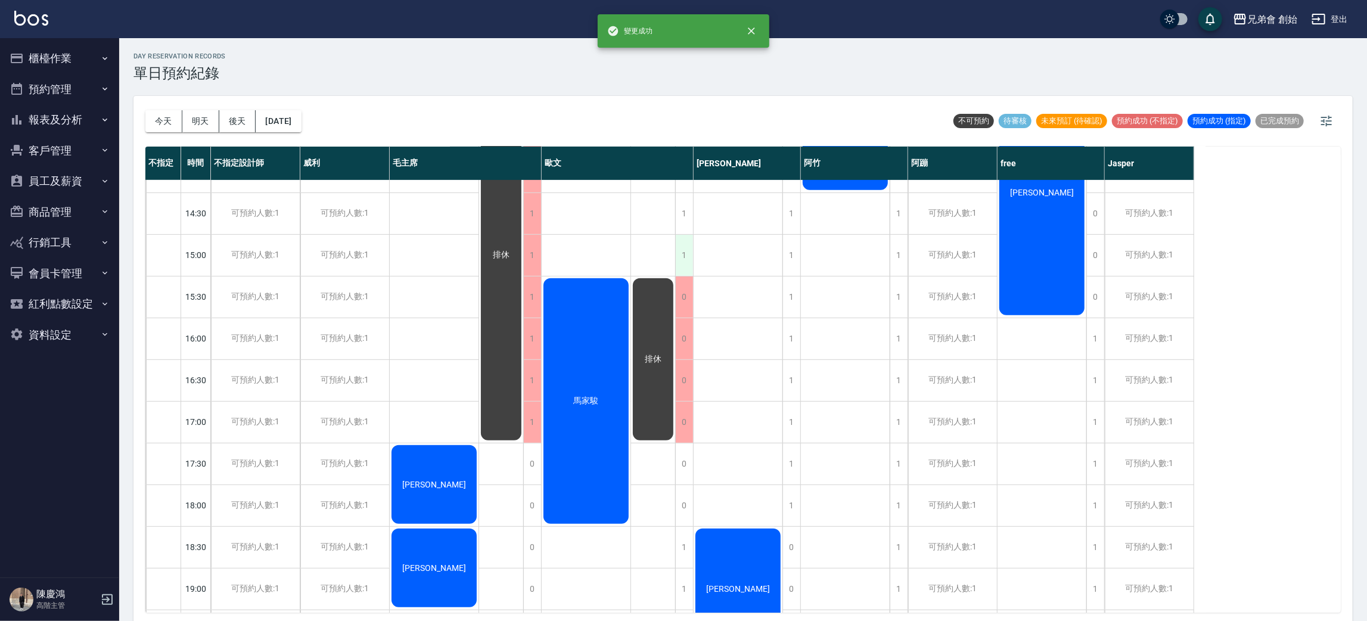
click at [682, 257] on div "1" at bounding box center [684, 255] width 18 height 41
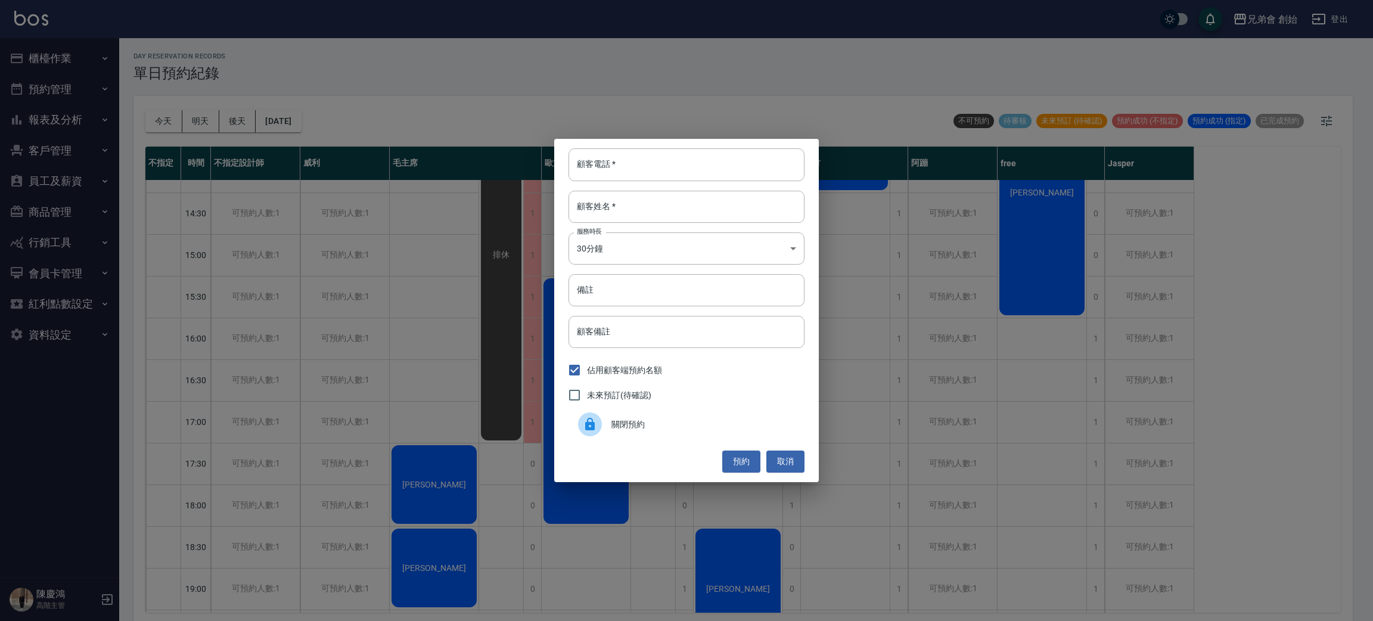
click at [653, 420] on span "關閉預約" at bounding box center [703, 424] width 184 height 13
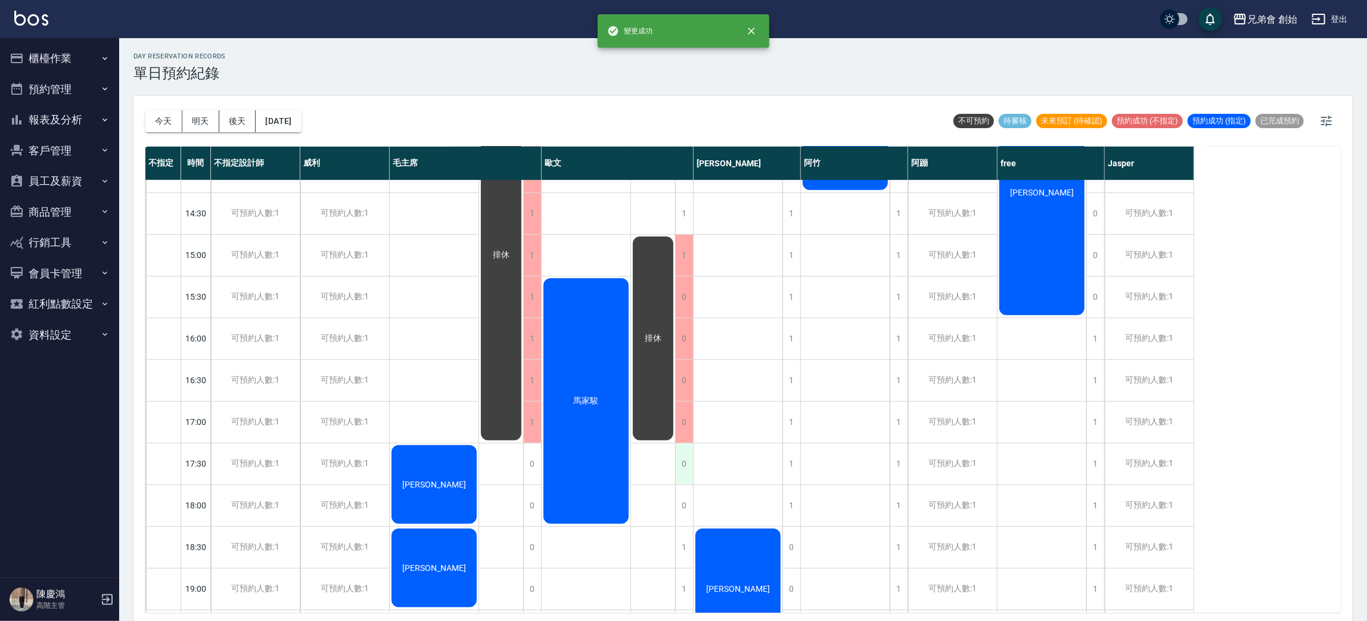
click at [688, 467] on div "0" at bounding box center [684, 463] width 18 height 41
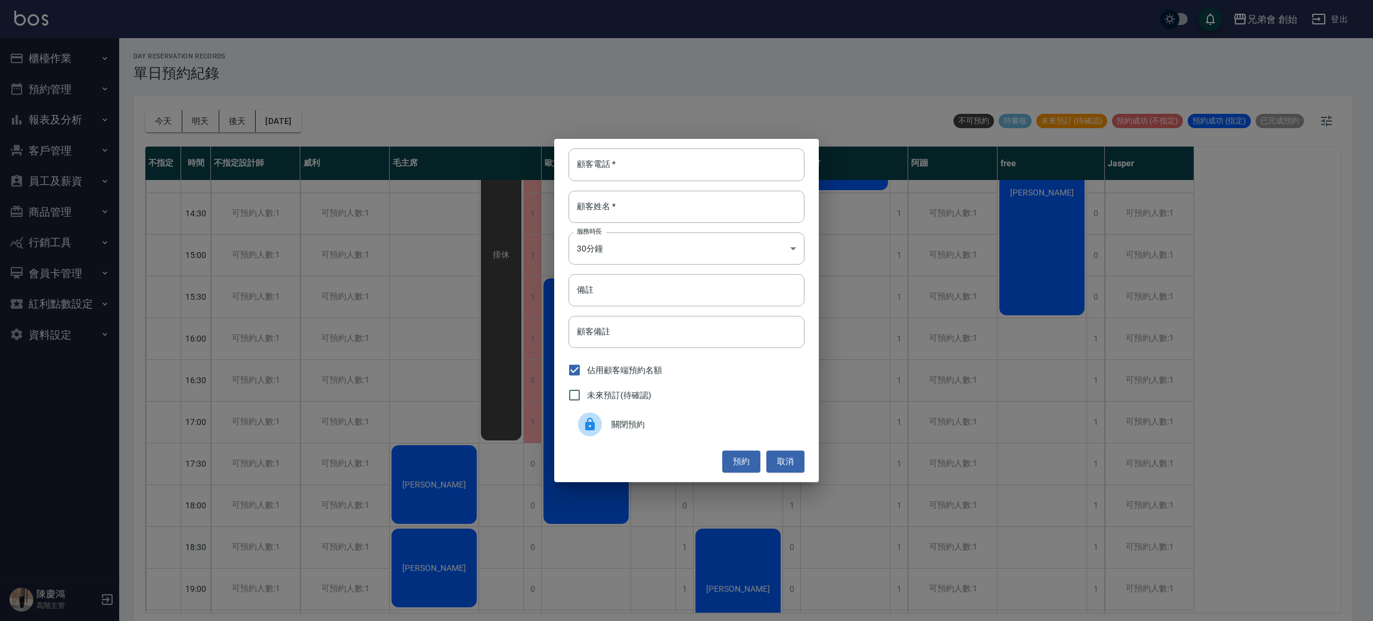
click at [646, 422] on span "關閉預約" at bounding box center [703, 424] width 184 height 13
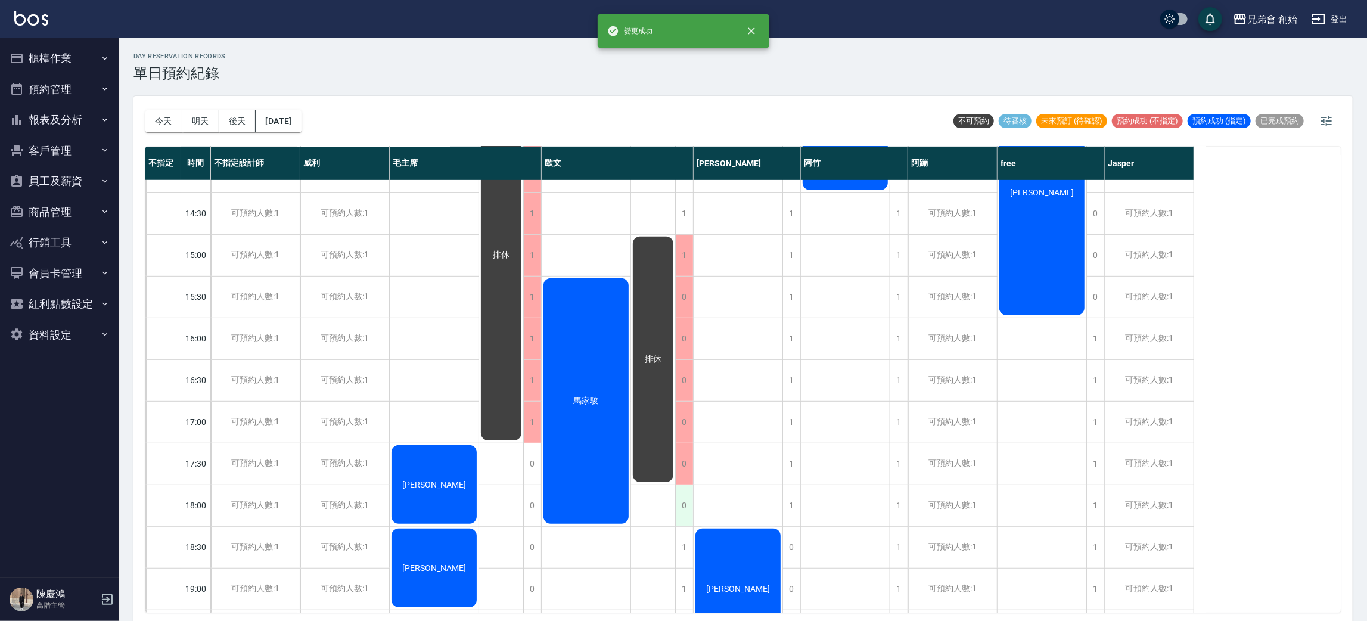
click at [684, 502] on div "0" at bounding box center [684, 505] width 18 height 41
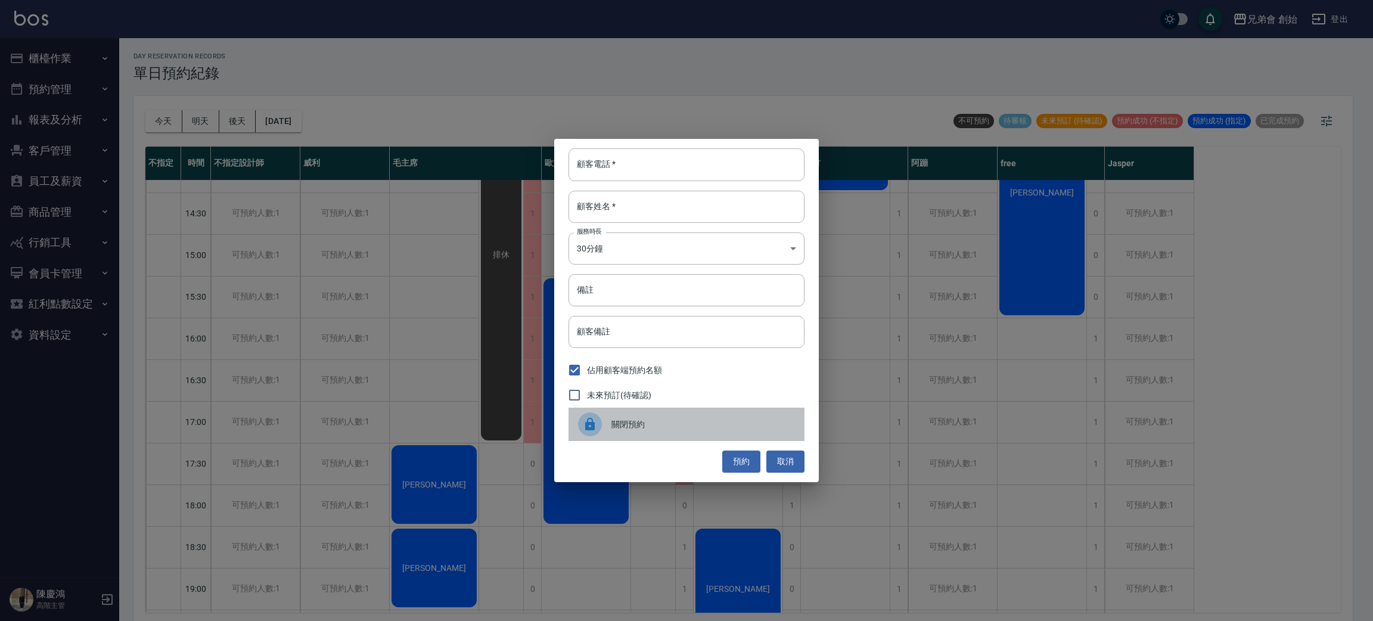
click at [645, 418] on div "關閉預約" at bounding box center [687, 424] width 236 height 33
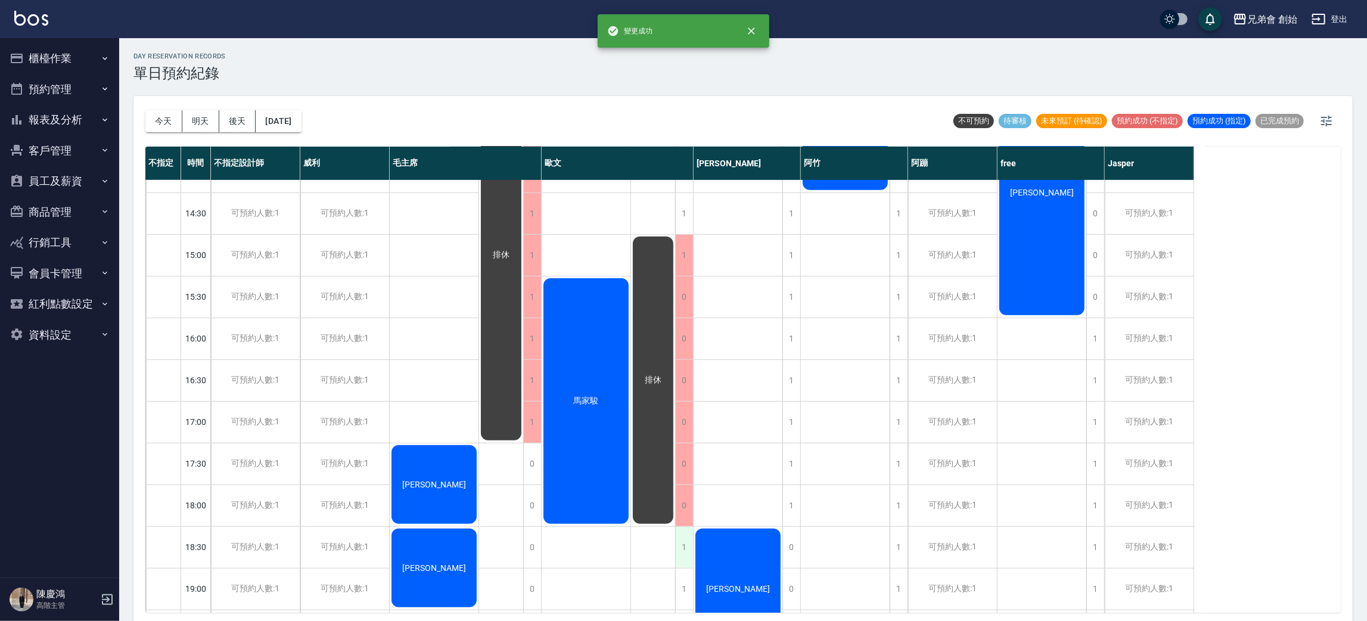
click at [682, 540] on div "1" at bounding box center [684, 547] width 18 height 41
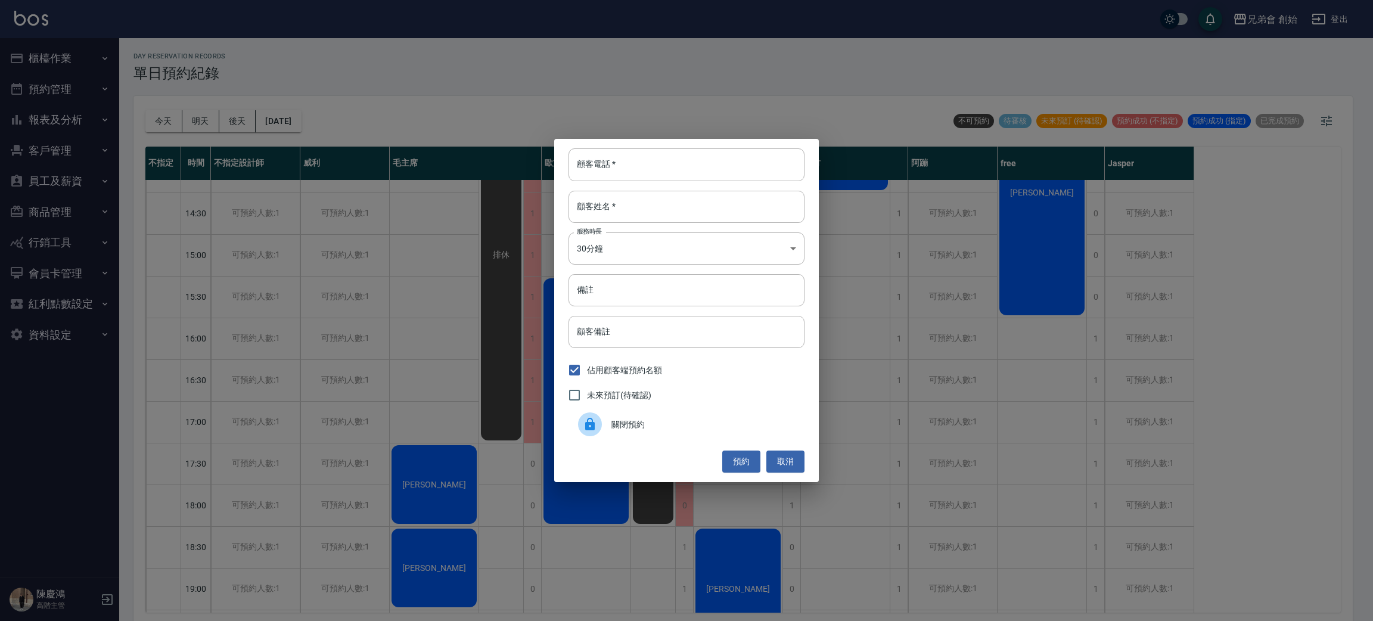
click at [638, 520] on div "顧客電話   * 顧客電話   * 顧客姓名   * 顧客姓名   * 服務時長 30分鐘 1 服務時長 備註 備註 顧客備註 顧客備註 佔用顧客端預約名額 …" at bounding box center [686, 310] width 1373 height 621
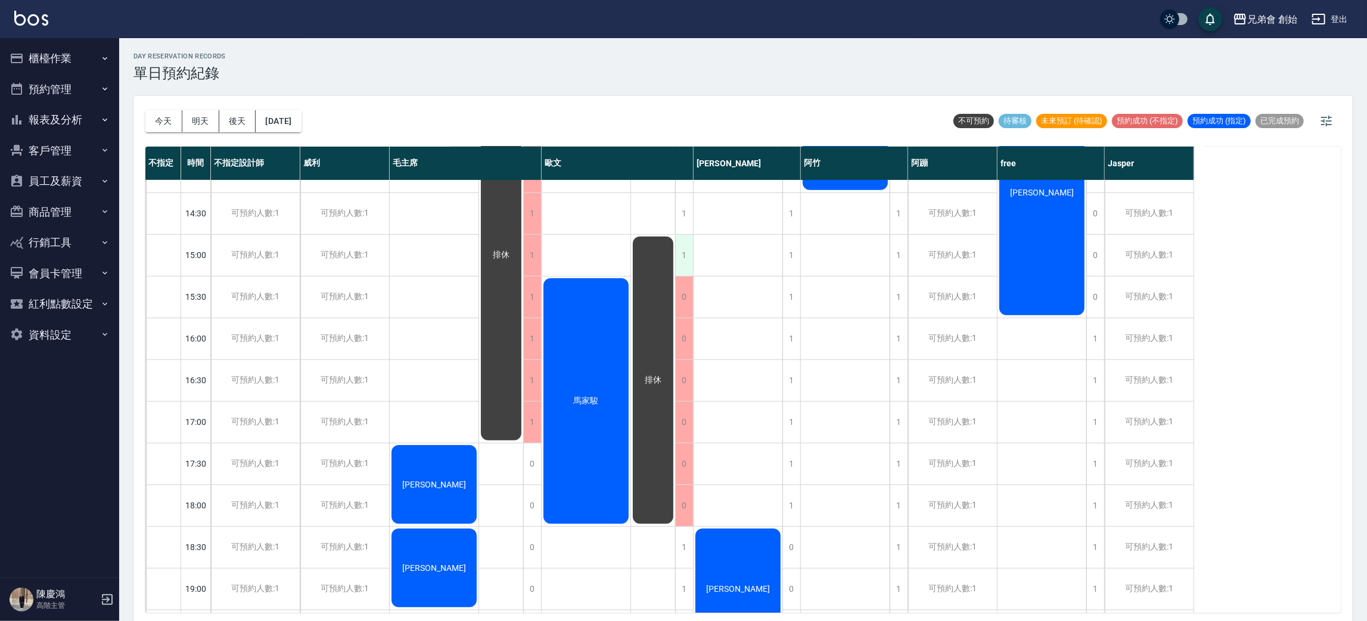
click at [689, 247] on div "1" at bounding box center [684, 255] width 18 height 41
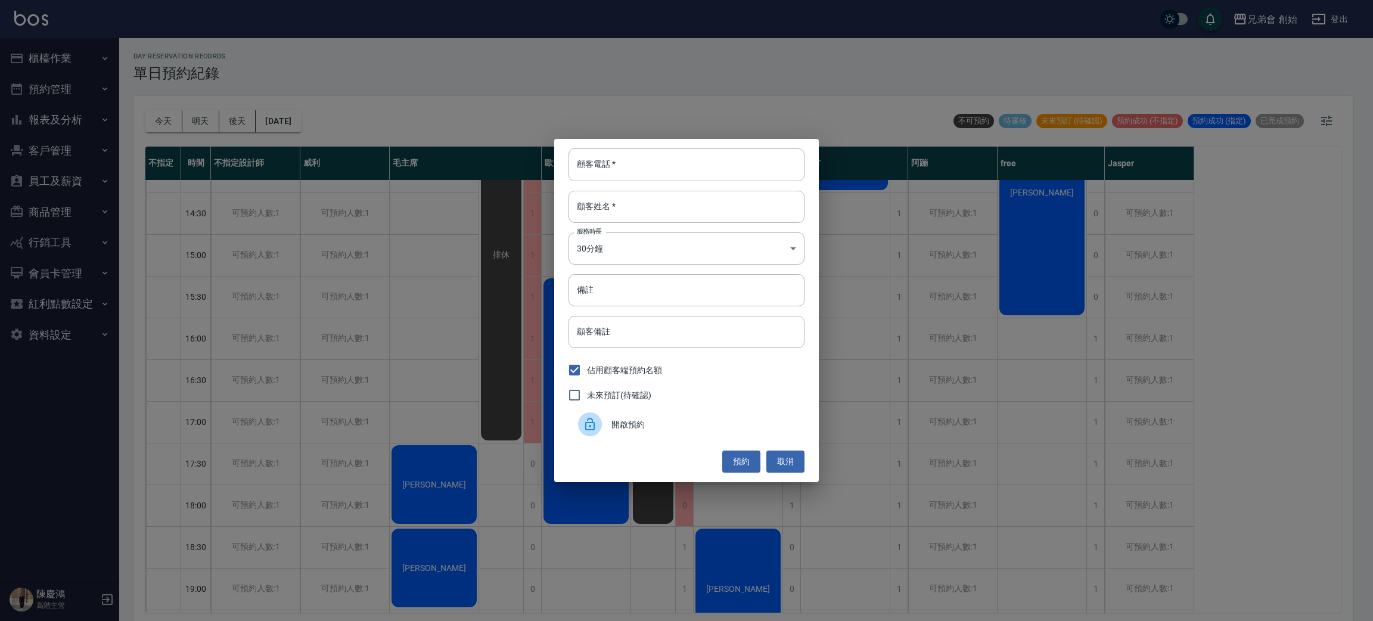
click at [649, 411] on div "開啟預約" at bounding box center [687, 424] width 236 height 33
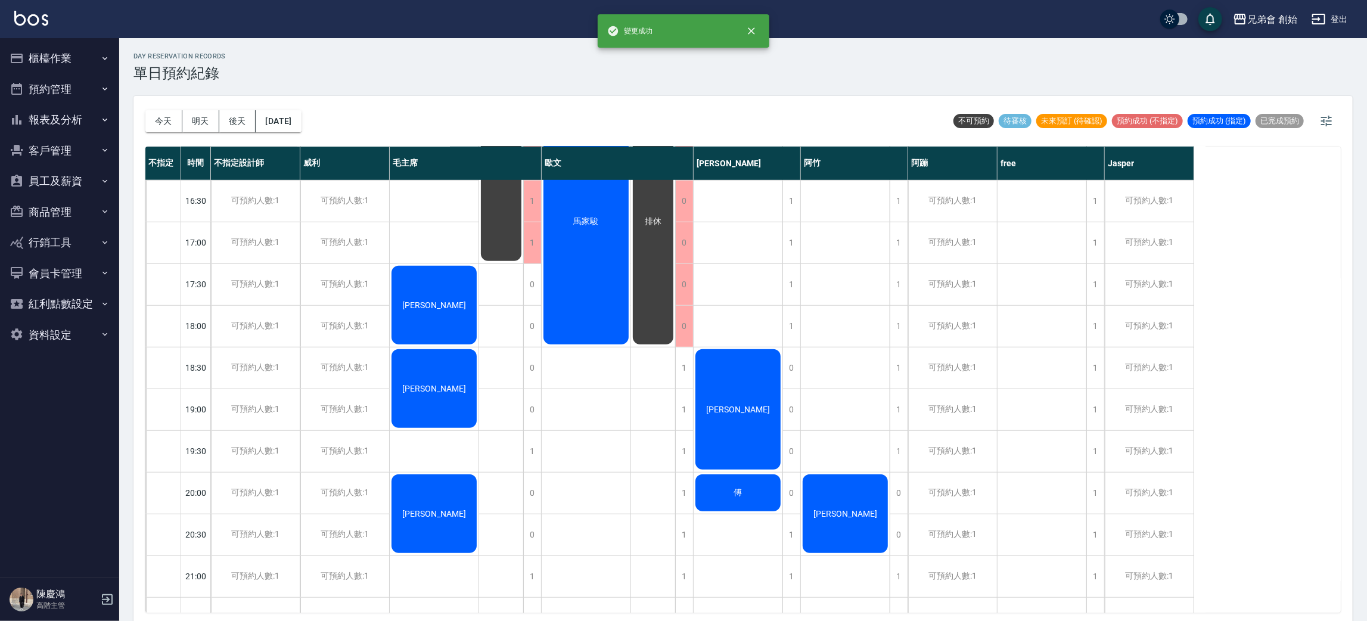
scroll to position [536, 0]
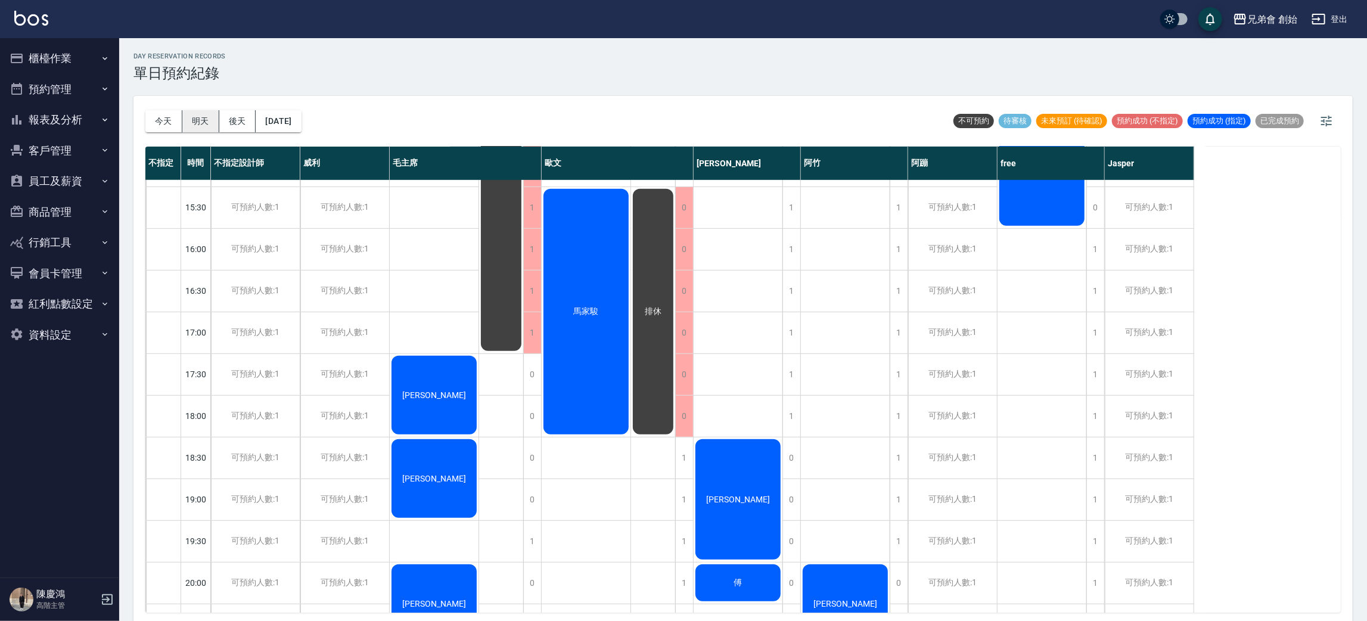
click at [198, 119] on button "明天" at bounding box center [200, 121] width 37 height 22
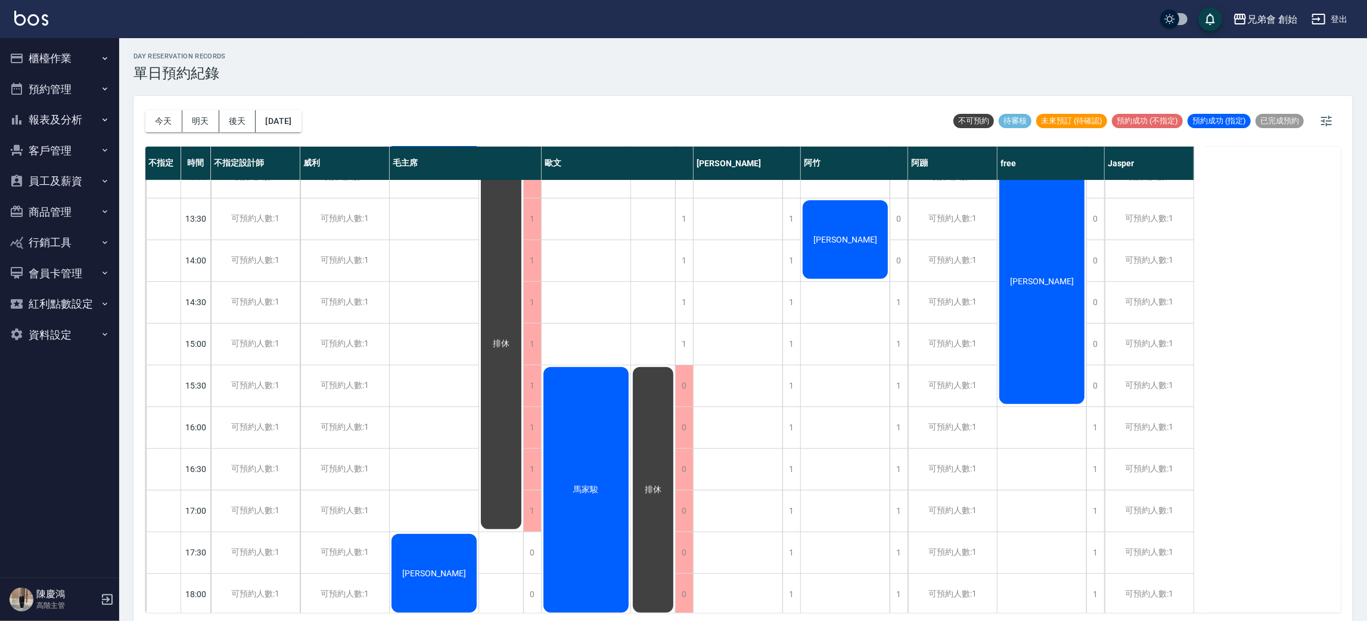
scroll to position [89, 0]
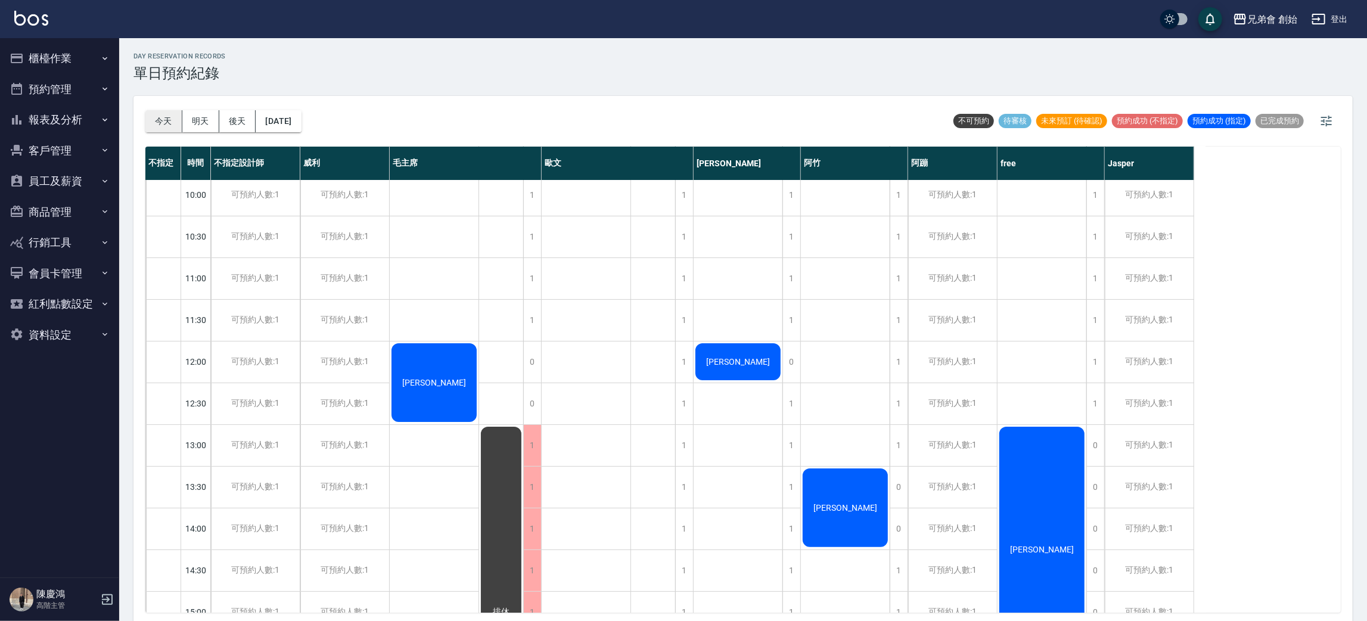
click at [174, 119] on button "今天" at bounding box center [163, 121] width 37 height 22
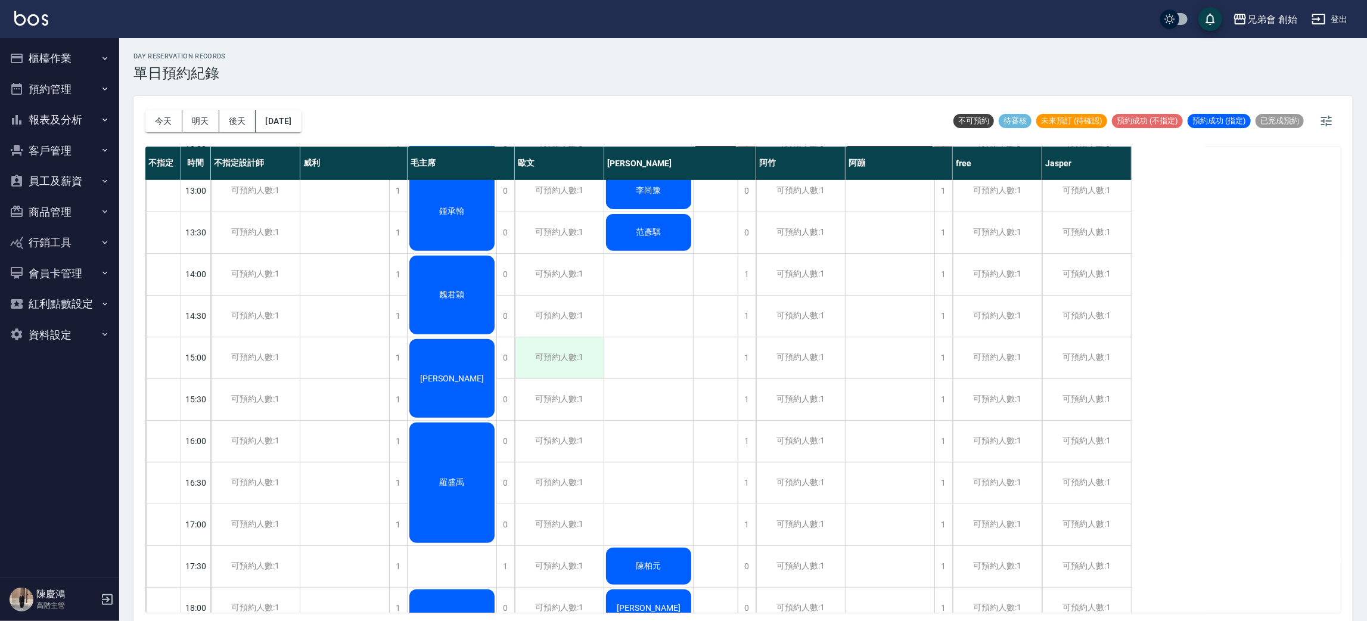
scroll to position [76, 0]
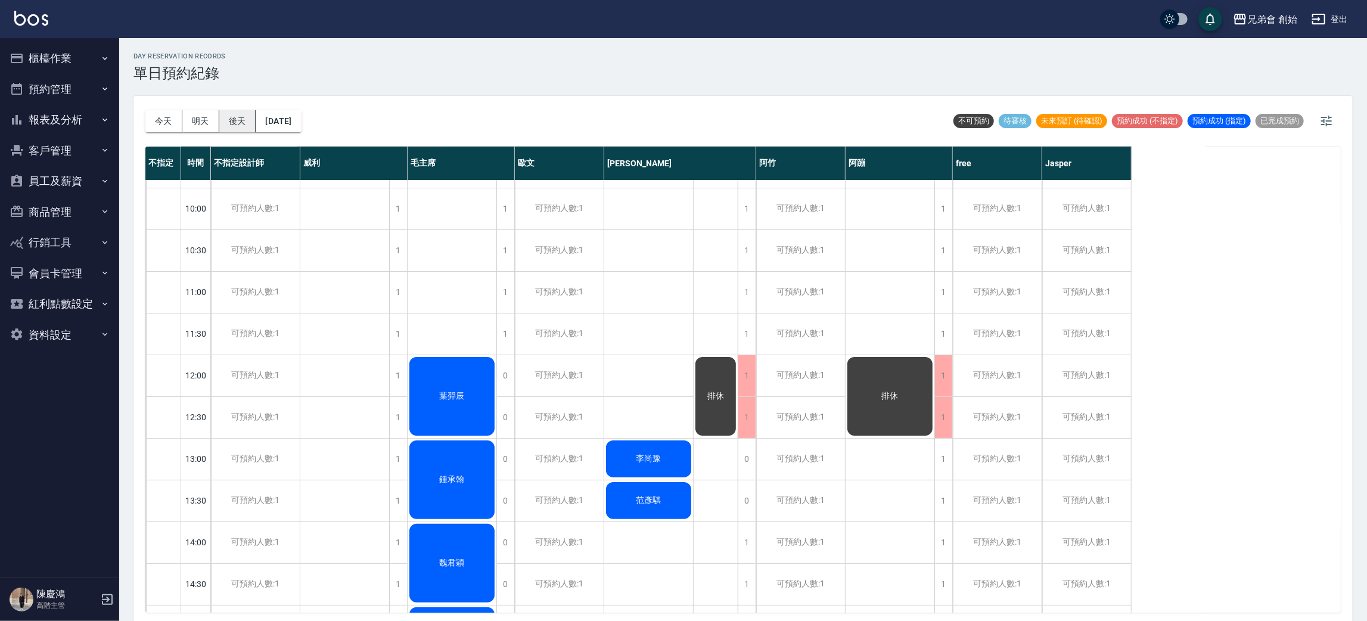
click at [248, 126] on button "後天" at bounding box center [237, 121] width 37 height 22
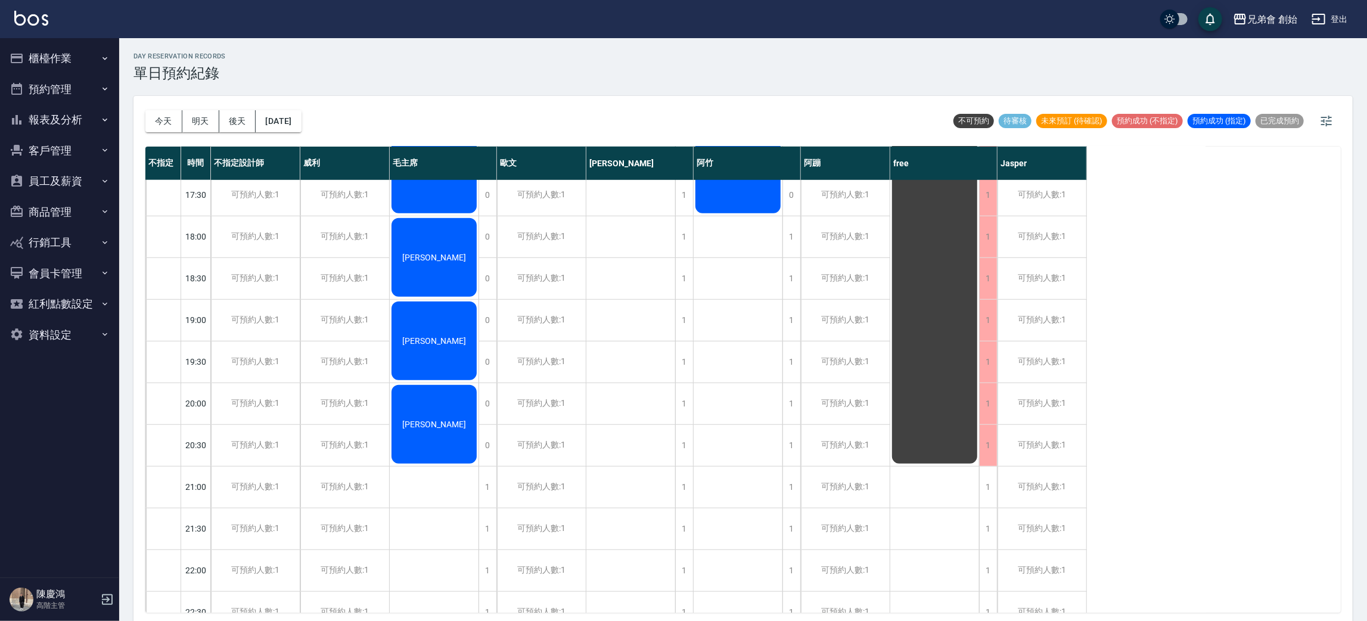
scroll to position [791, 0]
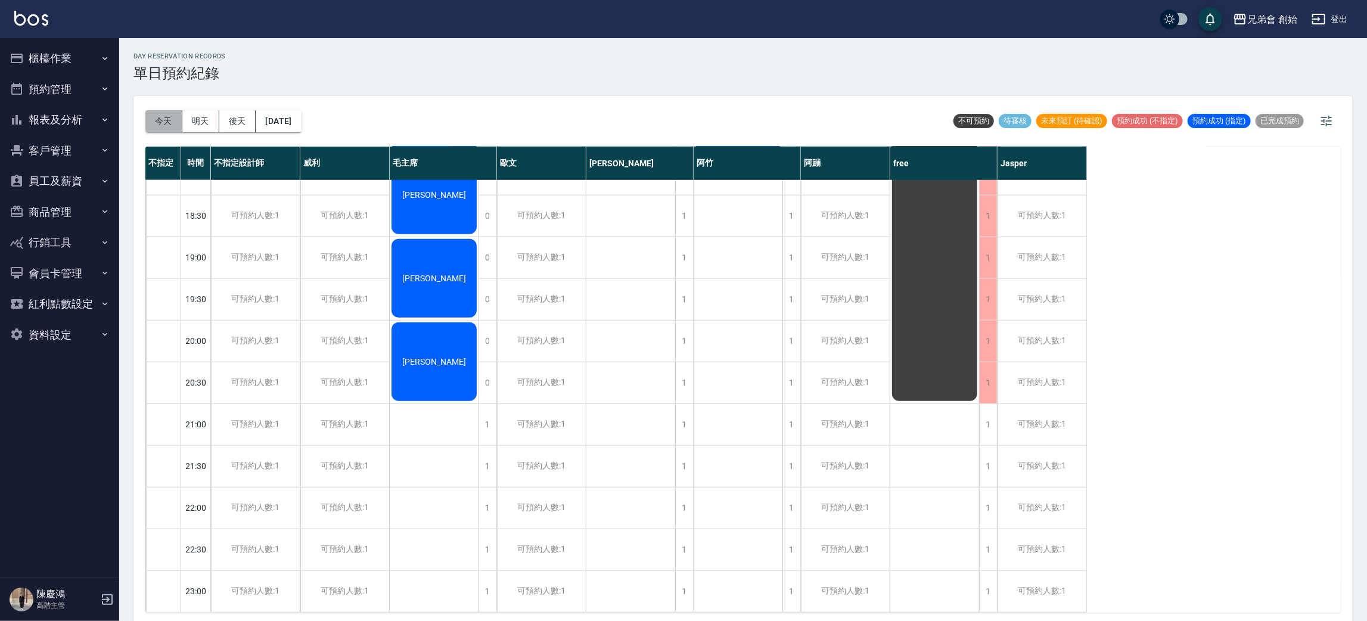
click at [156, 125] on button "今天" at bounding box center [163, 121] width 37 height 22
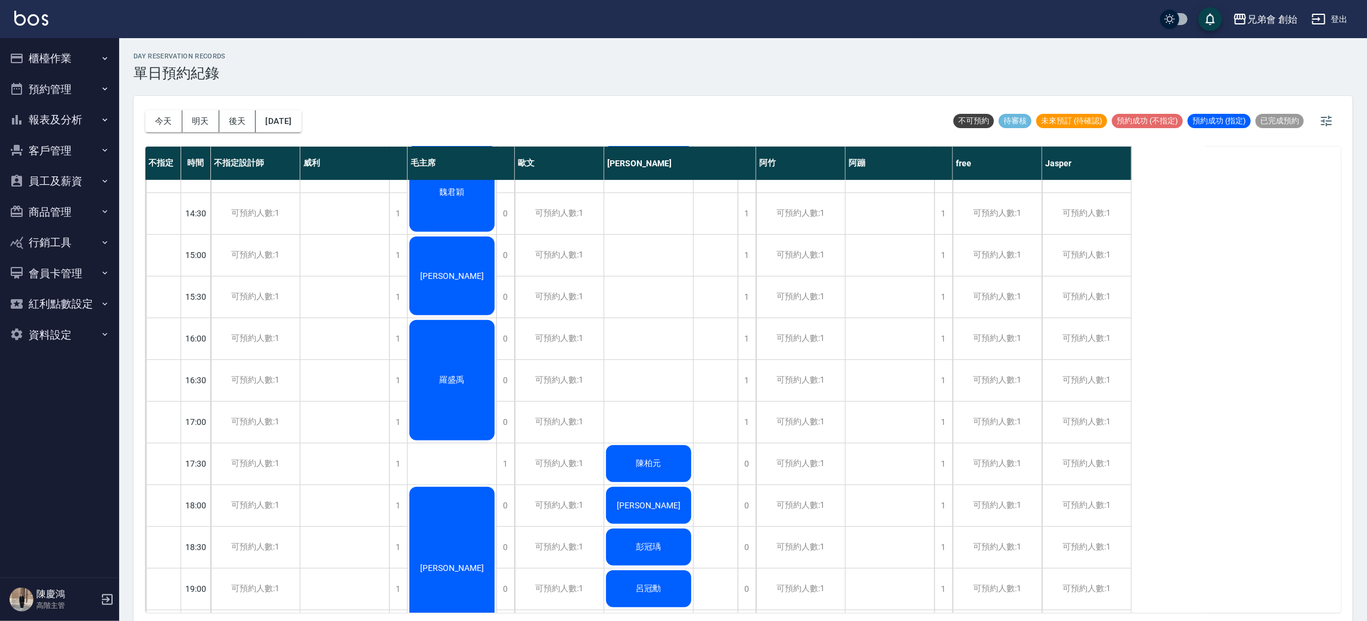
scroll to position [791, 0]
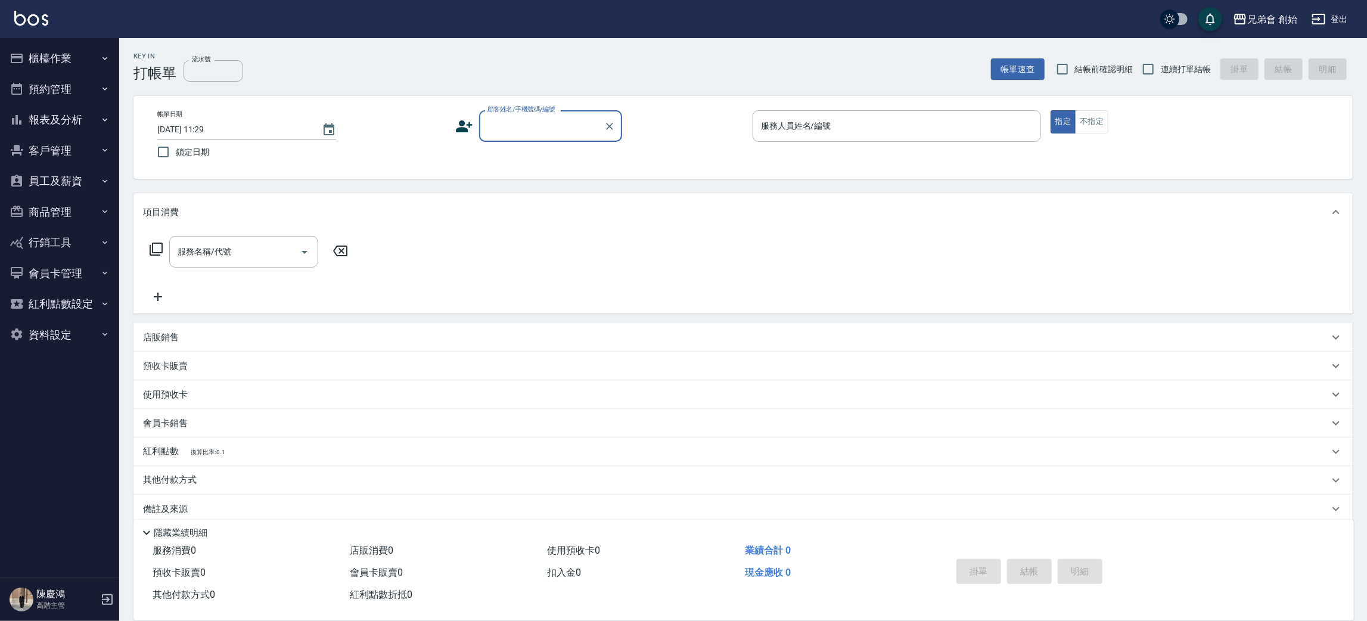
click at [67, 60] on button "櫃檯作業" at bounding box center [60, 58] width 110 height 31
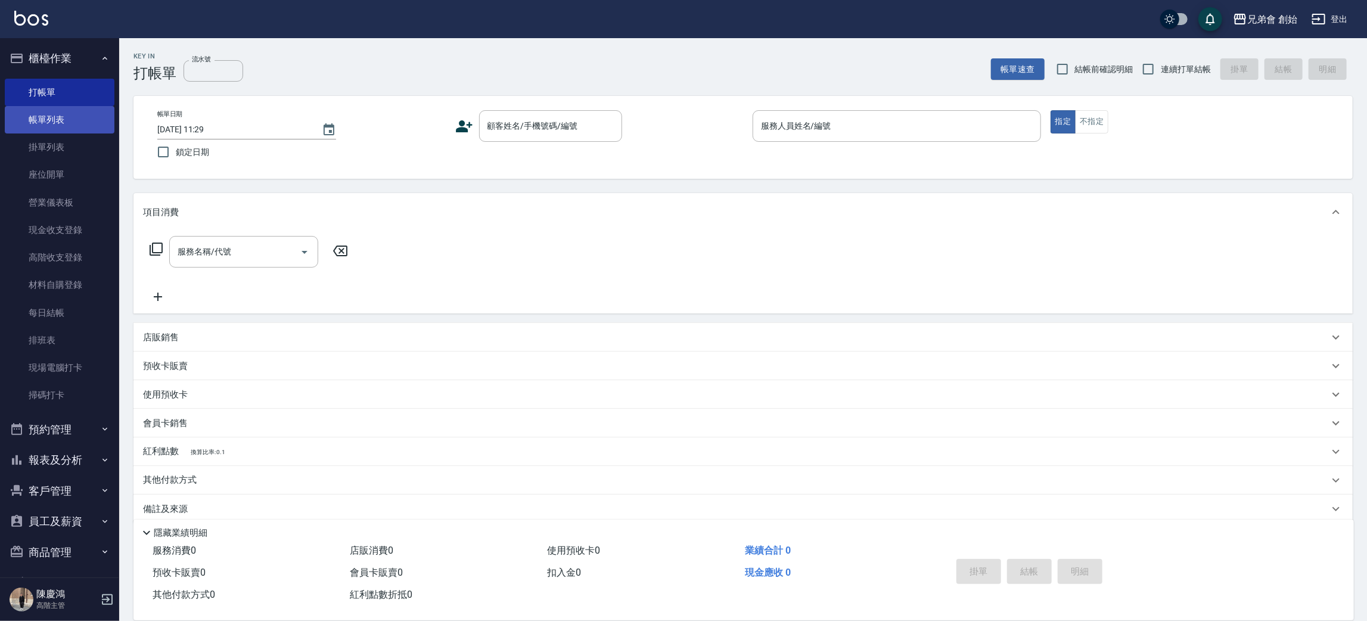
click at [89, 121] on link "帳單列表" at bounding box center [60, 119] width 110 height 27
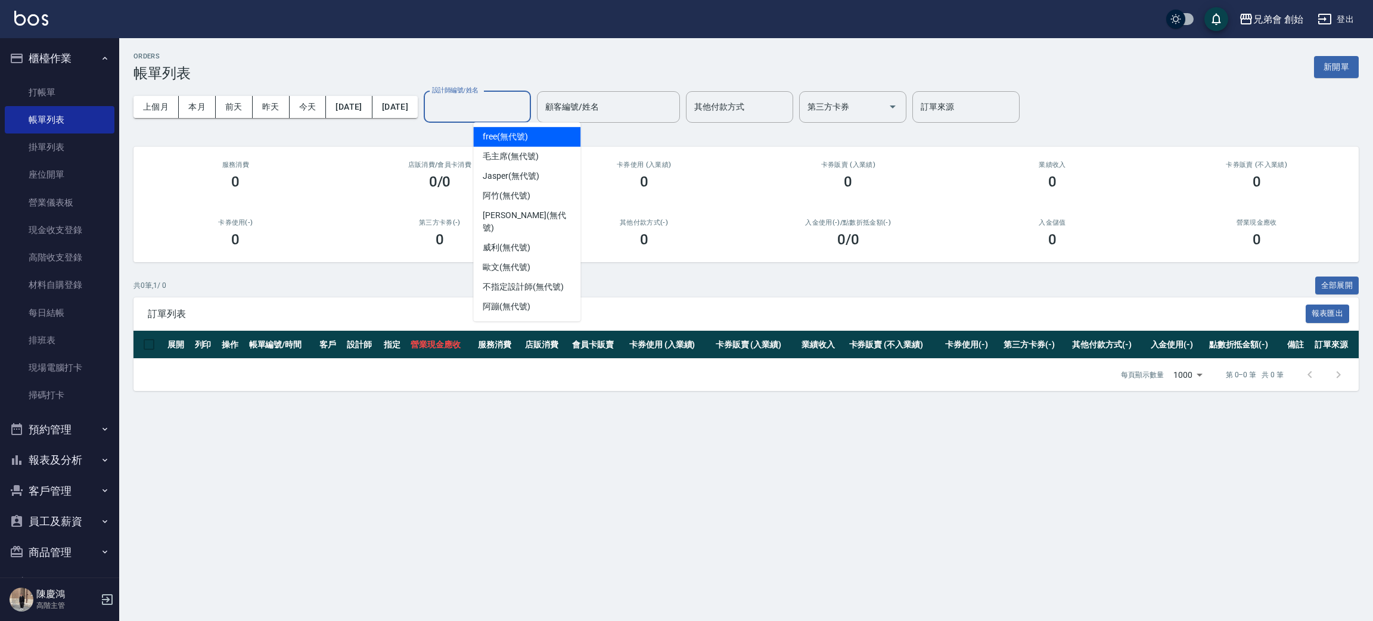
click at [499, 110] on input "設計師編號/姓名" at bounding box center [477, 107] width 97 height 21
click at [539, 297] on div "阿蹦 (無代號)" at bounding box center [526, 307] width 107 height 20
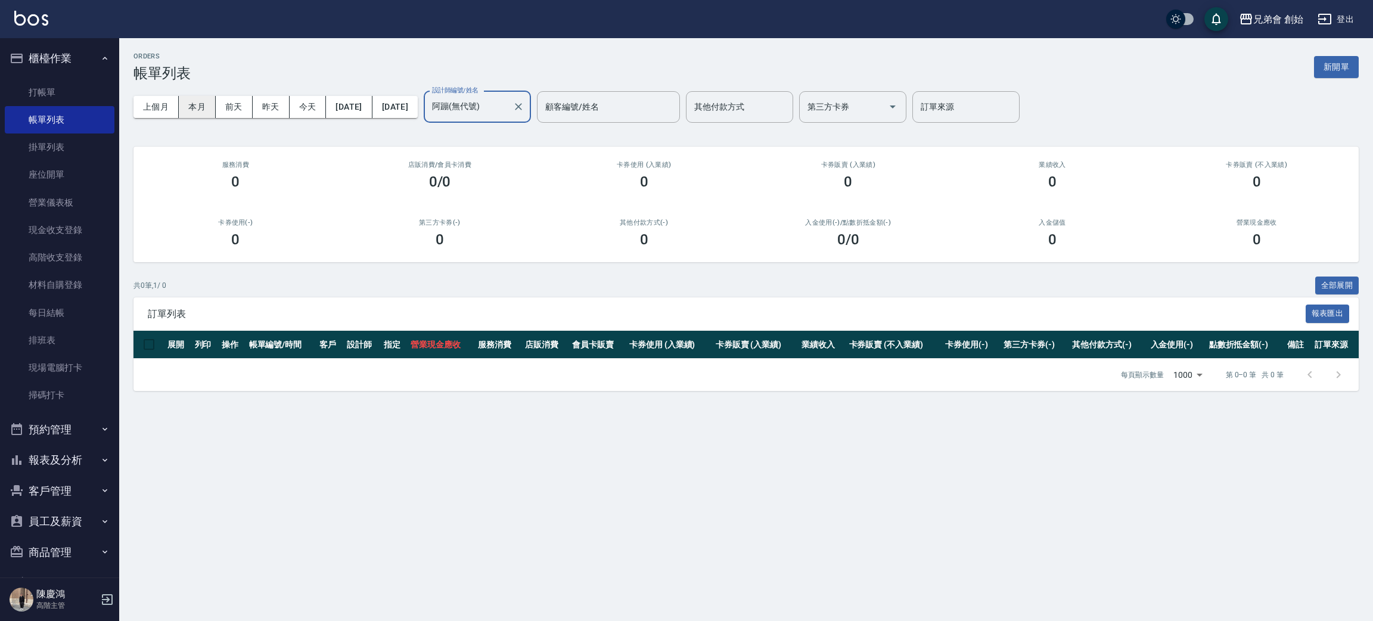
click at [195, 101] on button "本月" at bounding box center [197, 107] width 37 height 22
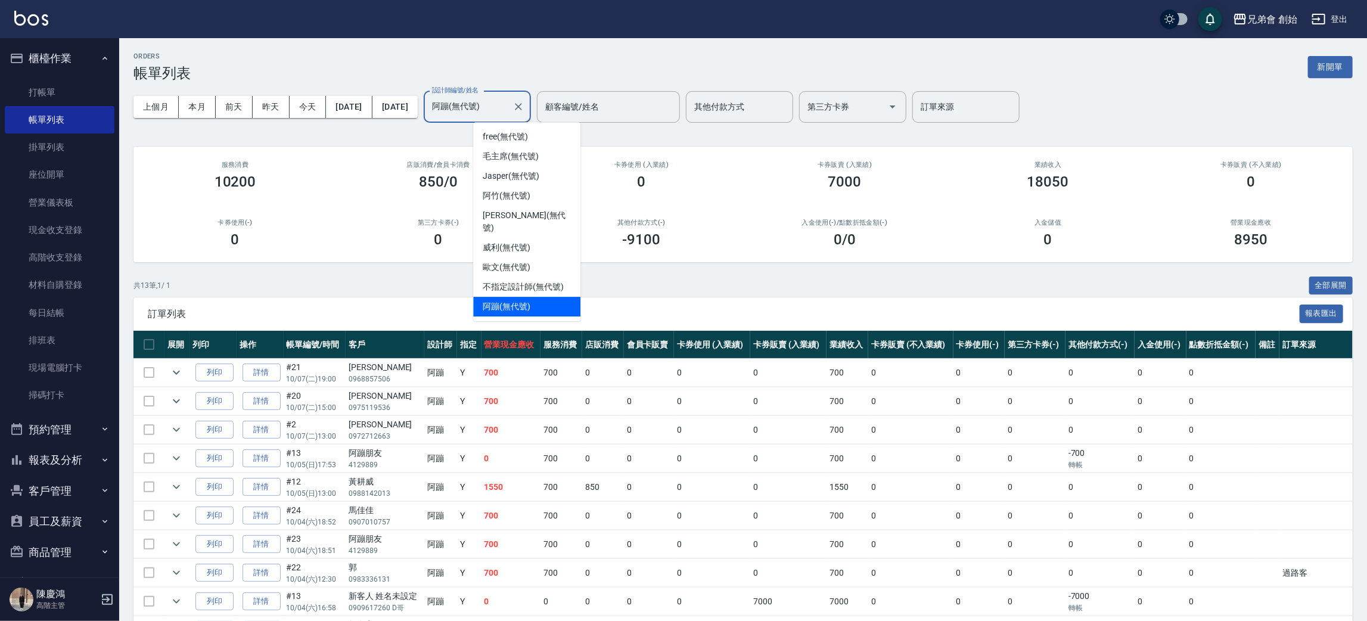
click at [508, 104] on input "阿蹦(無代號)" at bounding box center [468, 107] width 79 height 21
click at [527, 164] on div "毛主席 (無代號)" at bounding box center [526, 157] width 107 height 20
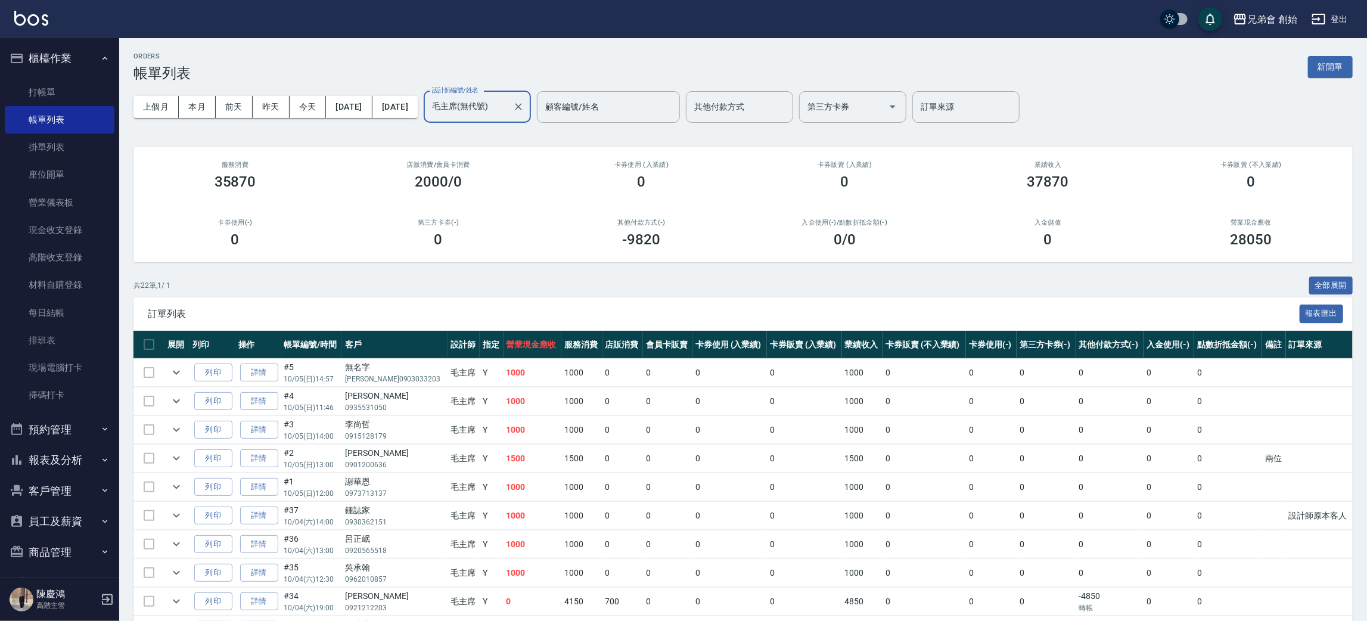
click at [508, 112] on input "毛主席(無代號)" at bounding box center [468, 107] width 79 height 21
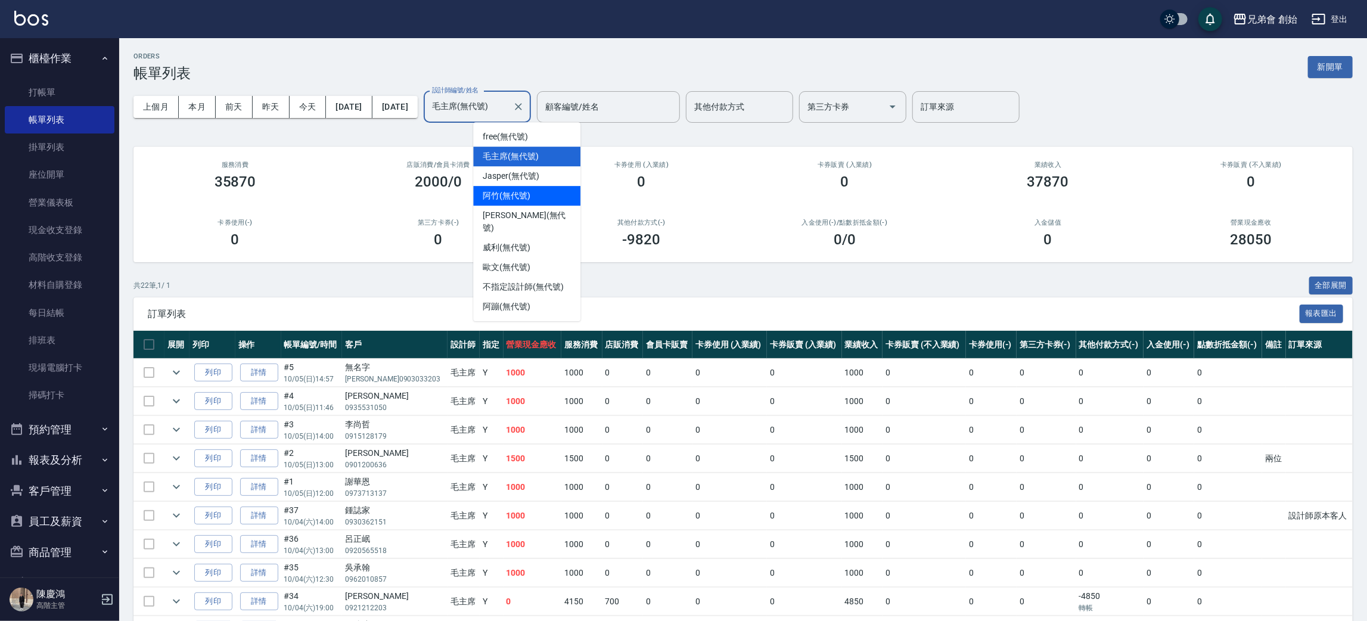
click at [530, 197] on span "阿竹 (無代號)" at bounding box center [507, 196] width 48 height 13
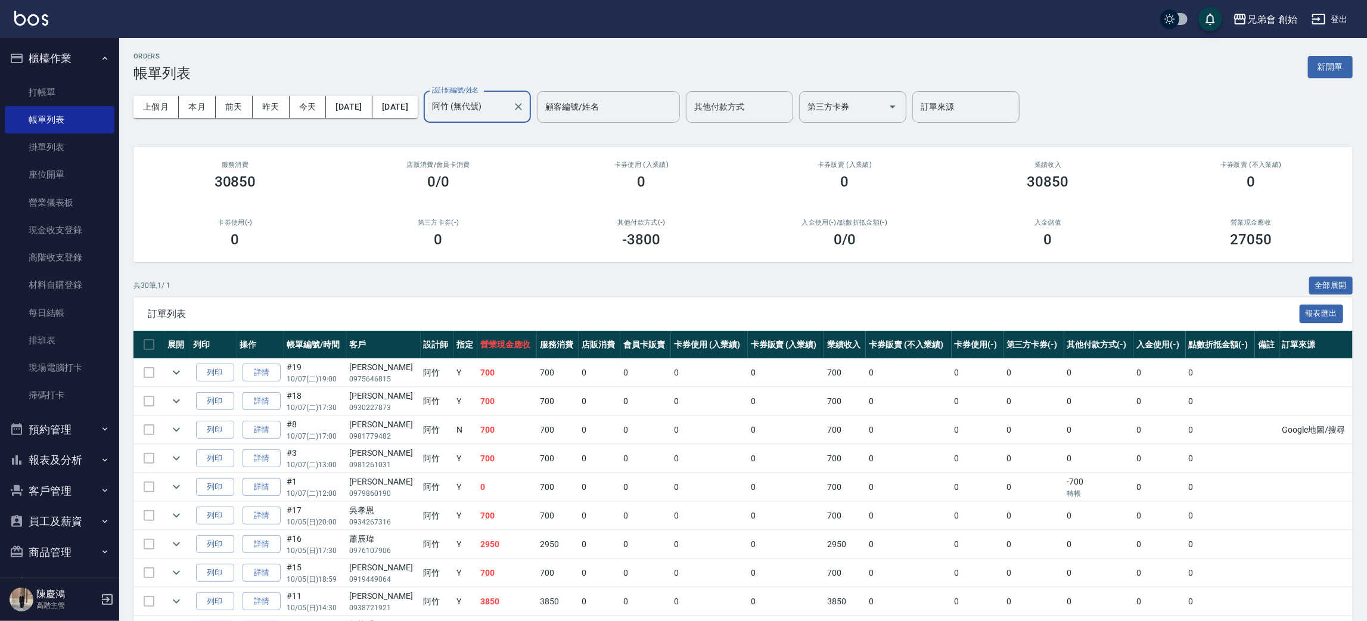
click at [508, 106] on input "阿竹 (無代號)" at bounding box center [468, 107] width 79 height 21
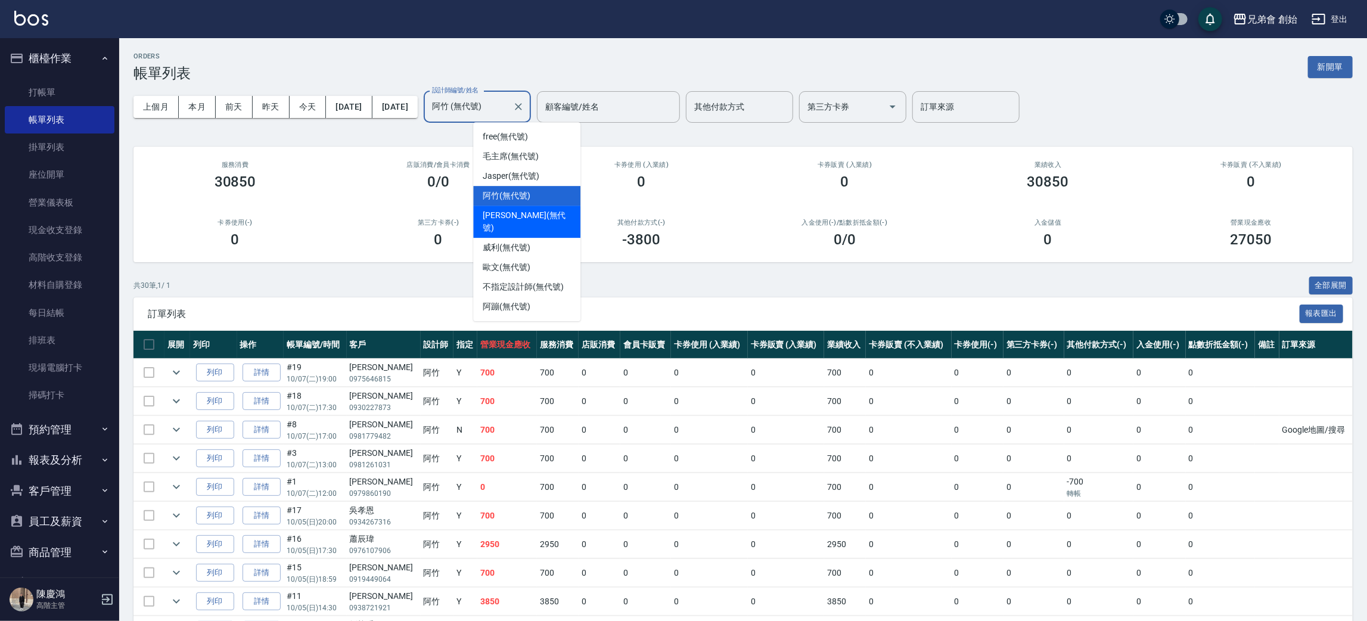
click at [523, 219] on span "潘潘 (無代號)" at bounding box center [527, 221] width 88 height 25
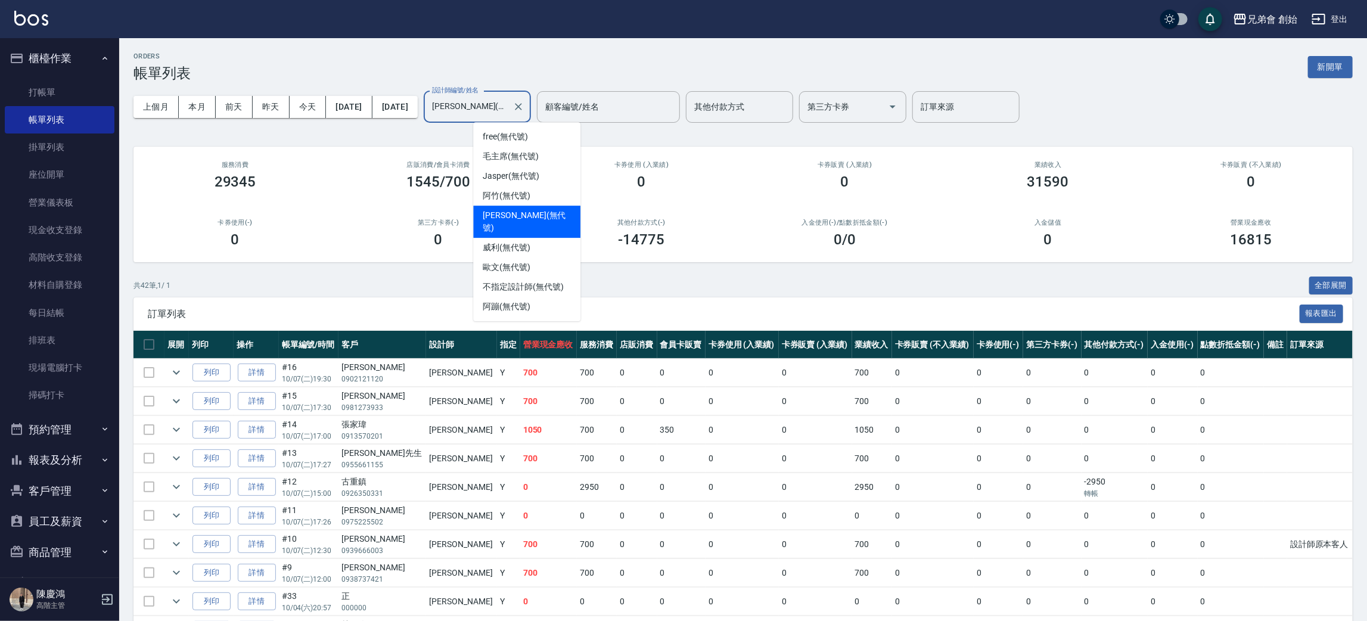
click at [508, 105] on input "潘潘(無代號)" at bounding box center [468, 107] width 79 height 21
click at [537, 241] on div "威利 (無代號)" at bounding box center [526, 248] width 107 height 20
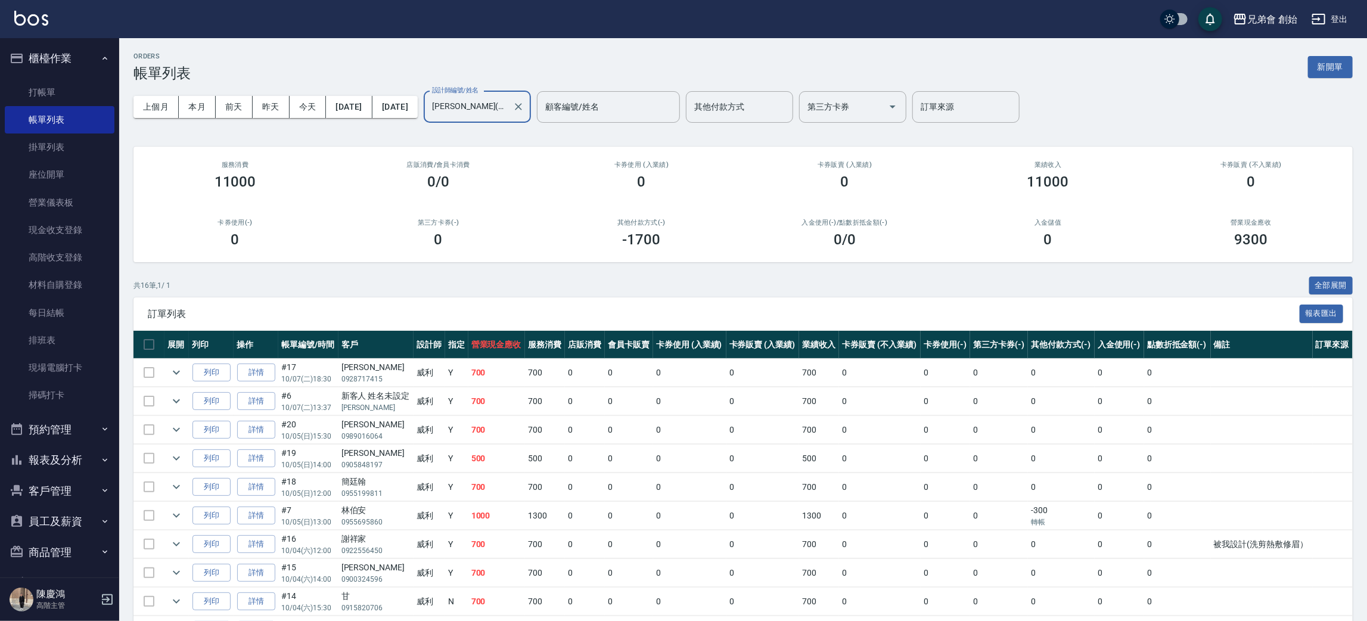
click at [508, 116] on input "威利(無代號)" at bounding box center [468, 107] width 79 height 21
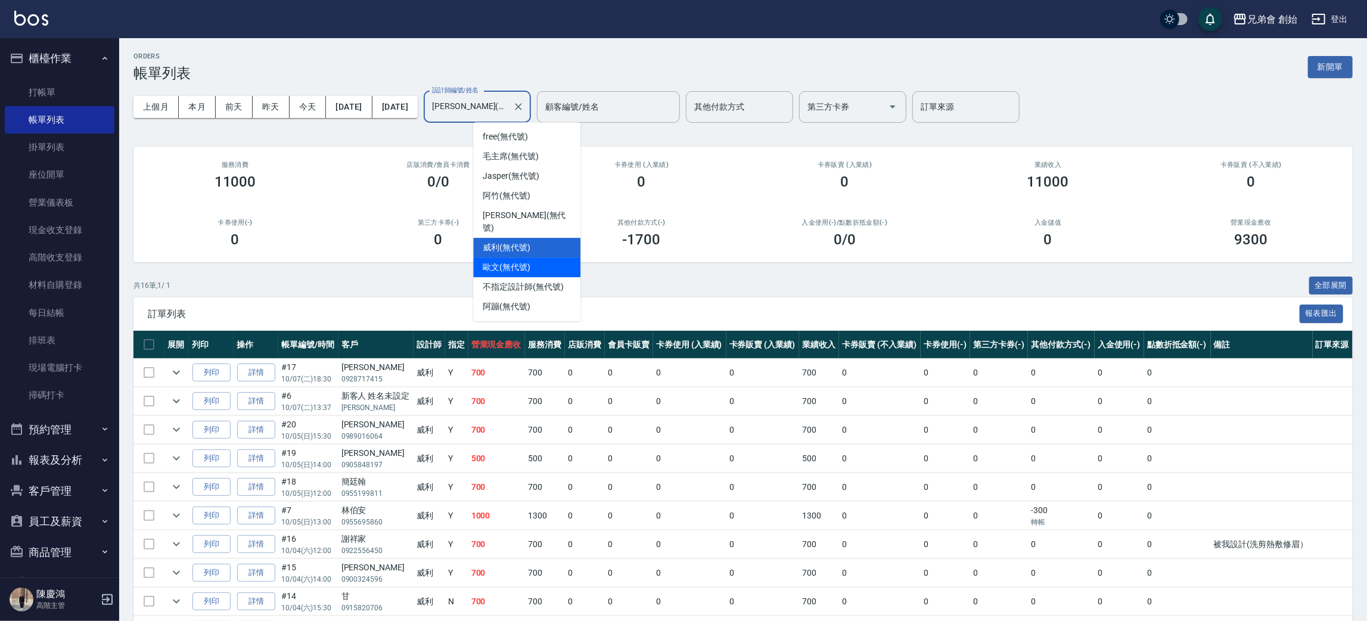
click at [540, 259] on div "歐文 (無代號)" at bounding box center [526, 267] width 107 height 20
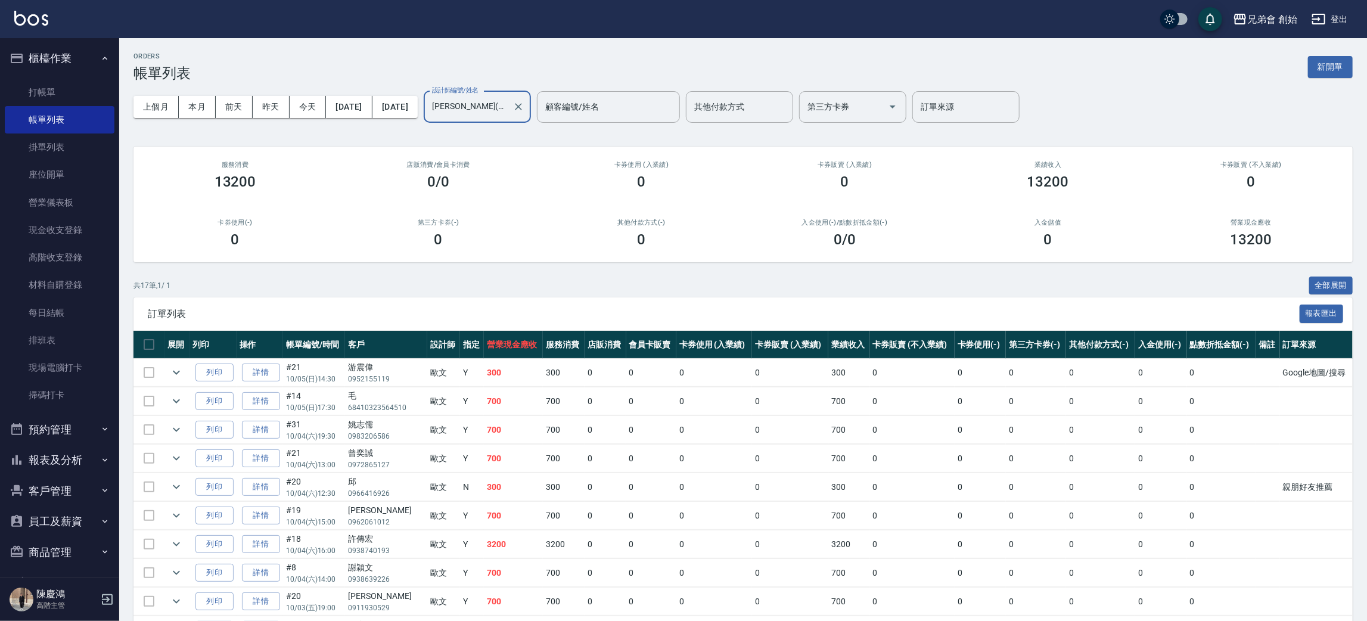
click at [508, 101] on input "歐文(無代號)" at bounding box center [468, 107] width 79 height 21
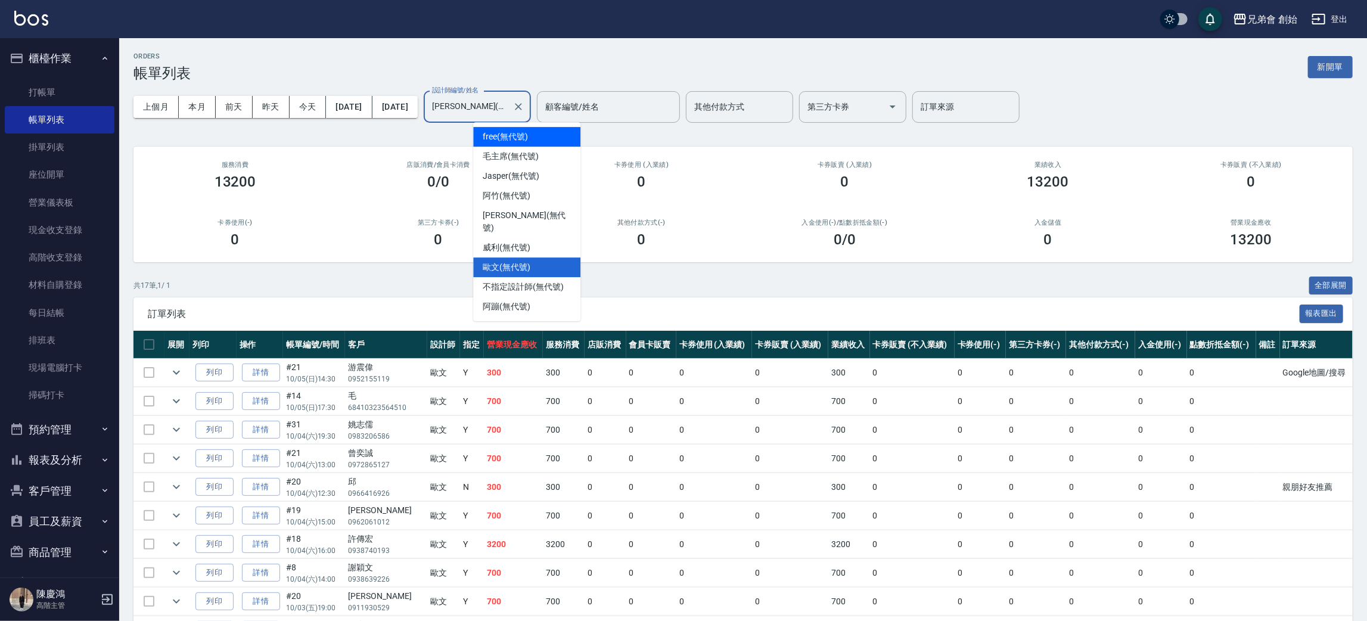
click at [549, 134] on div "free (無代號)" at bounding box center [526, 137] width 107 height 20
type input "free(無代號)"
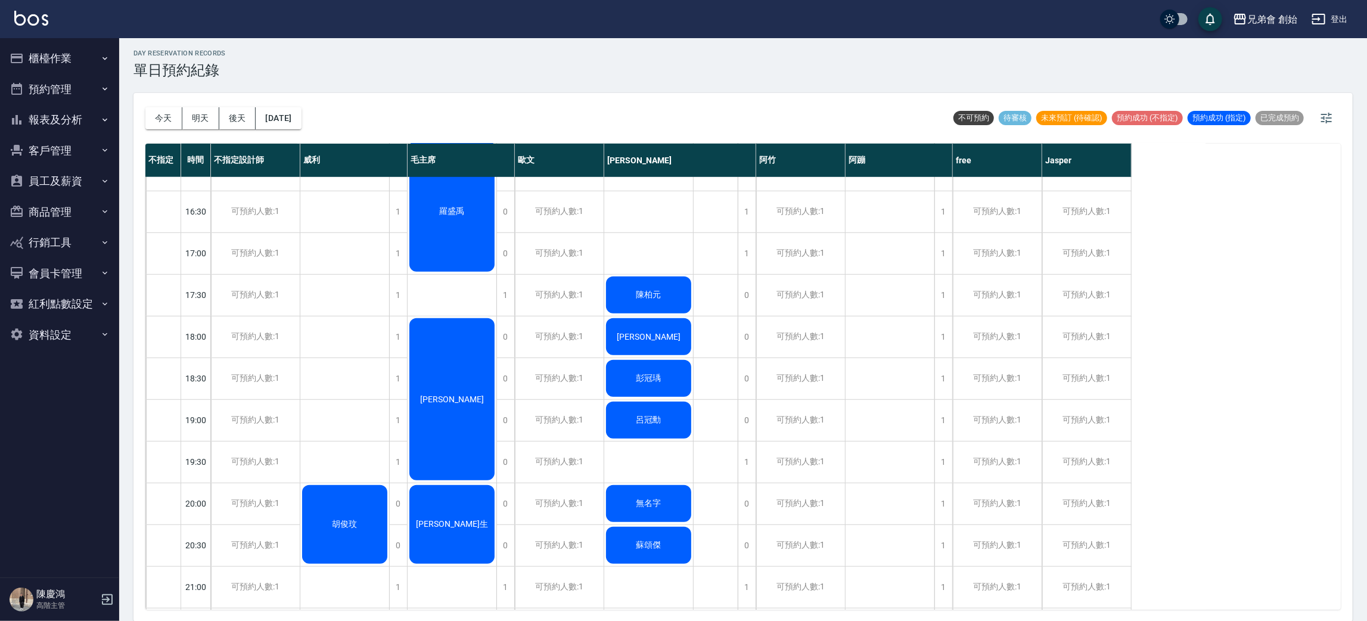
scroll to position [523, 0]
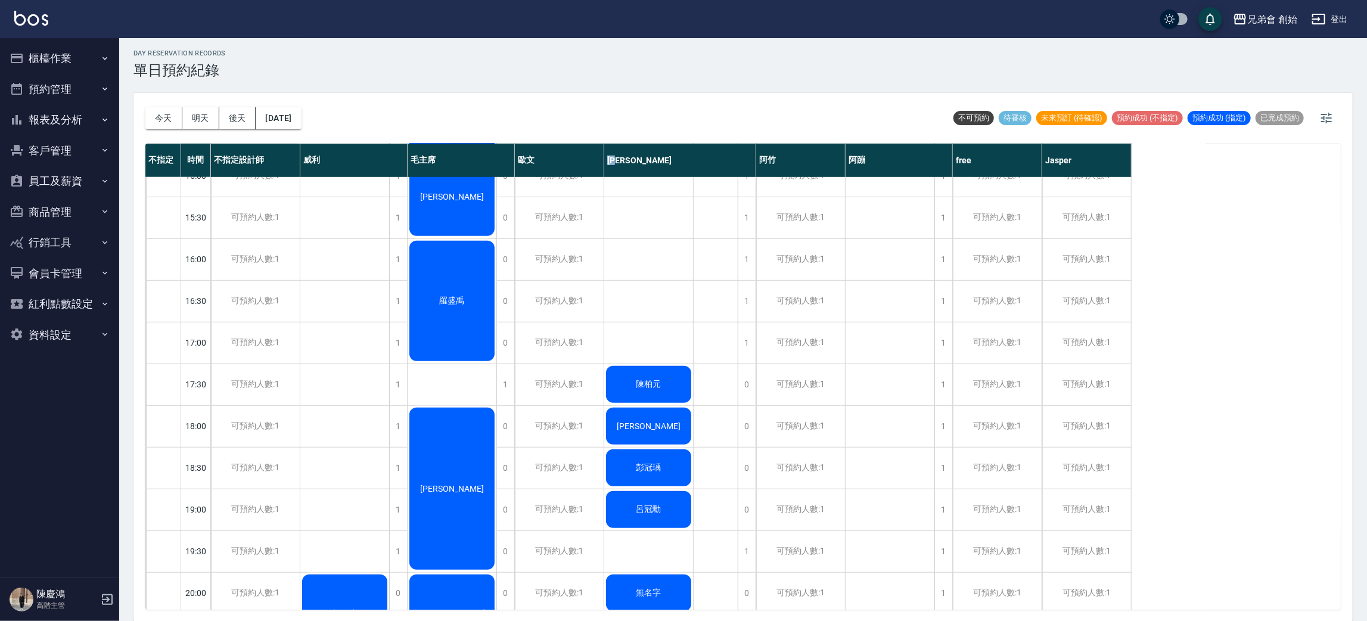
click at [548, 127] on div "[DATE] [DATE] [DATE] [DATE] 不可預約 待審核 未來預訂 (待確認) 預約成功 (不指定) 預約成功 (指定) 已完成預約 不指定 …" at bounding box center [742, 357] width 1219 height 529
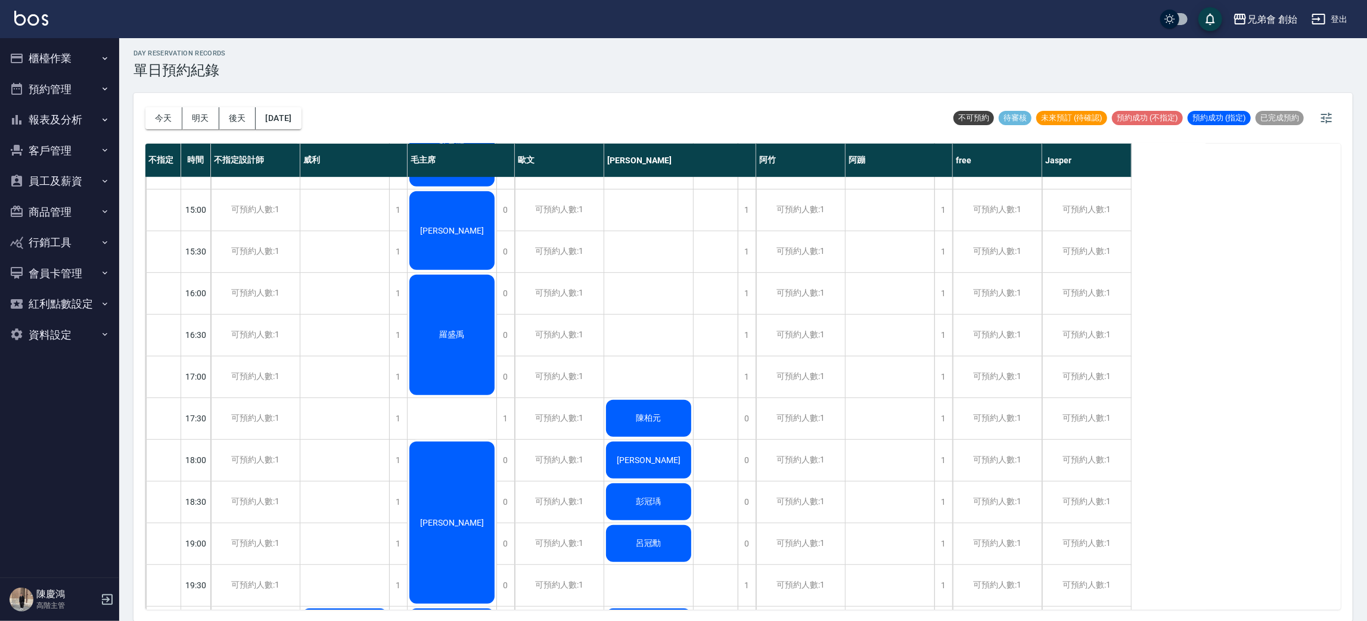
click at [156, 129] on div "[DATE] [DATE] [DATE] [DATE]" at bounding box center [223, 118] width 156 height 51
click at [158, 123] on button "今天" at bounding box center [163, 118] width 37 height 22
click at [451, 89] on div "day Reservation records 單日預約紀錄 [DATE] [DATE] [DATE] [DATE] 不可預約 待審核 未來預訂 (待確認) …" at bounding box center [743, 328] width 1248 height 586
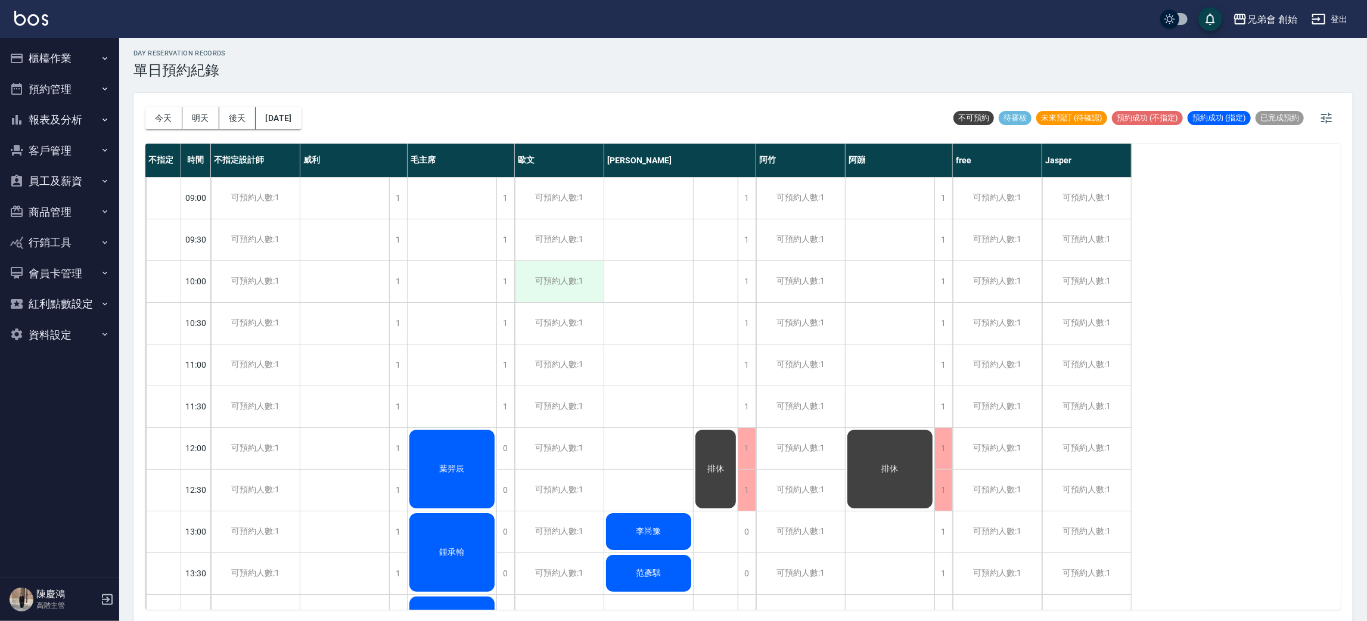
scroll to position [0, 0]
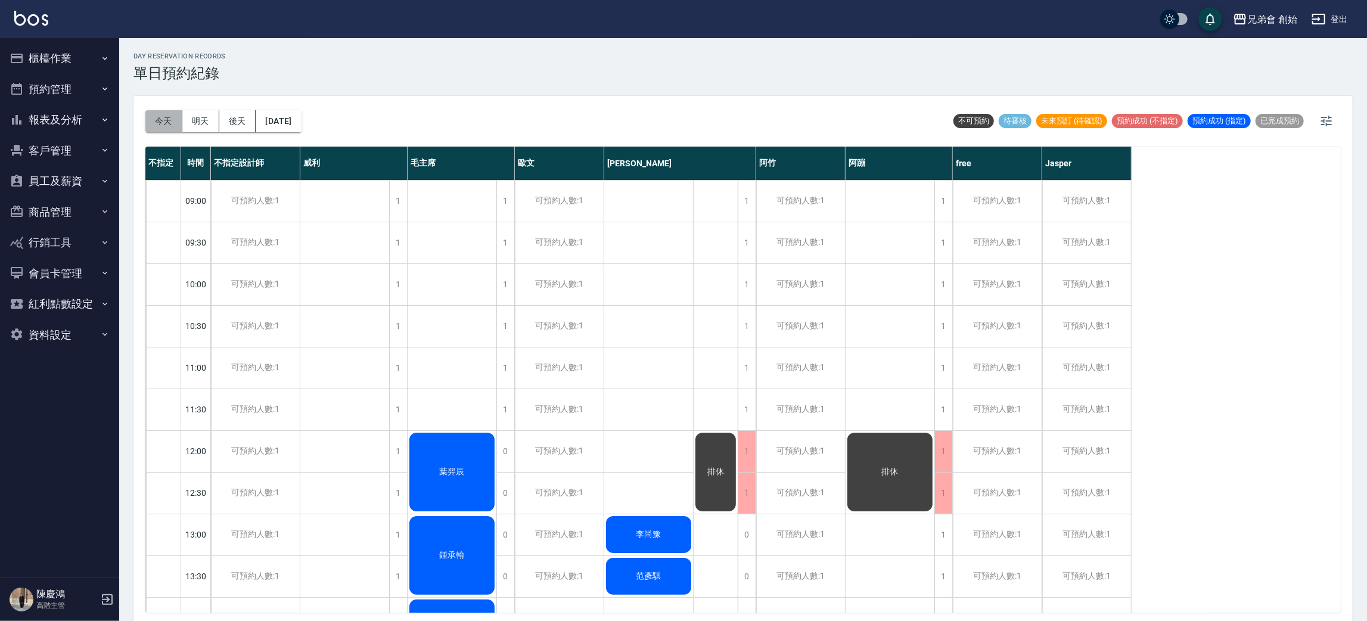
click at [181, 122] on button "今天" at bounding box center [163, 121] width 37 height 22
click at [153, 117] on button "今天" at bounding box center [163, 121] width 37 height 22
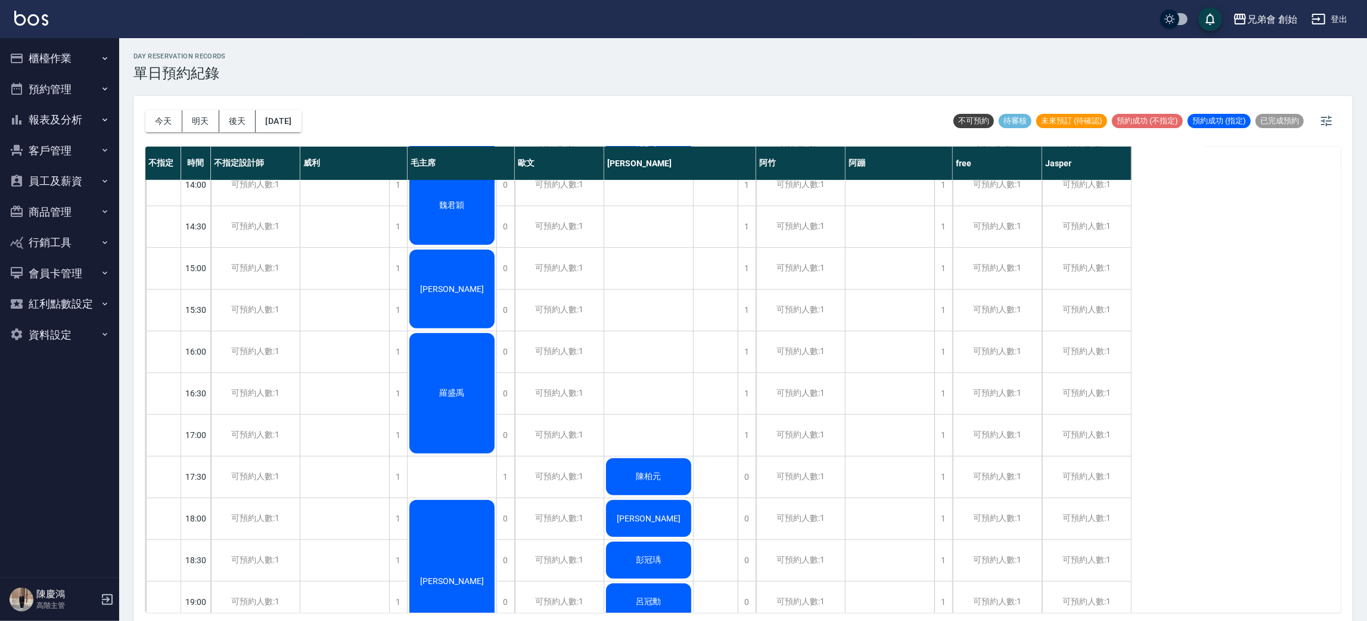
scroll to position [254, 0]
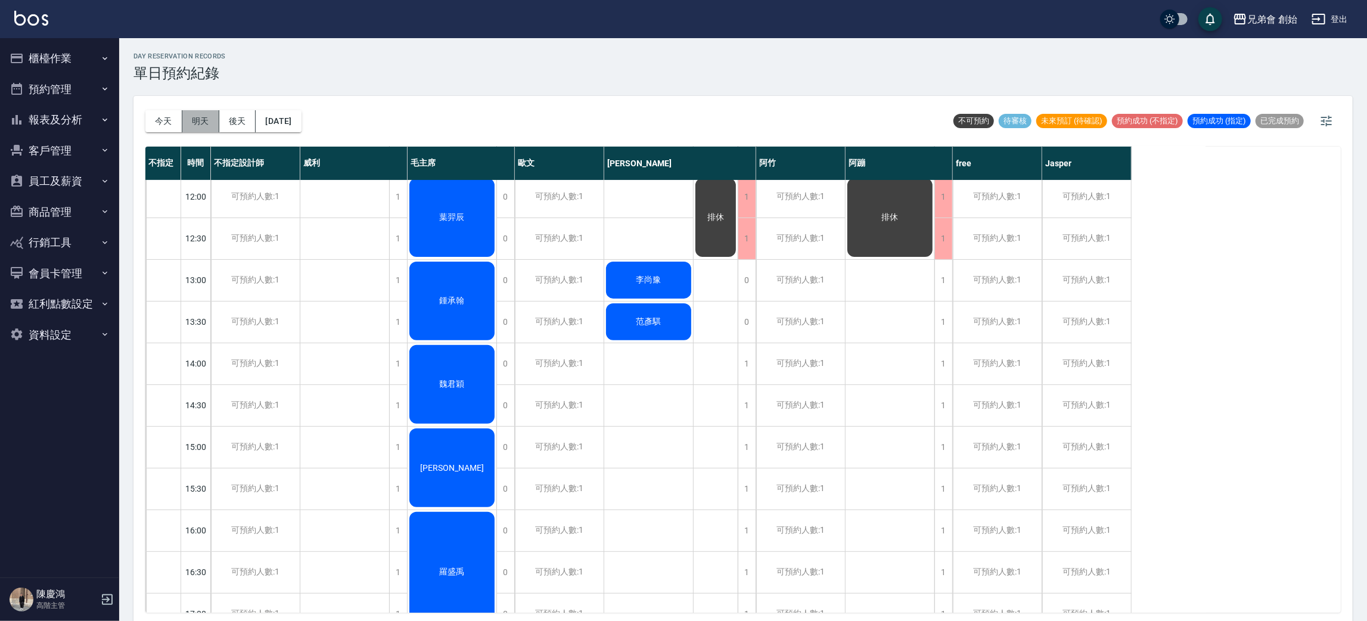
click at [194, 125] on button "明天" at bounding box center [200, 121] width 37 height 22
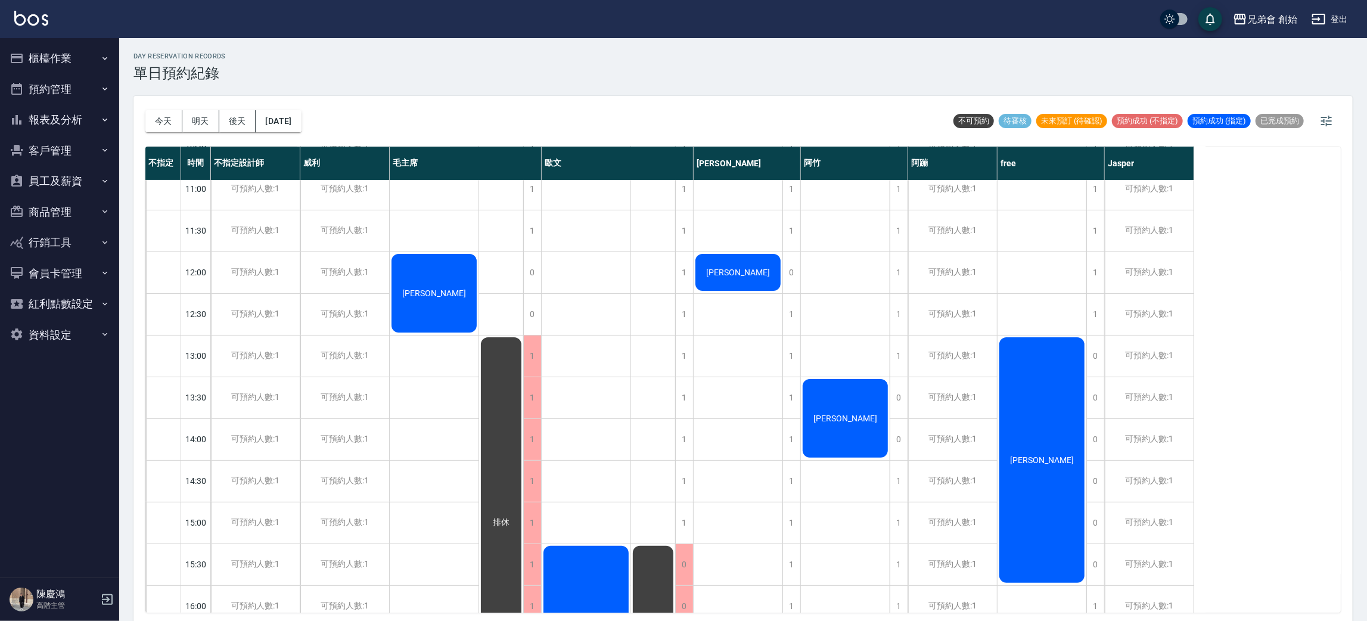
scroll to position [268, 0]
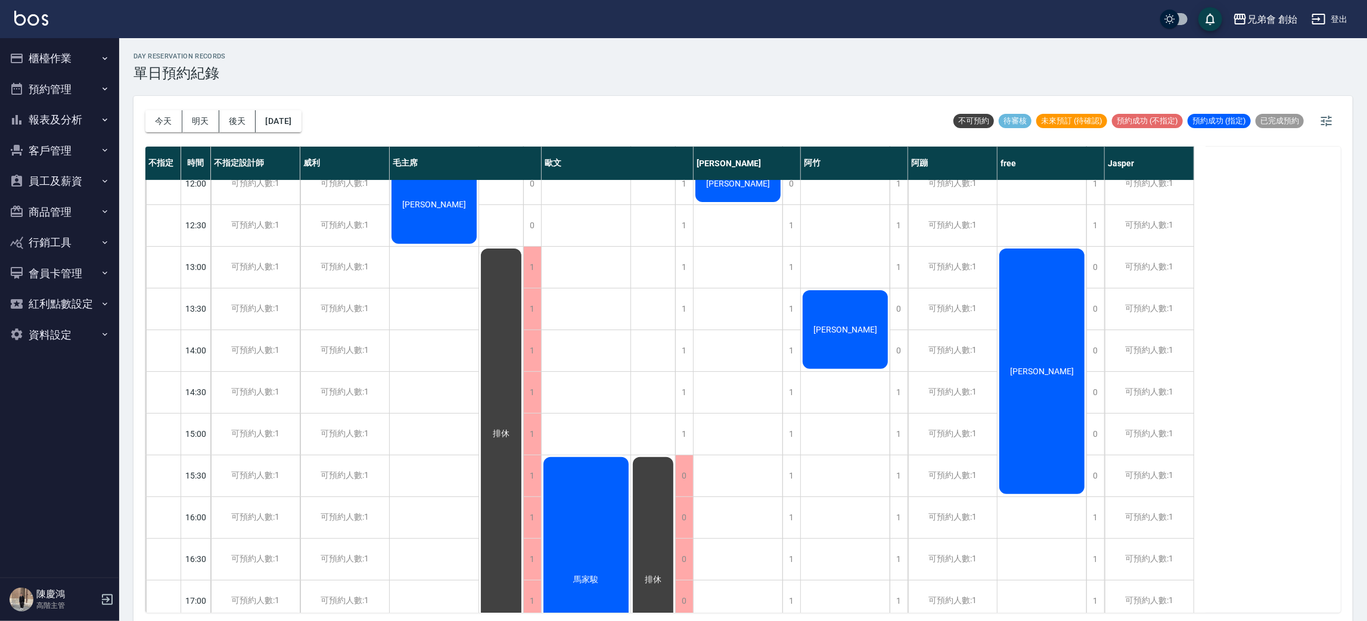
click at [1035, 350] on div "[PERSON_NAME]" at bounding box center [1042, 371] width 89 height 249
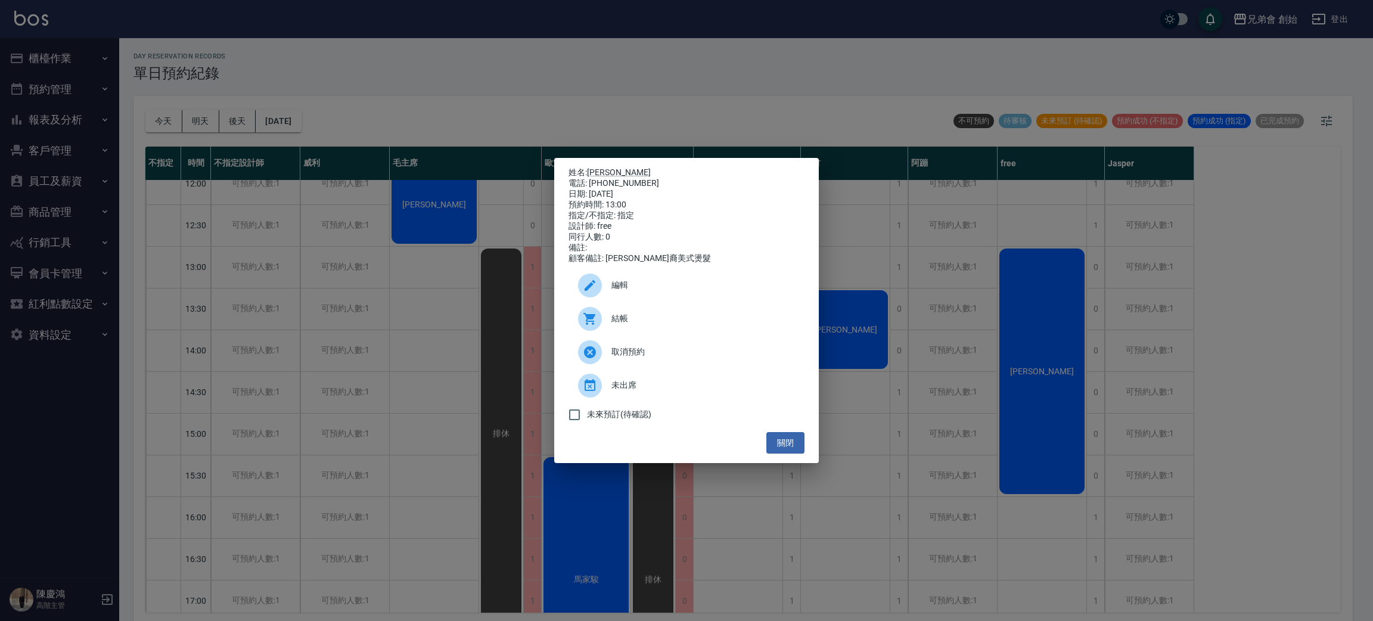
click at [999, 336] on div "姓名: 陳其廣 電話: 0955711512 日期: 2025/10/09 預約時間: 13:00 指定/不指定: 指定 設計師: free 同行人數: 0 …" at bounding box center [686, 310] width 1373 height 621
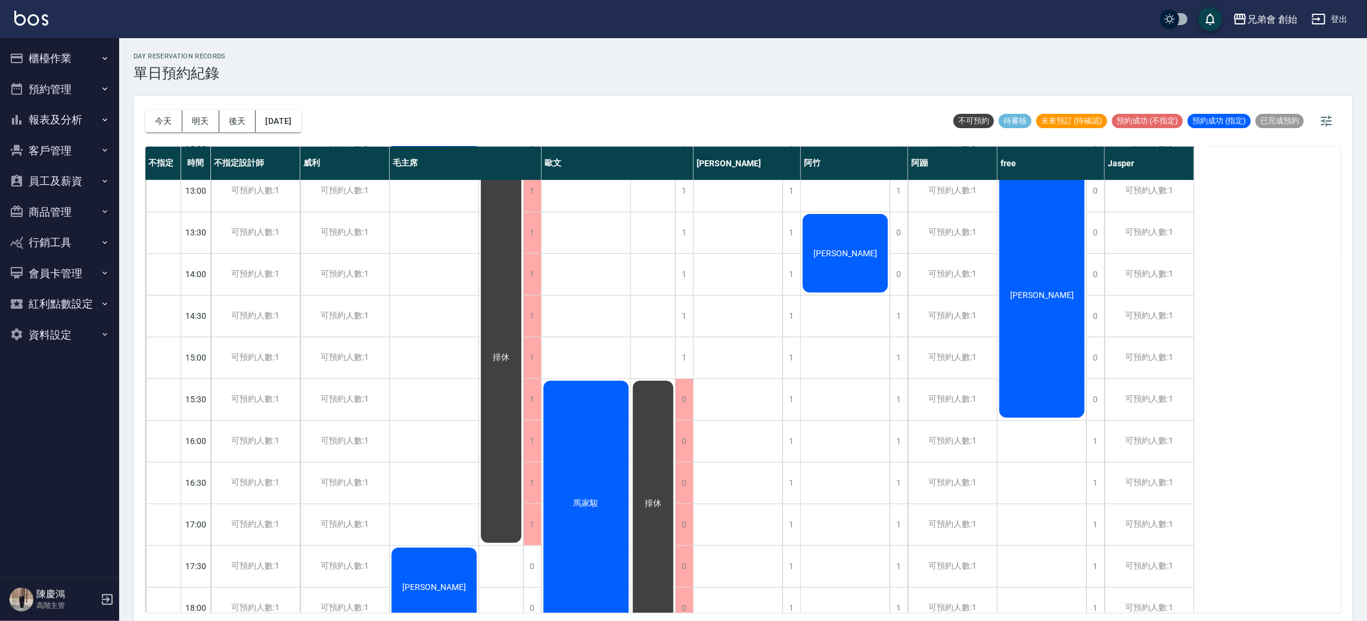
scroll to position [76, 0]
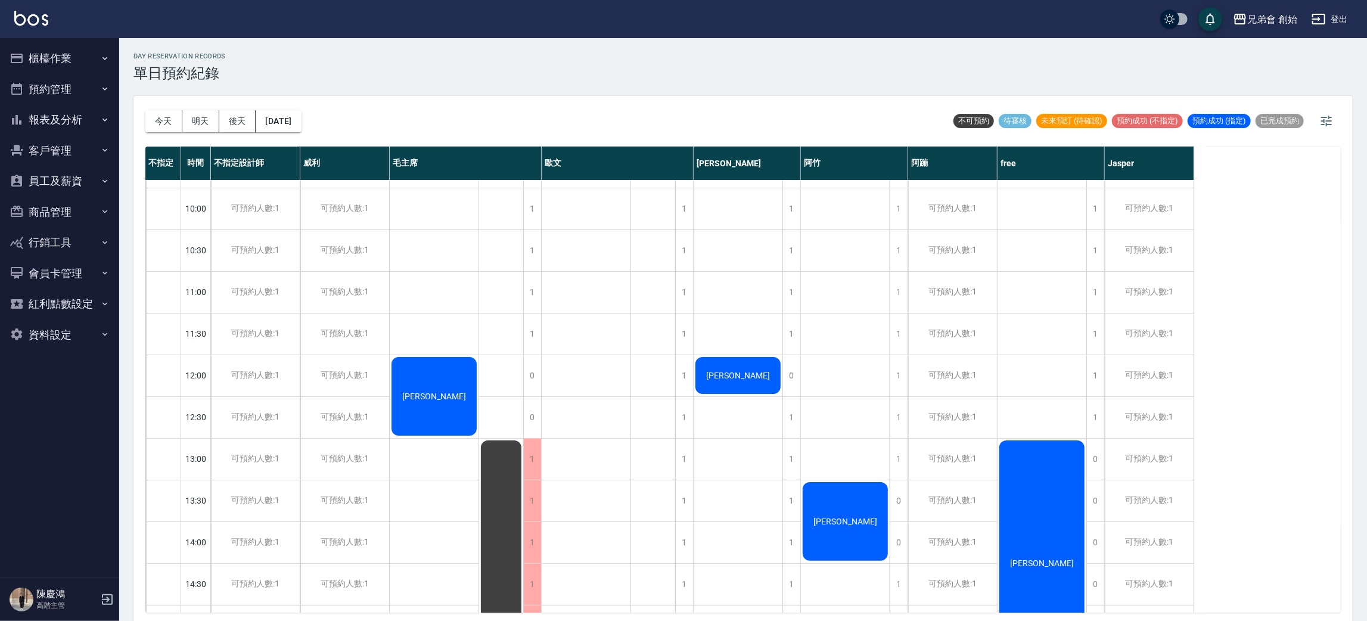
click at [237, 117] on button "後天" at bounding box center [237, 121] width 37 height 22
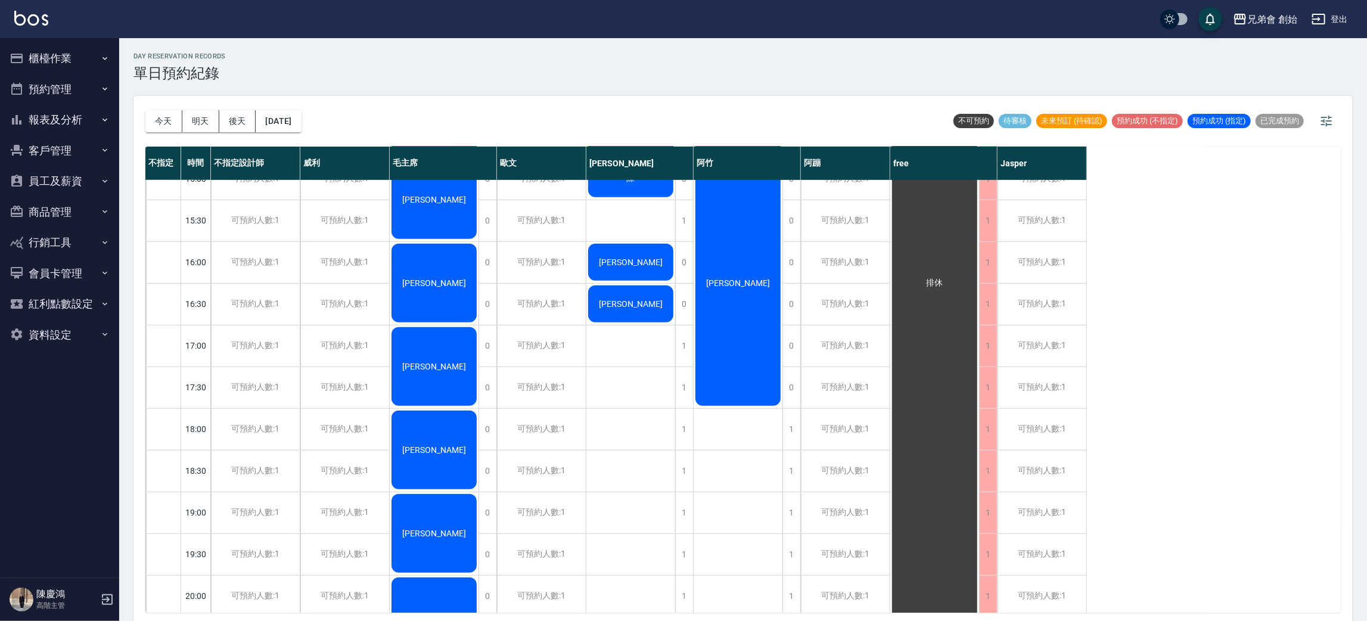
scroll to position [344, 0]
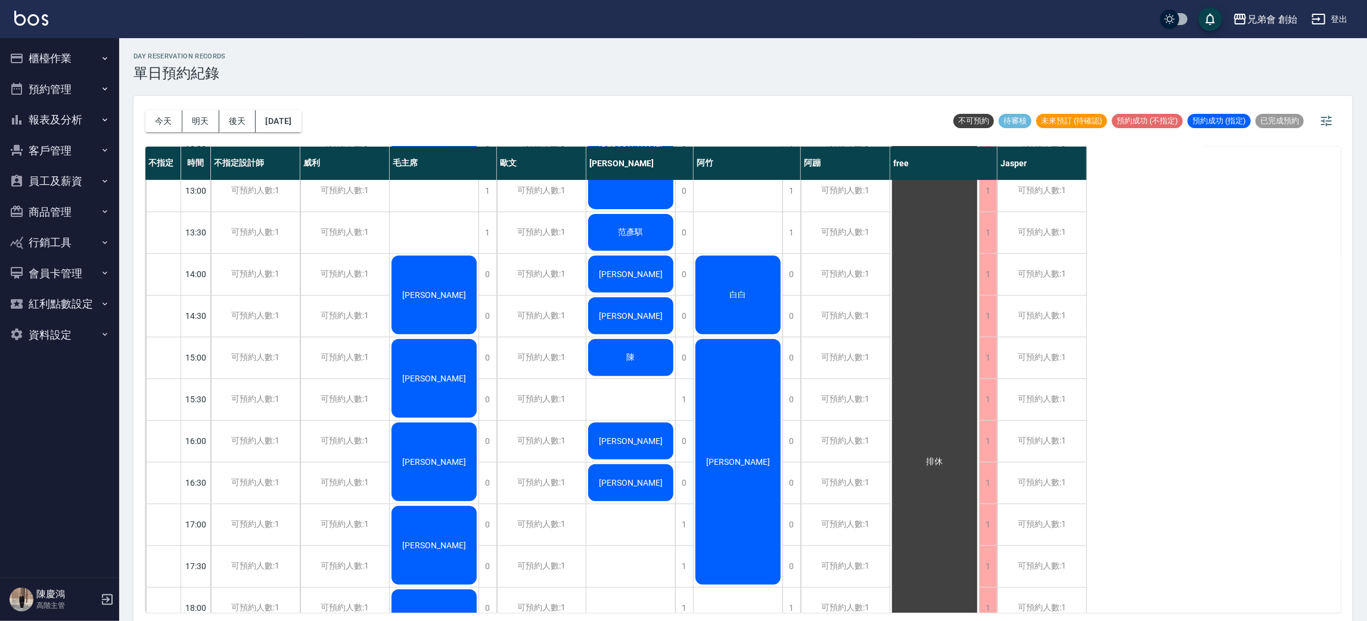
click at [91, 53] on button "櫃檯作業" at bounding box center [60, 58] width 110 height 31
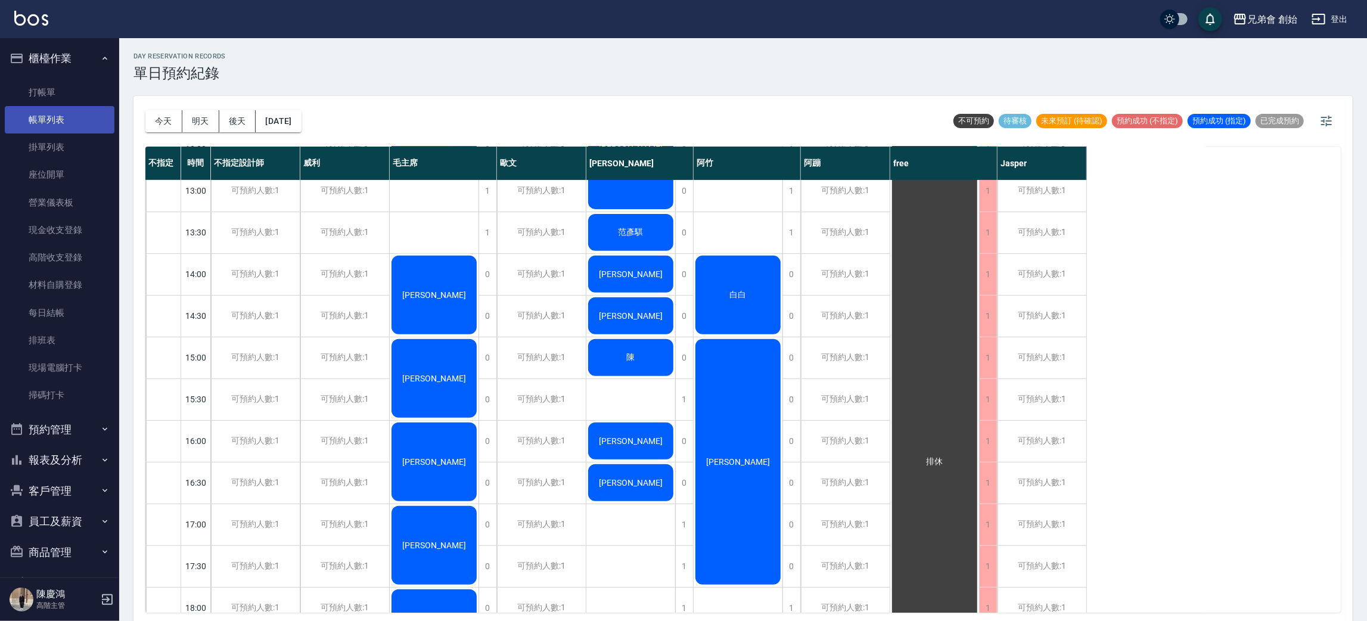
click at [104, 114] on link "帳單列表" at bounding box center [60, 119] width 110 height 27
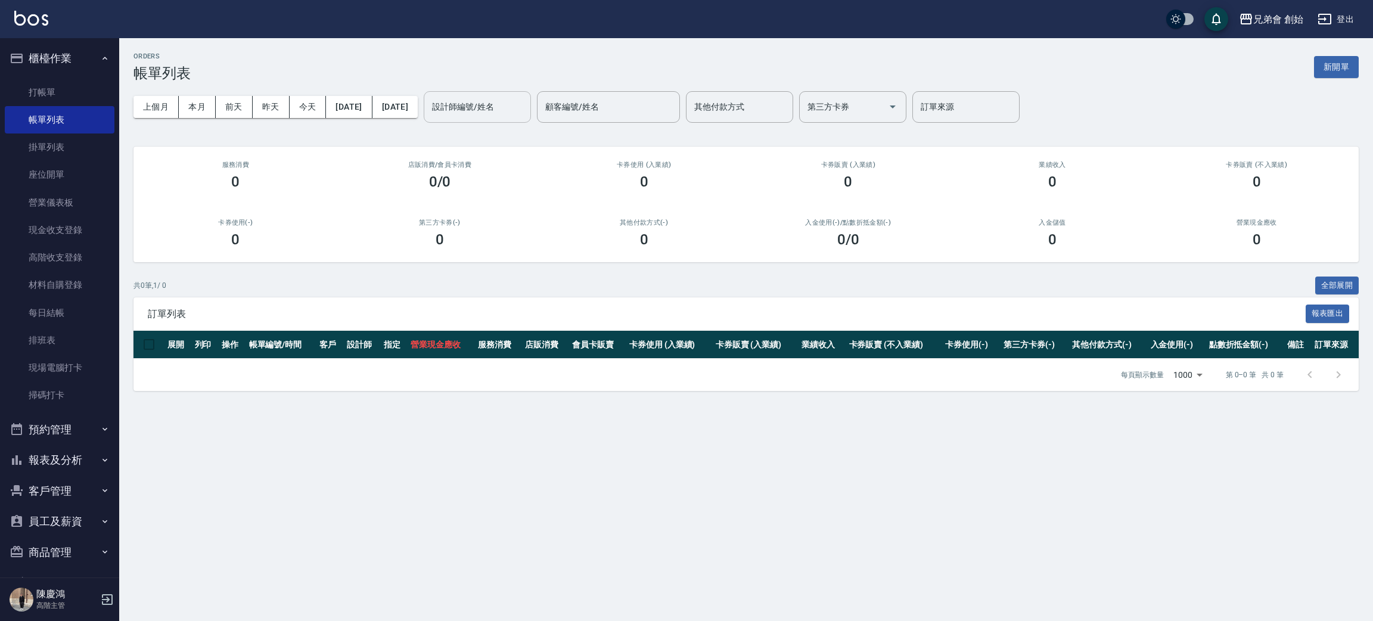
click at [514, 114] on input "設計師編號/姓名" at bounding box center [477, 107] width 97 height 21
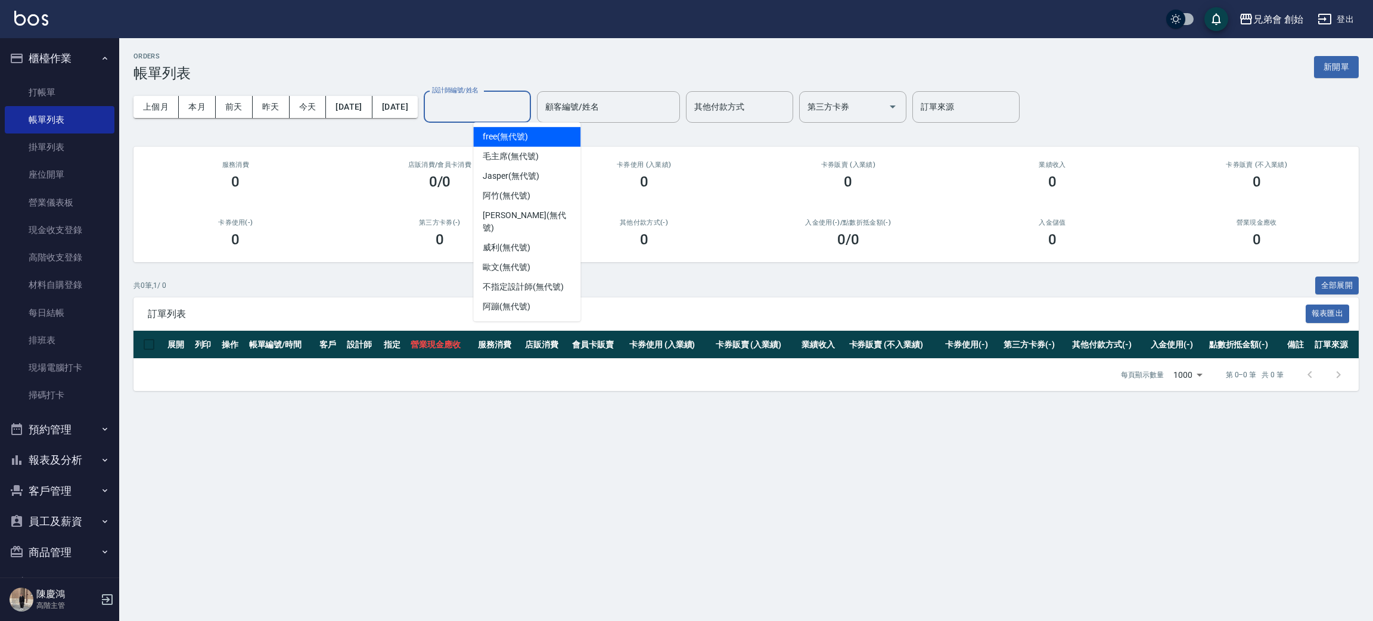
click at [517, 143] on div "free (無代號)" at bounding box center [526, 137] width 107 height 20
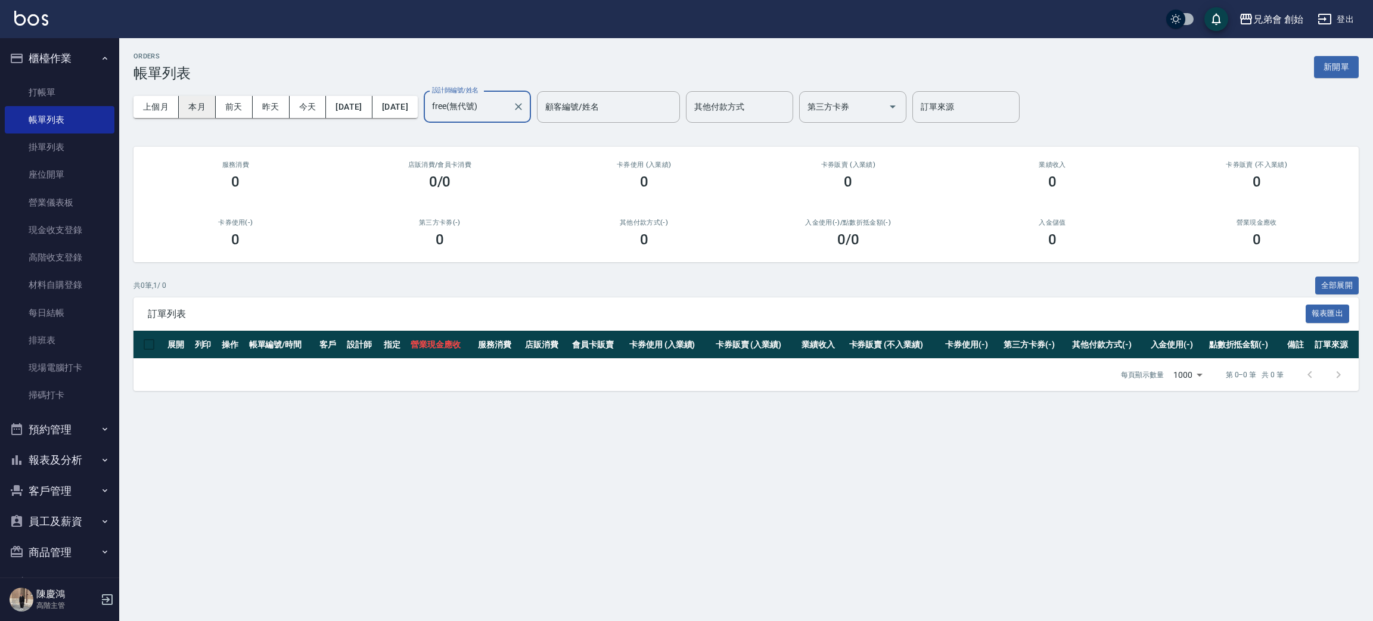
click at [214, 104] on button "本月" at bounding box center [197, 107] width 37 height 22
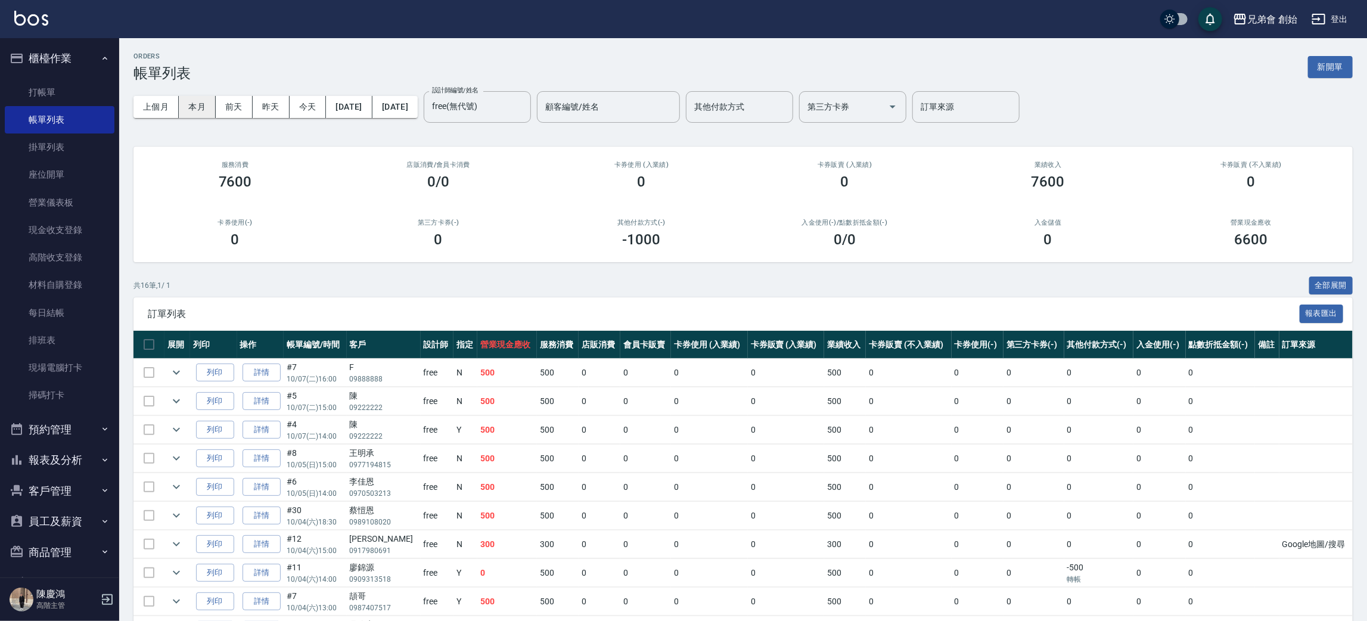
click at [206, 108] on button "本月" at bounding box center [197, 107] width 37 height 22
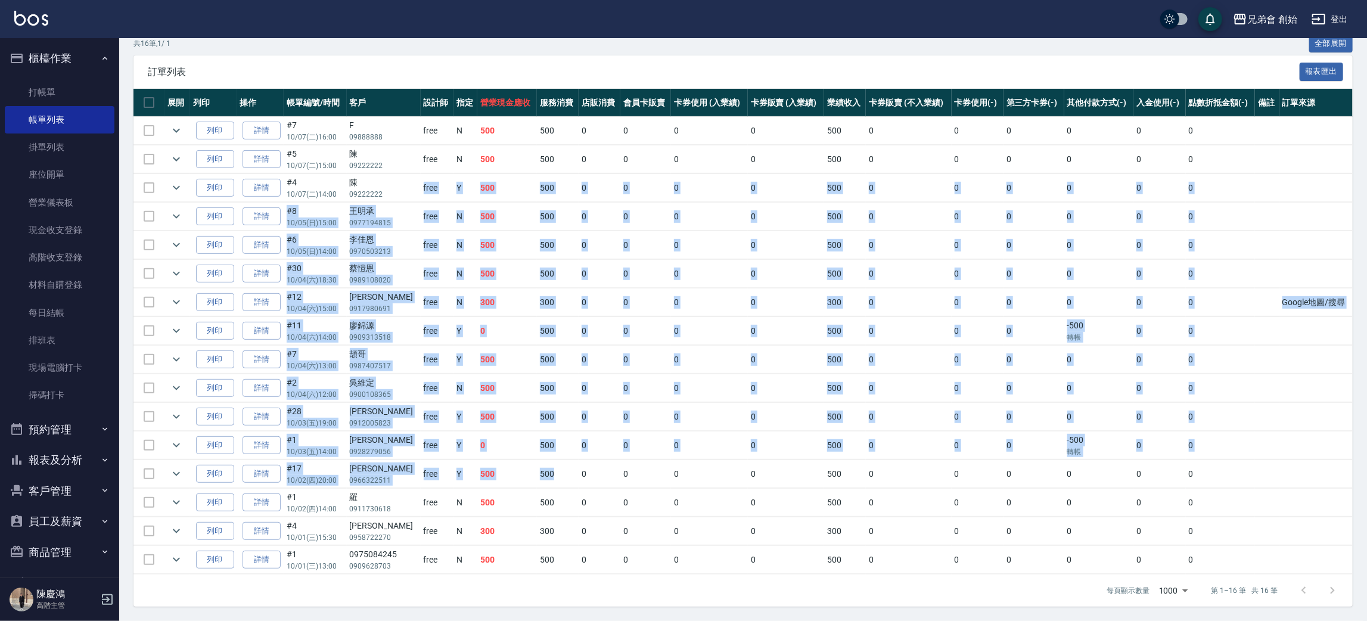
drag, startPoint x: 423, startPoint y: 211, endPoint x: 560, endPoint y: 466, distance: 289.3
click at [560, 466] on tbody "列印 詳情 #7 10/07 (二) 16:00 F 09888888 free N 500 500 0 0 0 0 500 0 0 0 0 0 0 列印 詳…" at bounding box center [742, 346] width 1219 height 458
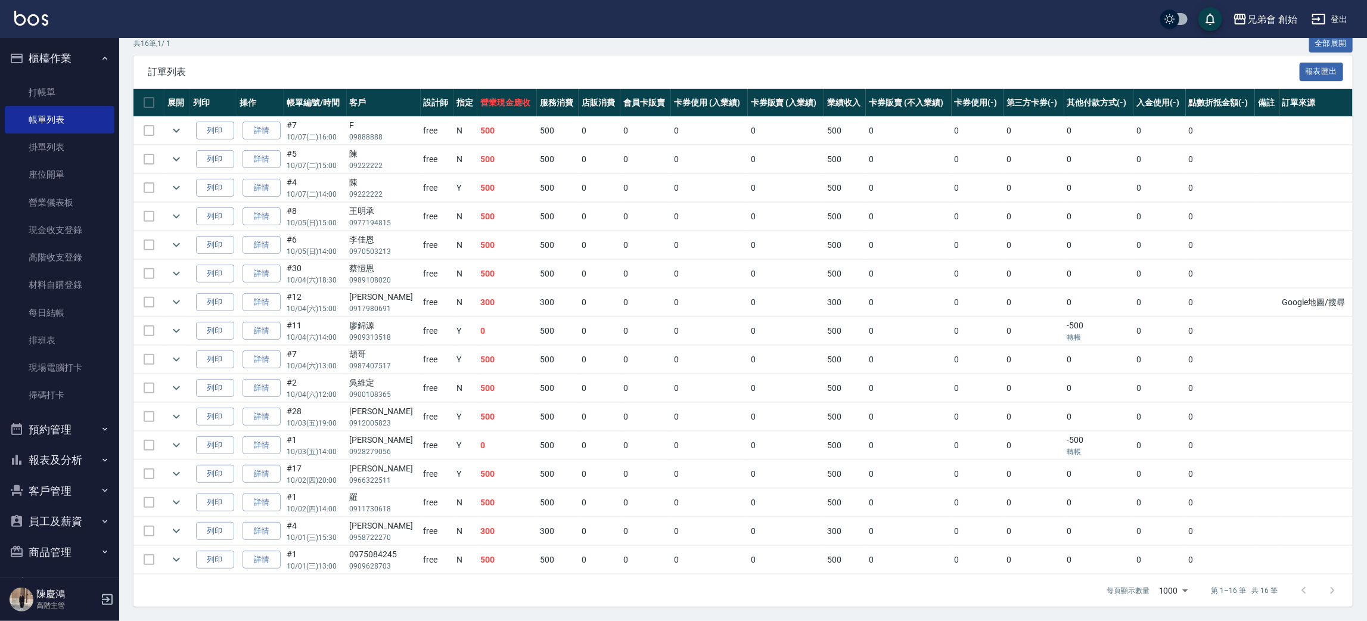
click at [632, 485] on td "0" at bounding box center [645, 474] width 51 height 28
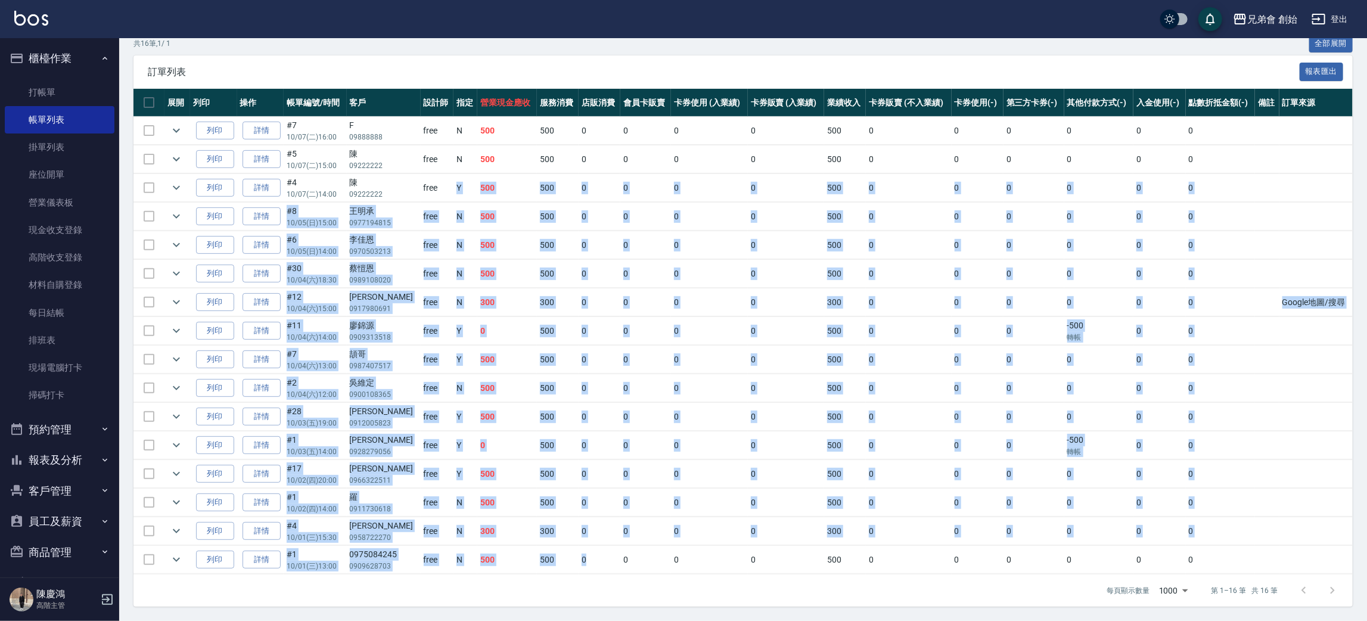
drag, startPoint x: 439, startPoint y: 186, endPoint x: 598, endPoint y: 545, distance: 392.7
click at [595, 552] on tbody "列印 詳情 #7 10/07 (二) 16:00 F 09888888 free N 500 500 0 0 0 0 500 0 0 0 0 0 0 列印 詳…" at bounding box center [742, 346] width 1219 height 458
drag, startPoint x: 623, startPoint y: 529, endPoint x: 620, endPoint y: 500, distance: 28.8
click at [623, 528] on td "0" at bounding box center [645, 531] width 51 height 28
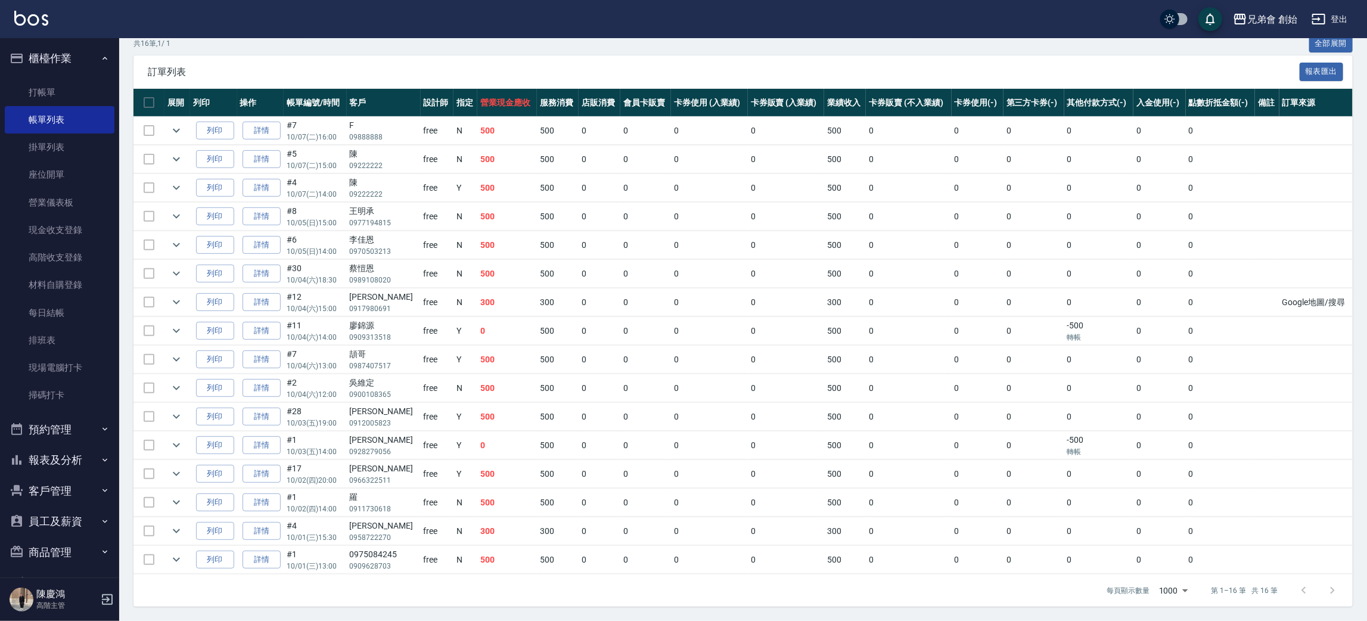
click at [607, 594] on div "每頁顯示數量 1000 1000 第 1–16 筆 共 16 筆" at bounding box center [742, 590] width 1219 height 32
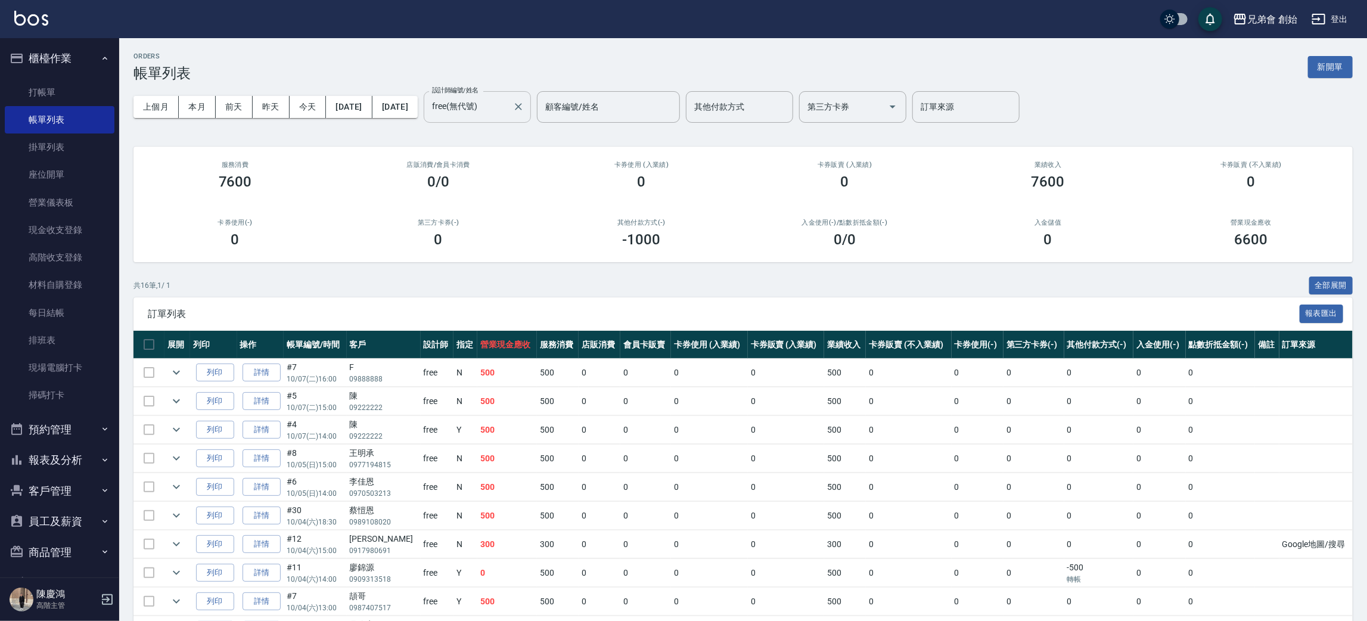
click at [508, 104] on input "free(無代號)" at bounding box center [468, 107] width 79 height 21
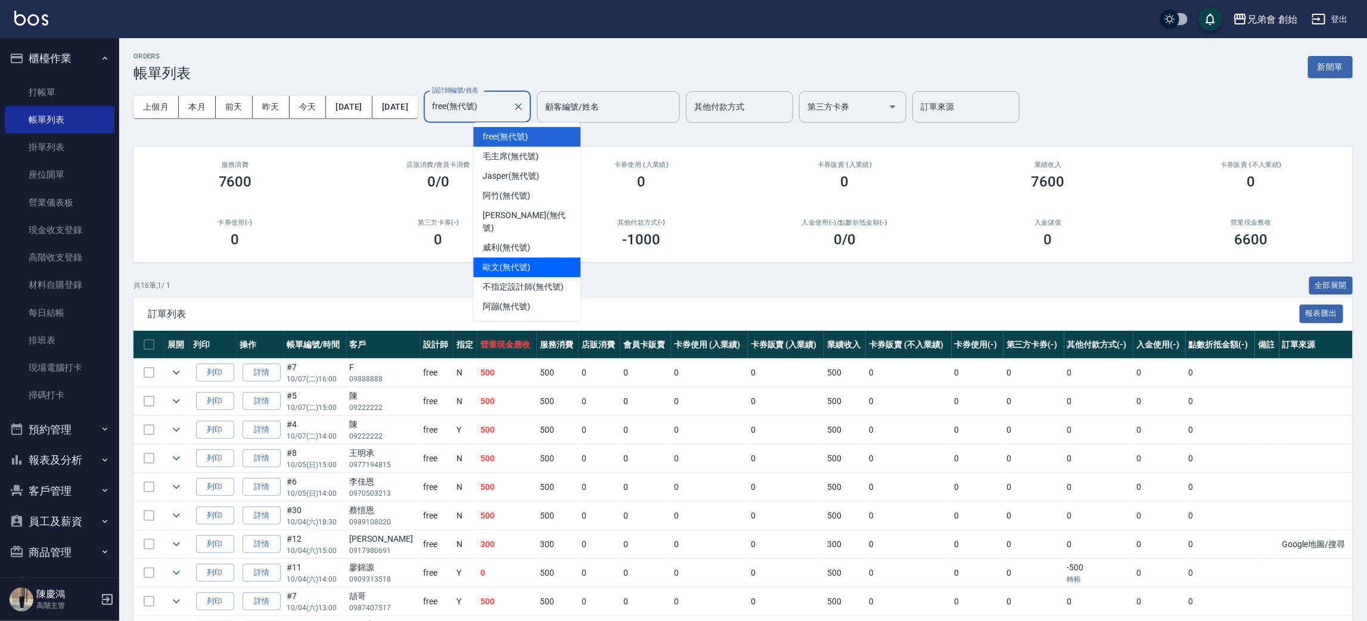
click at [508, 257] on div "歐文 (無代號)" at bounding box center [526, 267] width 107 height 20
type input "歐文(無代號)"
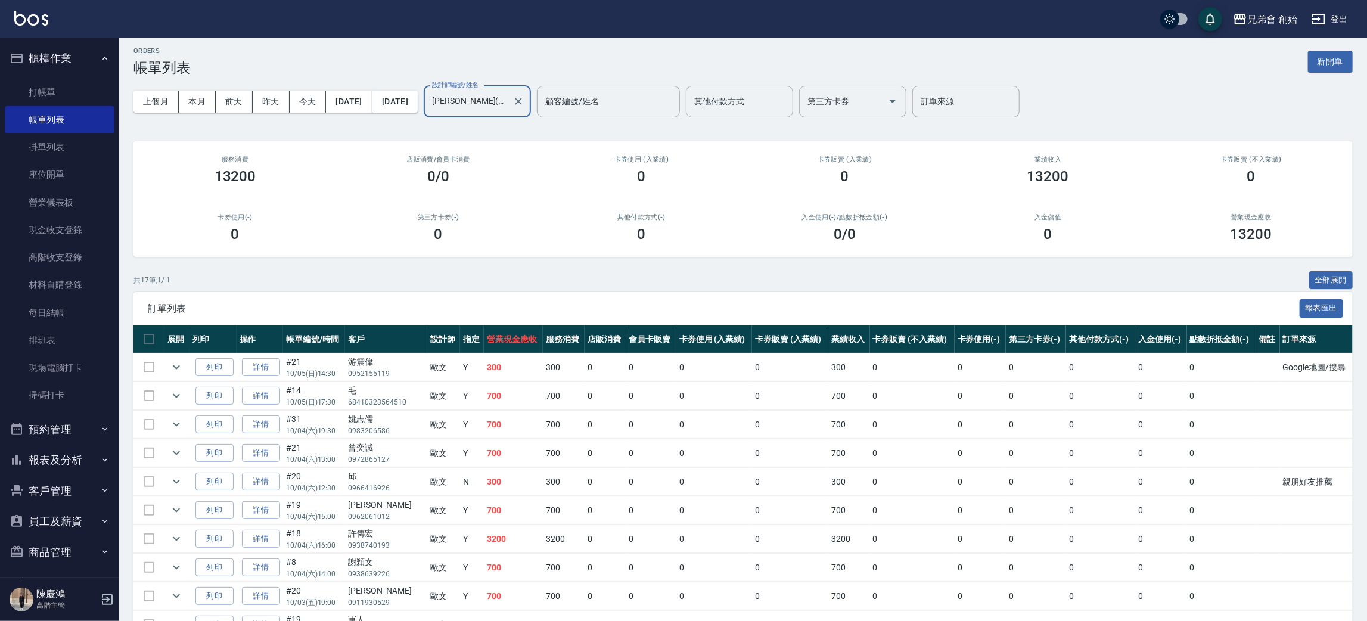
scroll to position [274, 0]
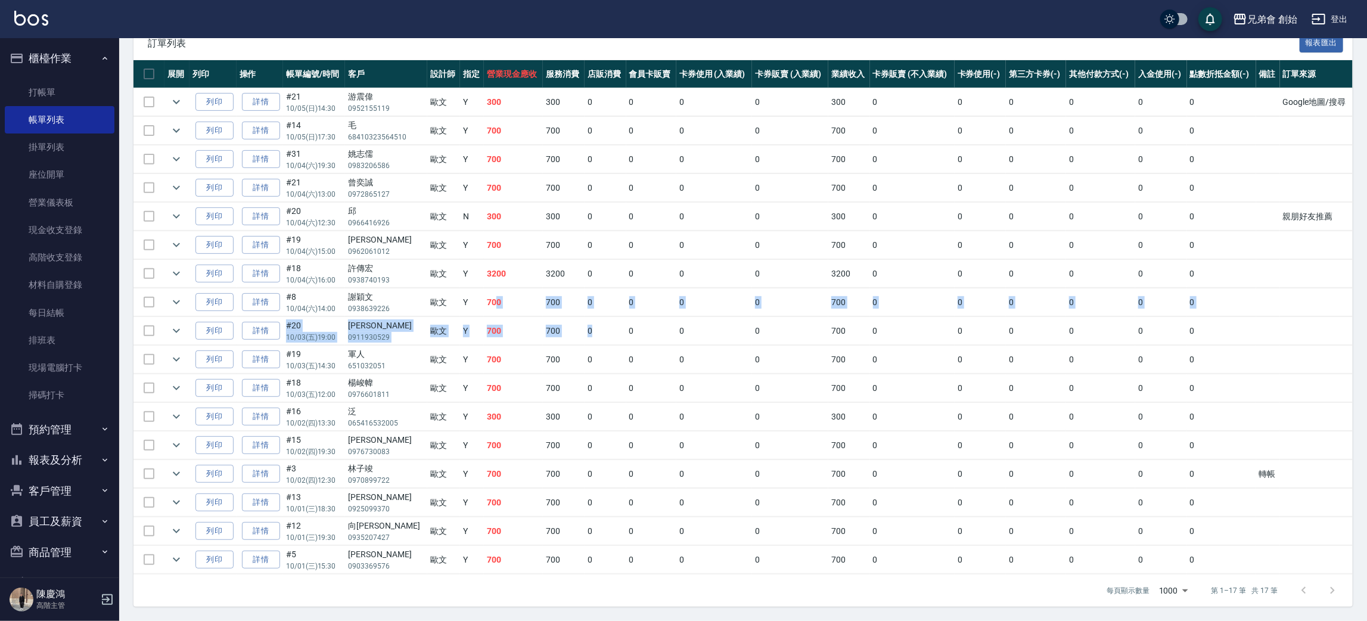
drag, startPoint x: 542, startPoint y: 316, endPoint x: 584, endPoint y: 325, distance: 43.4
click at [584, 325] on tbody "列印 詳情 #21 10/05 (日) 14:30 游震偉 0952155119 歐文 Y 300 300 0 0 0 0 300 0 0 0 0 0 0 G…" at bounding box center [742, 331] width 1219 height 486
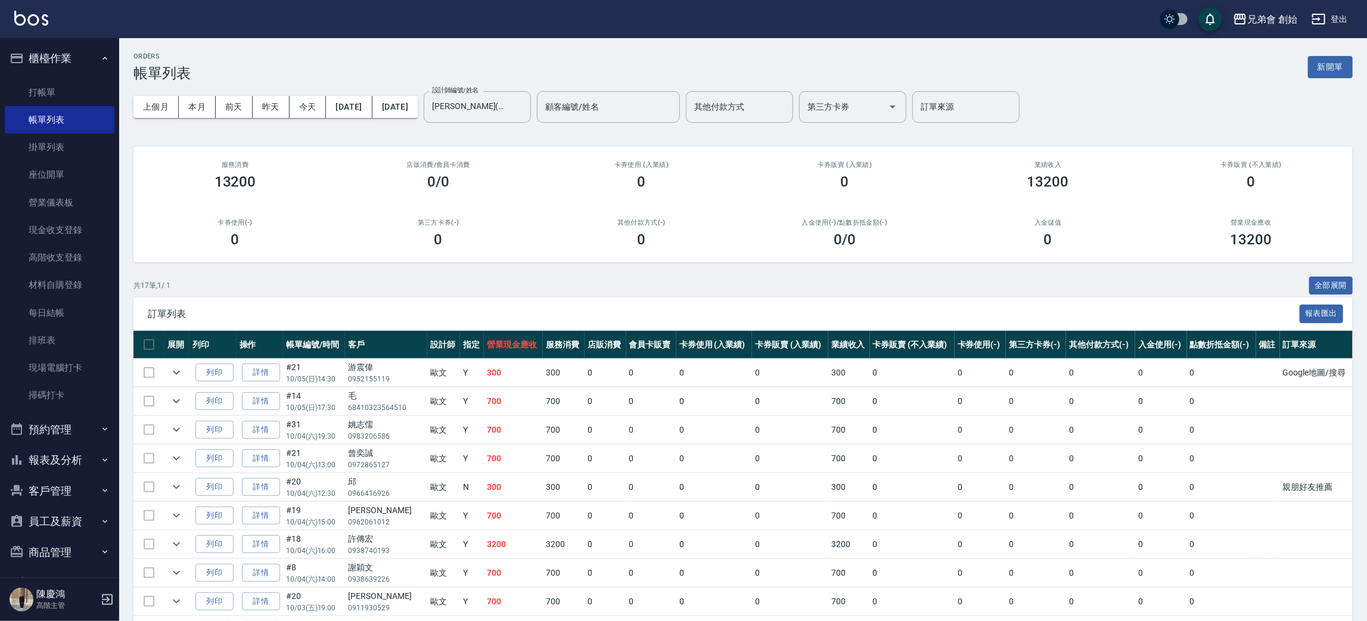
click at [530, 195] on div "店販消費 /會員卡消費 0/0" at bounding box center [438, 176] width 203 height 58
click at [67, 421] on button "預約管理" at bounding box center [60, 429] width 110 height 31
click at [73, 485] on link "單日預約紀錄" at bounding box center [60, 490] width 110 height 27
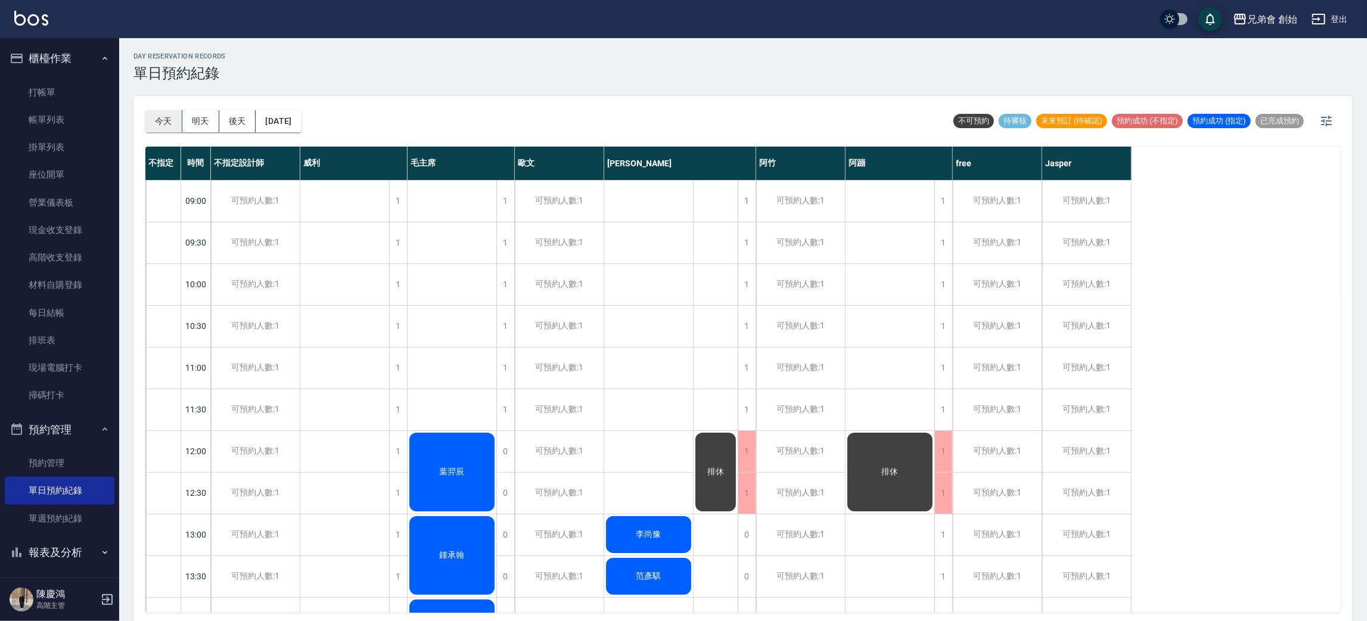
click at [167, 125] on button "今天" at bounding box center [163, 121] width 37 height 22
click at [156, 128] on button "今天" at bounding box center [163, 121] width 37 height 22
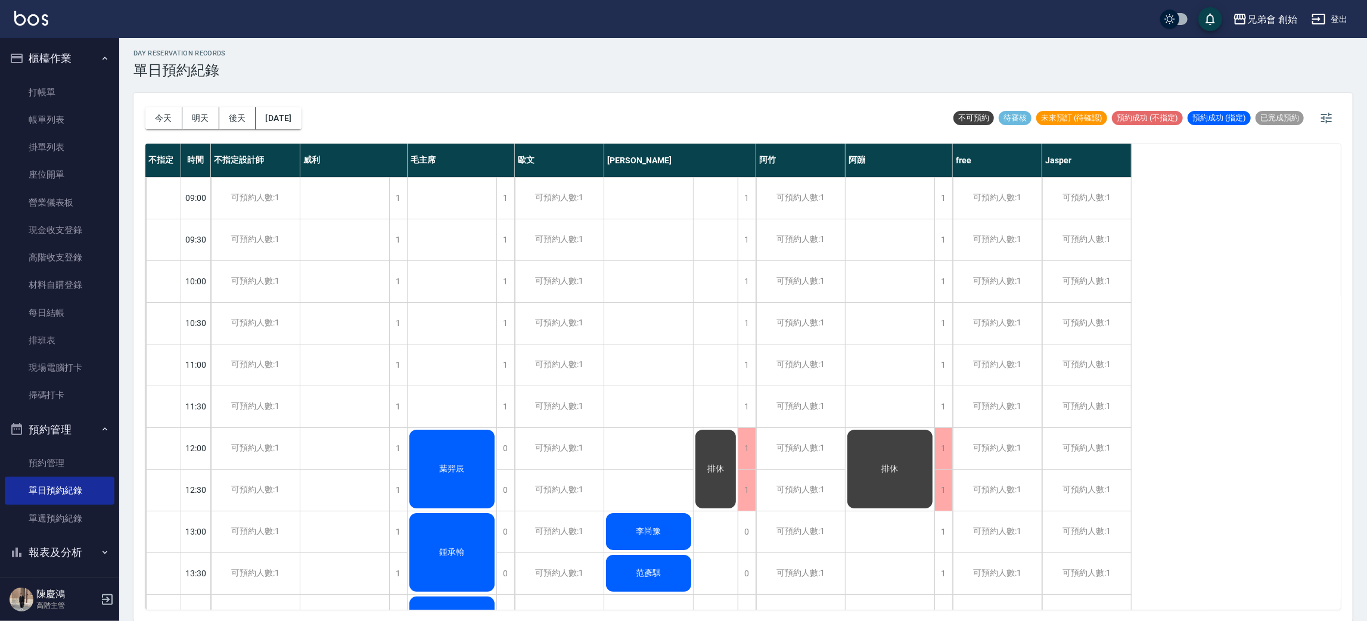
click at [167, 132] on div "今天 明天 後天 2025/10/08" at bounding box center [223, 118] width 156 height 51
click at [167, 123] on button "今天" at bounding box center [163, 118] width 37 height 22
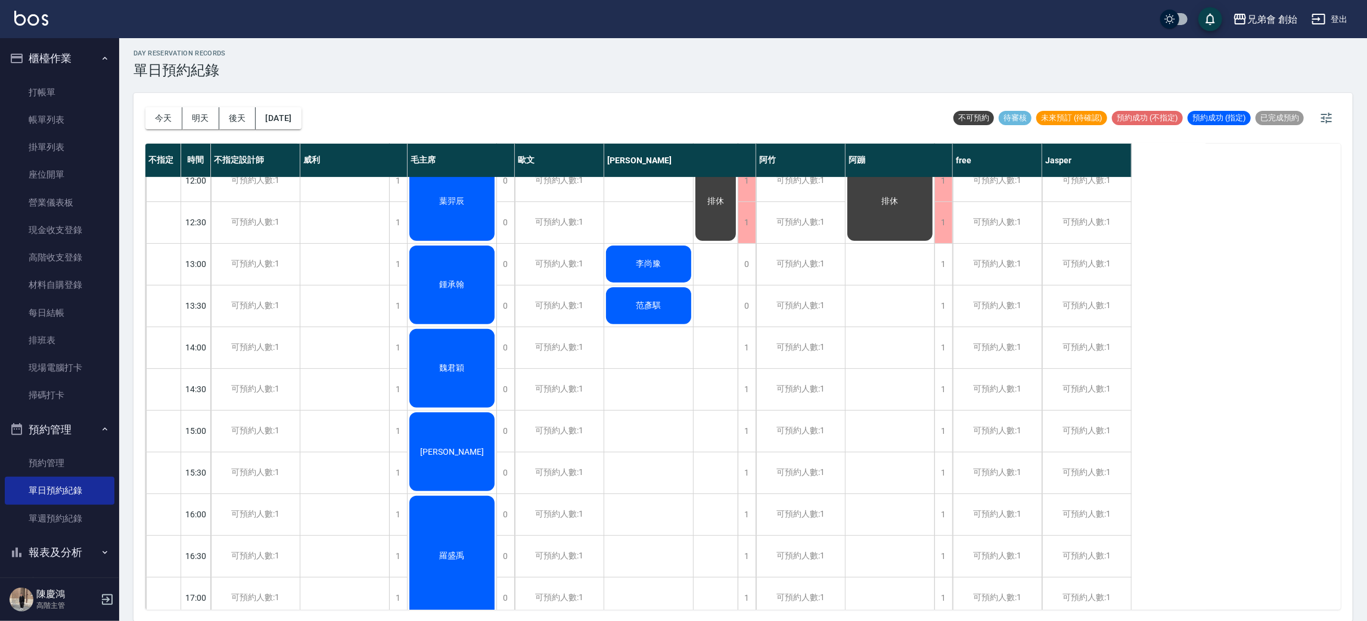
scroll to position [179, 0]
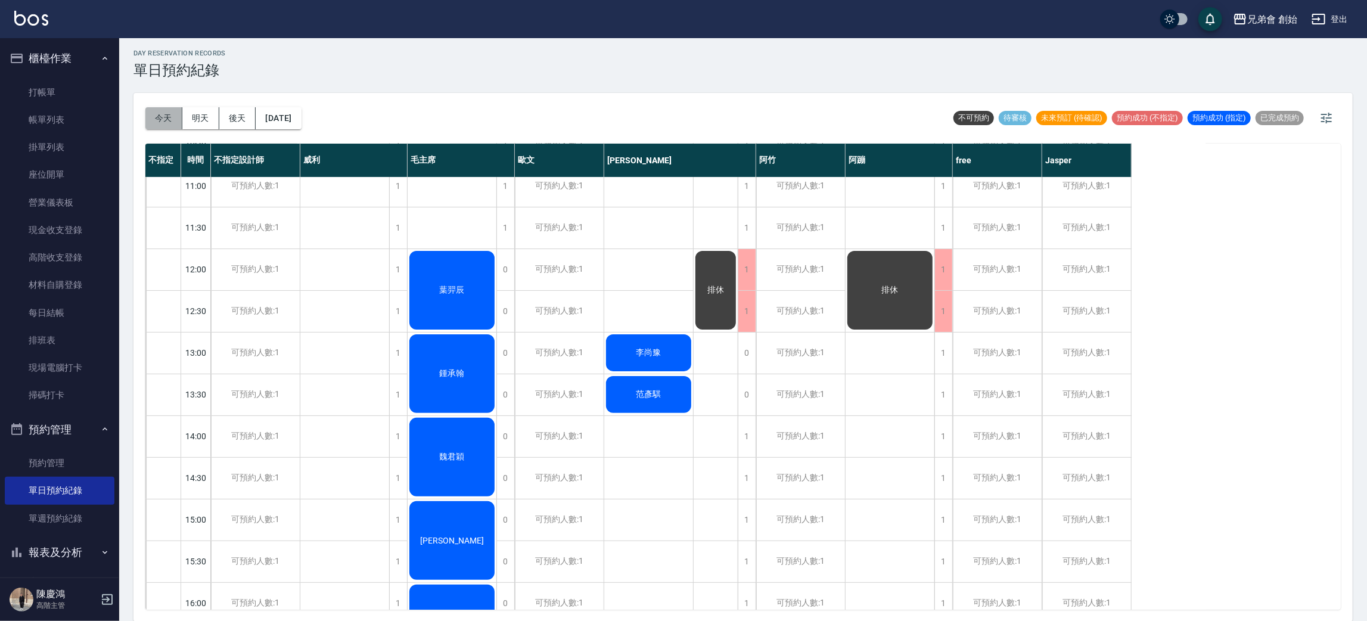
click at [145, 117] on button "今天" at bounding box center [163, 118] width 37 height 22
click at [145, 113] on button "今天" at bounding box center [163, 118] width 37 height 22
drag, startPoint x: 145, startPoint y: 114, endPoint x: 77, endPoint y: 0, distance: 132.2
click at [145, 111] on button "今天" at bounding box center [163, 118] width 37 height 22
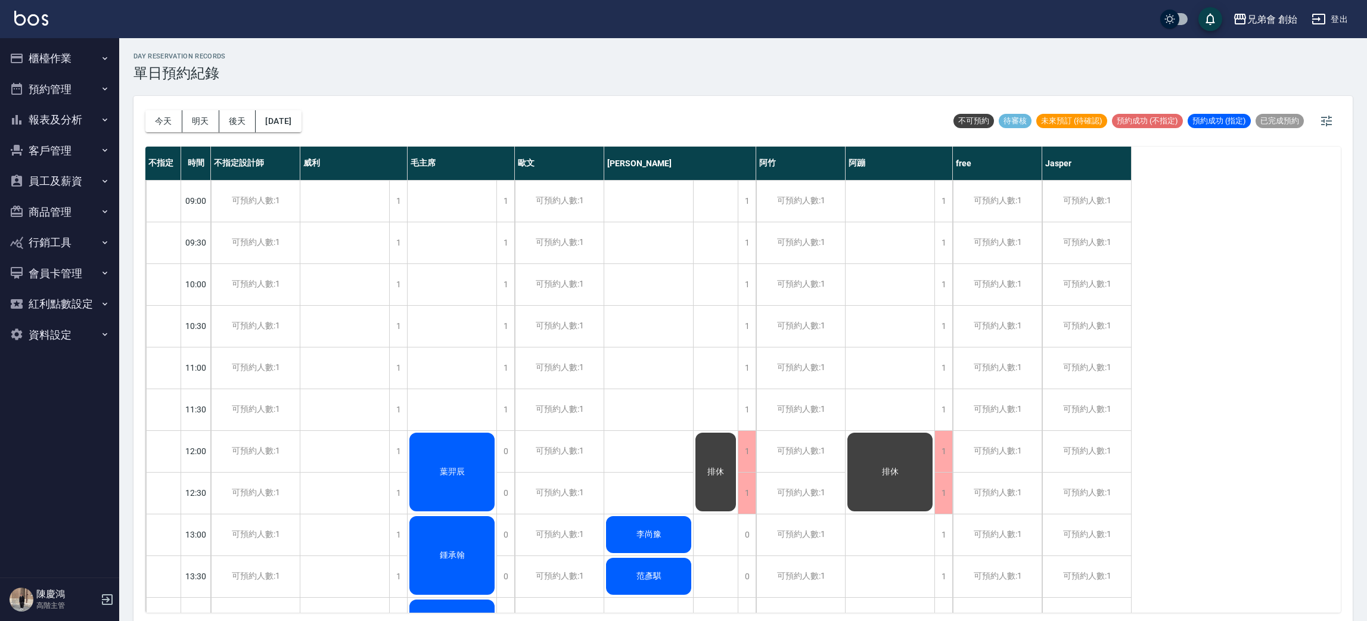
scroll to position [3, 0]
click at [142, 134] on div "[DATE] [DATE] [DATE] [DATE] 不可預約 待審核 未來預訂 (待確認) 預約成功 (不指定) 預約成功 (指定) 已完成預約 不指定 …" at bounding box center [742, 360] width 1219 height 529
click at [158, 113] on button "今天" at bounding box center [163, 121] width 37 height 22
click at [89, 77] on button "預約管理" at bounding box center [60, 89] width 110 height 31
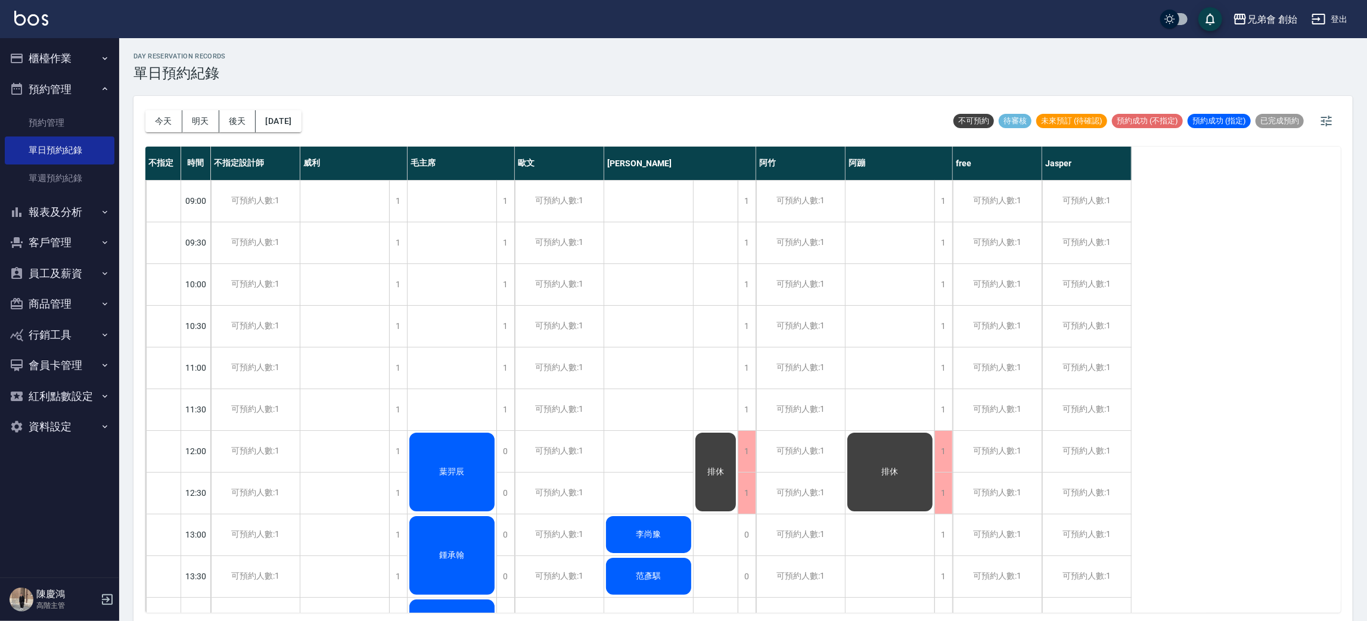
drag, startPoint x: 99, startPoint y: 101, endPoint x: 99, endPoint y: 94, distance: 7.2
click at [99, 100] on button "預約管理" at bounding box center [60, 89] width 110 height 31
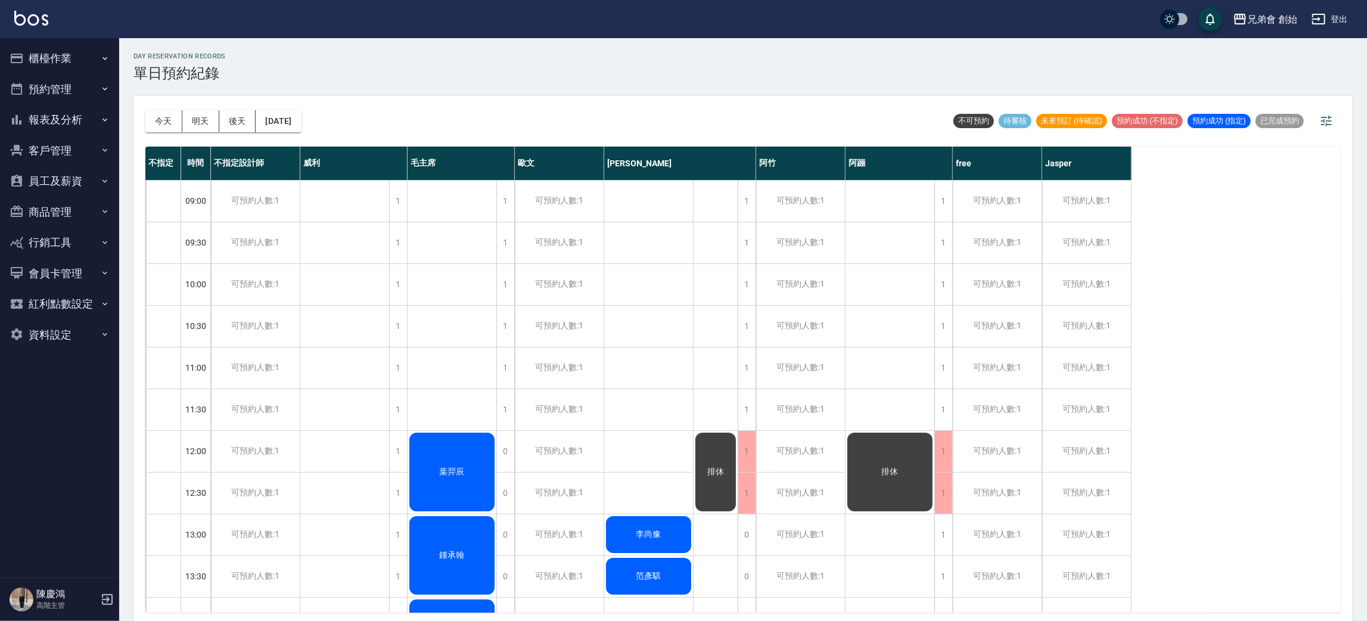
click at [92, 55] on button "櫃檯作業" at bounding box center [60, 58] width 110 height 31
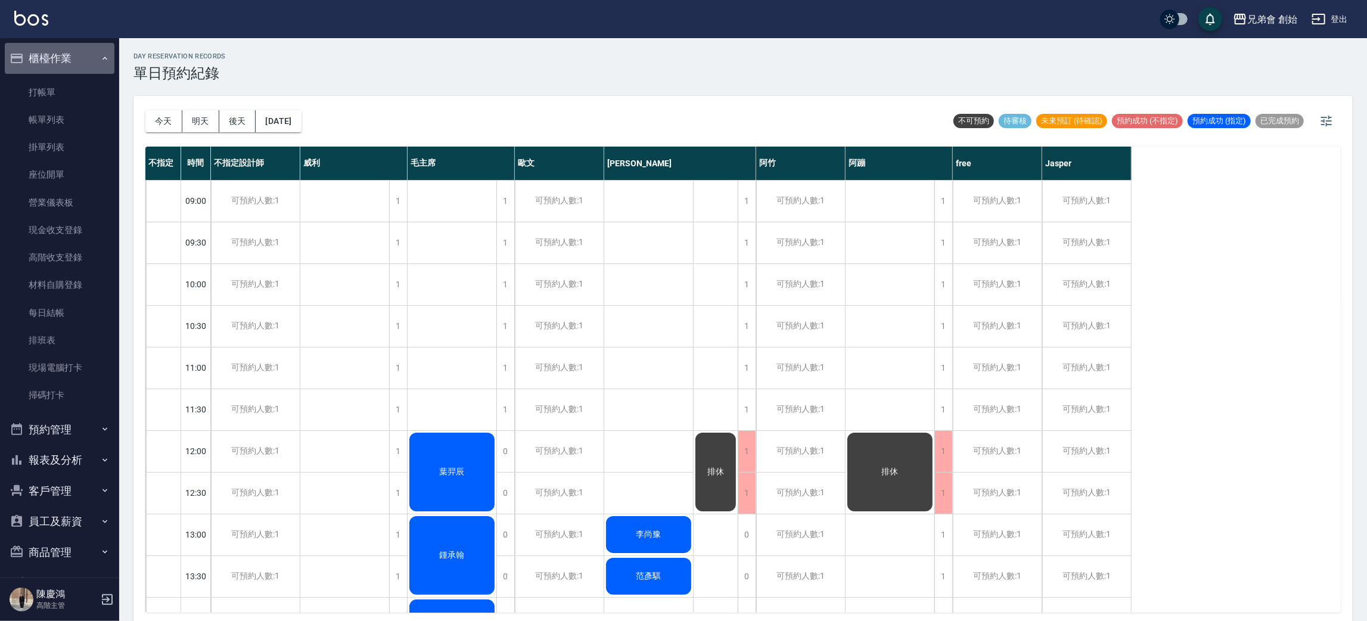
click at [92, 55] on button "櫃檯作業" at bounding box center [60, 58] width 110 height 31
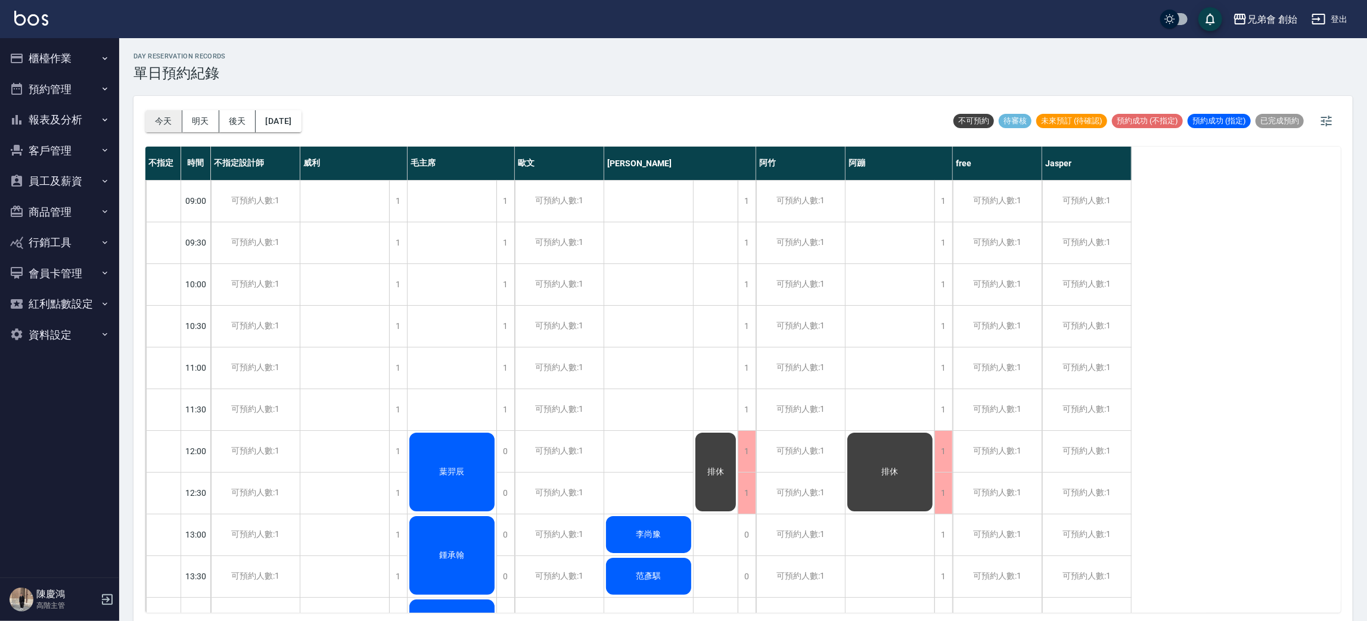
click at [156, 123] on button "今天" at bounding box center [163, 121] width 37 height 22
click at [195, 128] on button "明天" at bounding box center [200, 121] width 37 height 22
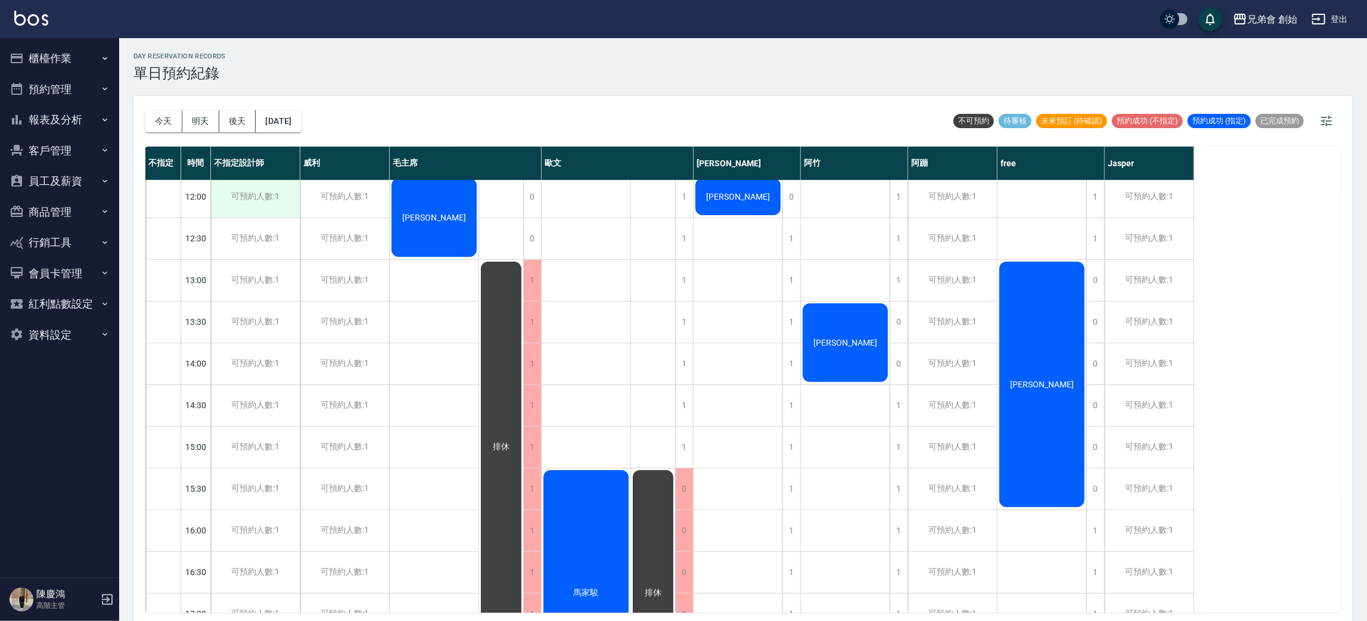
scroll to position [76, 0]
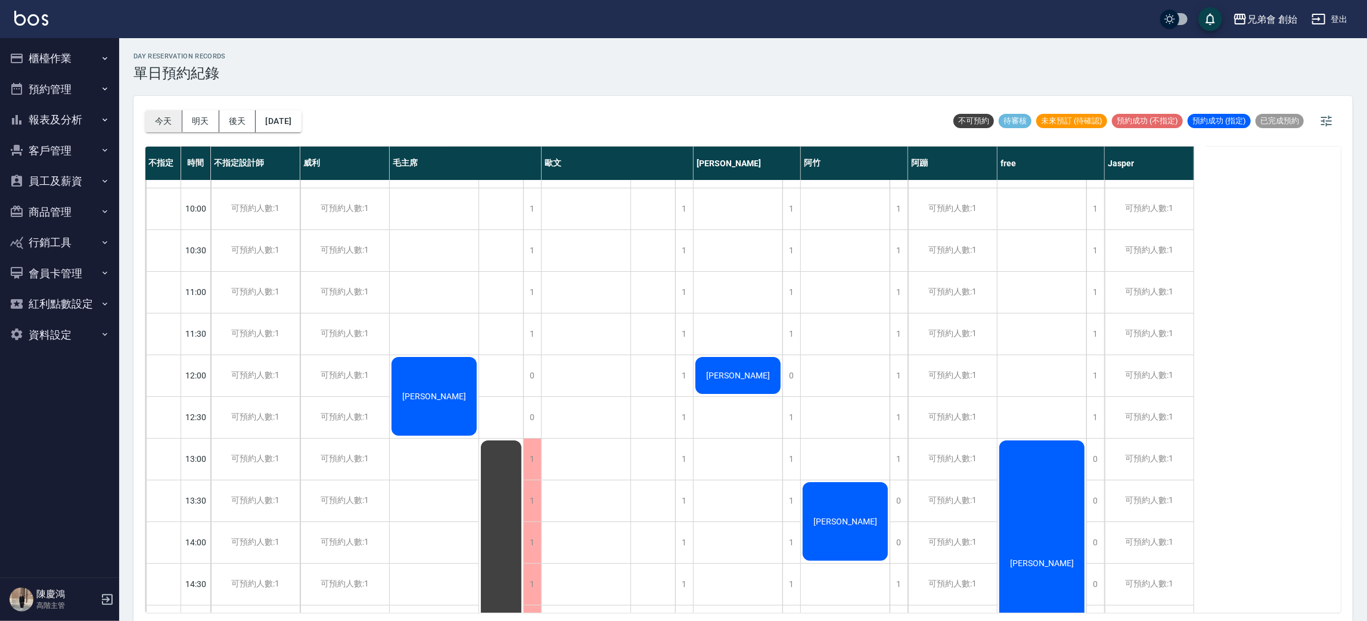
click at [169, 123] on button "今天" at bounding box center [163, 121] width 37 height 22
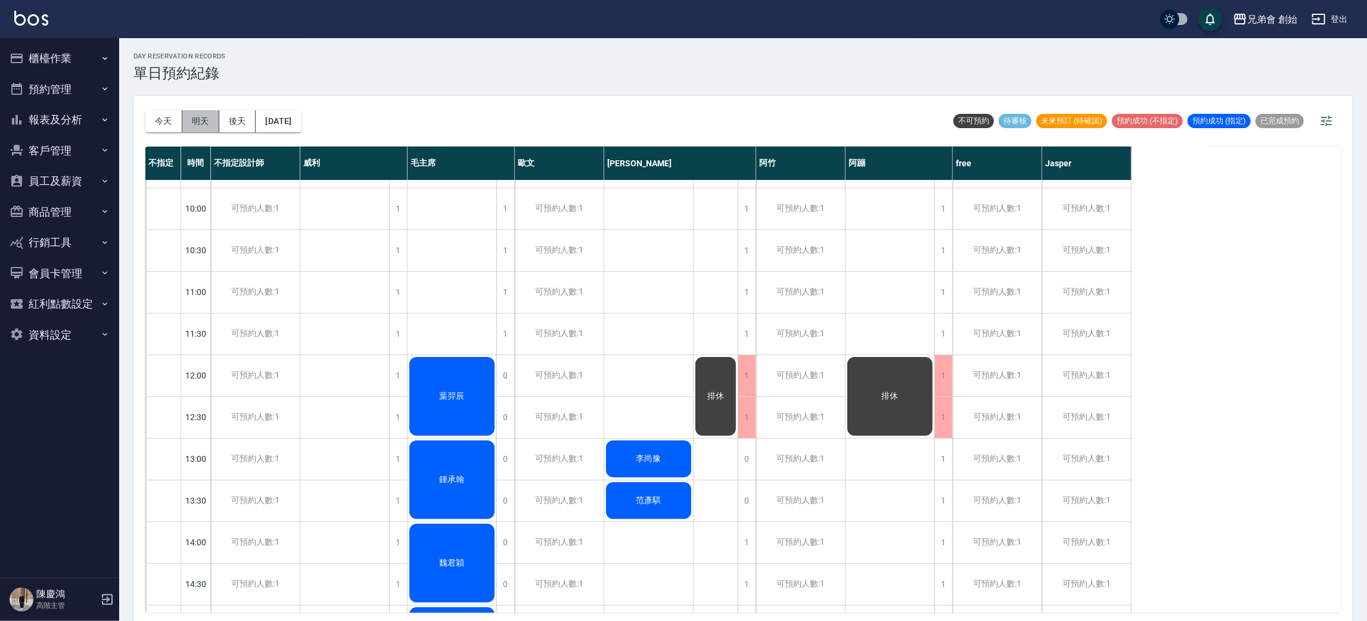
click at [195, 125] on button "明天" at bounding box center [200, 121] width 37 height 22
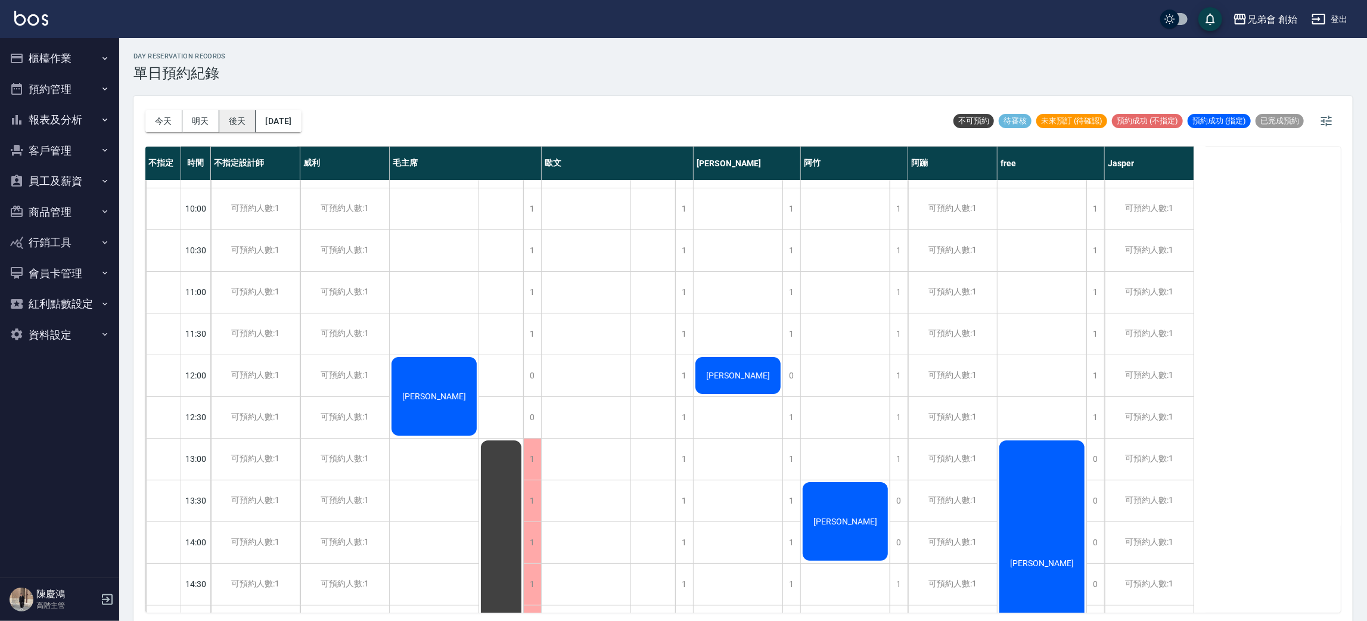
click at [228, 120] on button "後天" at bounding box center [237, 121] width 37 height 22
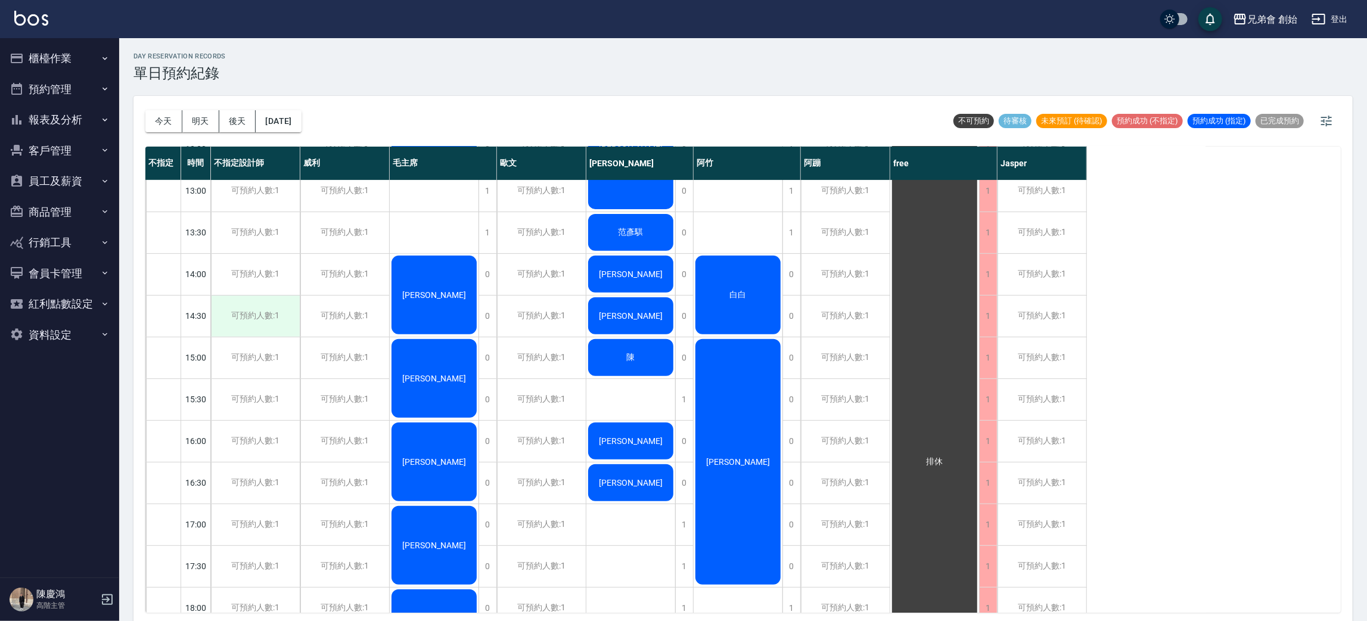
scroll to position [612, 0]
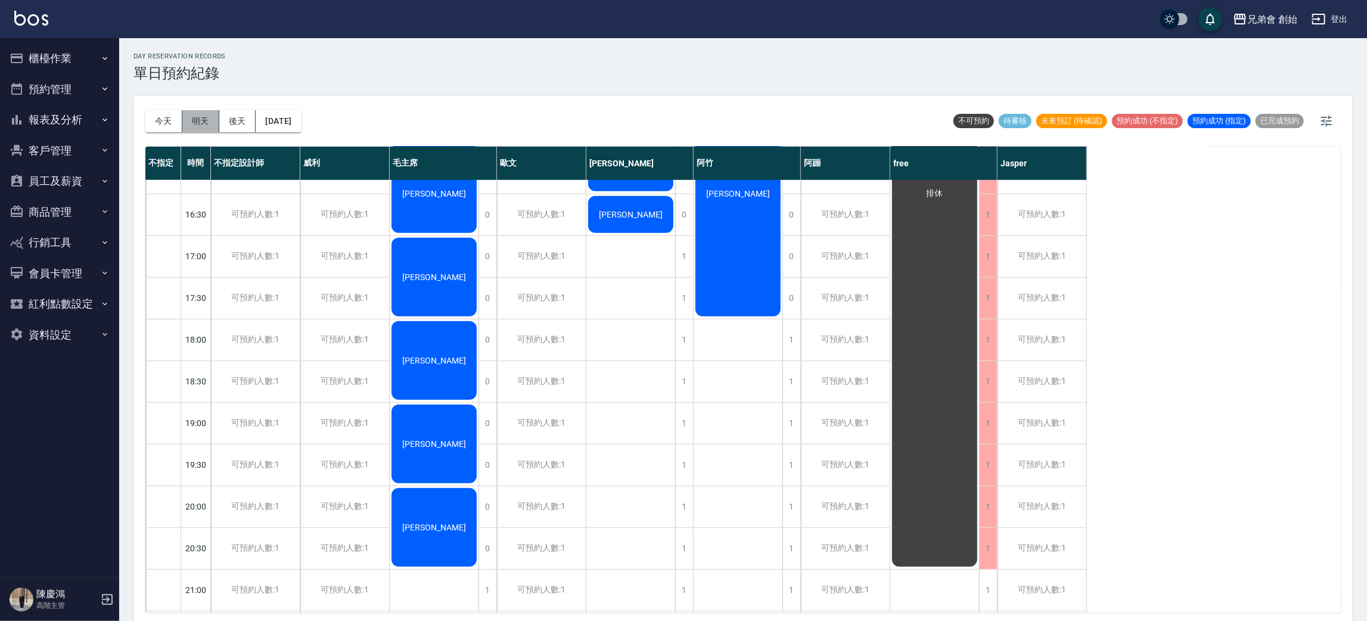
click at [201, 114] on button "明天" at bounding box center [200, 121] width 37 height 22
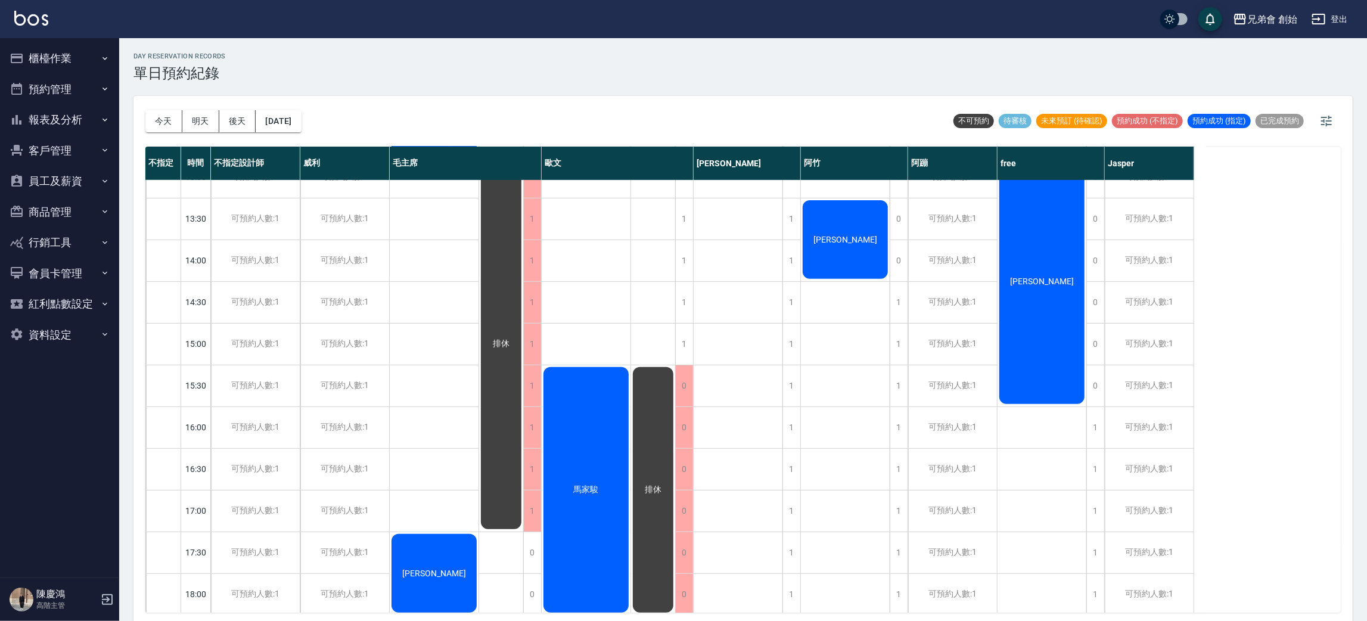
scroll to position [715, 0]
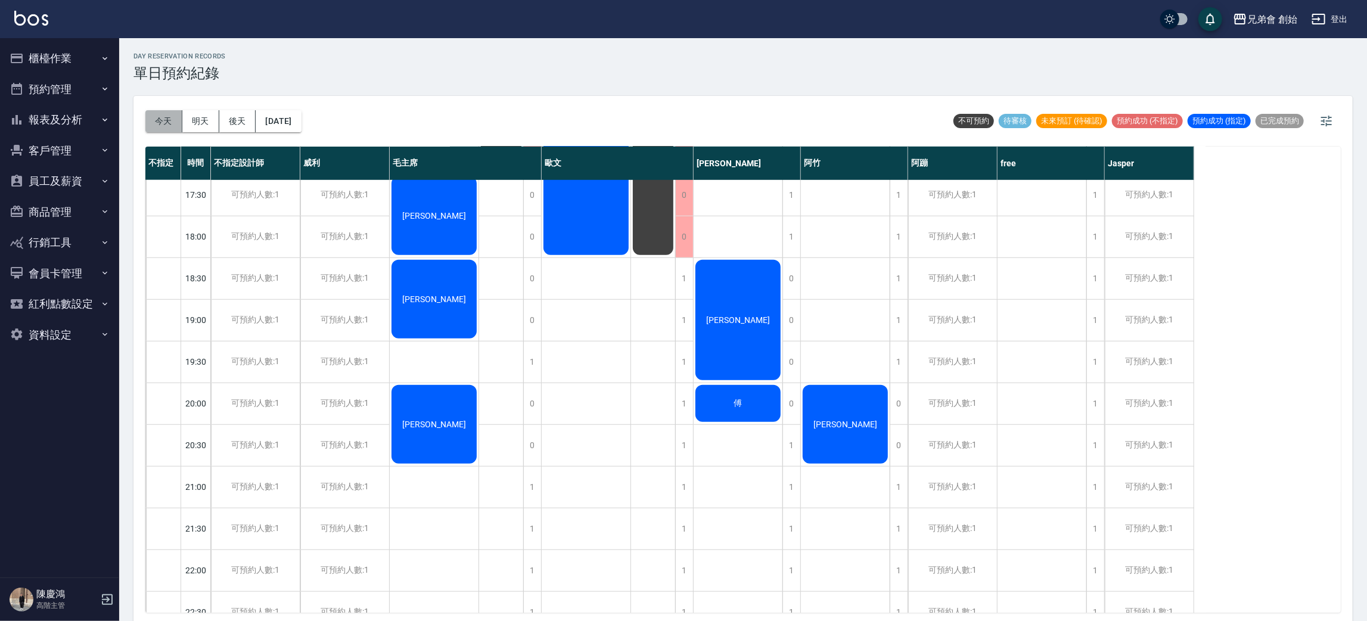
click at [163, 112] on button "今天" at bounding box center [163, 121] width 37 height 22
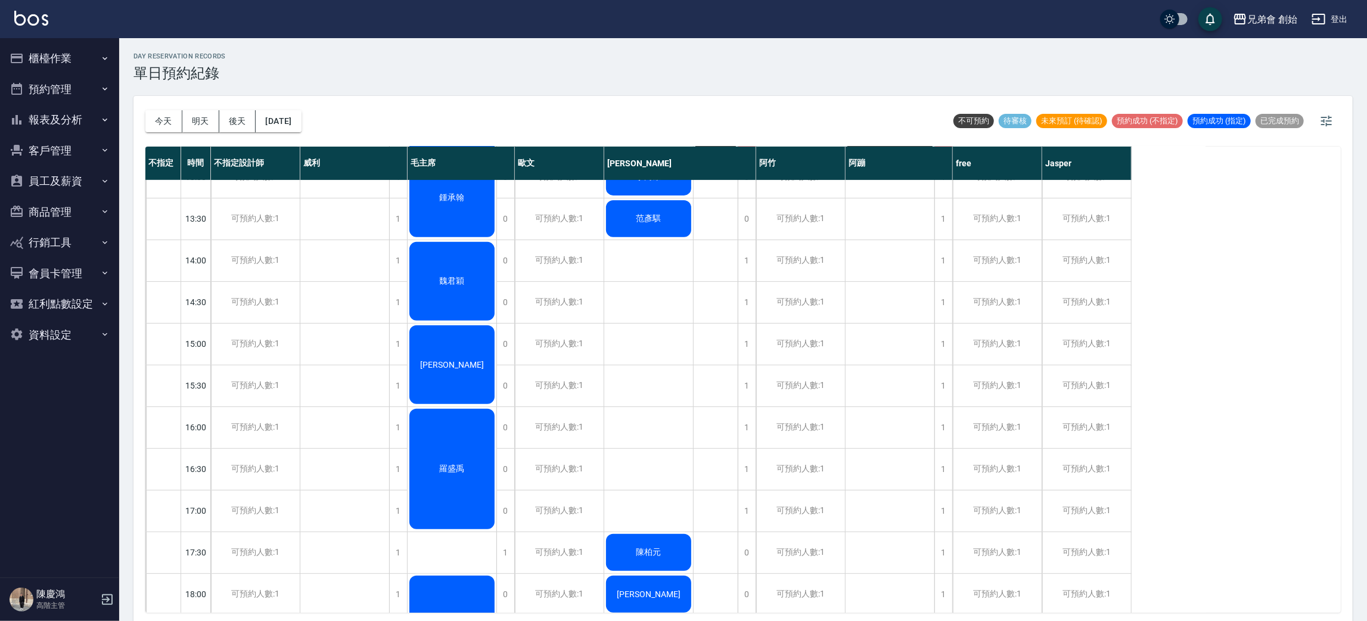
scroll to position [446, 0]
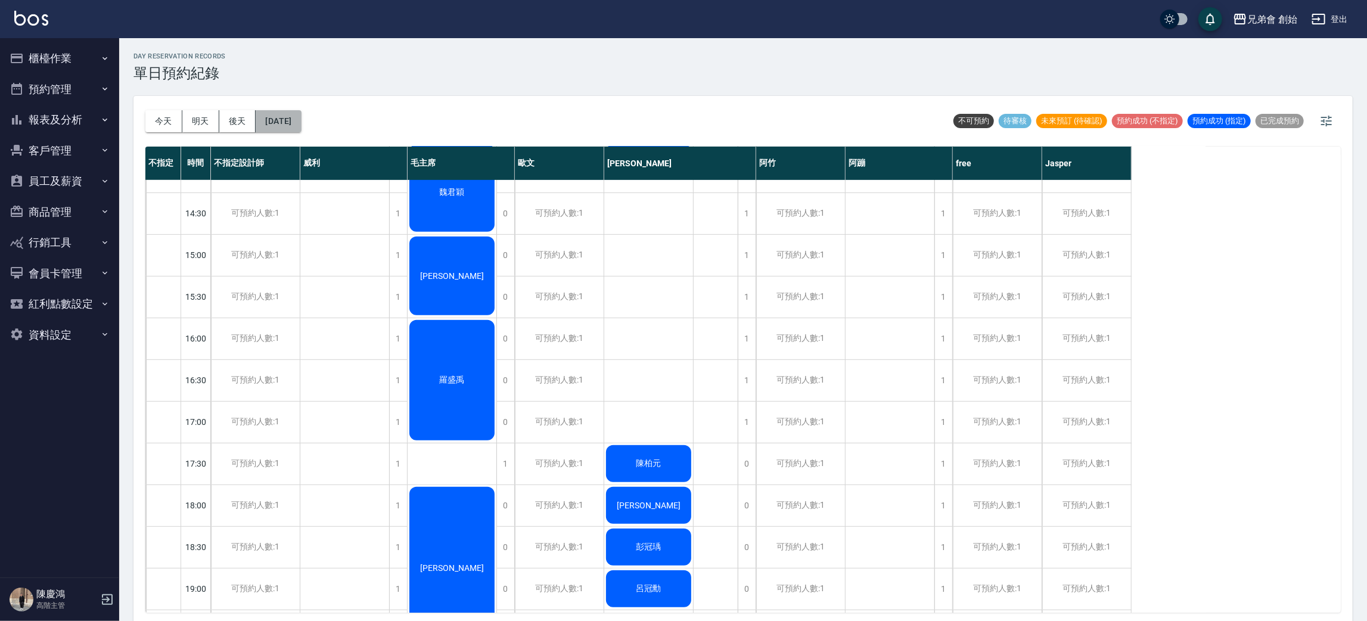
click at [301, 121] on button "[DATE]" at bounding box center [278, 121] width 45 height 22
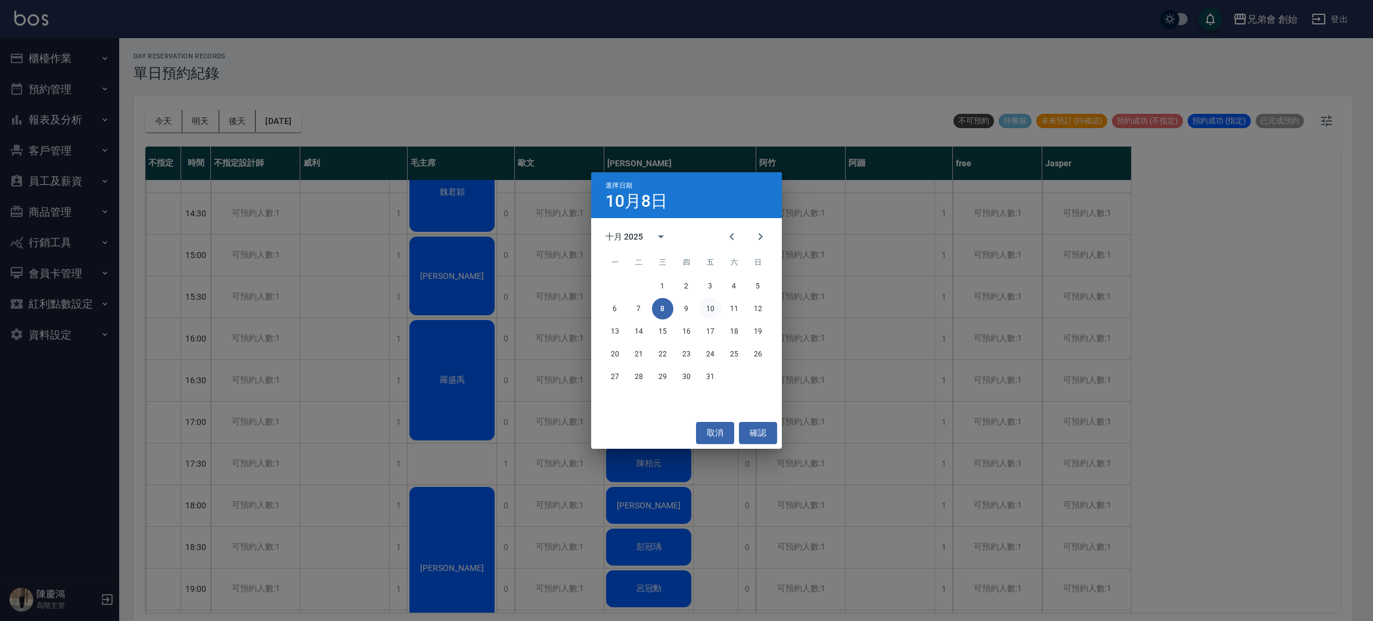
click at [709, 314] on button "10" at bounding box center [710, 308] width 21 height 21
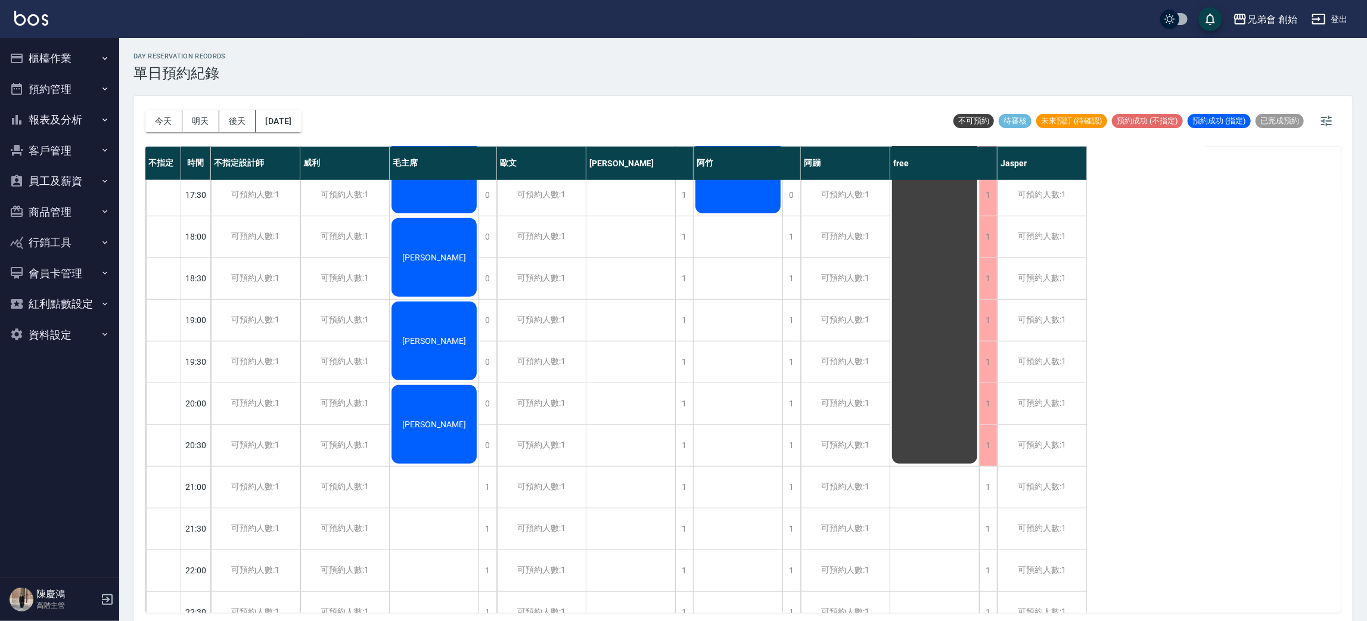
scroll to position [179, 0]
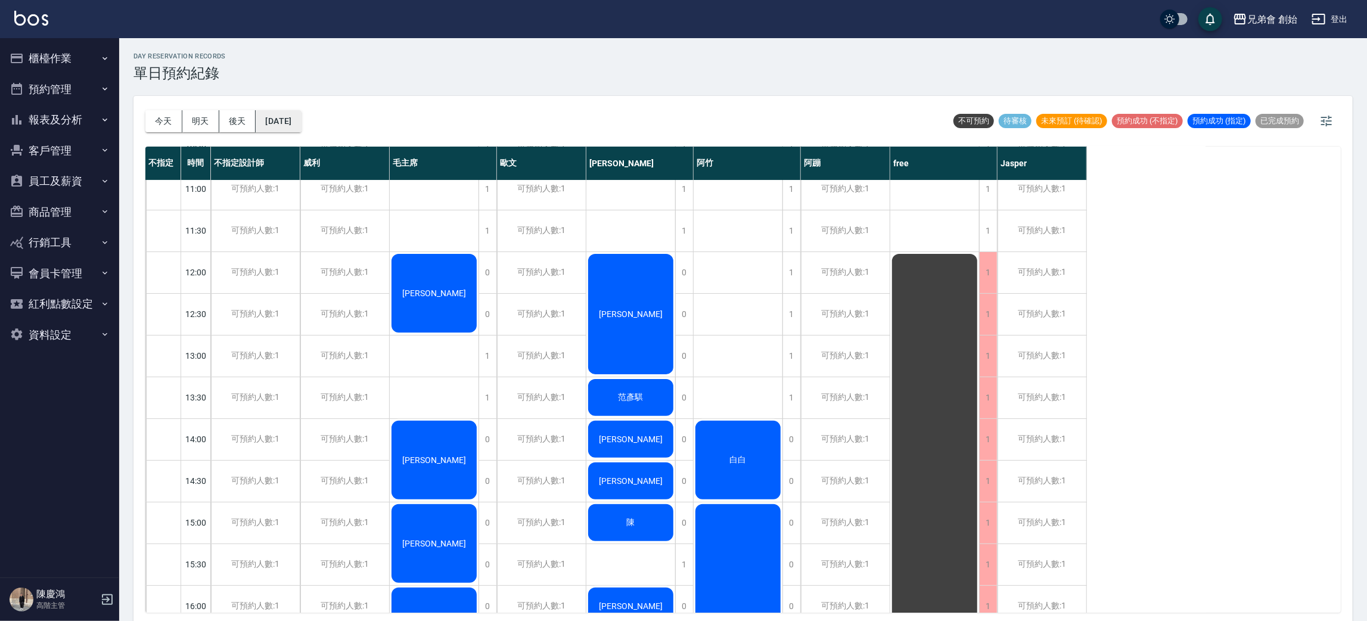
click at [292, 120] on button "2025/10/10" at bounding box center [278, 121] width 45 height 22
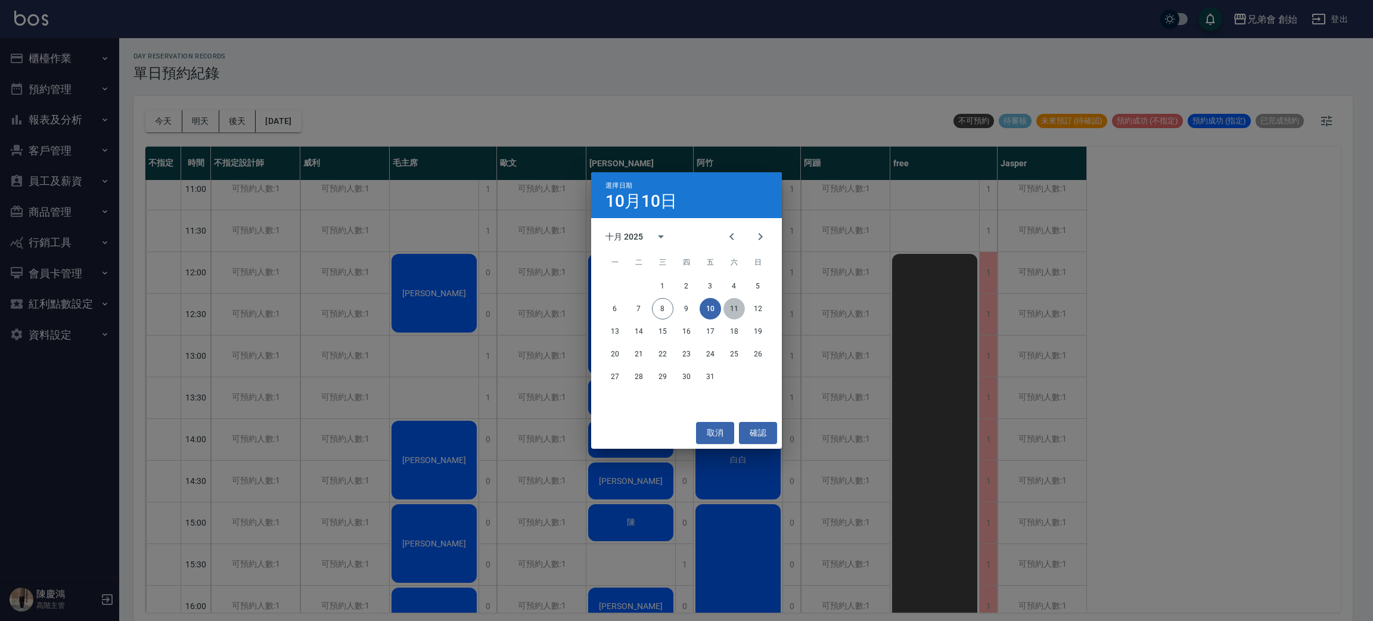
click at [731, 306] on button "11" at bounding box center [733, 308] width 21 height 21
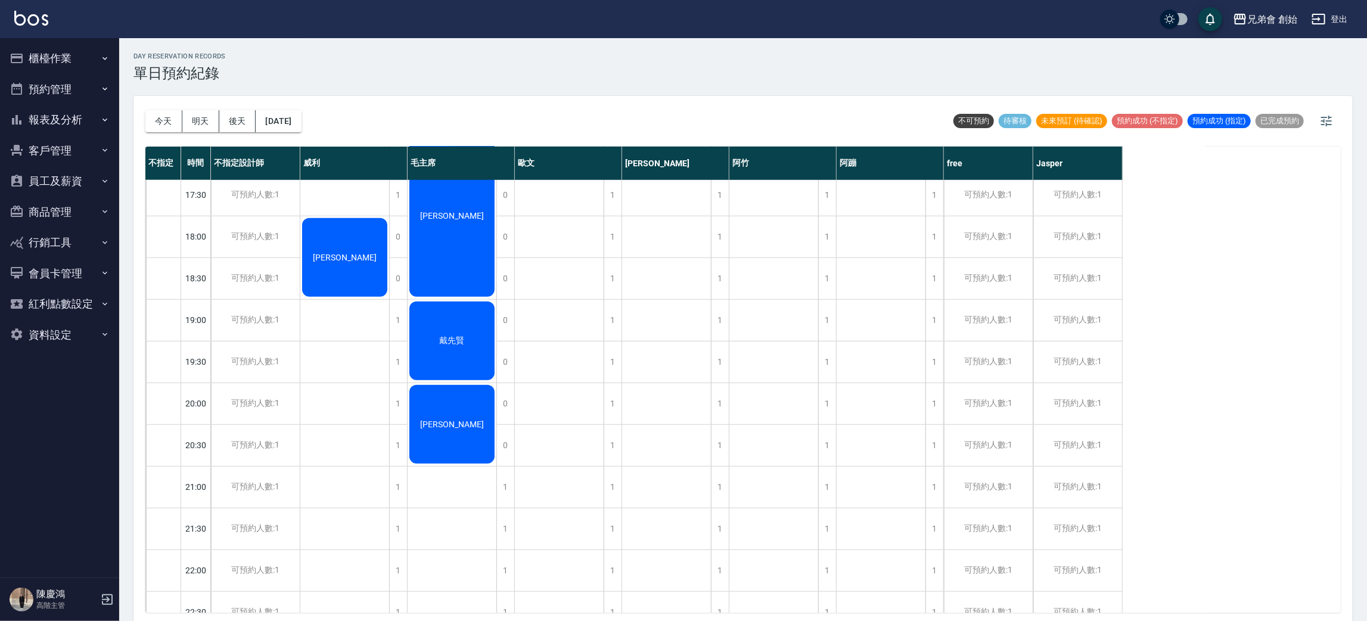
scroll to position [358, 0]
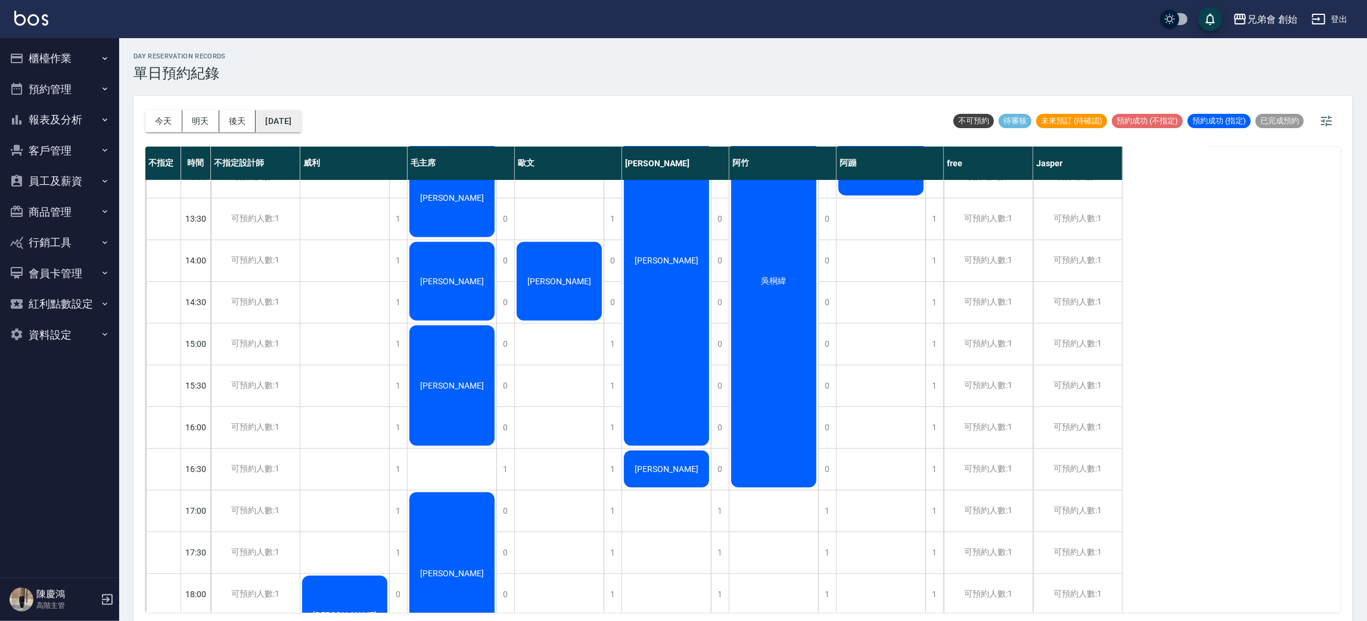
click at [280, 123] on button "2025/10/11" at bounding box center [278, 121] width 45 height 22
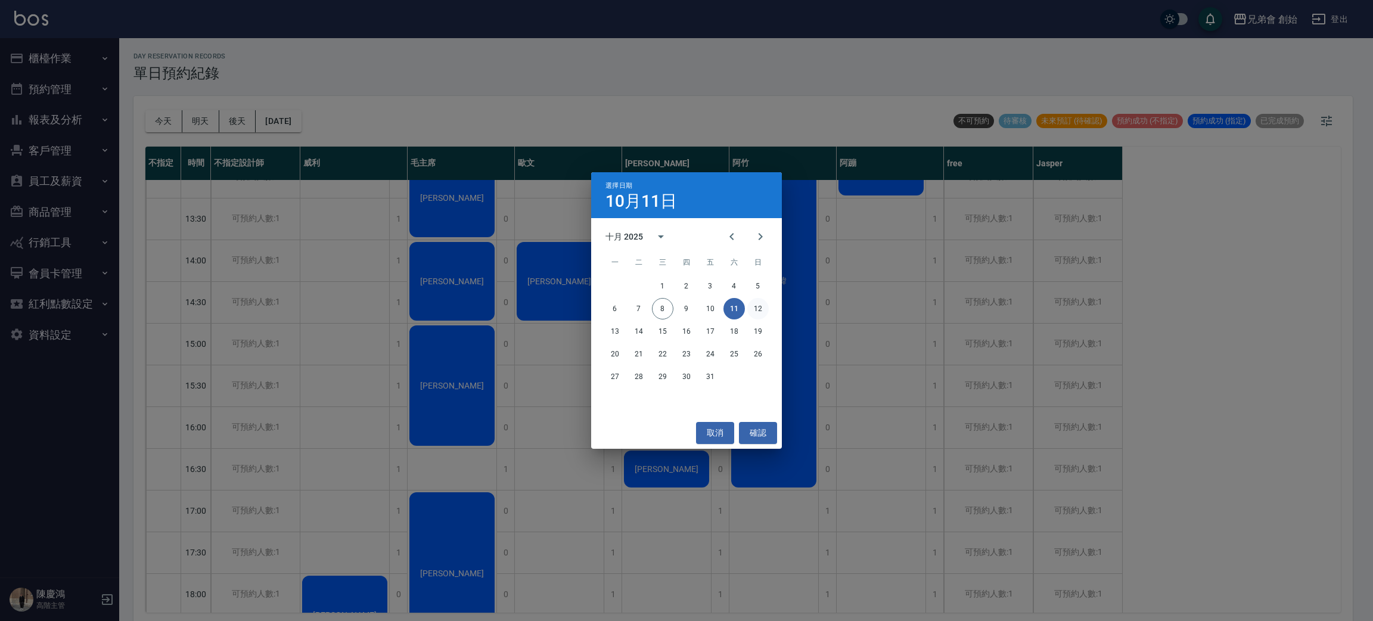
click at [757, 310] on button "12" at bounding box center [757, 308] width 21 height 21
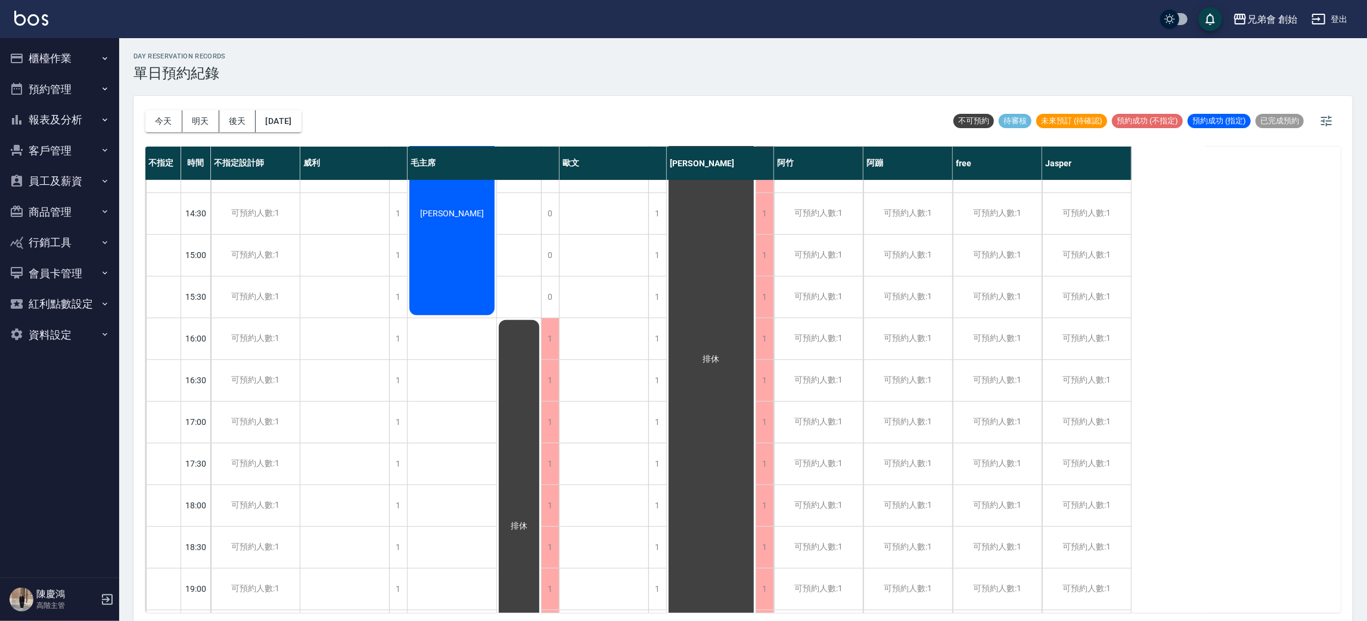
scroll to position [358, 0]
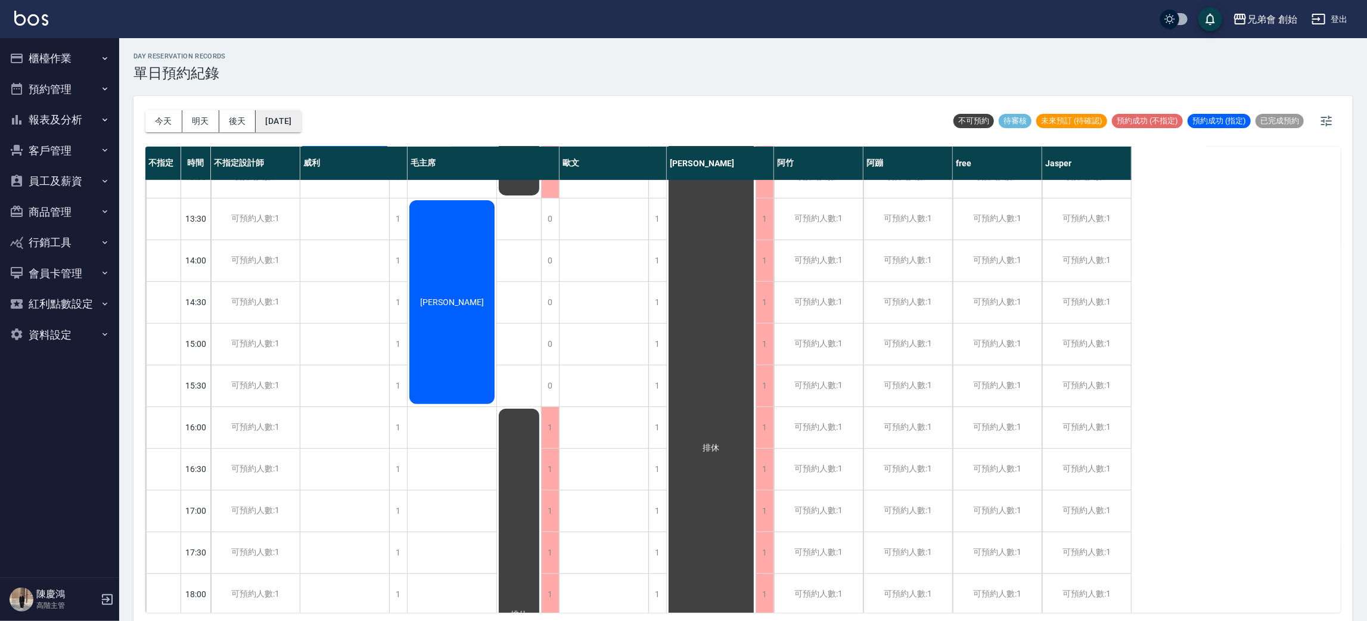
click at [271, 114] on button "2025/10/12" at bounding box center [278, 121] width 45 height 22
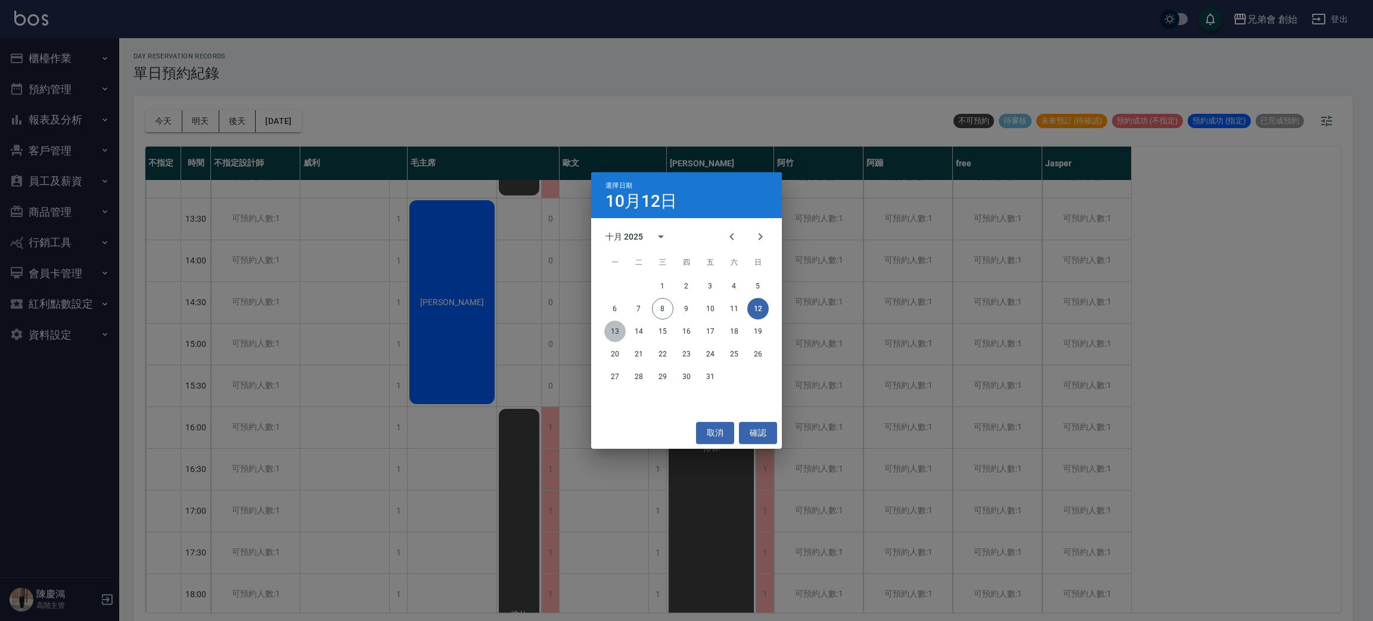
click at [613, 335] on button "13" at bounding box center [614, 331] width 21 height 21
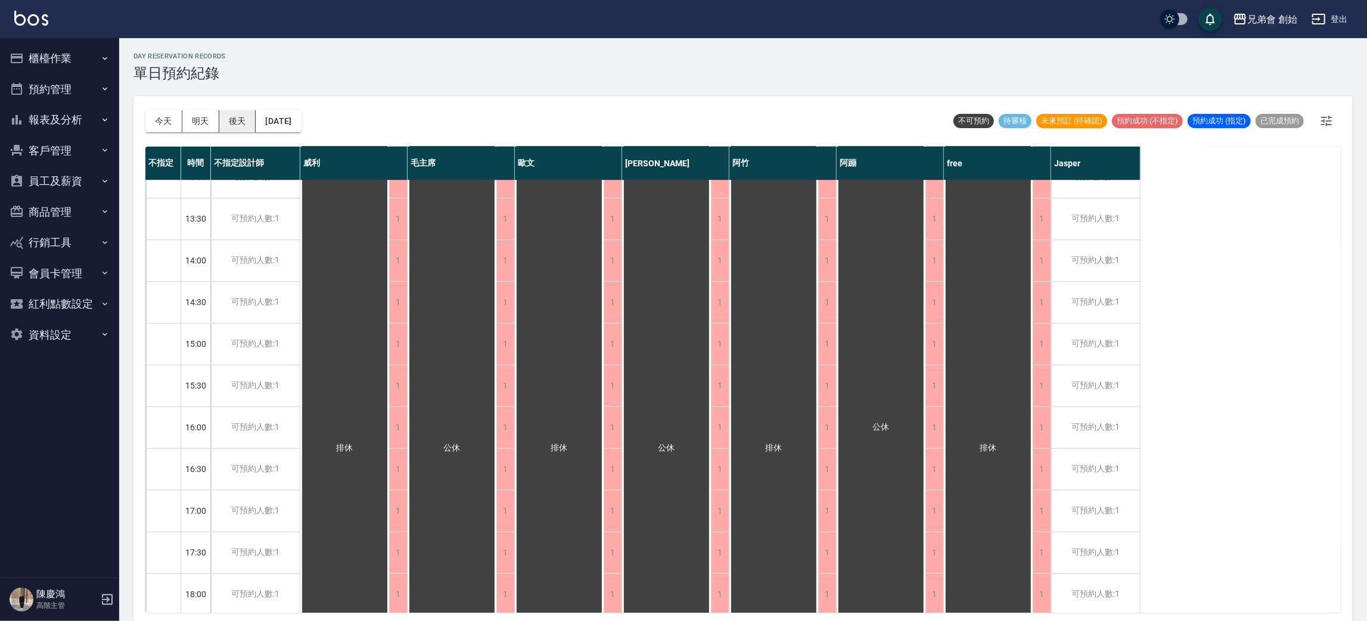
scroll to position [89, 0]
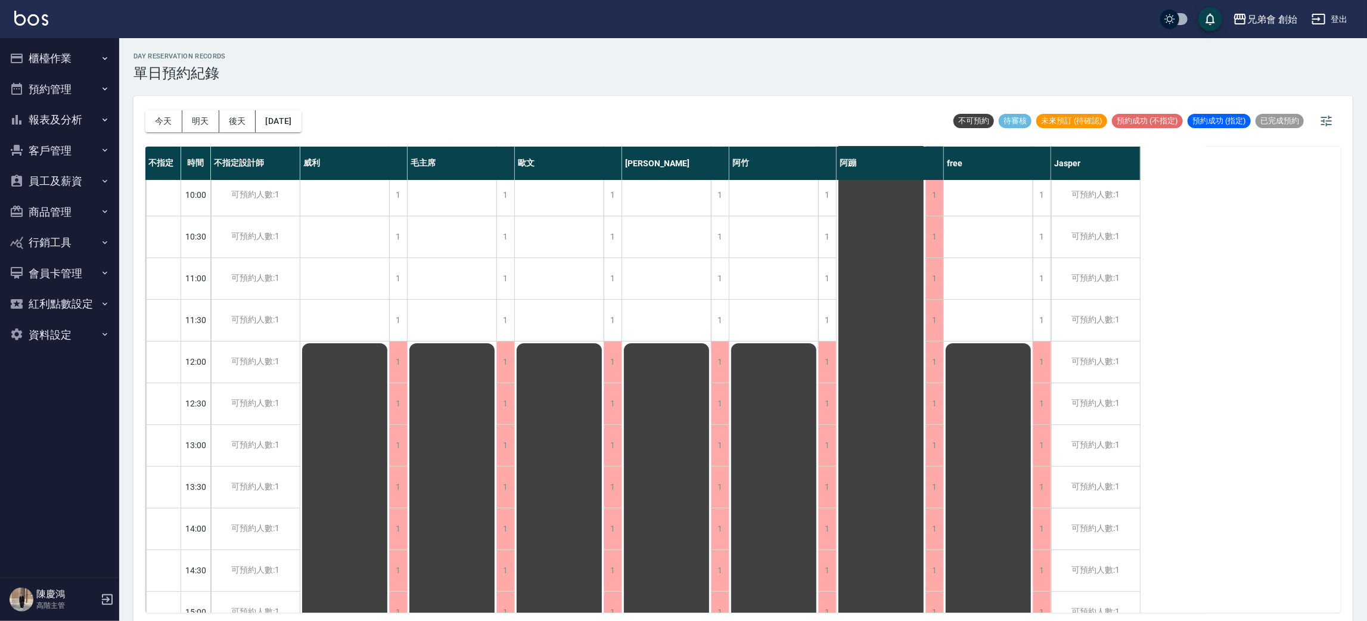
click at [292, 134] on div "今天 明天 後天 2025/10/13" at bounding box center [223, 121] width 156 height 51
click at [301, 120] on button "2025/10/13" at bounding box center [278, 121] width 45 height 22
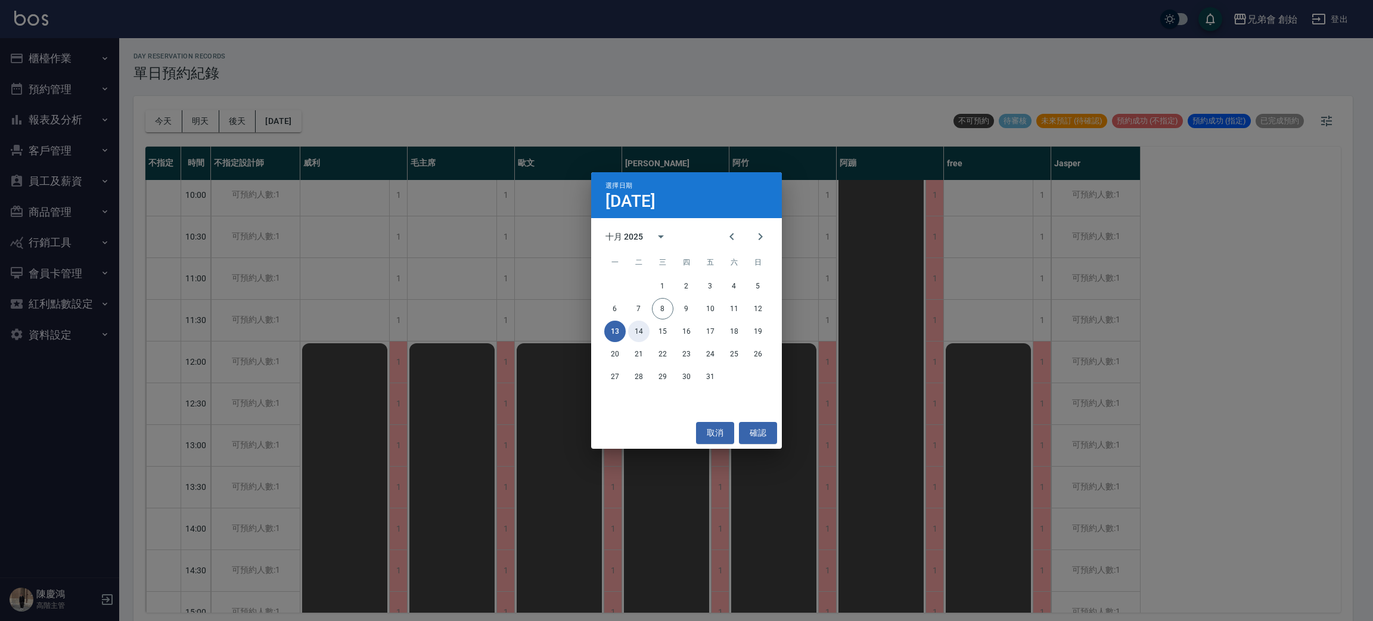
click at [641, 324] on button "14" at bounding box center [638, 331] width 21 height 21
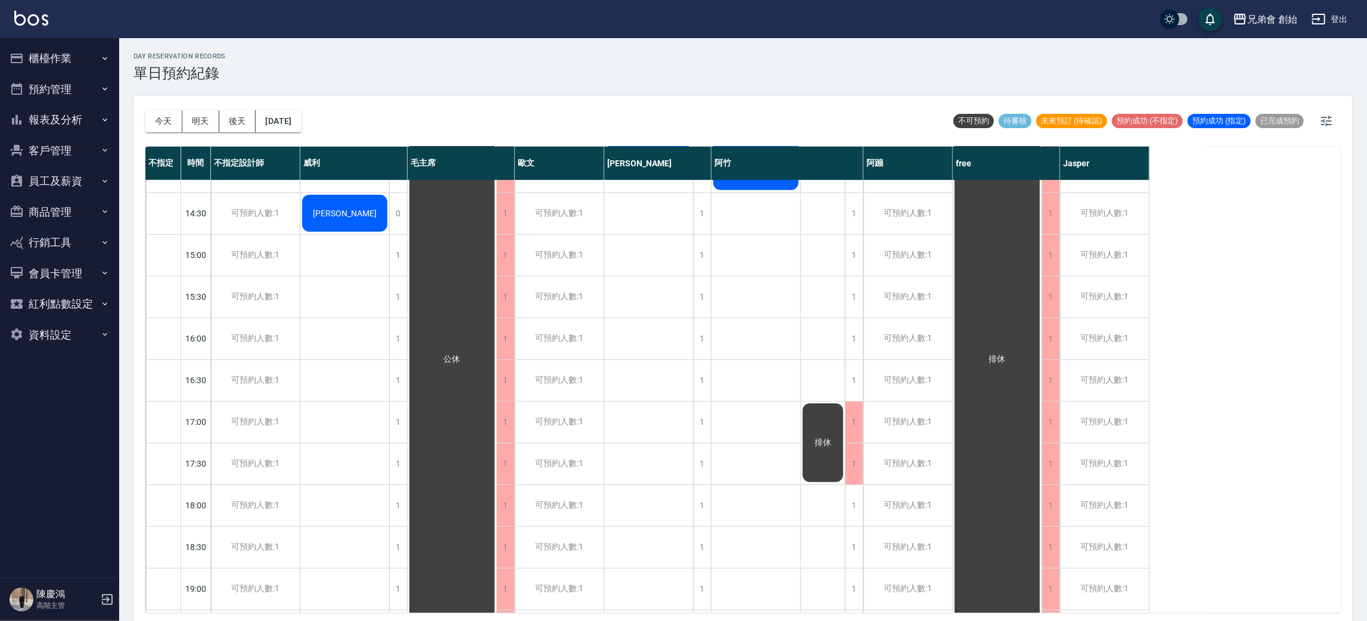
scroll to position [626, 0]
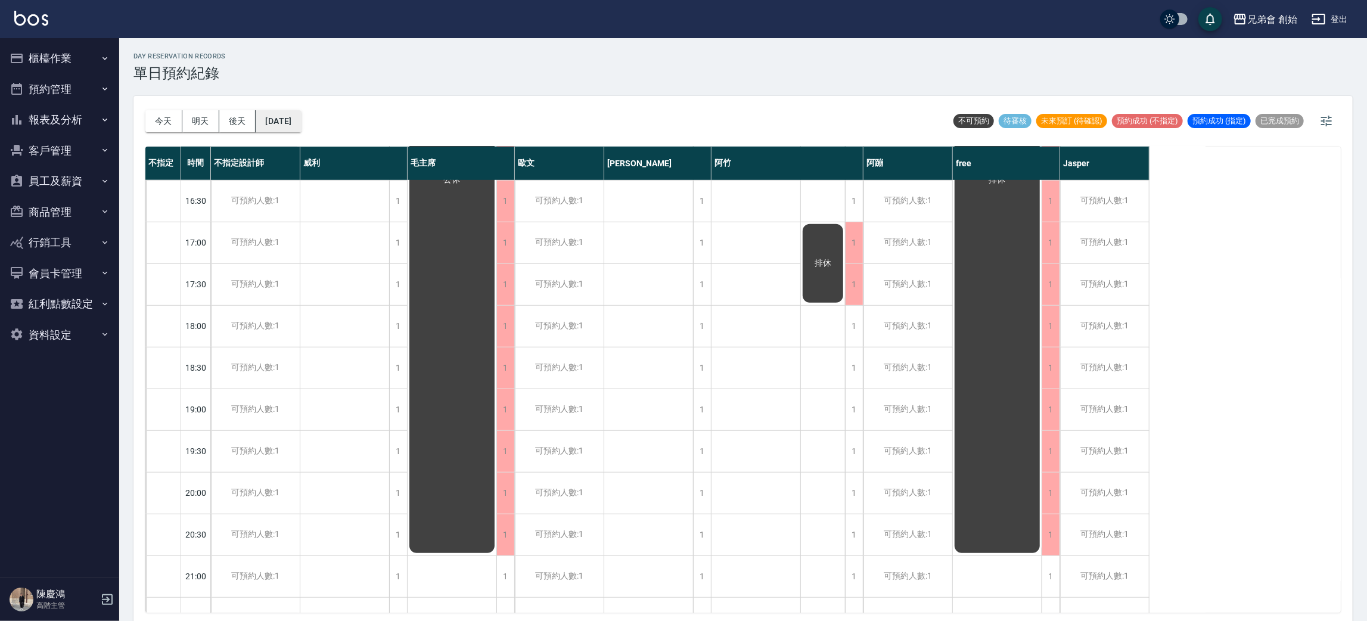
click at [291, 123] on button "2025/10/14" at bounding box center [278, 121] width 45 height 22
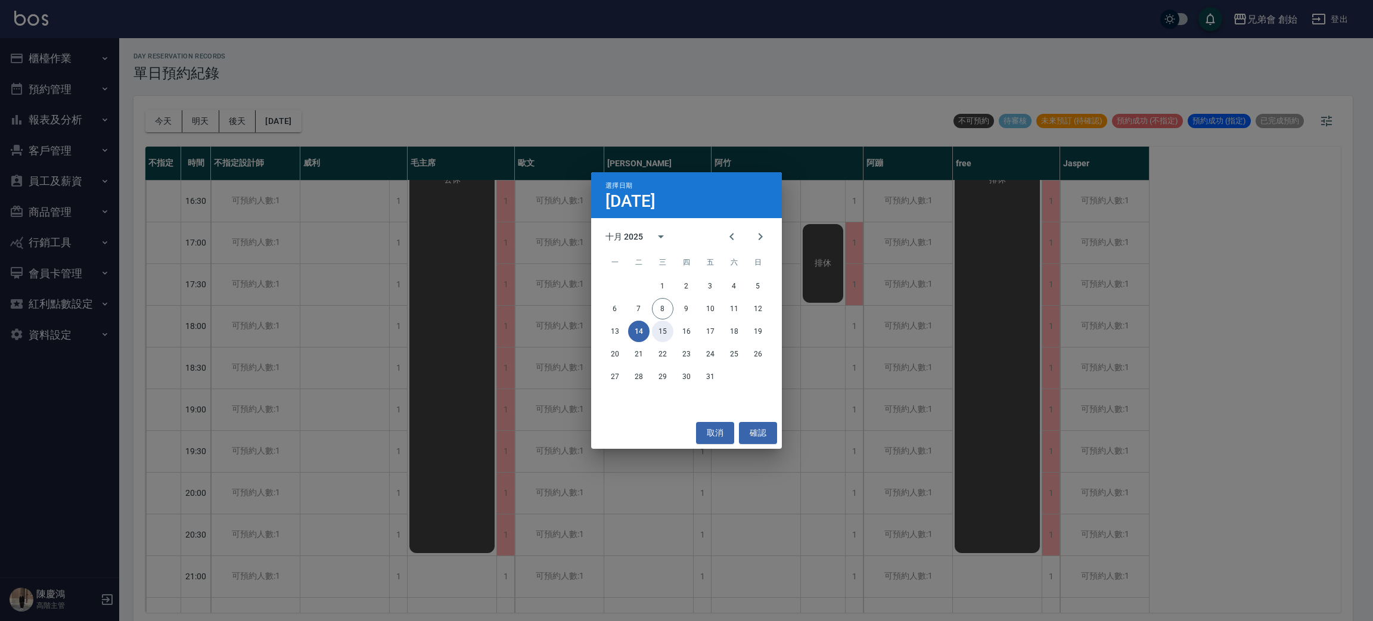
click at [657, 340] on button "15" at bounding box center [662, 331] width 21 height 21
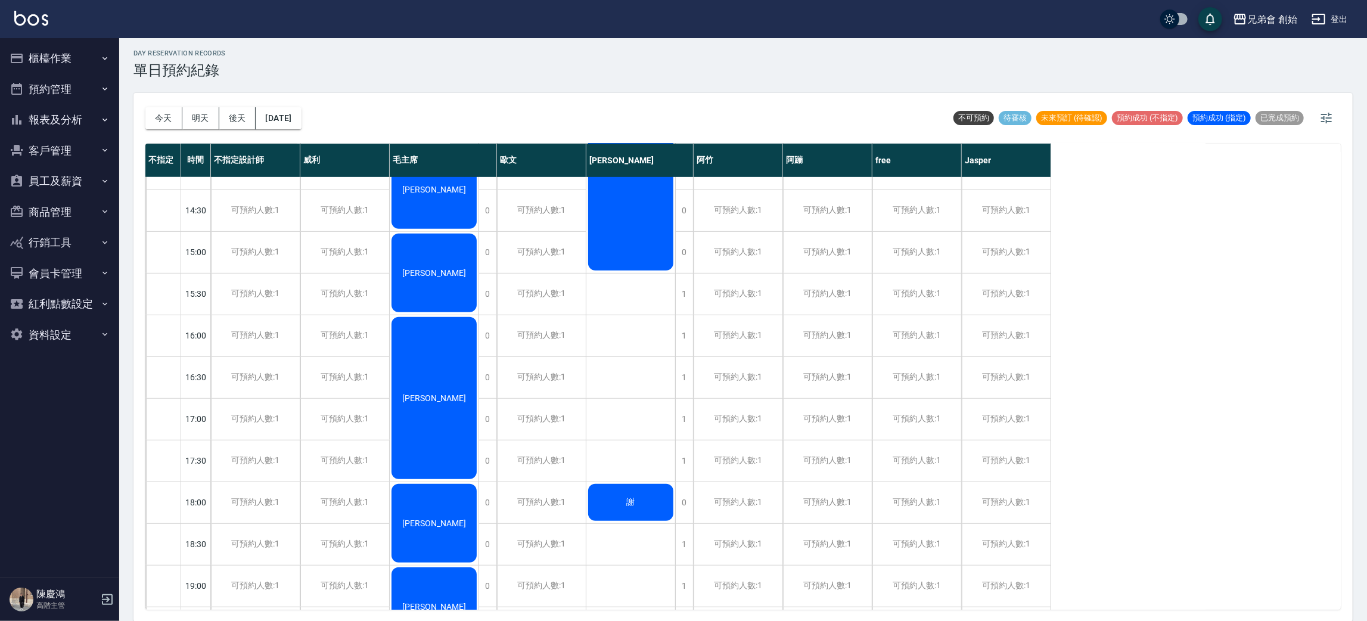
scroll to position [791, 0]
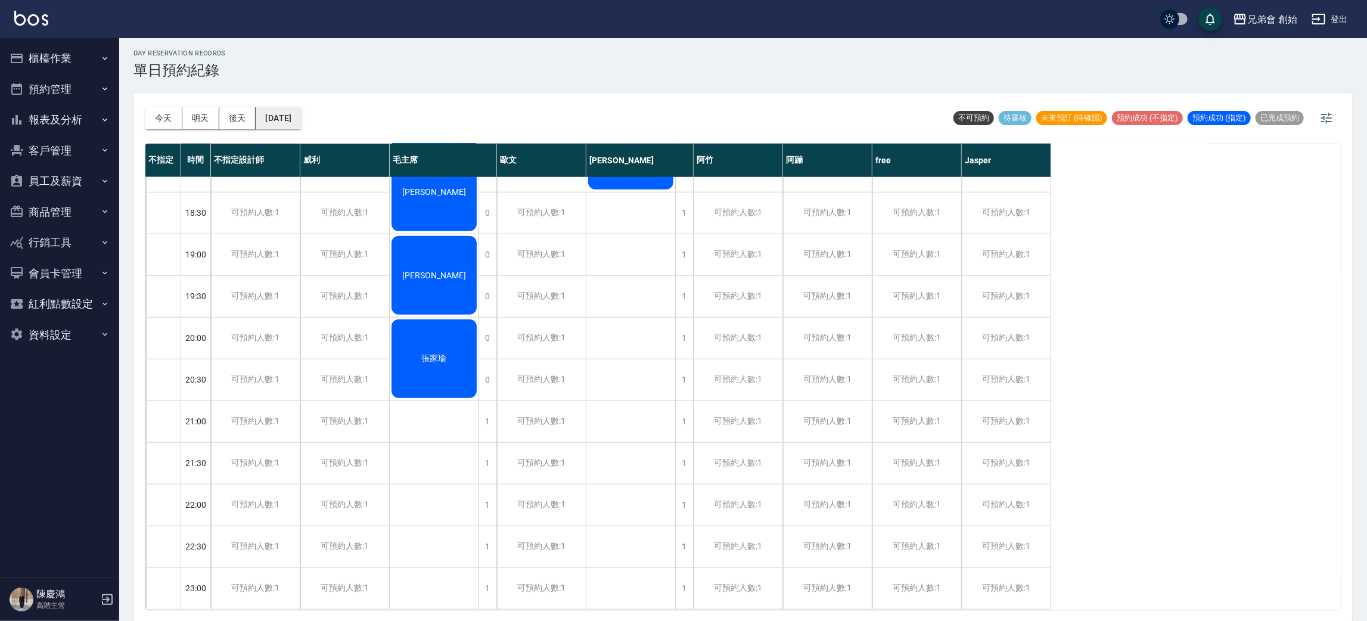
click at [293, 114] on button "2025/10/15" at bounding box center [278, 118] width 45 height 22
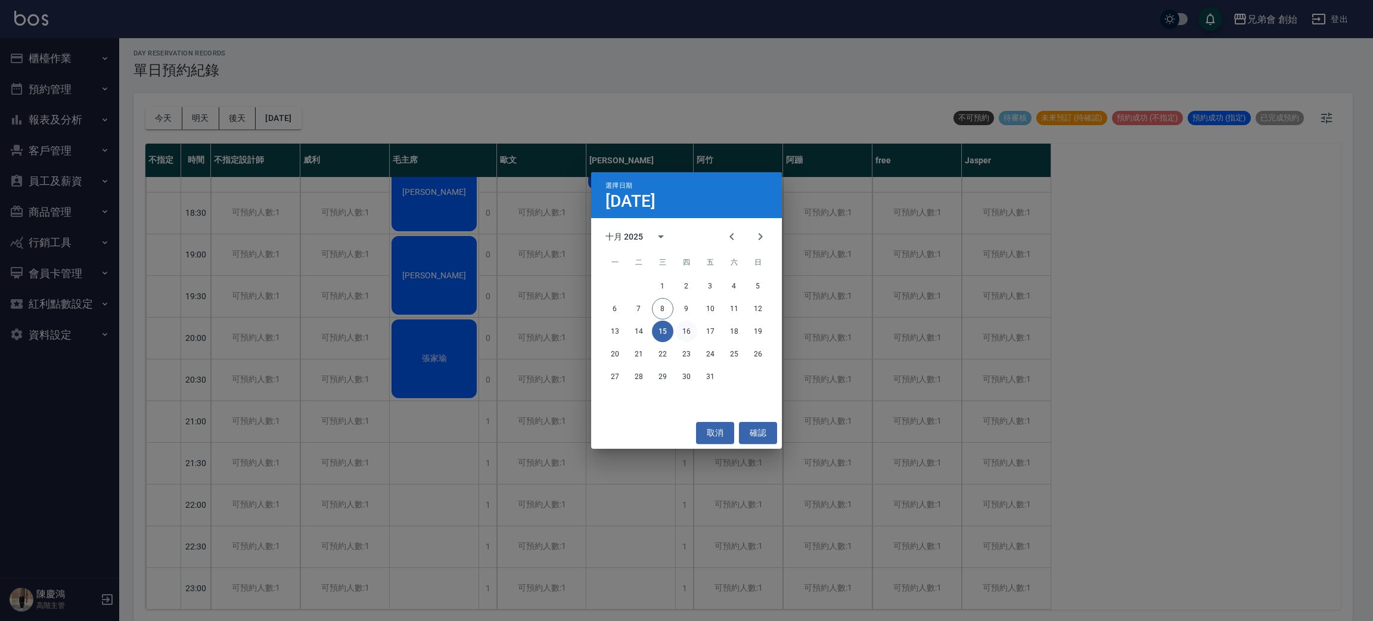
click at [689, 341] on button "16" at bounding box center [686, 331] width 21 height 21
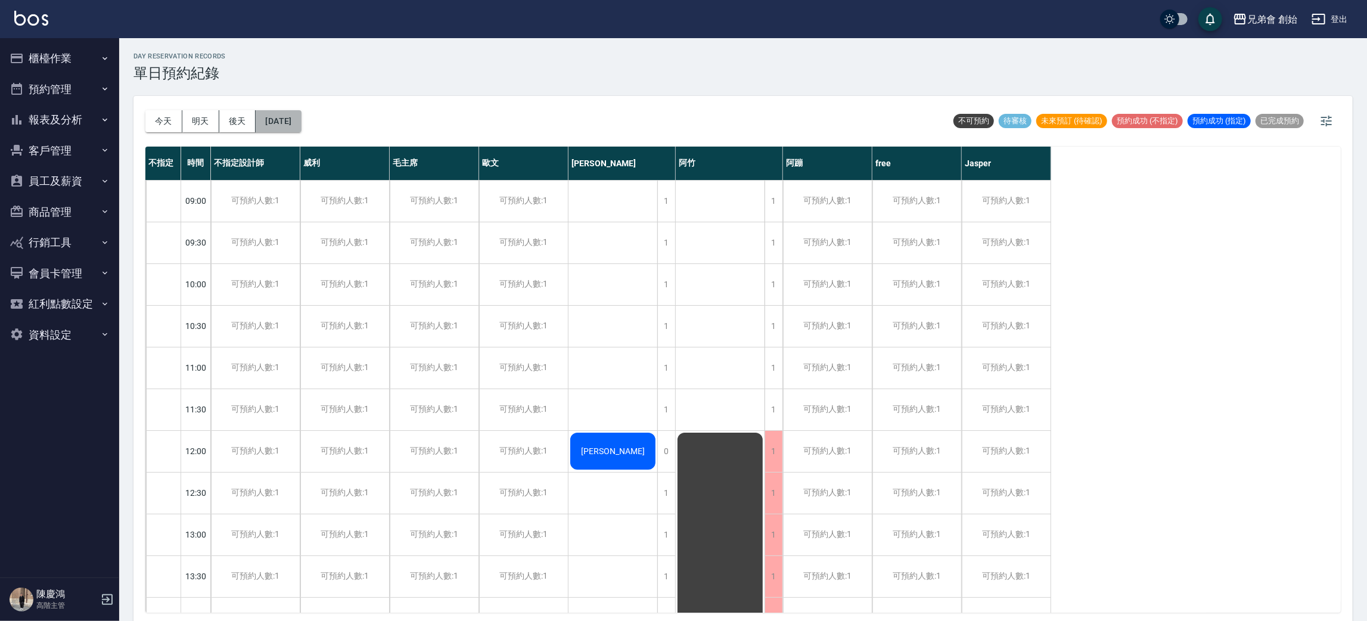
click at [301, 120] on button "2025/10/16" at bounding box center [278, 121] width 45 height 22
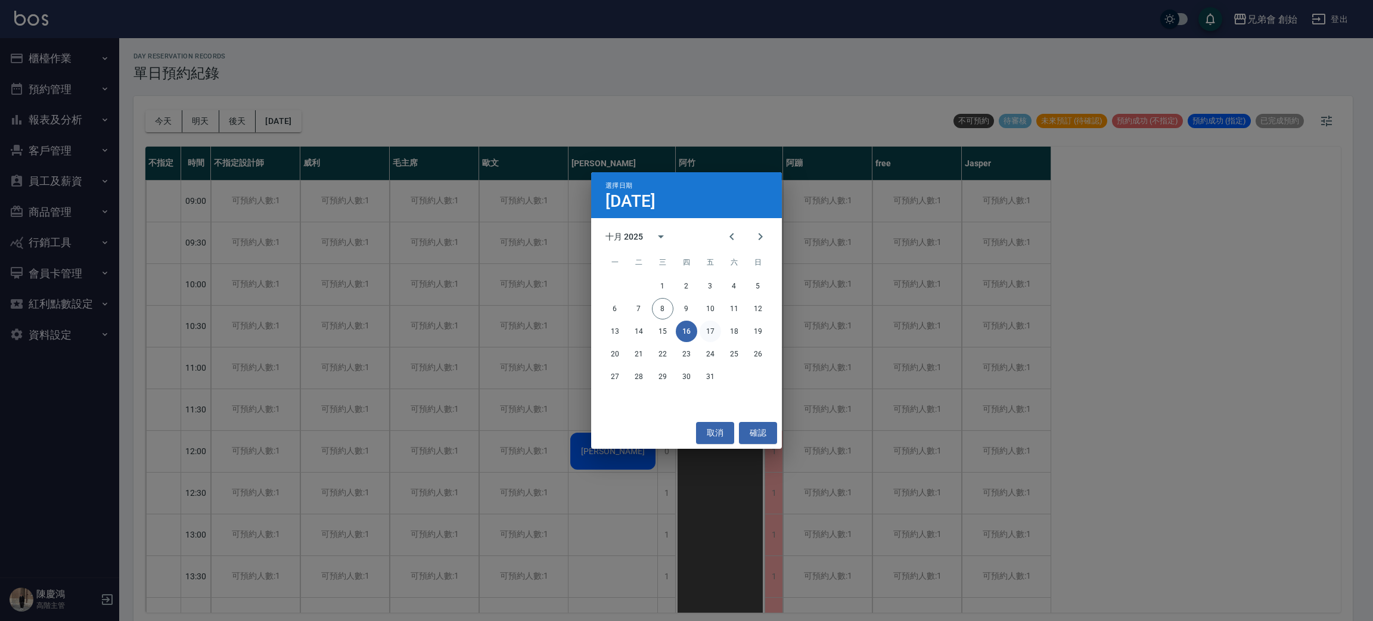
click at [703, 334] on button "17" at bounding box center [710, 331] width 21 height 21
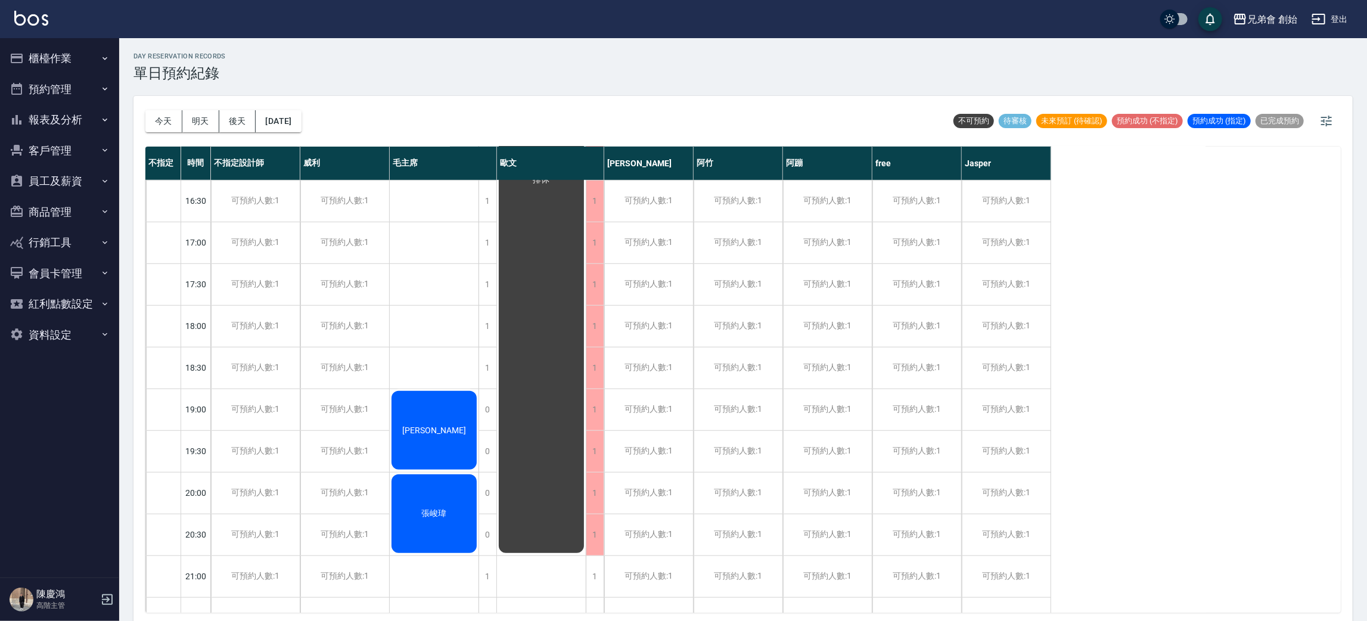
scroll to position [715, 0]
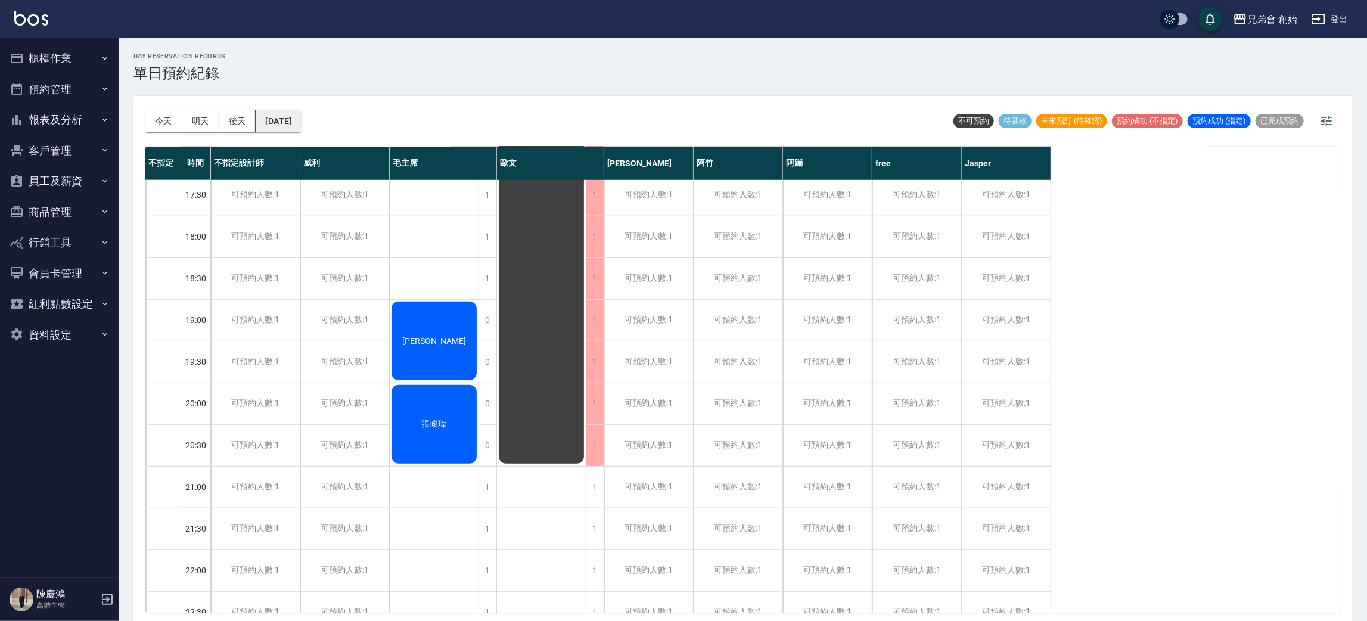
click at [299, 119] on button "2025/10/17" at bounding box center [278, 121] width 45 height 22
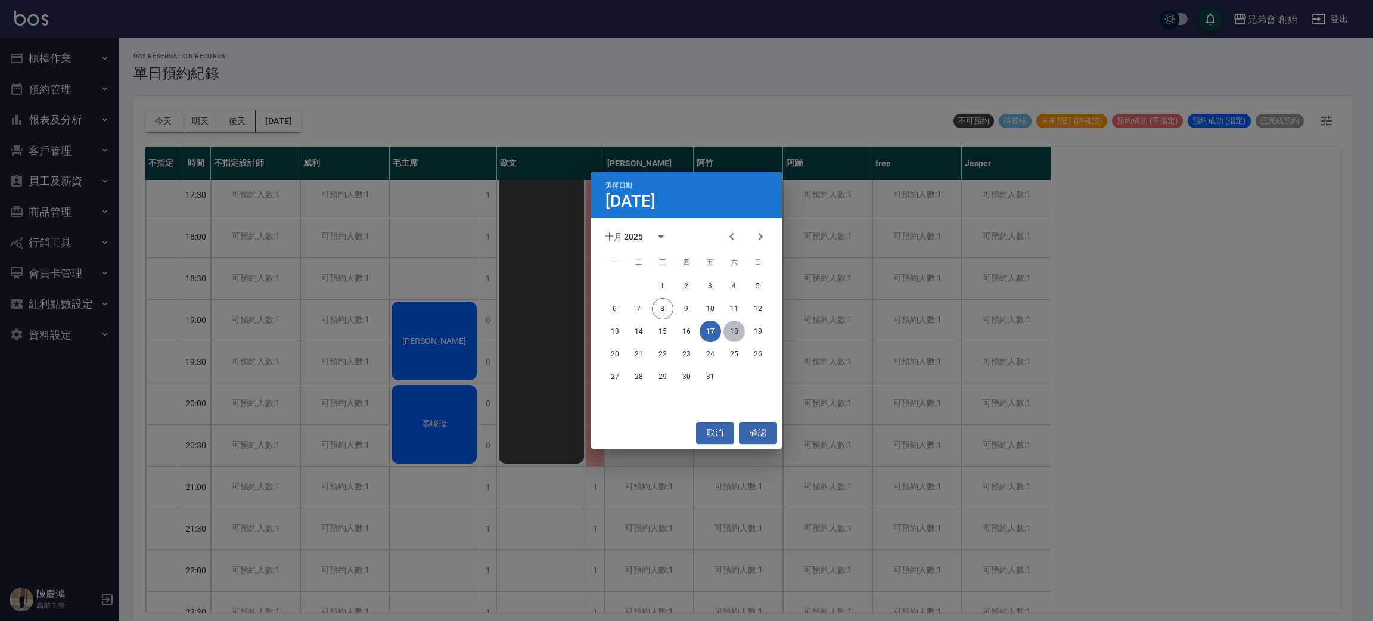
click at [734, 325] on button "18" at bounding box center [733, 331] width 21 height 21
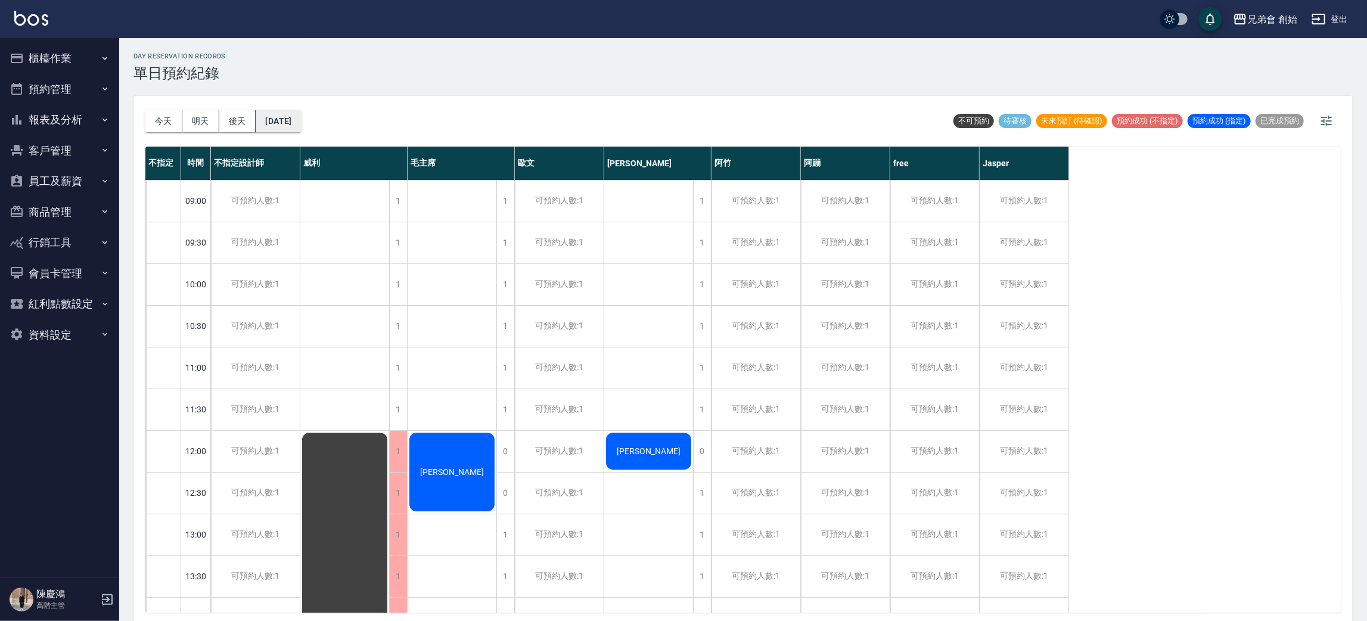
click at [301, 120] on button "2025/10/18" at bounding box center [278, 121] width 45 height 22
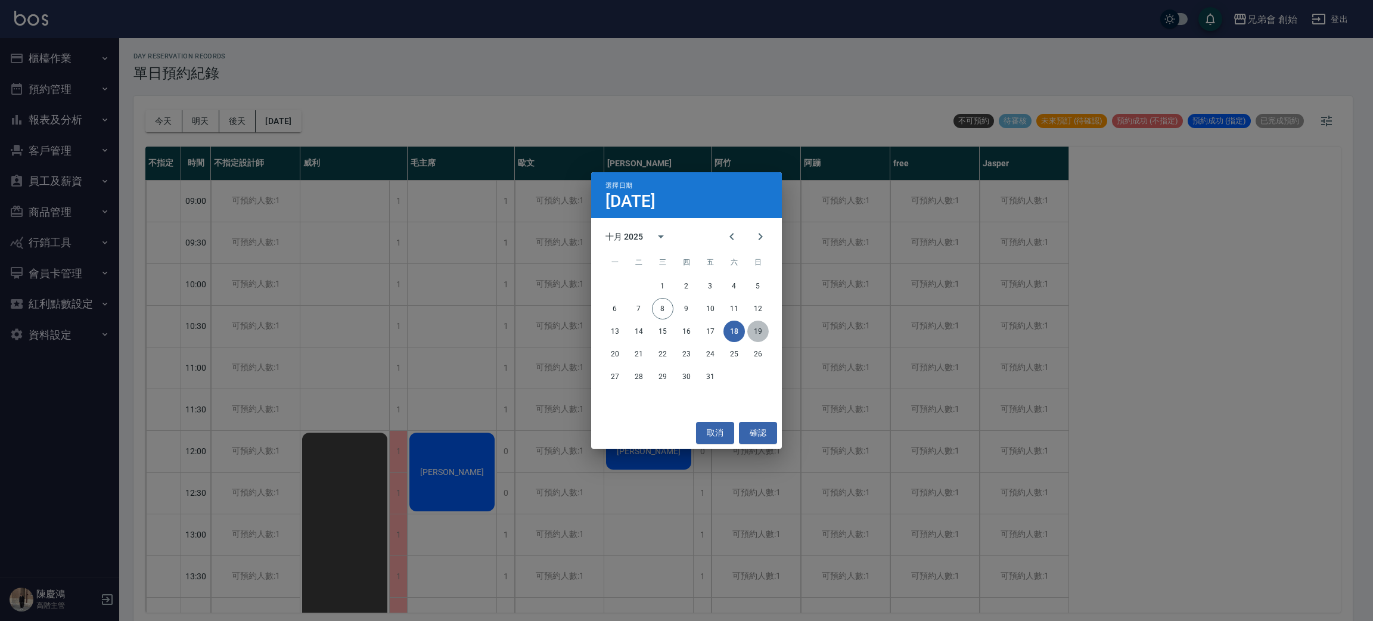
click at [757, 327] on button "19" at bounding box center [757, 331] width 21 height 21
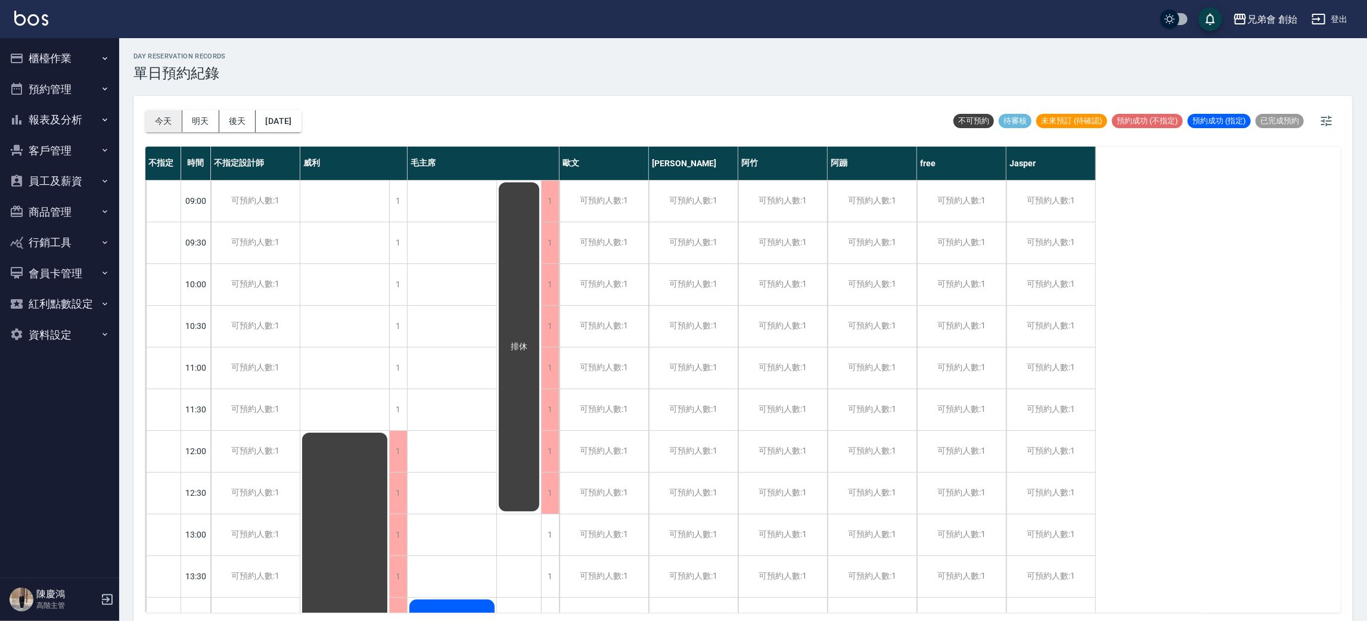
click at [166, 116] on button "今天" at bounding box center [163, 121] width 37 height 22
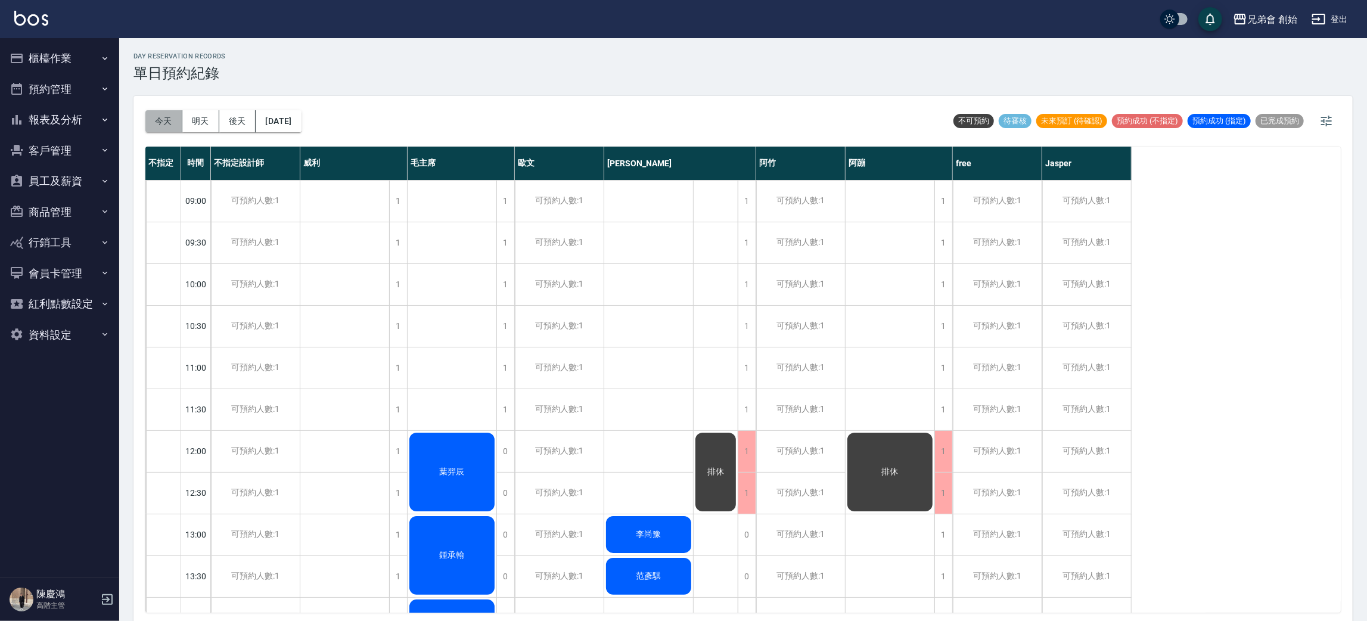
click at [161, 123] on button "今天" at bounding box center [163, 121] width 37 height 22
click at [871, 85] on div "day Reservation records 單日預約紀錄 今天 明天 後天 2025/10/08 不可預約 待審核 未來預訂 (待確認) 預約成功 (不指…" at bounding box center [743, 331] width 1248 height 586
click at [152, 111] on button "今天" at bounding box center [163, 121] width 37 height 22
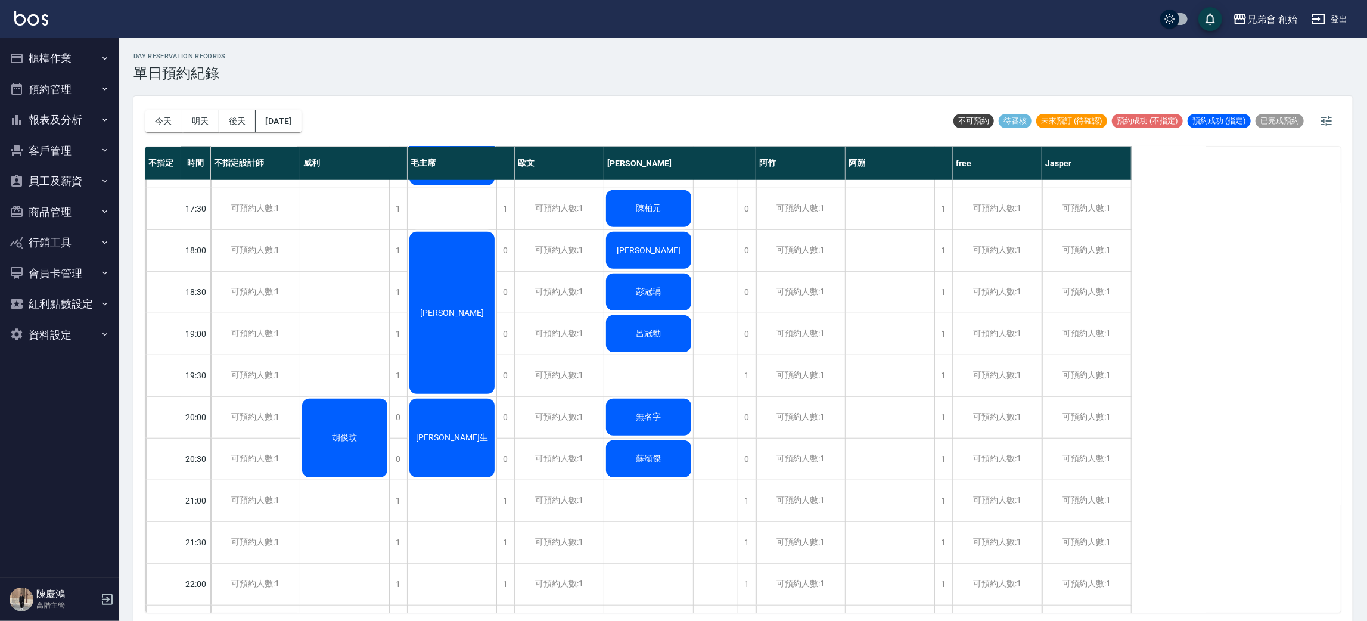
scroll to position [612, 0]
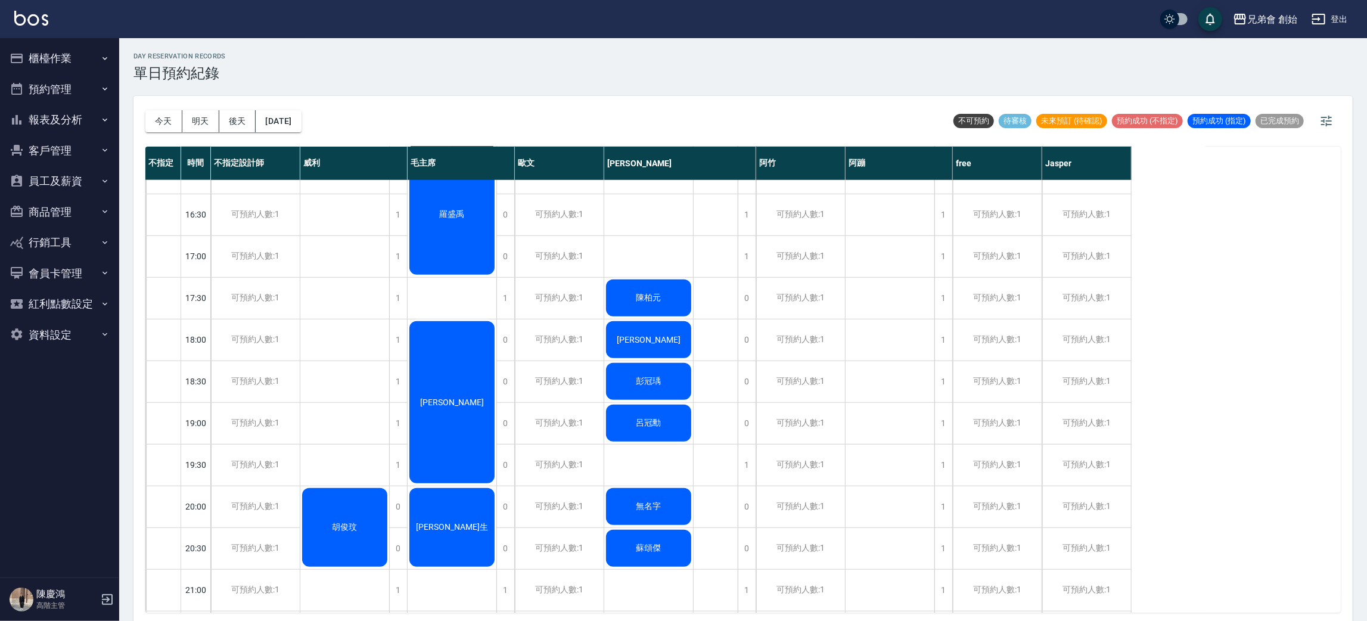
drag, startPoint x: 900, startPoint y: 503, endPoint x: 848, endPoint y: 479, distance: 57.9
click at [902, 502] on div "排休" at bounding box center [890, 173] width 89 height 1210
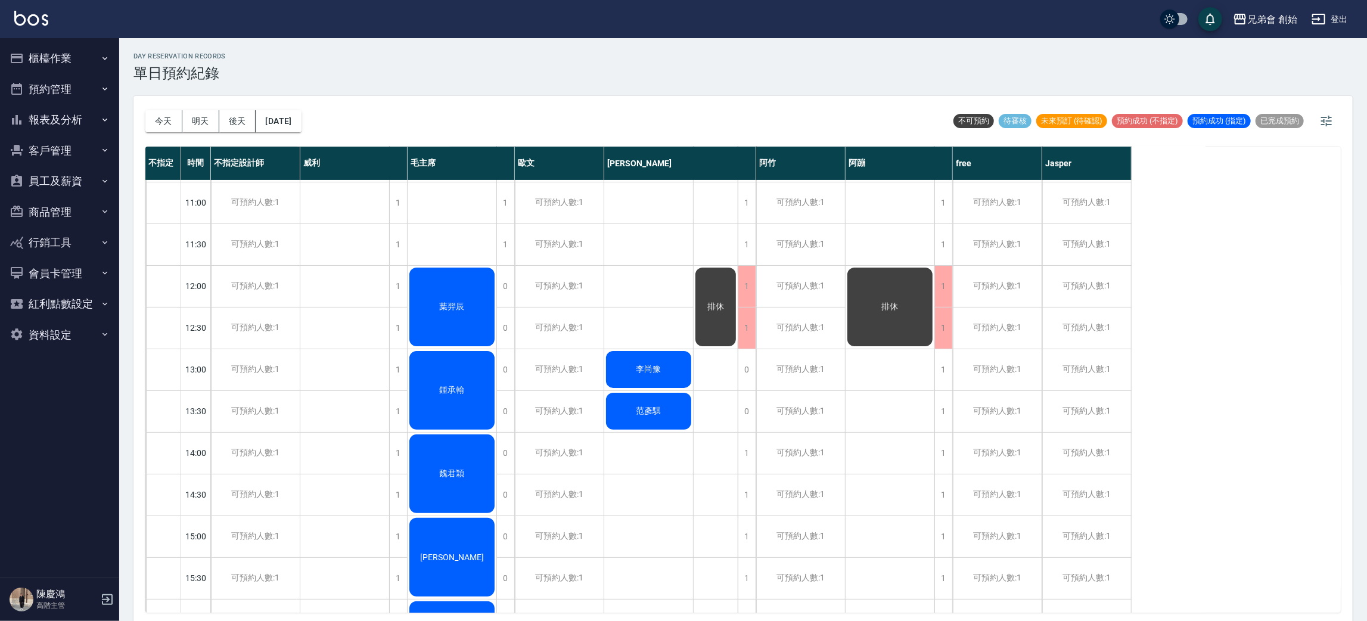
scroll to position [0, 0]
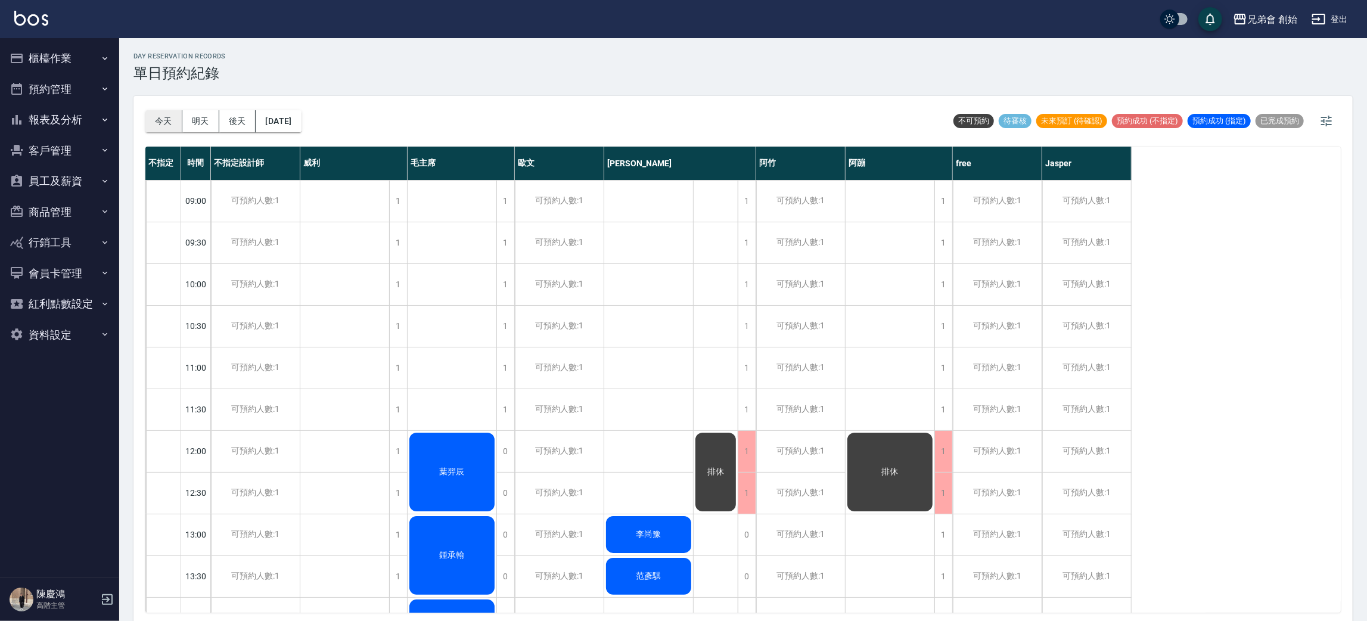
click at [176, 117] on button "今天" at bounding box center [163, 121] width 37 height 22
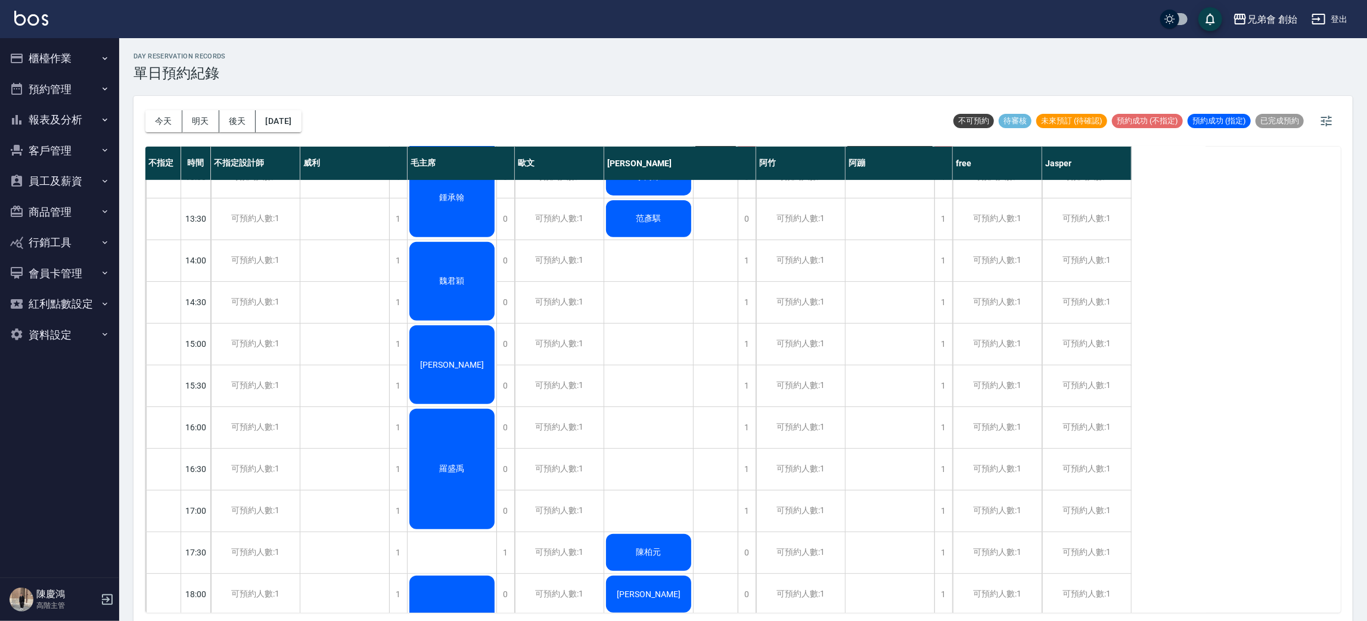
scroll to position [715, 0]
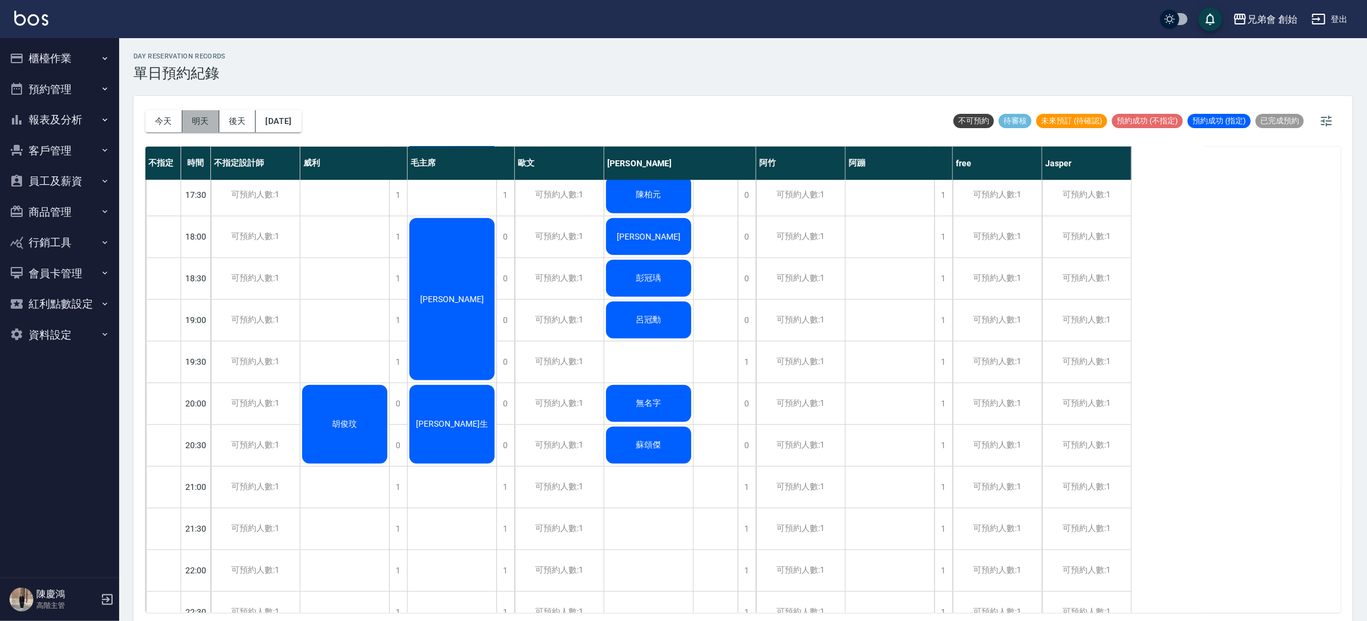
click at [201, 120] on button "明天" at bounding box center [200, 121] width 37 height 22
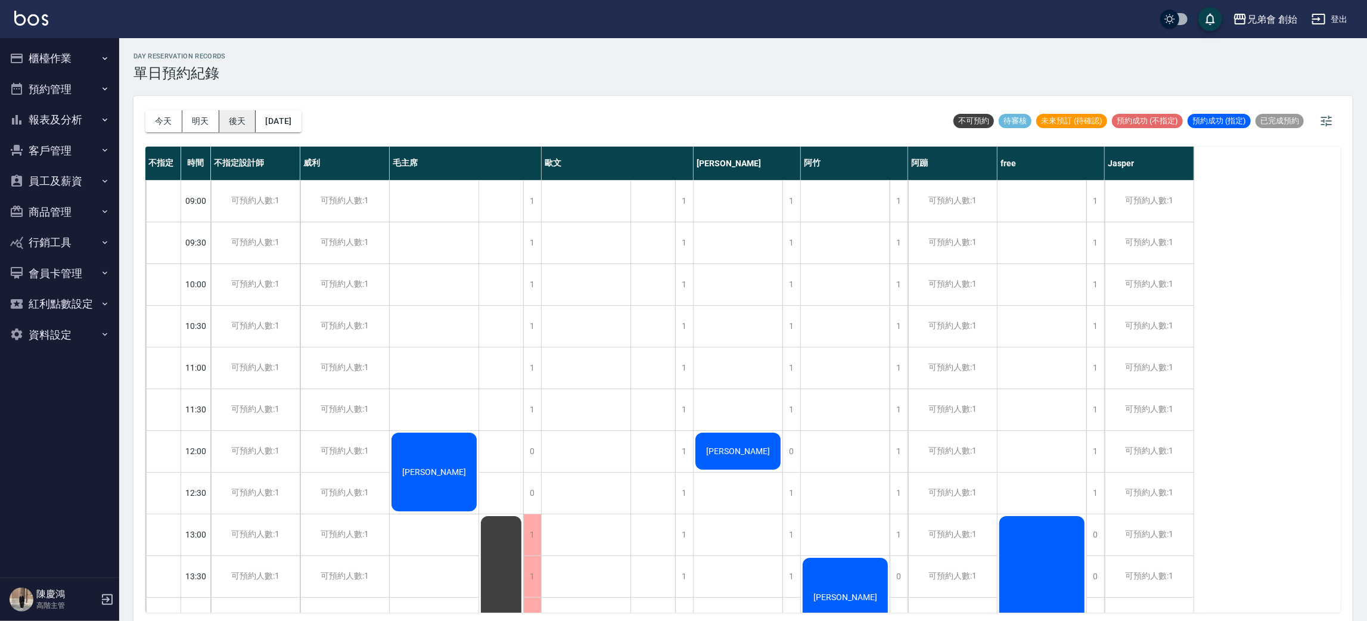
click at [235, 124] on button "後天" at bounding box center [237, 121] width 37 height 22
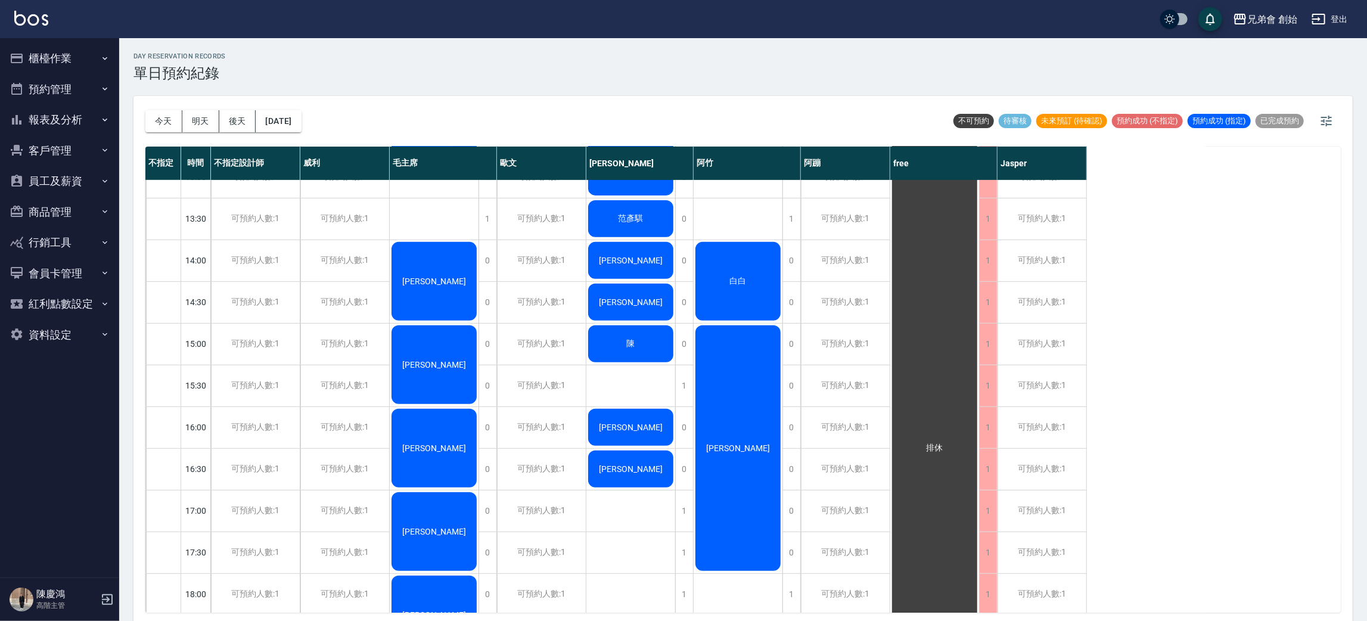
scroll to position [715, 0]
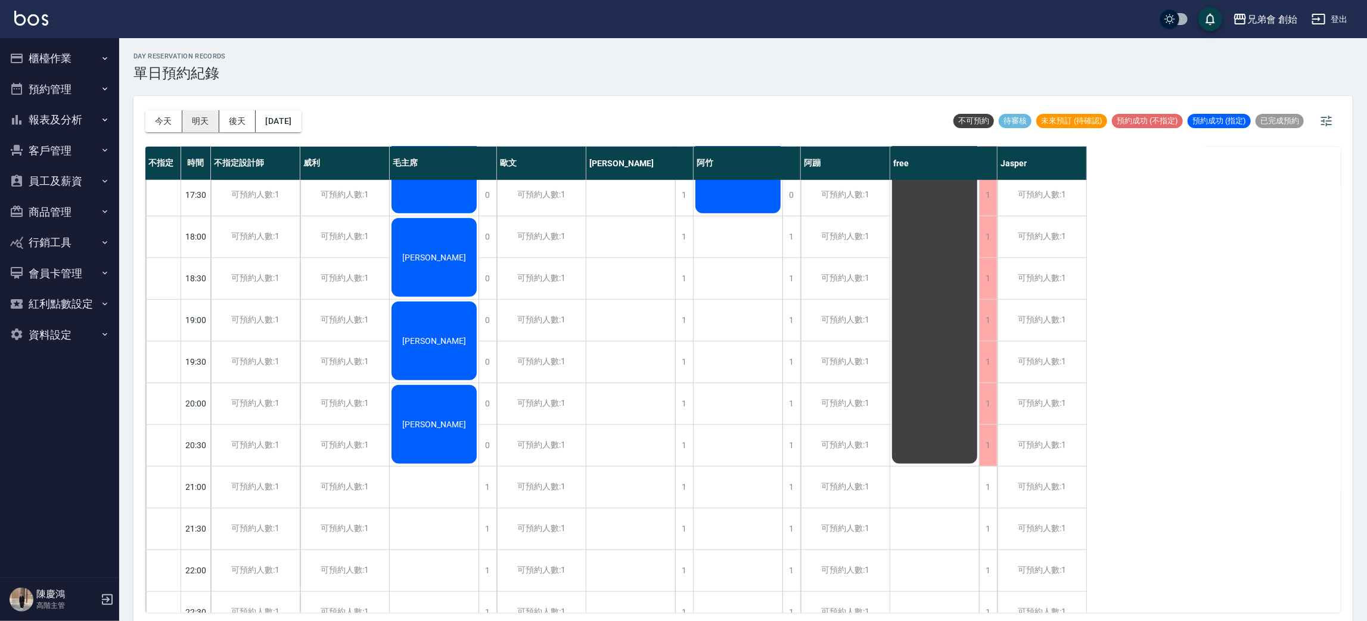
click at [195, 114] on button "明天" at bounding box center [200, 121] width 37 height 22
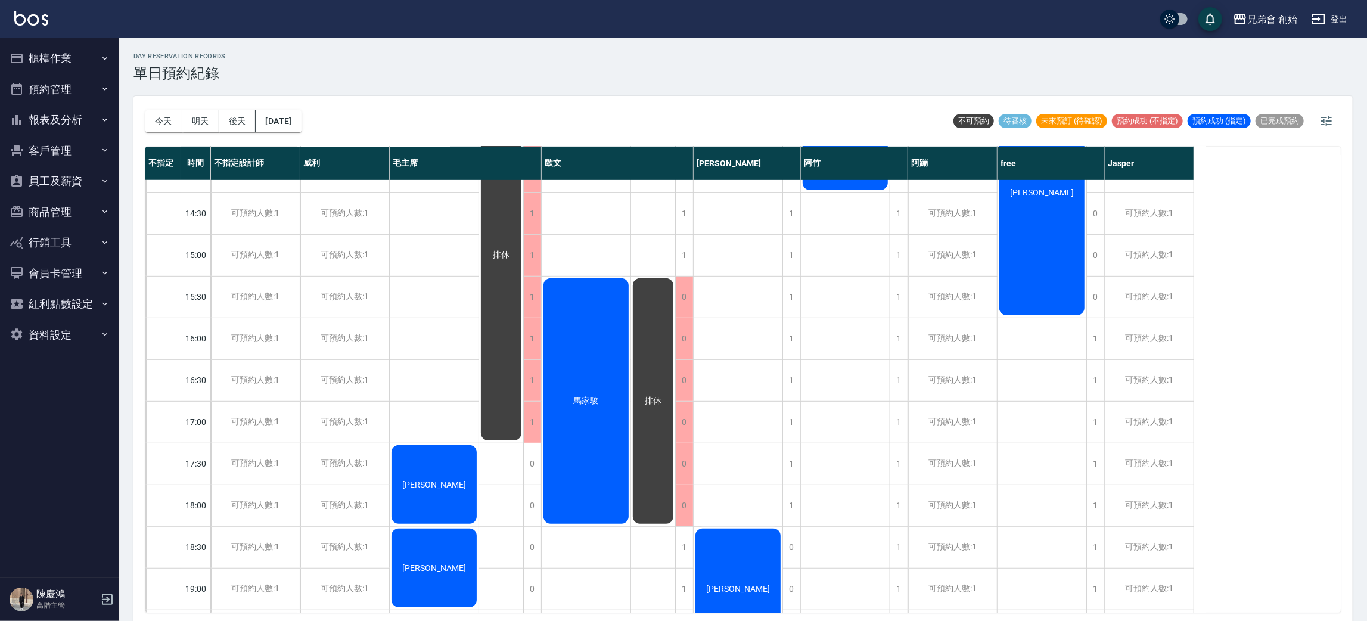
scroll to position [268, 0]
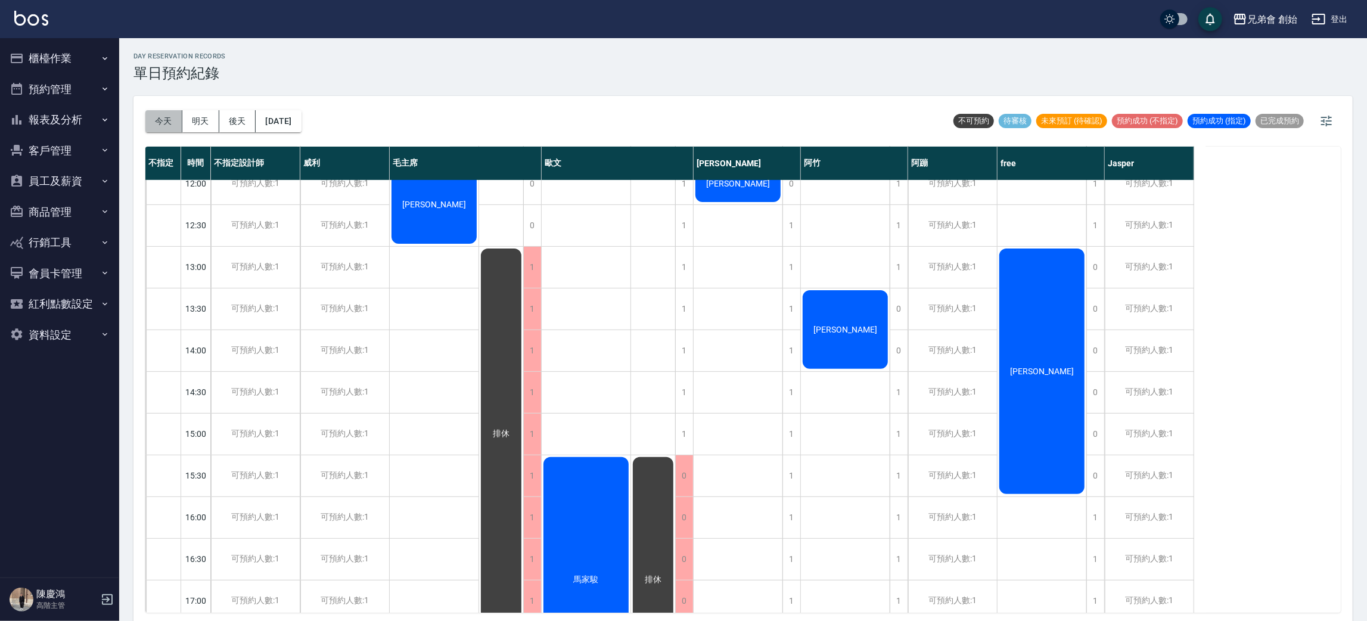
drag, startPoint x: 150, startPoint y: 119, endPoint x: 138, endPoint y: 112, distance: 13.9
click at [151, 119] on button "今天" at bounding box center [163, 121] width 37 height 22
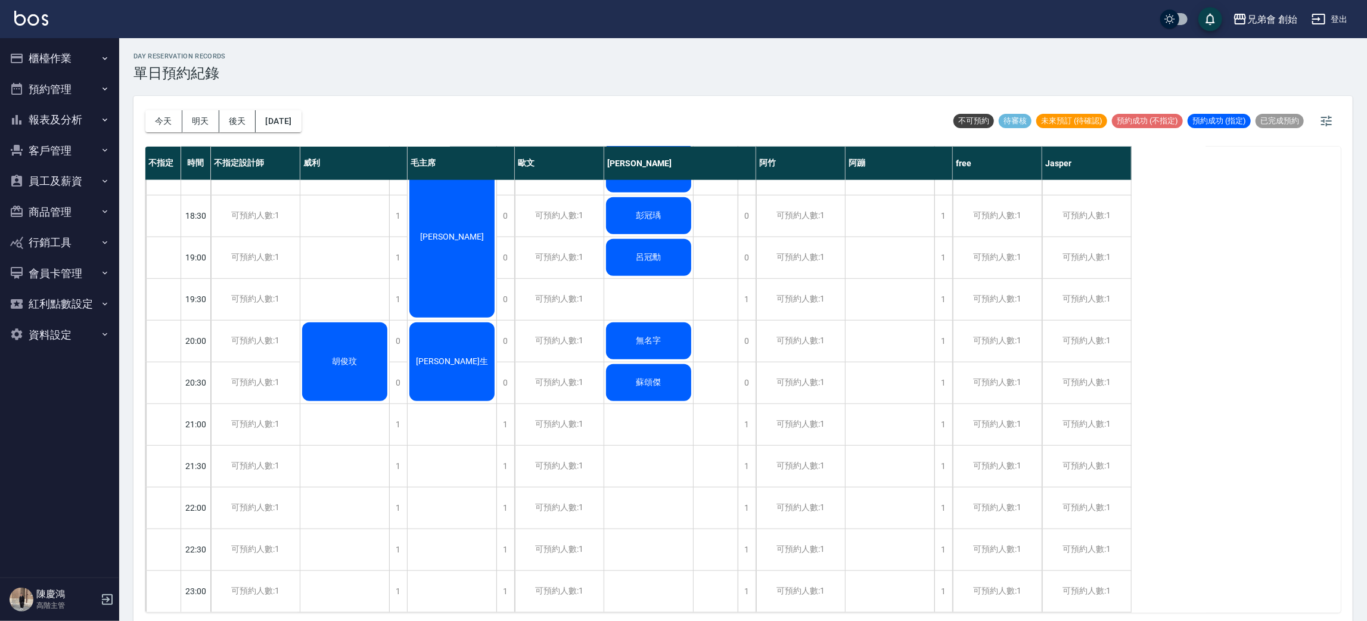
scroll to position [612, 0]
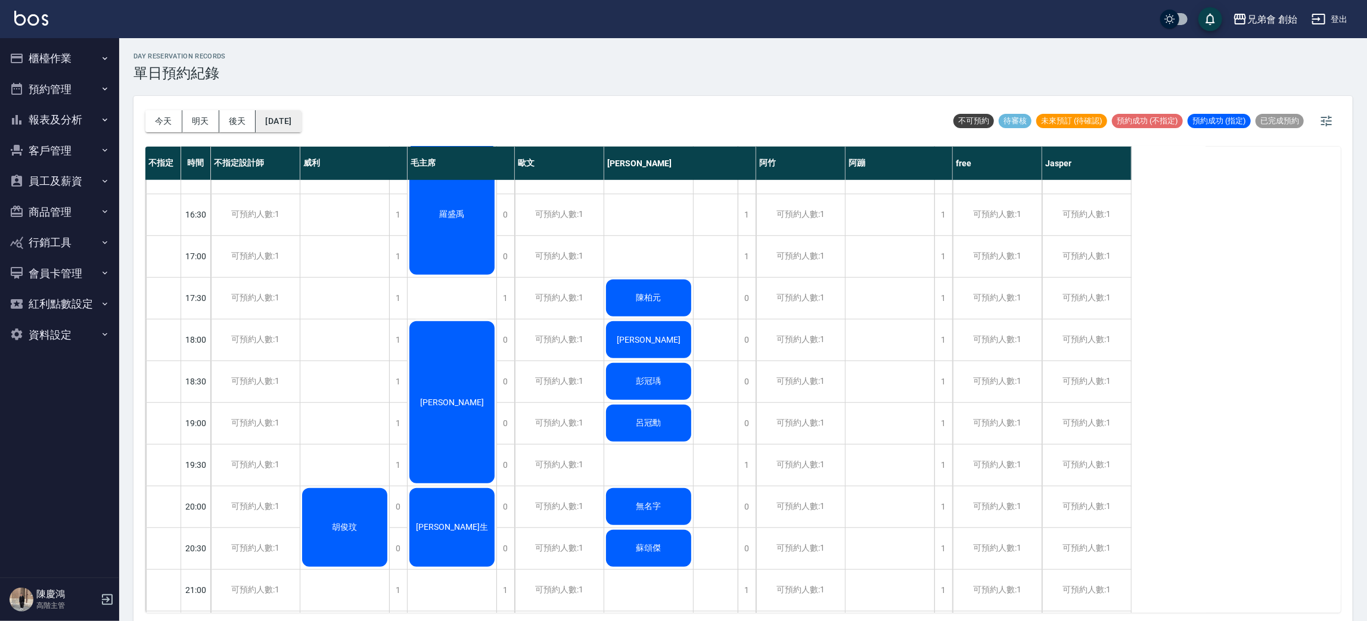
click at [288, 124] on button "[DATE]" at bounding box center [278, 121] width 45 height 22
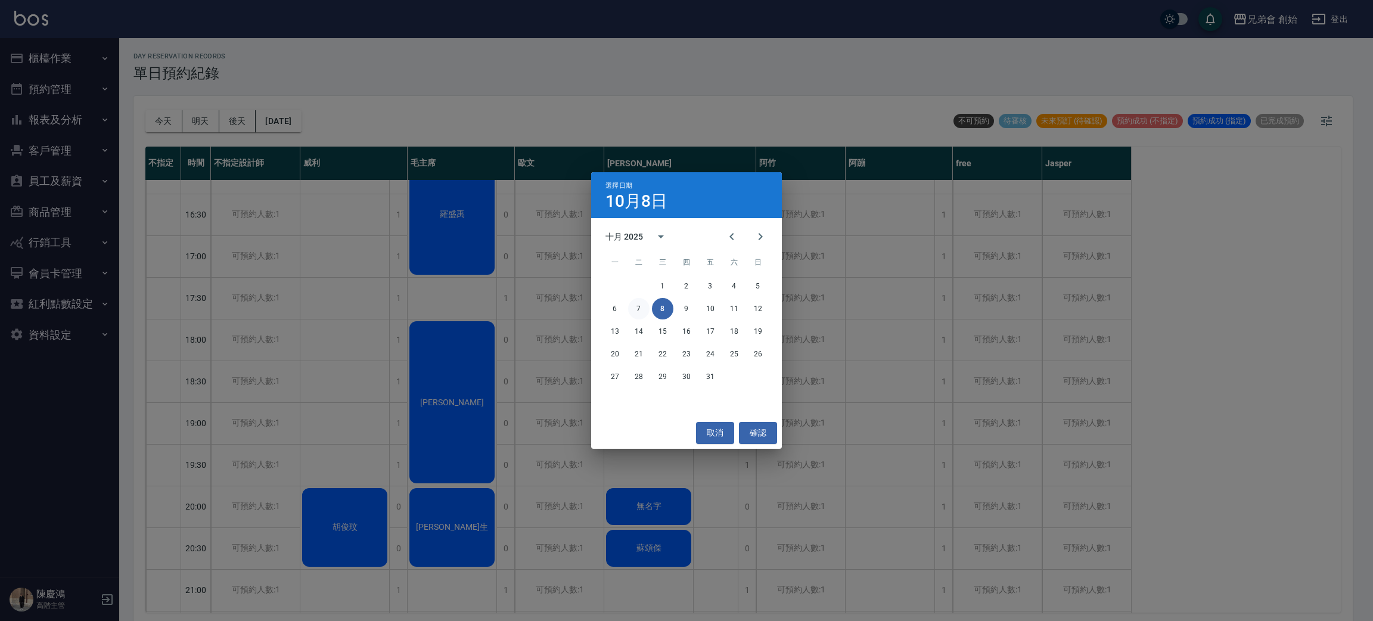
click at [636, 307] on button "7" at bounding box center [638, 308] width 21 height 21
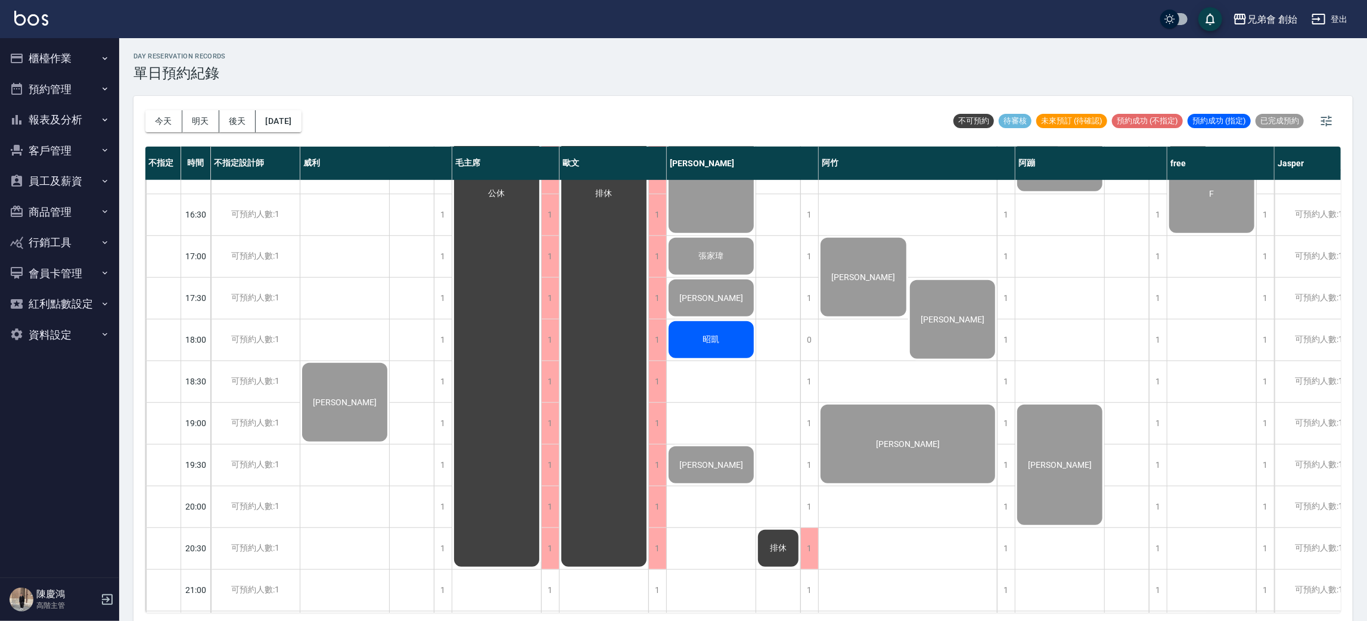
scroll to position [254, 0]
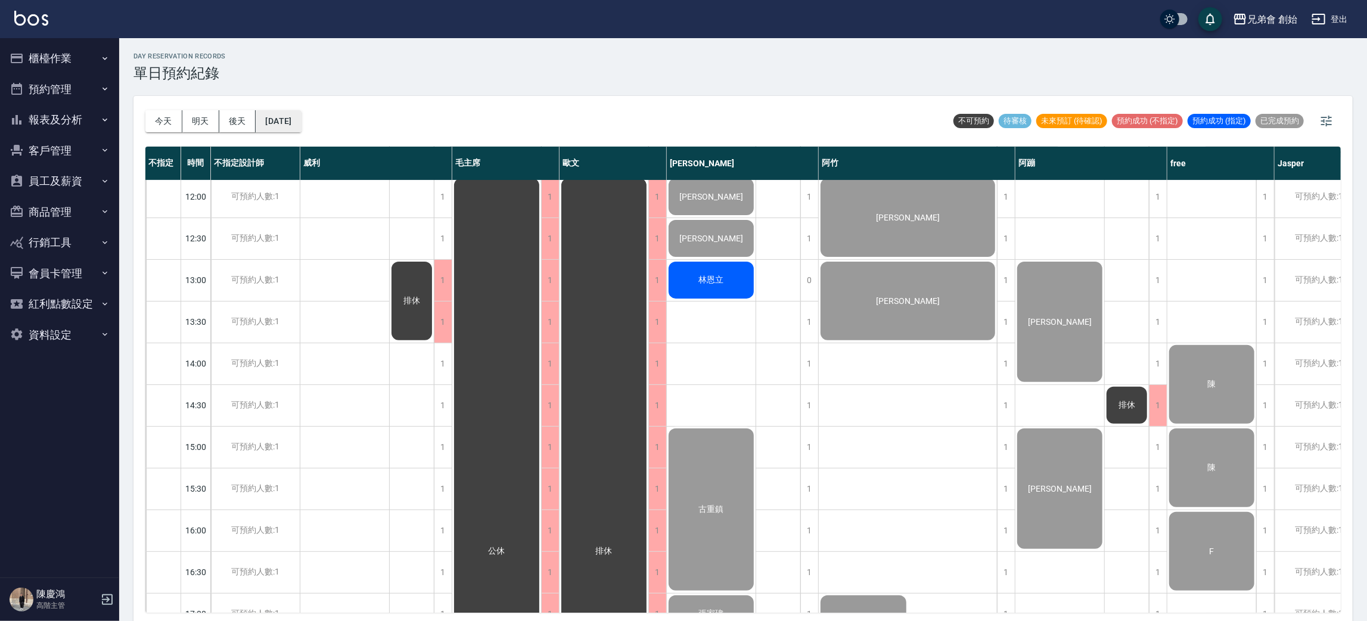
click at [301, 123] on button "2025/10/07" at bounding box center [278, 121] width 45 height 22
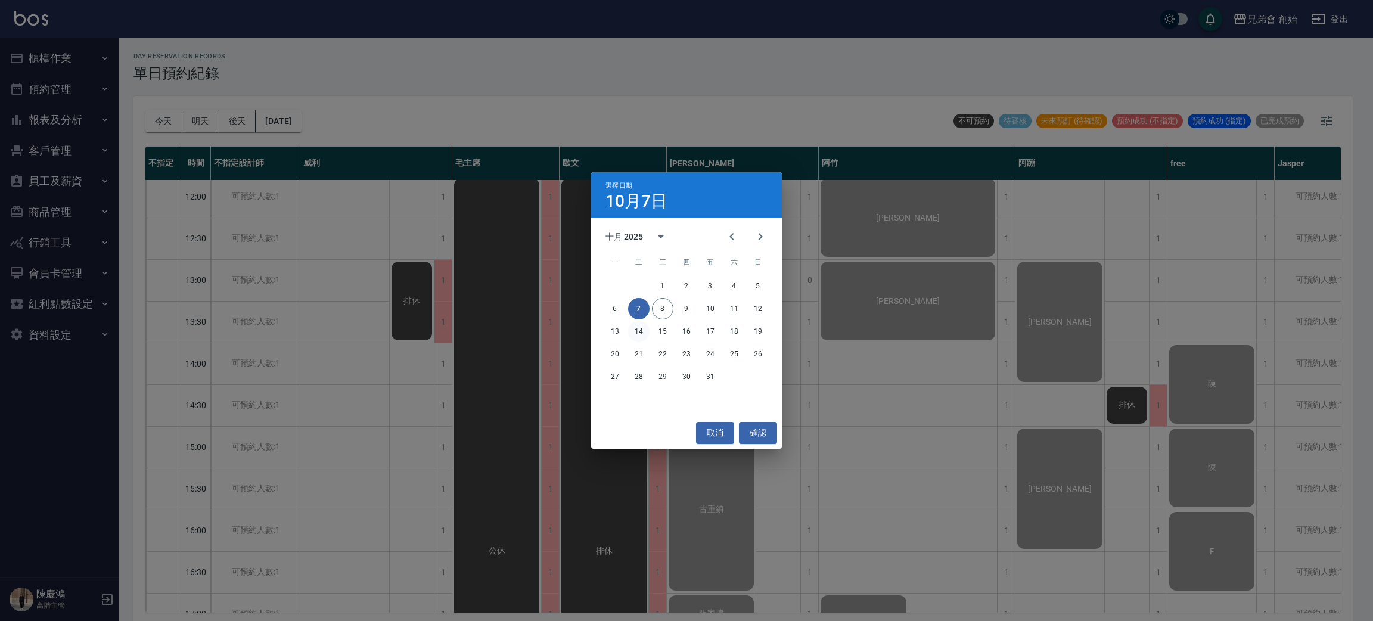
click at [641, 341] on button "14" at bounding box center [638, 331] width 21 height 21
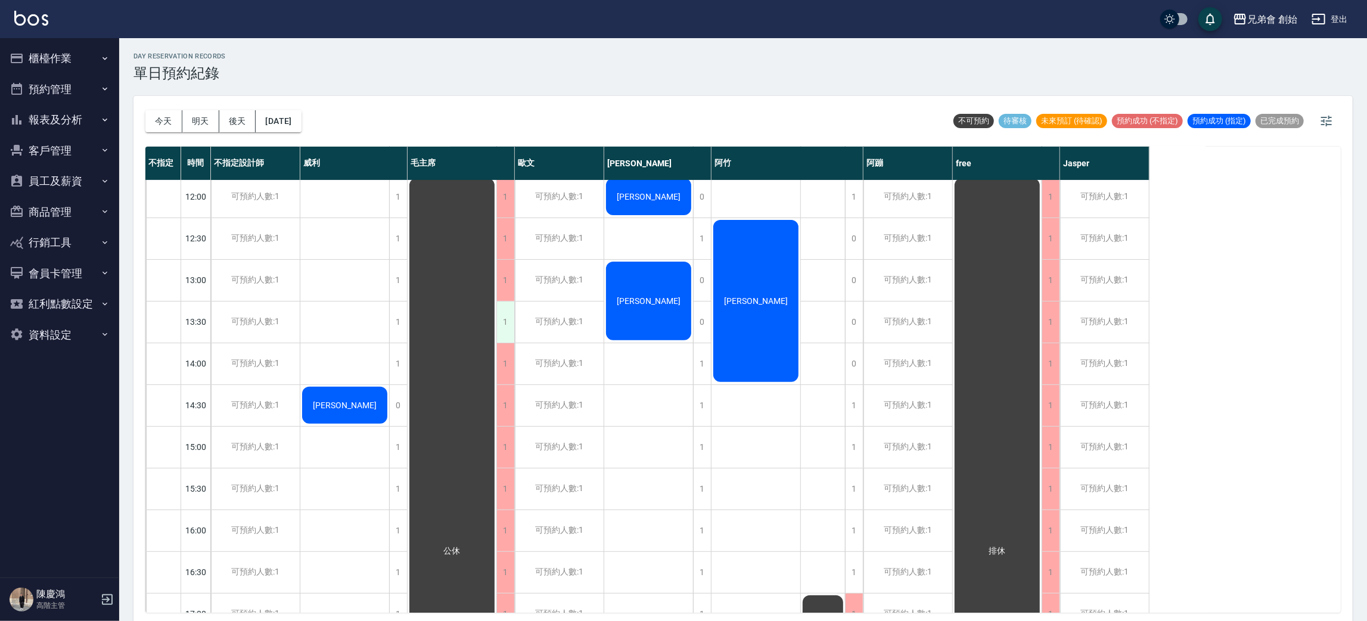
scroll to position [76, 0]
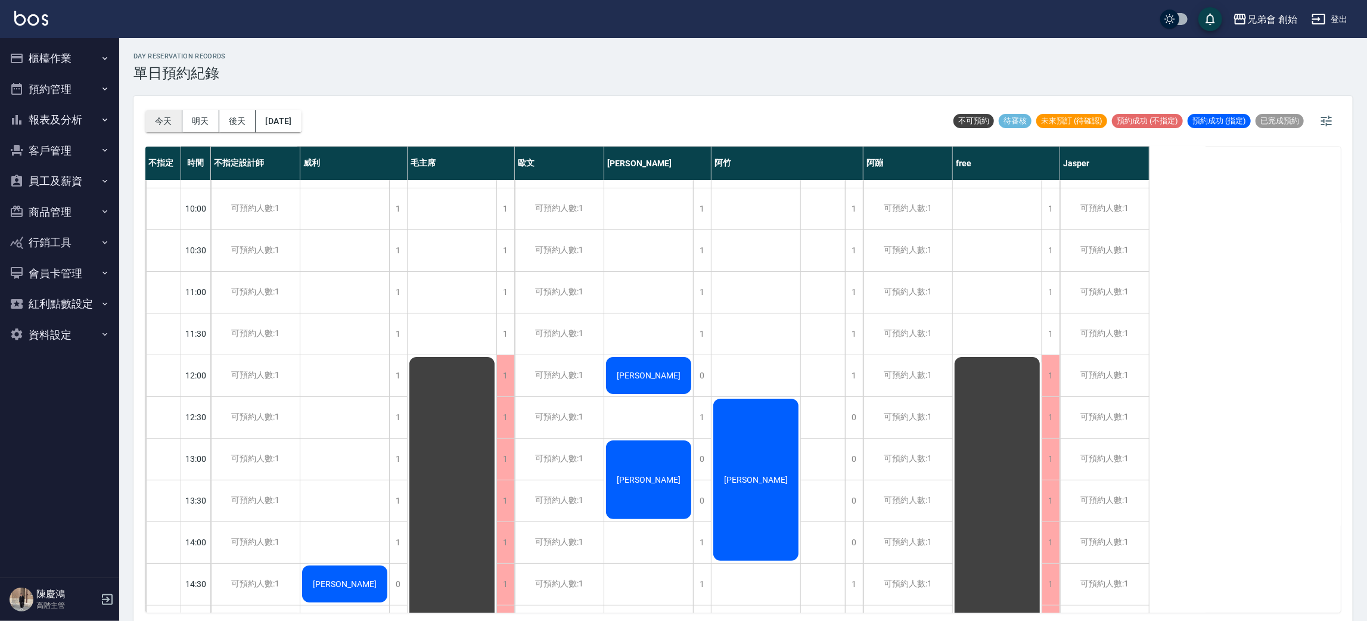
click at [169, 123] on button "今天" at bounding box center [163, 121] width 37 height 22
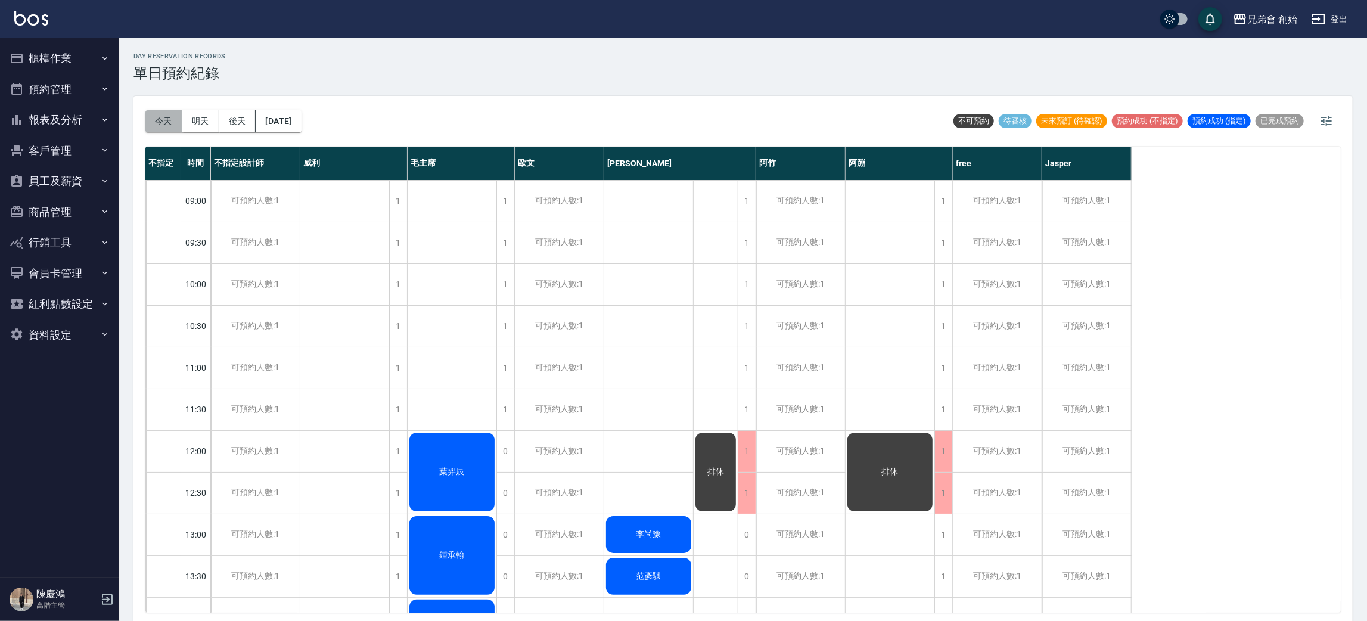
click at [160, 113] on button "今天" at bounding box center [163, 121] width 37 height 22
click at [161, 113] on button "今天" at bounding box center [163, 121] width 37 height 22
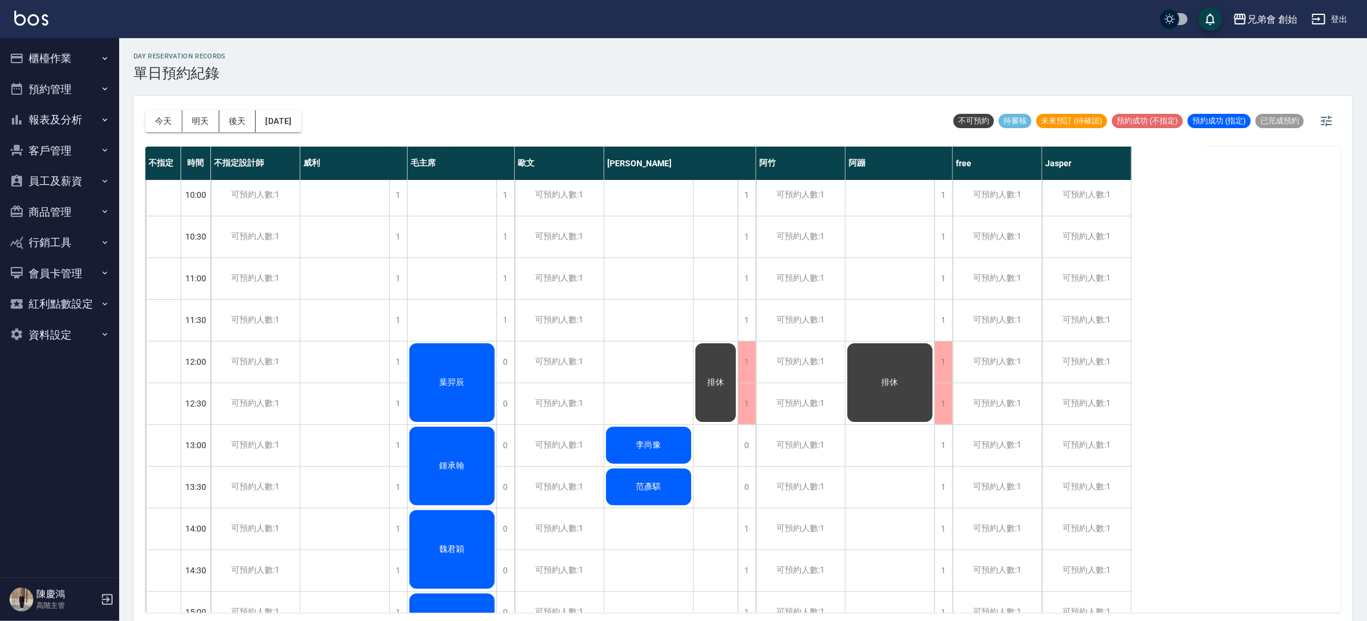
scroll to position [179, 0]
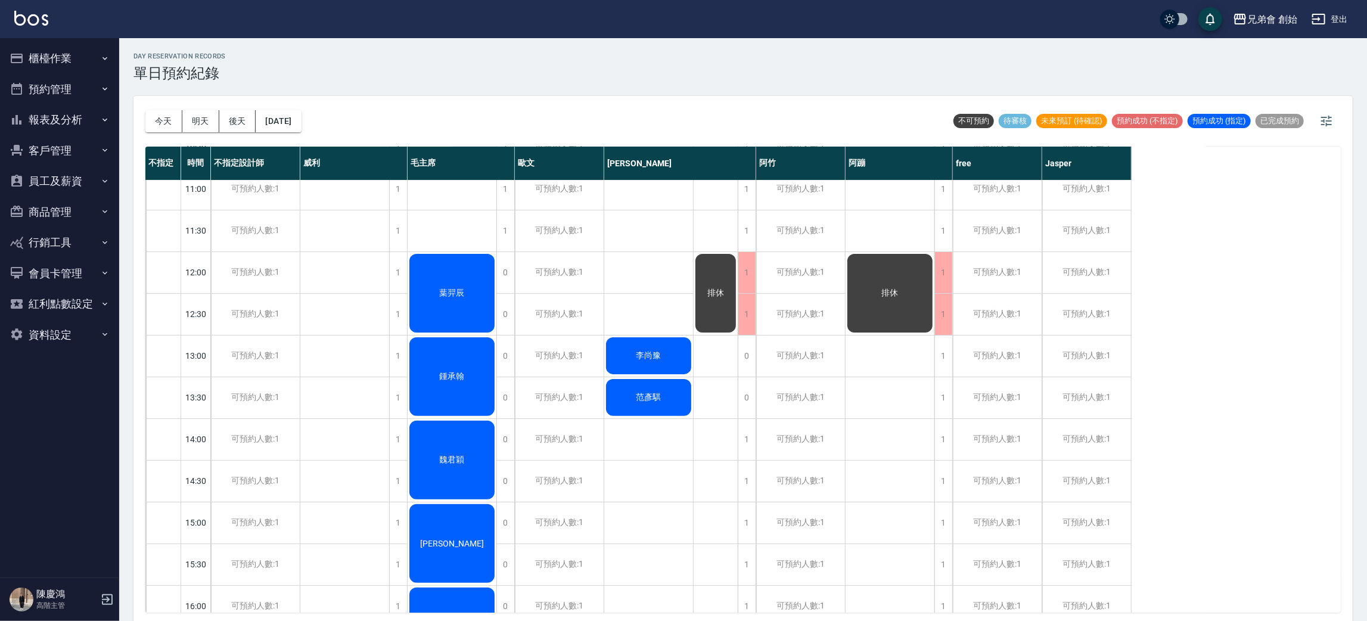
click at [465, 284] on div "葉羿辰" at bounding box center [452, 293] width 89 height 82
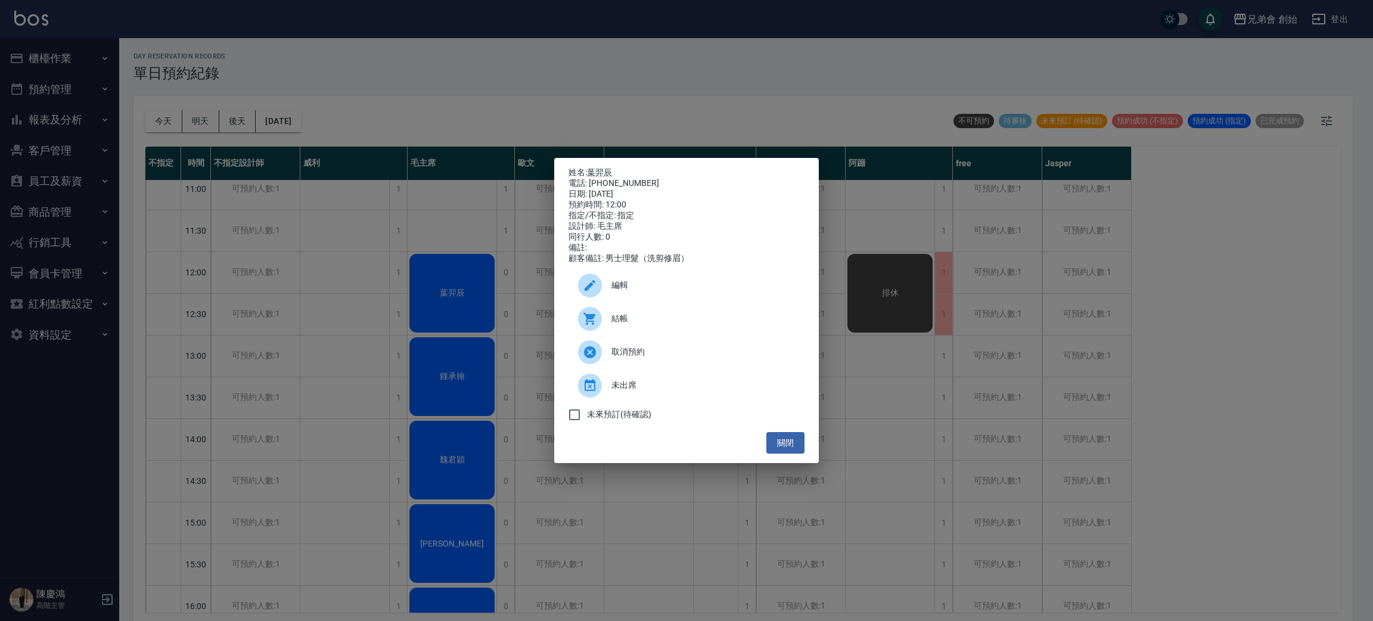
click at [605, 316] on div at bounding box center [594, 319] width 33 height 24
click at [243, 21] on div "姓名: [PERSON_NAME] 電話: [PHONE_NUMBER] 日期: [DATE] 預約時間: 12:00 指定/不指定: 指定 設計師: [PE…" at bounding box center [686, 310] width 1373 height 621
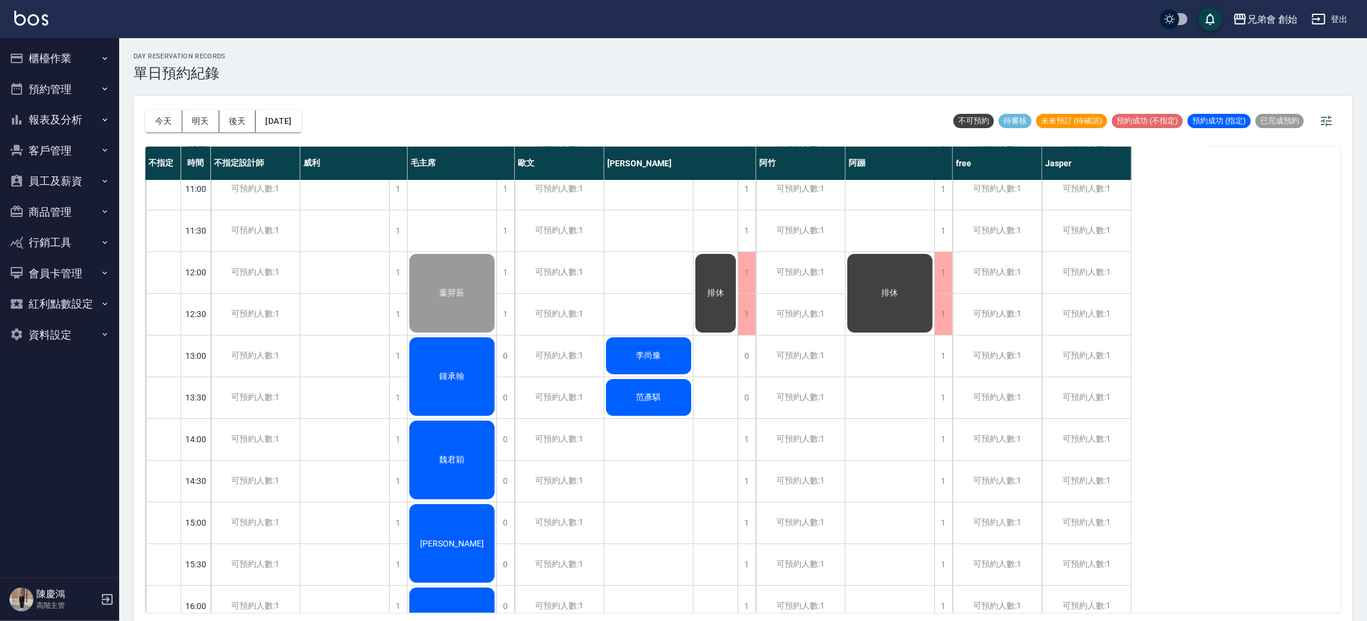
click at [172, 131] on button "今天" at bounding box center [163, 121] width 37 height 22
click at [172, 124] on button "今天" at bounding box center [163, 121] width 37 height 22
click at [200, 123] on button "明天" at bounding box center [200, 121] width 37 height 22
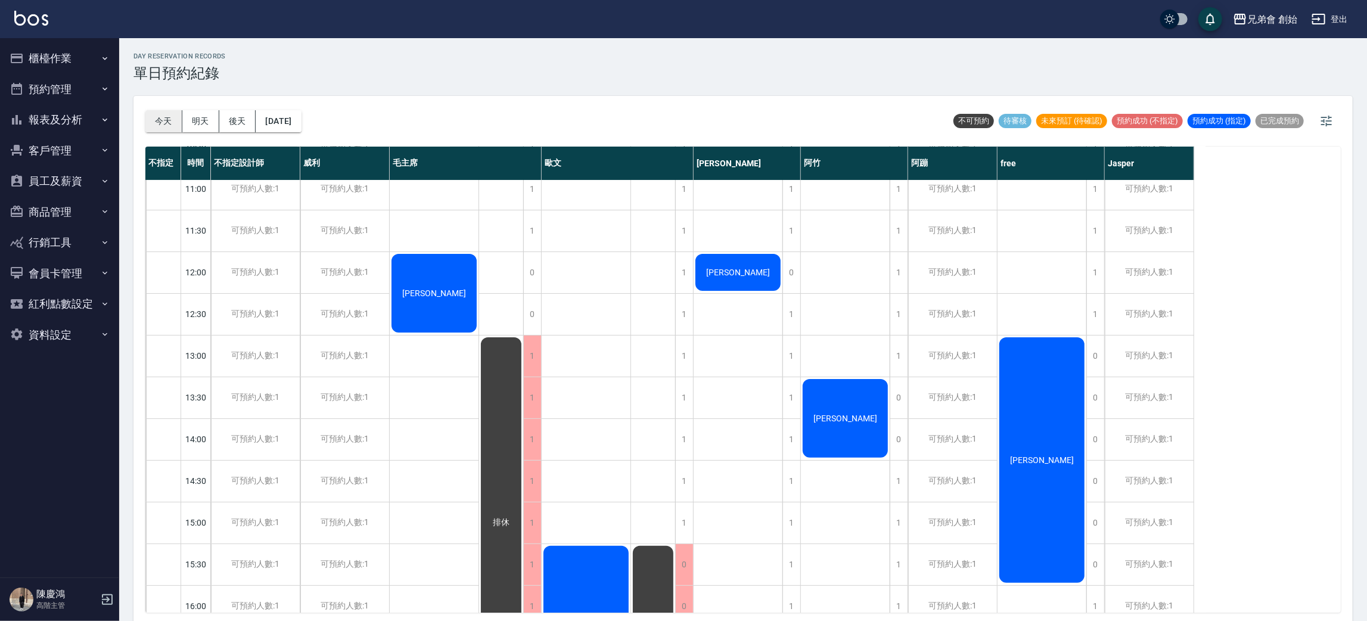
click at [159, 120] on button "今天" at bounding box center [163, 121] width 37 height 22
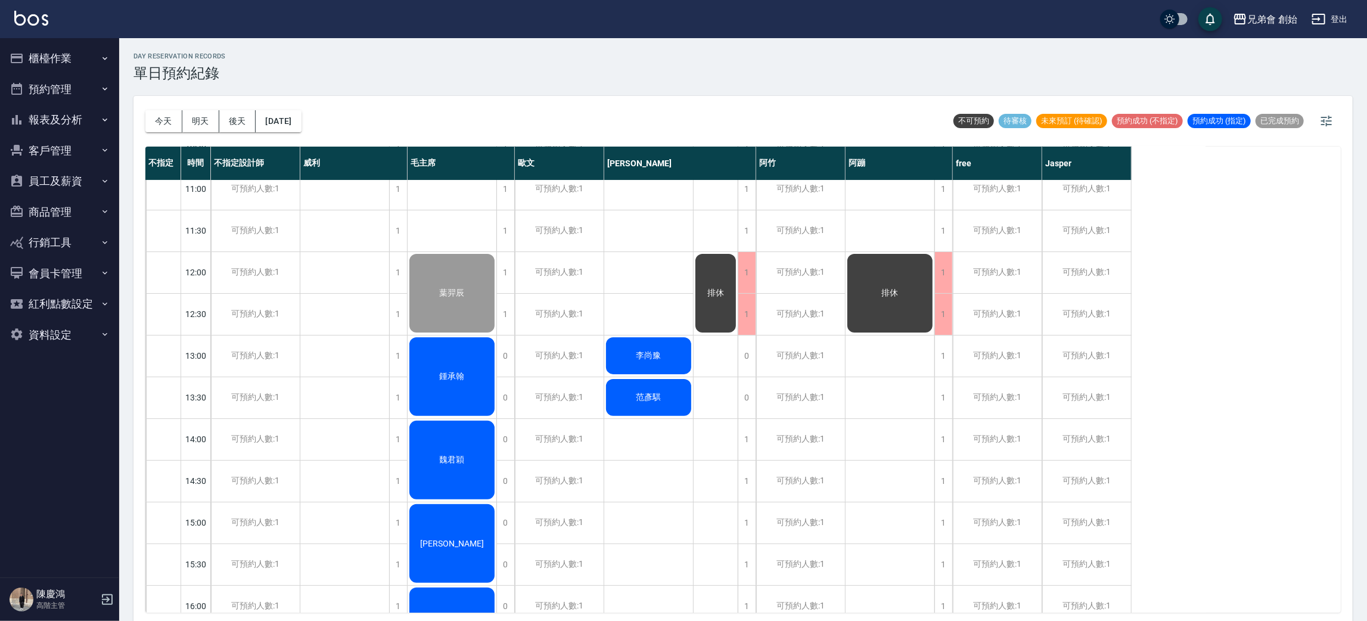
scroll to position [89, 0]
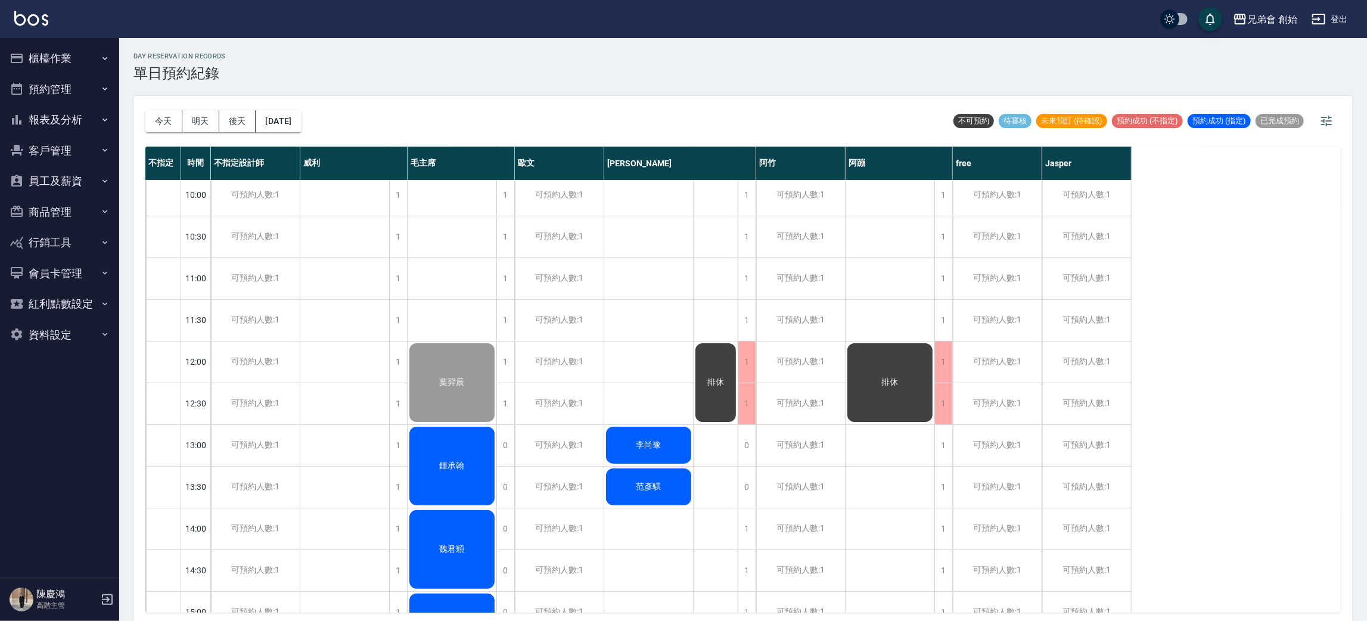
click at [414, 438] on div "鍾承翰" at bounding box center [452, 466] width 89 height 82
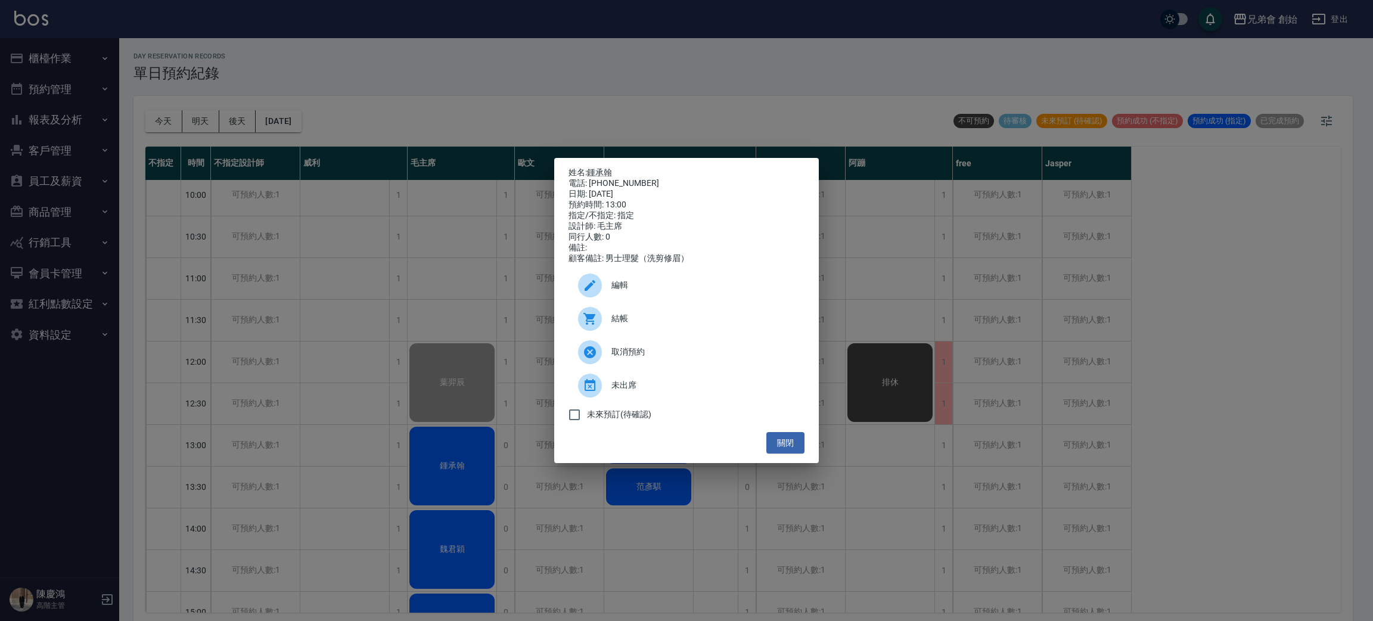
click at [444, 107] on div "姓名: [PERSON_NAME] 電話: [PHONE_NUMBER] 日期: [DATE] 預約時間: 13:00 指定/不指定: 指定 設計師: 毛主席…" at bounding box center [686, 310] width 1373 height 621
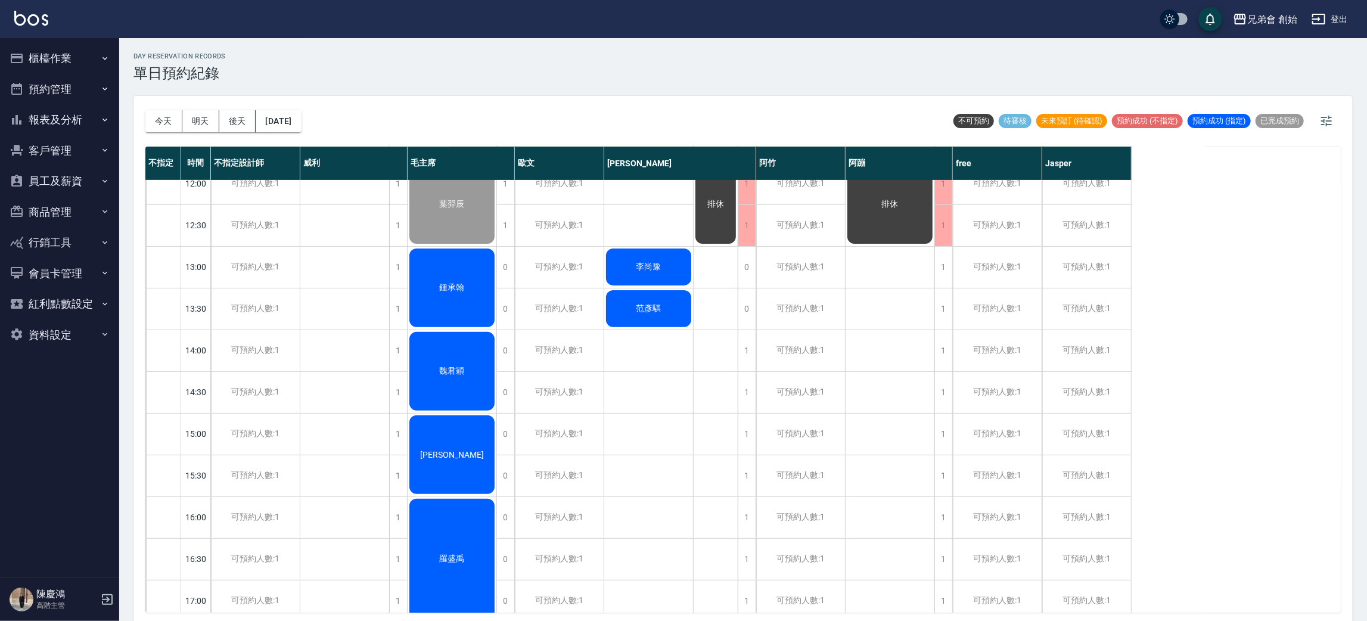
scroll to position [0, 0]
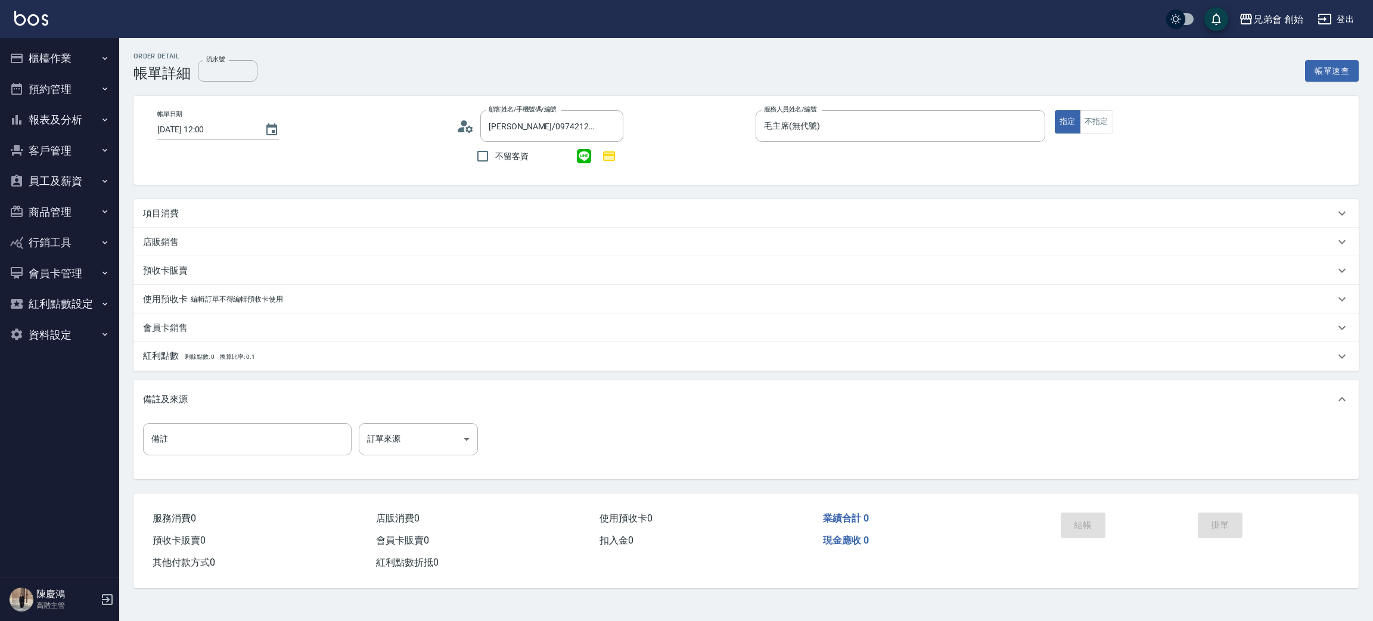
click at [156, 216] on p "項目消費" at bounding box center [161, 213] width 36 height 13
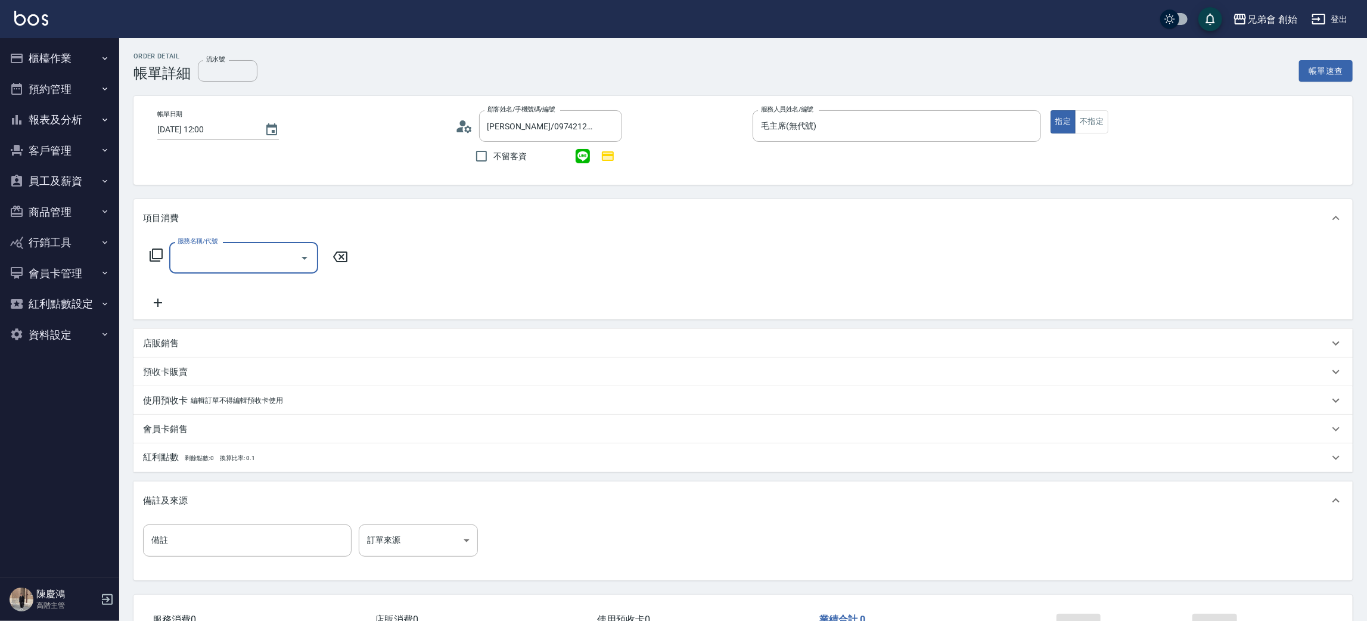
click at [234, 253] on input "服務名稱/代號" at bounding box center [235, 257] width 120 height 21
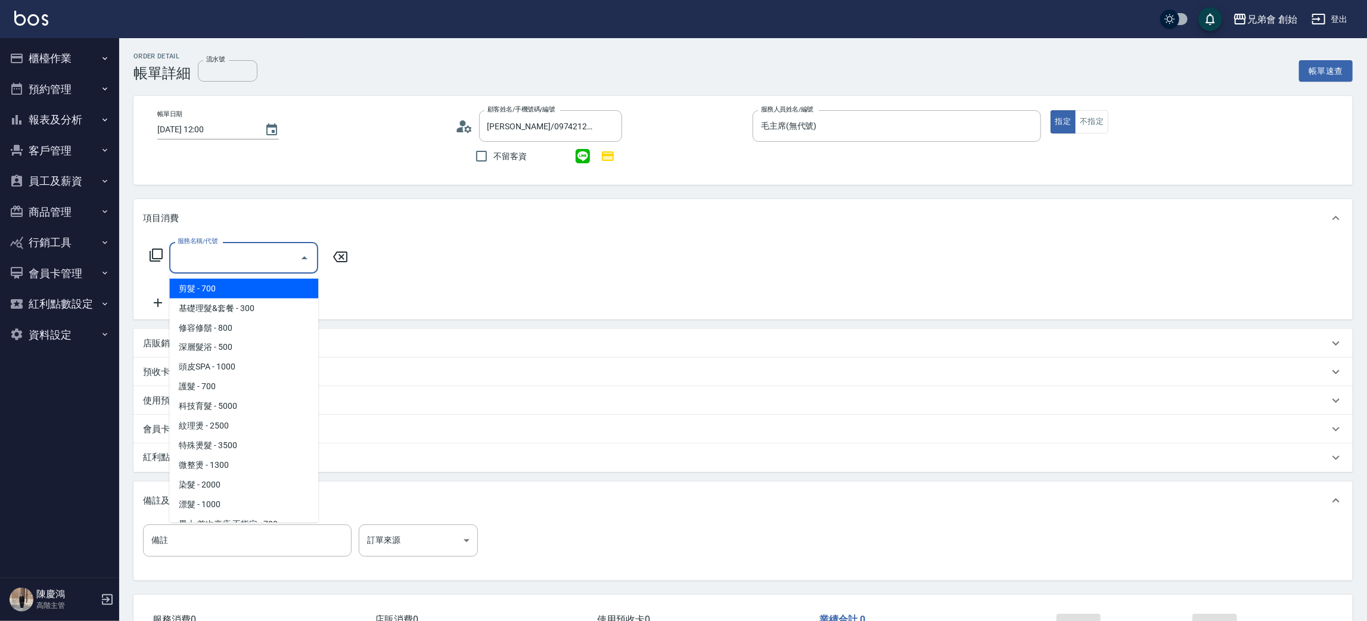
click at [240, 277] on ul "剪髮 - 700 基礎理髮&套餐 - 300 修容修鬍 - 800 深層髮浴 - 500 頭皮SPA - 1000 護髮 - 700 科技育髮 - 5000 …" at bounding box center [243, 398] width 149 height 248
click at [250, 286] on span "剪髮 - 700" at bounding box center [243, 289] width 149 height 20
type input "剪髮(A01)"
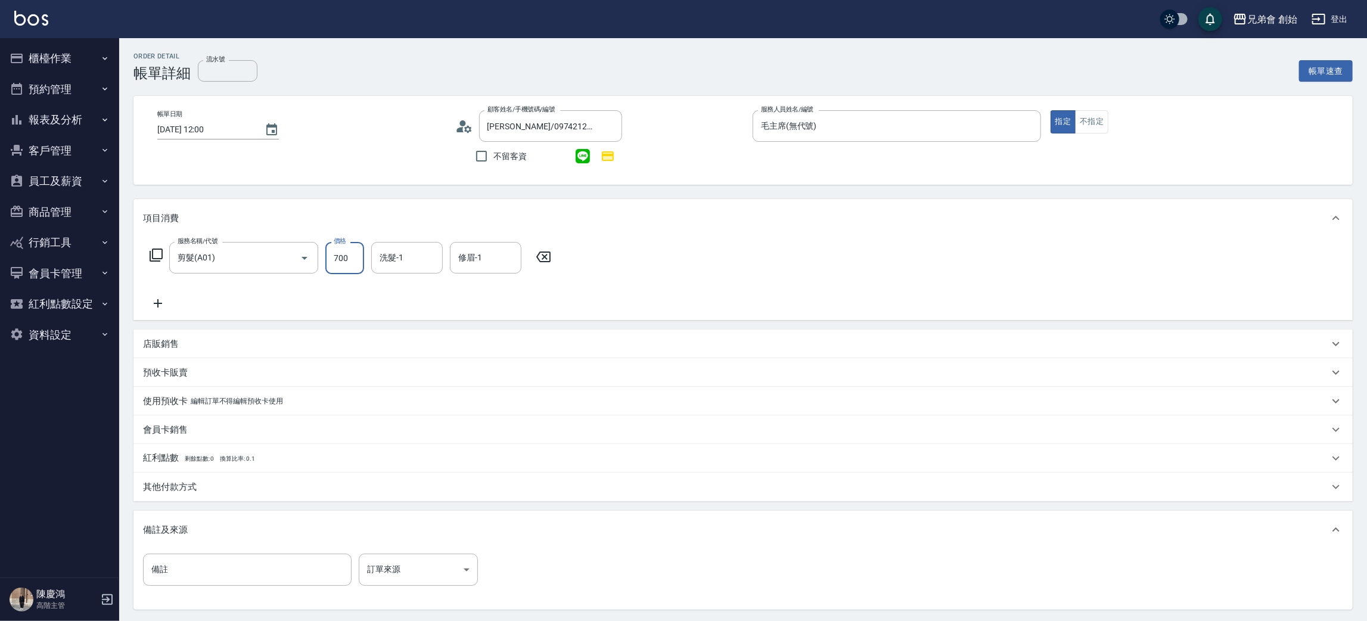
click at [334, 253] on input "700" at bounding box center [344, 258] width 39 height 32
type input "1000"
click at [415, 262] on input "洗髮-1" at bounding box center [407, 257] width 61 height 21
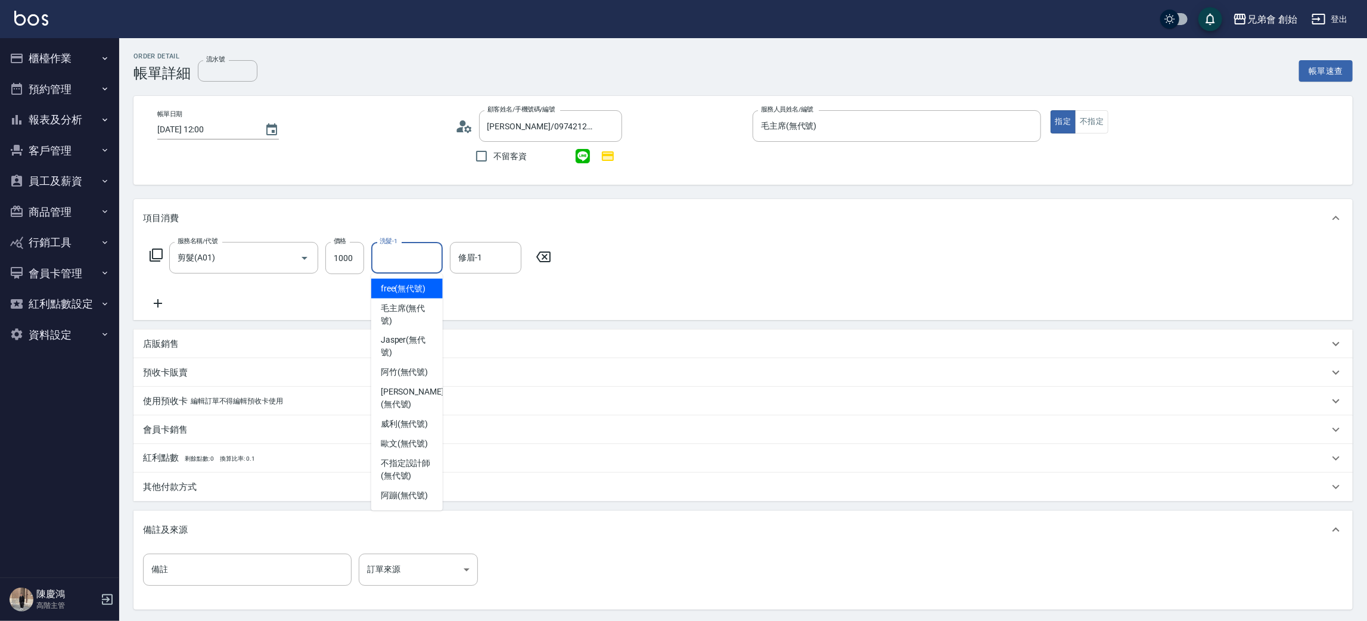
drag, startPoint x: 412, startPoint y: 285, endPoint x: 452, endPoint y: 264, distance: 45.3
click at [412, 284] on span "free (無代號)" at bounding box center [403, 288] width 45 height 13
type input "free(無代號)"
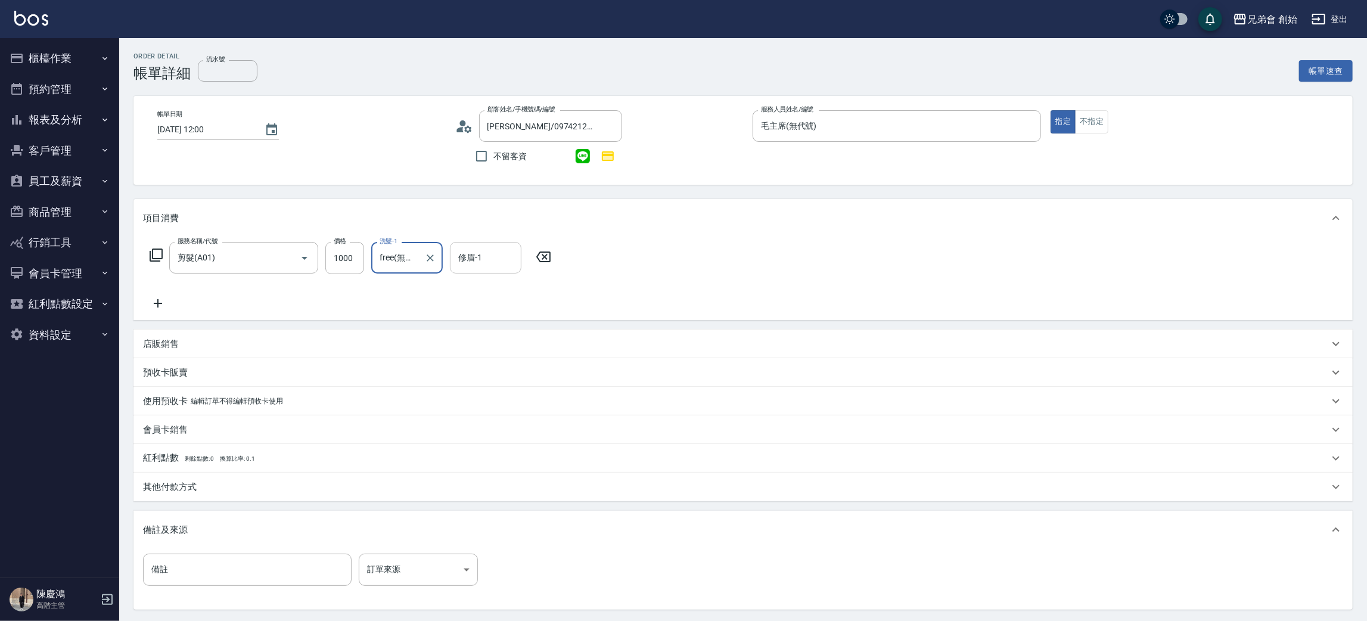
click at [487, 254] on input "修眉-1" at bounding box center [485, 257] width 61 height 21
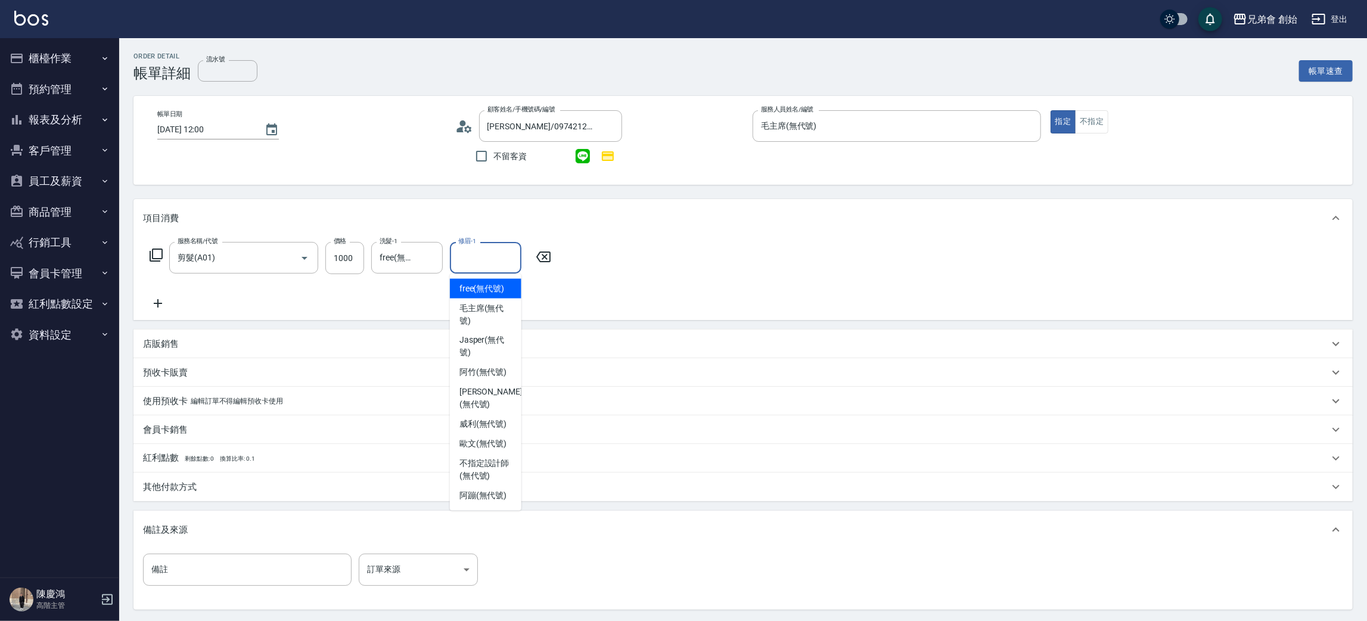
click at [498, 291] on span "free (無代號)" at bounding box center [481, 288] width 45 height 13
type input "free(無代號)"
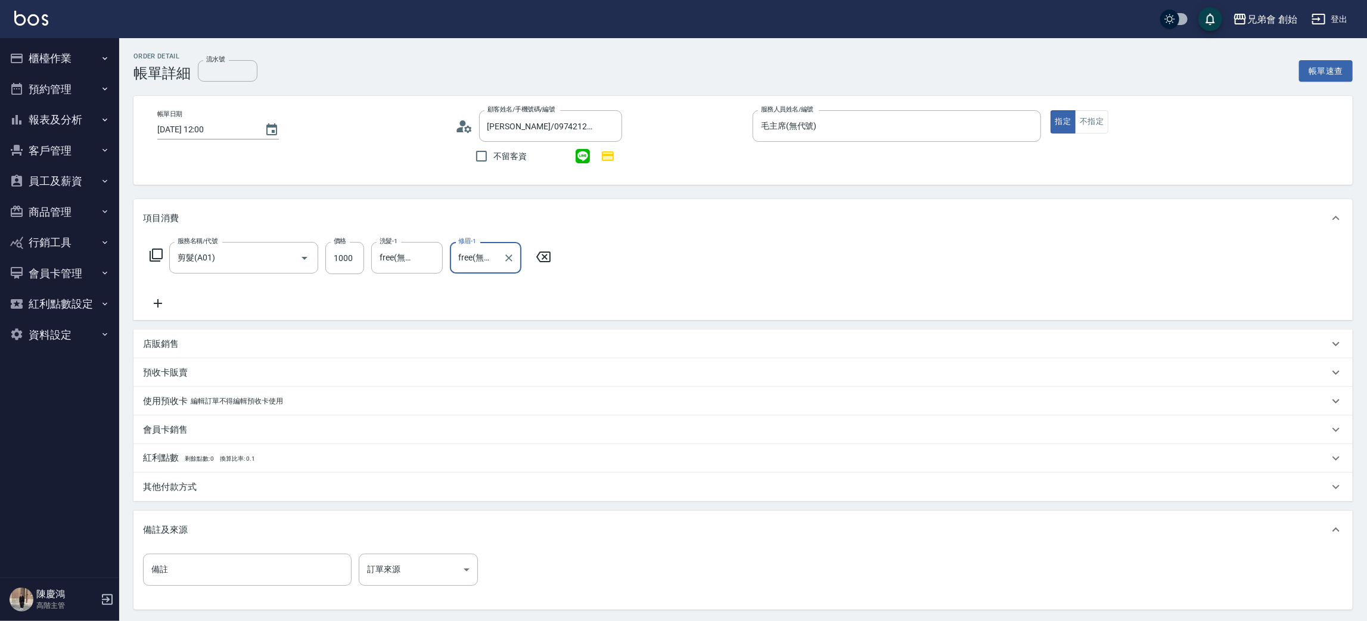
scroll to position [115, 0]
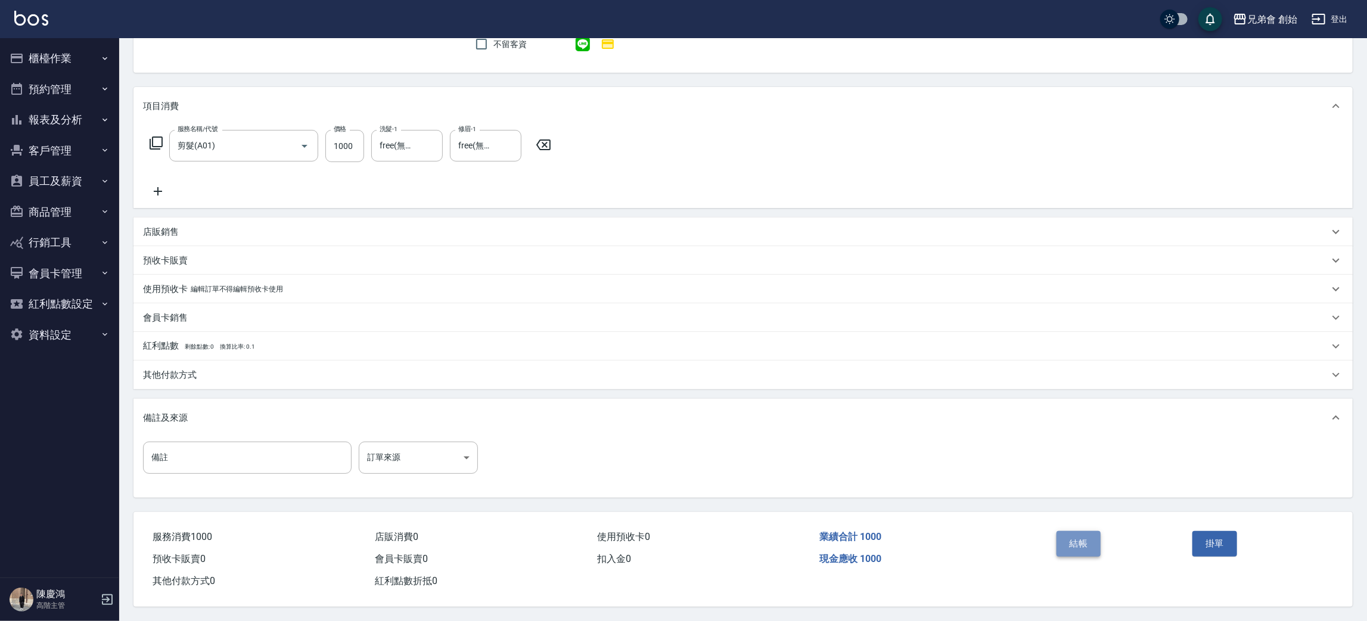
click at [1059, 538] on button "結帳" at bounding box center [1079, 543] width 45 height 25
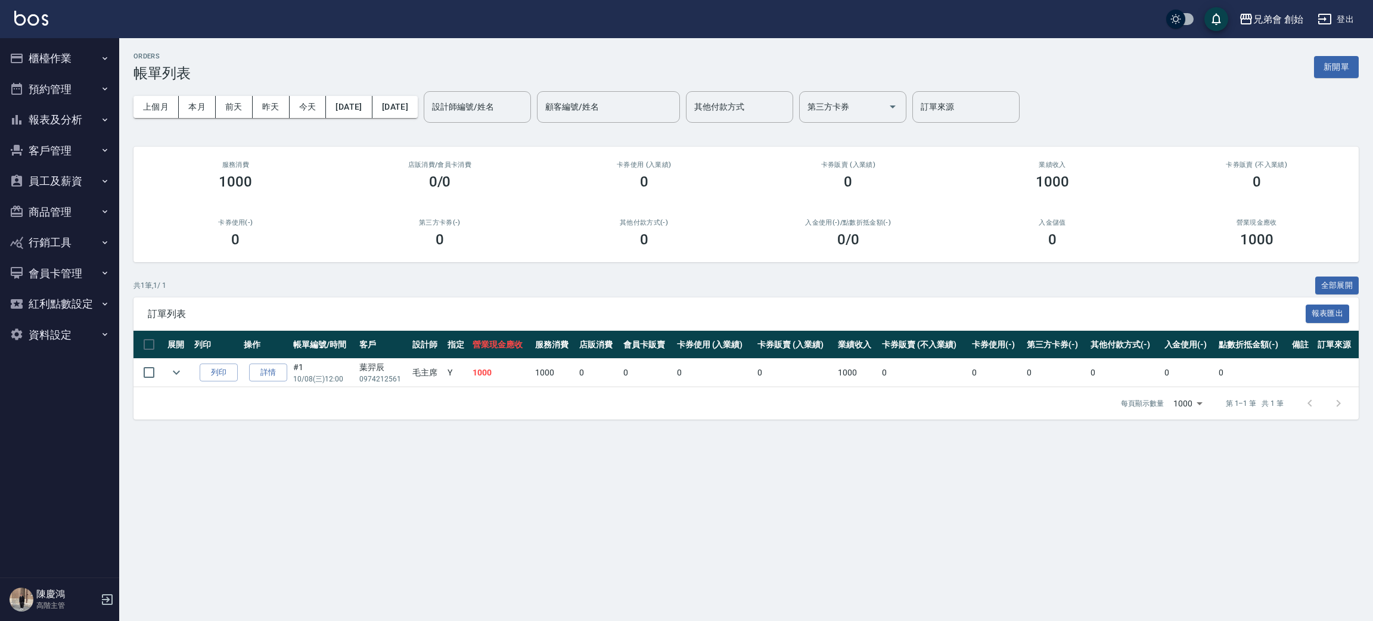
click at [1057, 588] on div "ORDERS 帳單列表 新開單 上個月 本月 前天 昨天 今天 2025/10/08 2025/10/08 設計師編號/姓名 設計師編號/姓名 顧客編號/姓名…" at bounding box center [686, 310] width 1373 height 621
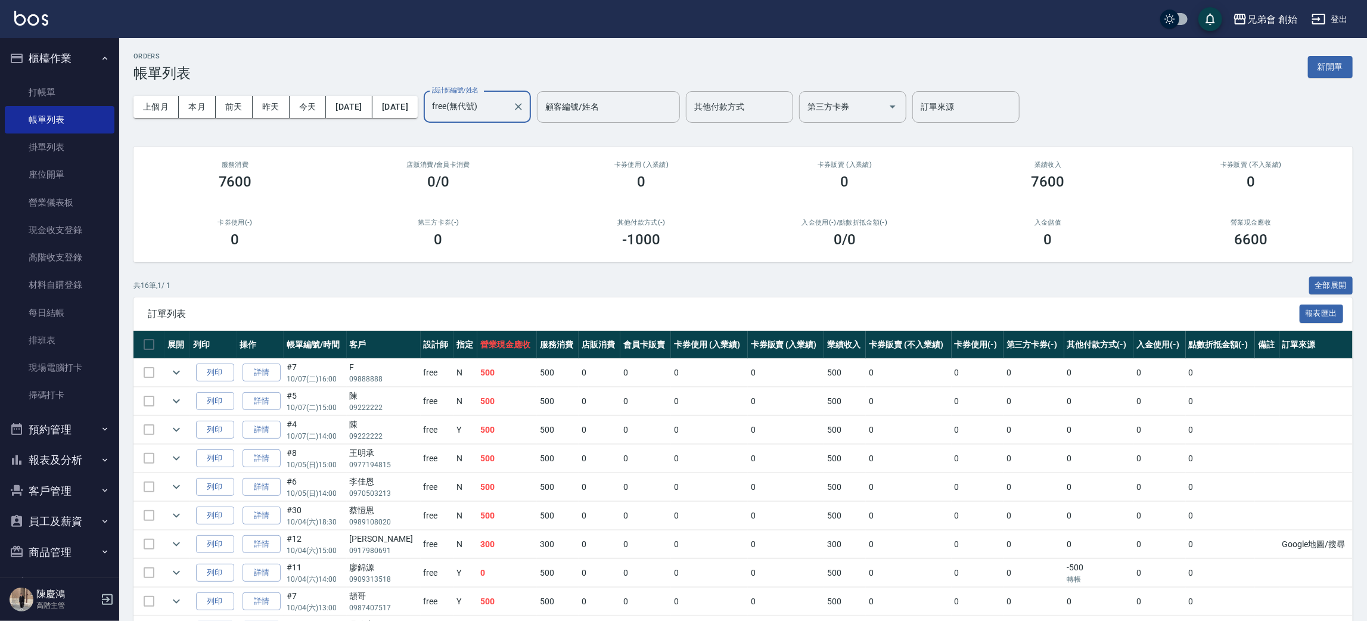
click at [355, 62] on div "ORDERS 帳單列表 新開單" at bounding box center [742, 66] width 1219 height 29
